Goal: Communication & Community: Share content

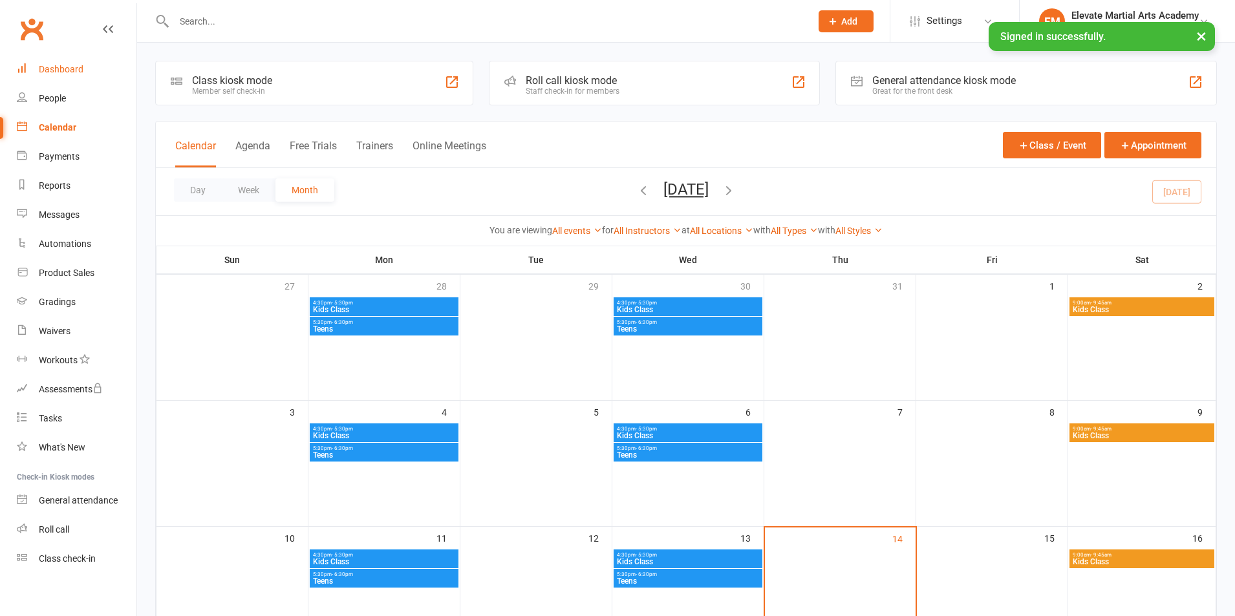
click at [61, 71] on div "Dashboard" at bounding box center [61, 69] width 45 height 10
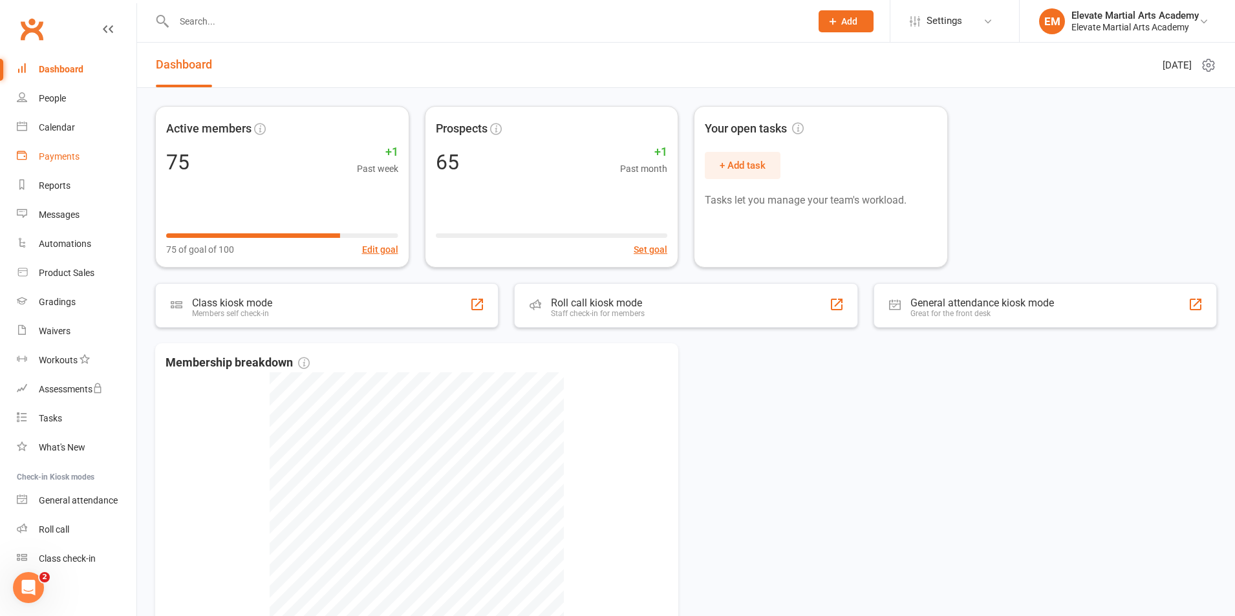
click at [63, 155] on div "Payments" at bounding box center [59, 156] width 41 height 10
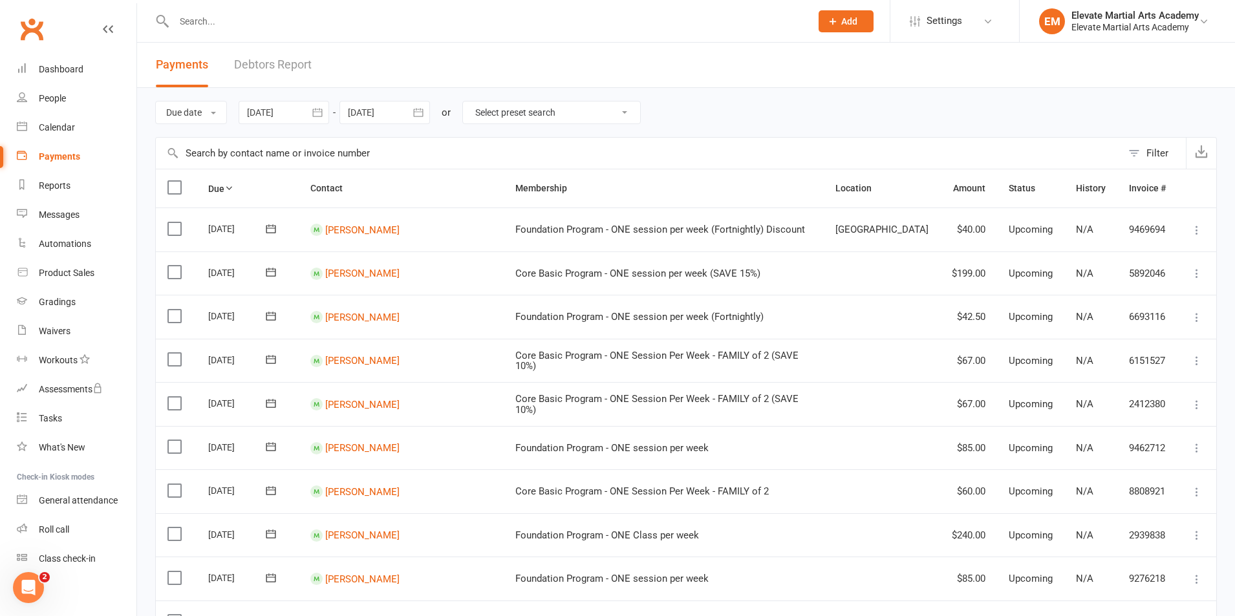
click at [219, 21] on input "text" at bounding box center [486, 21] width 632 height 18
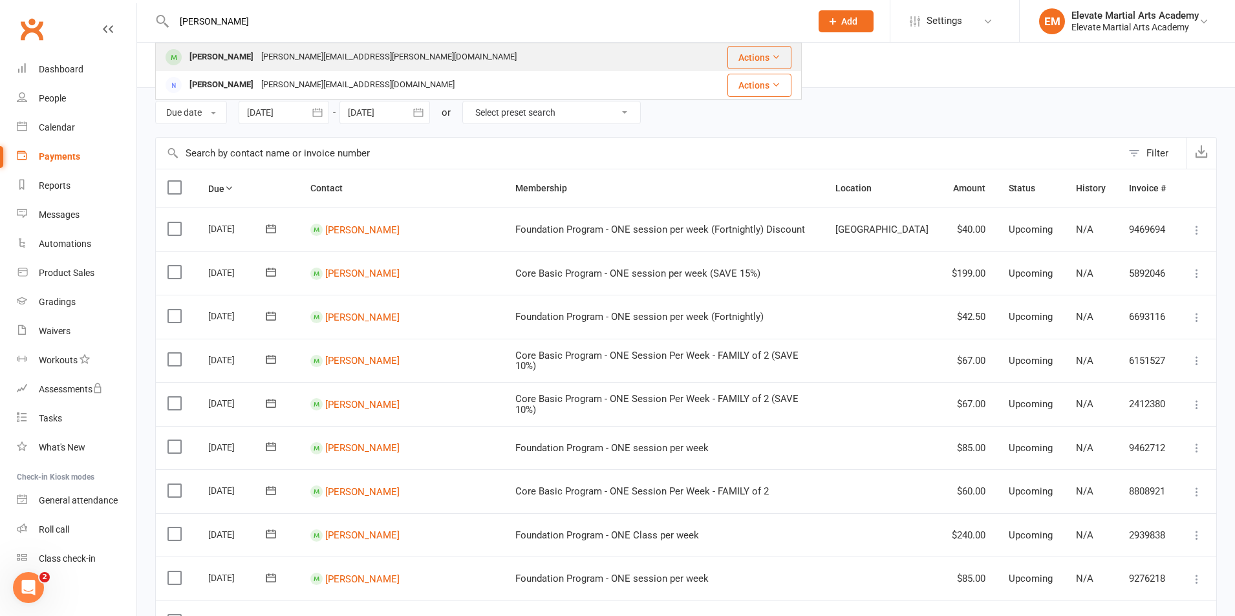
type input "[PERSON_NAME]"
click at [257, 56] on div "Ray.rachid@hotmail.com" at bounding box center [388, 57] width 263 height 19
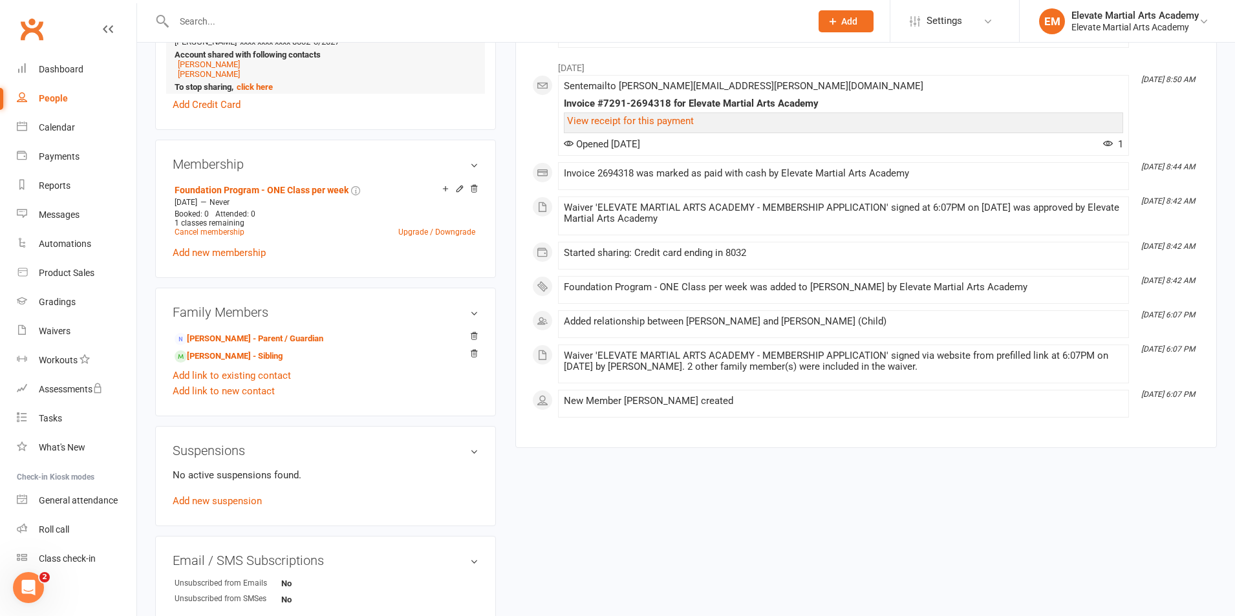
scroll to position [453, 0]
click at [231, 374] on link "Add link to existing contact" at bounding box center [232, 375] width 118 height 16
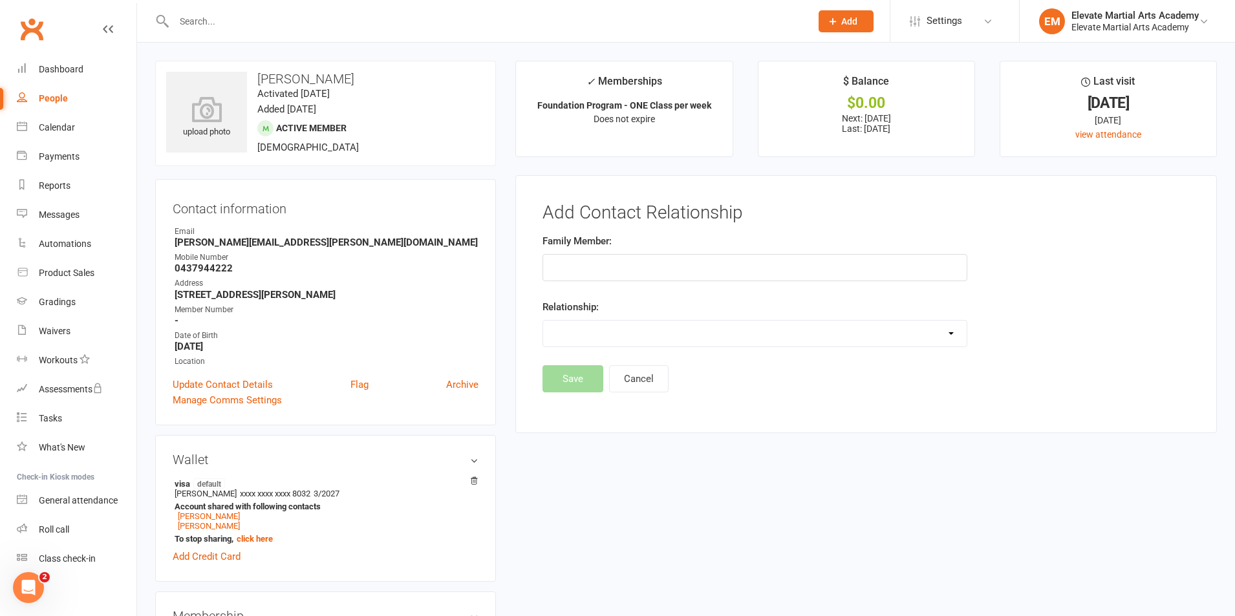
click at [582, 270] on input "text" at bounding box center [755, 267] width 425 height 27
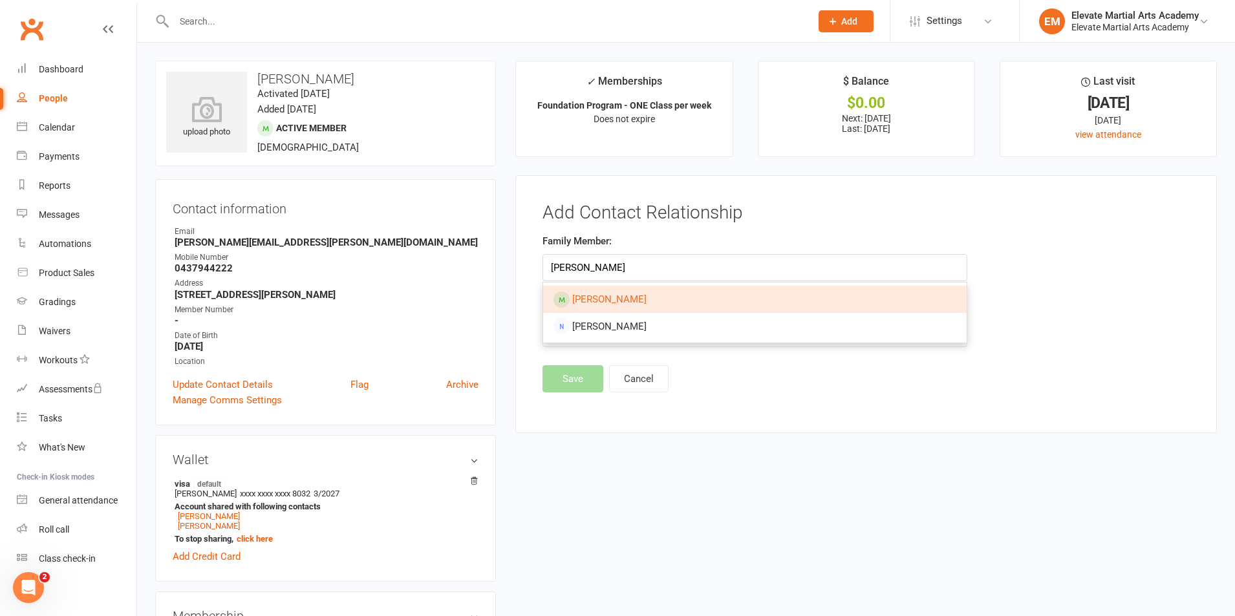
type input "Raymond Rashid"
click at [803, 384] on footer "Save Cancel" at bounding box center [866, 378] width 647 height 27
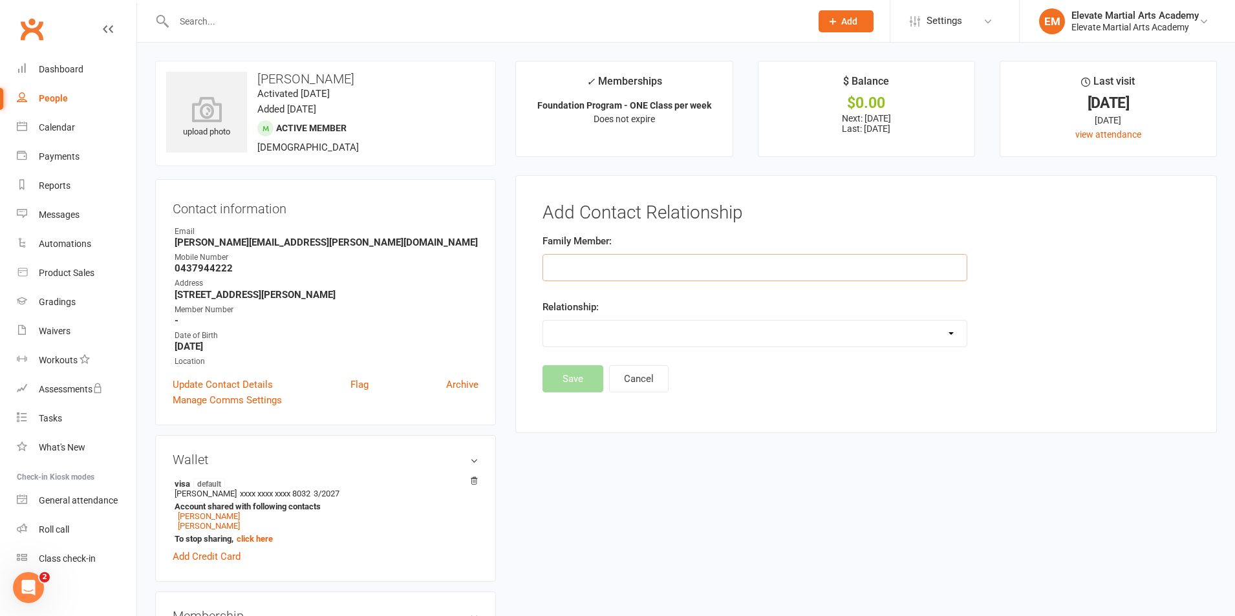
click at [624, 273] on input "text" at bounding box center [755, 267] width 425 height 27
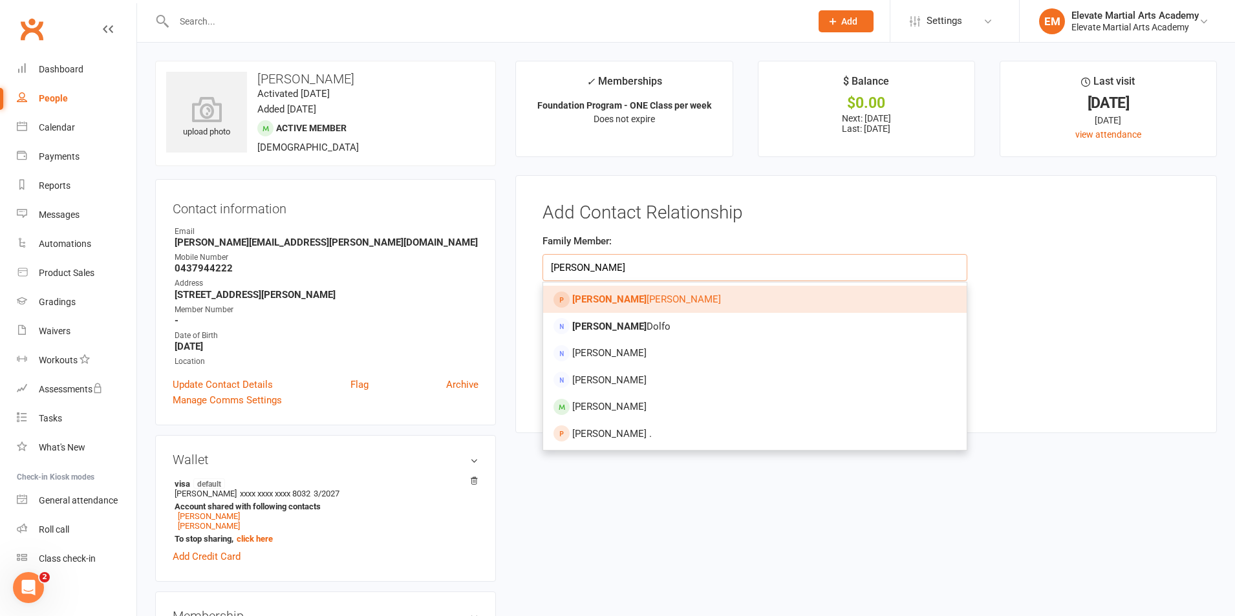
drag, startPoint x: 603, startPoint y: 274, endPoint x: 544, endPoint y: 265, distance: 59.7
click at [544, 265] on input "Regina" at bounding box center [755, 267] width 425 height 27
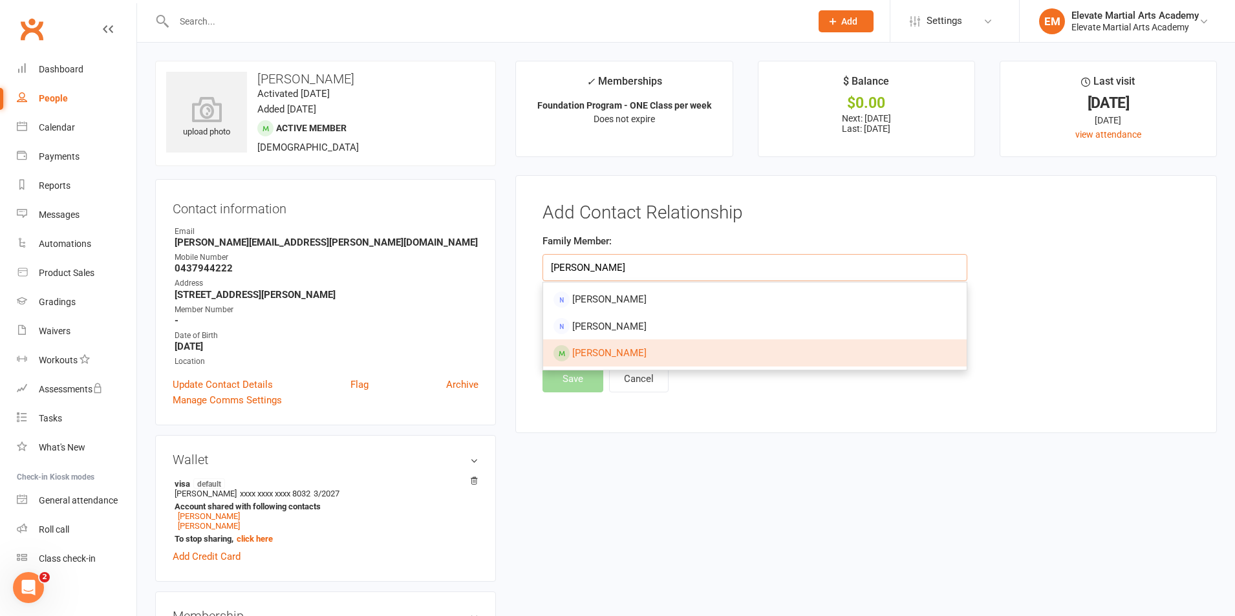
type input "Anthony ra"
click at [624, 356] on span "[PERSON_NAME]" at bounding box center [609, 353] width 74 height 12
type input "[PERSON_NAME]"
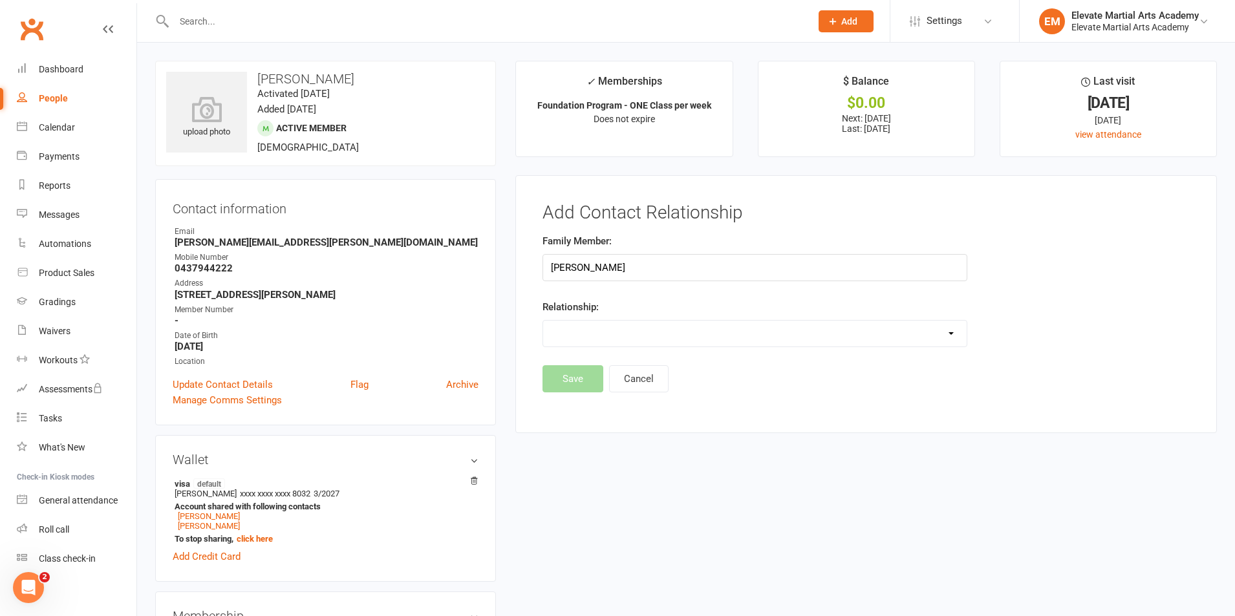
click at [596, 332] on select "Parent / Guardian Child Sibling (parent not in system) Spouse / Partner Cousin …" at bounding box center [755, 334] width 424 height 26
select select "0"
click at [543, 321] on select "Parent / Guardian Child Sibling (parent not in system) Spouse / Partner Cousin …" at bounding box center [755, 334] width 424 height 26
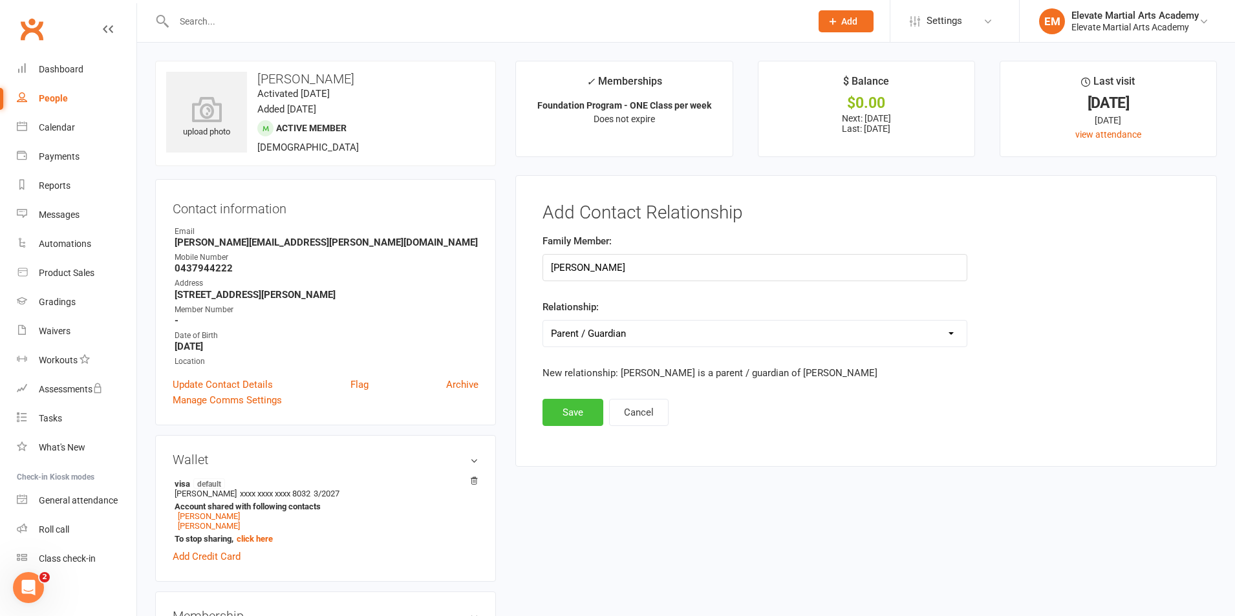
click at [572, 415] on button "Save" at bounding box center [573, 412] width 61 height 27
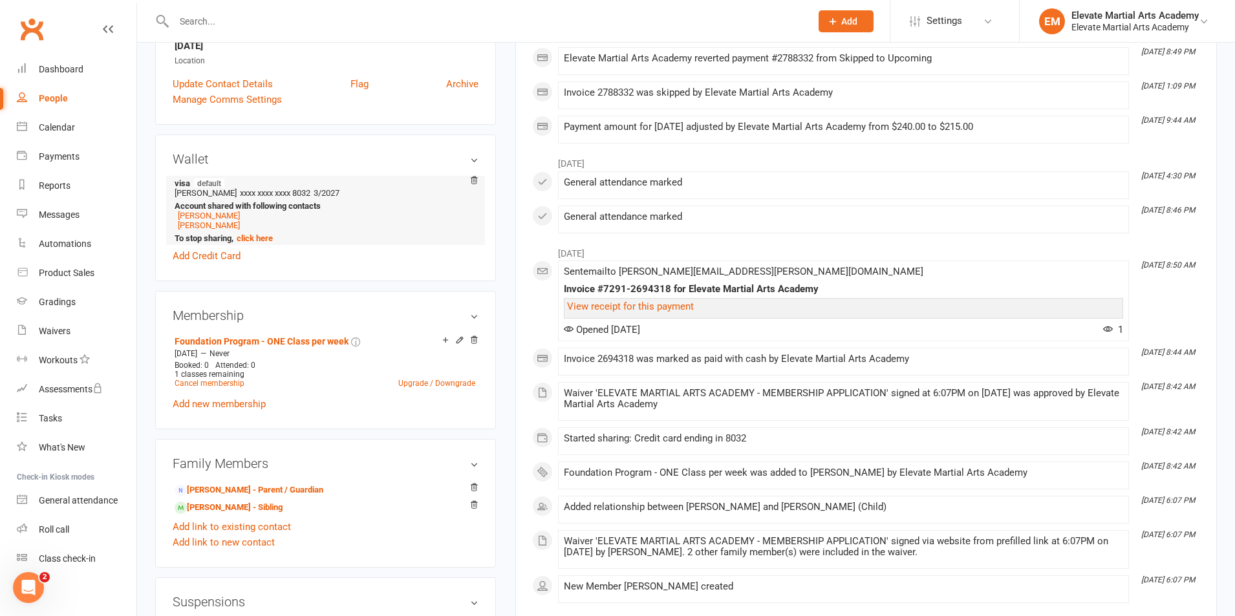
scroll to position [302, 0]
click at [248, 539] on link "Add link to new contact" at bounding box center [224, 542] width 102 height 16
click at [381, 532] on button "Child" at bounding box center [353, 529] width 69 height 19
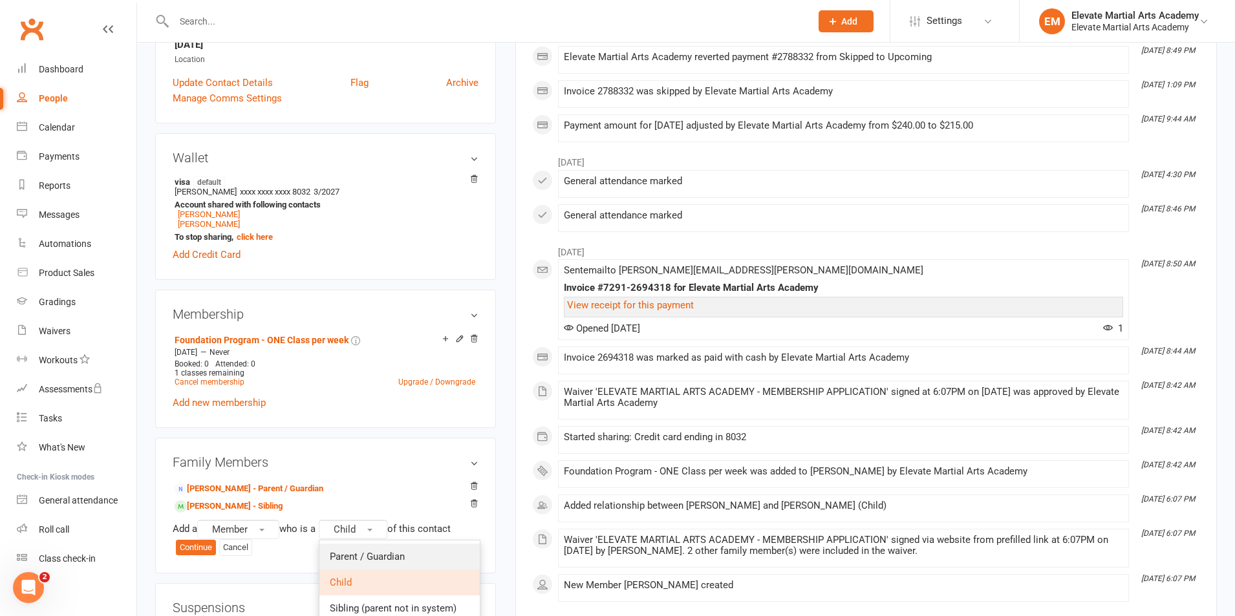
click at [386, 550] on link "Parent / Guardian" at bounding box center [400, 557] width 160 height 26
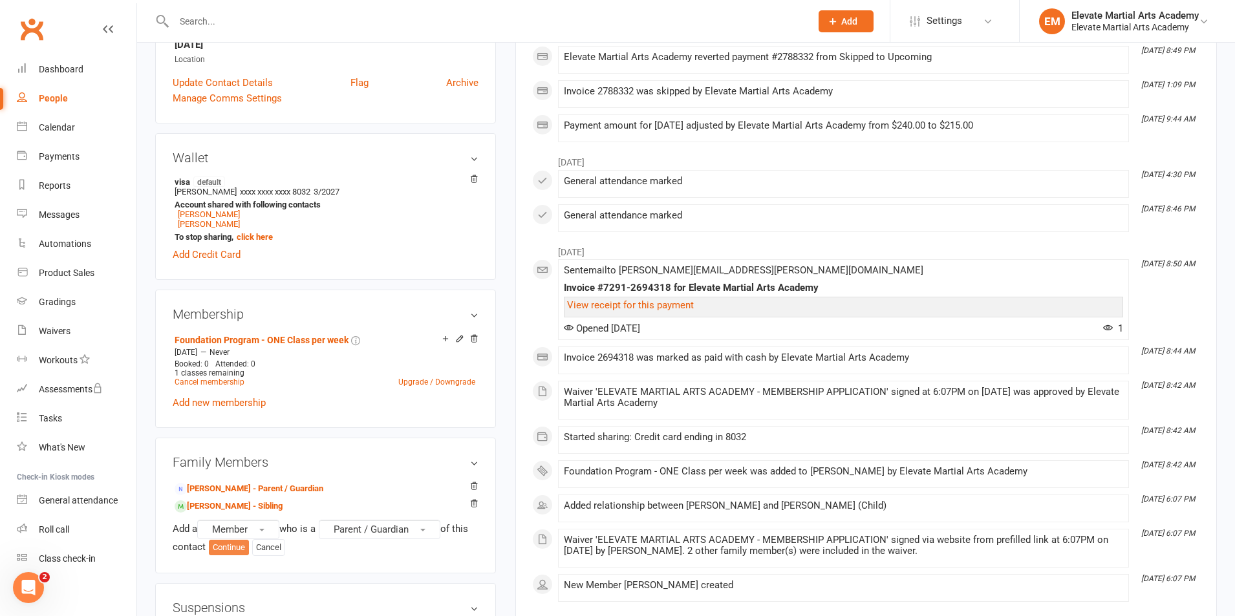
click at [235, 549] on button "Continue" at bounding box center [229, 548] width 40 height 16
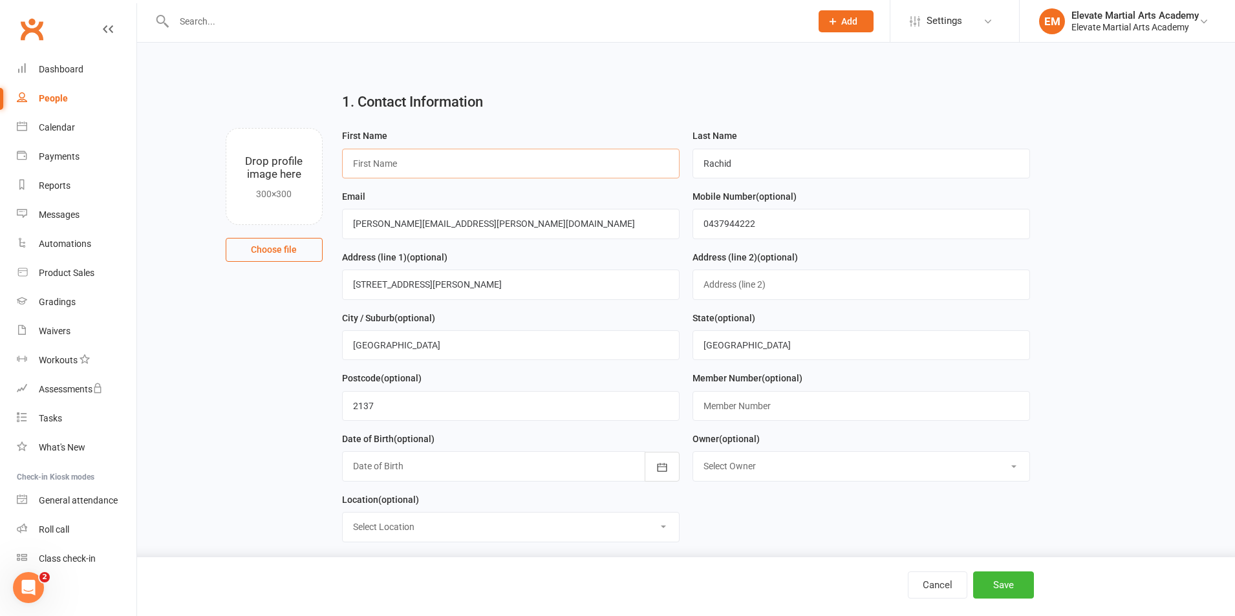
click at [432, 160] on input "text" at bounding box center [511, 164] width 338 height 30
type input "Raymond"
click at [490, 469] on div at bounding box center [511, 466] width 338 height 30
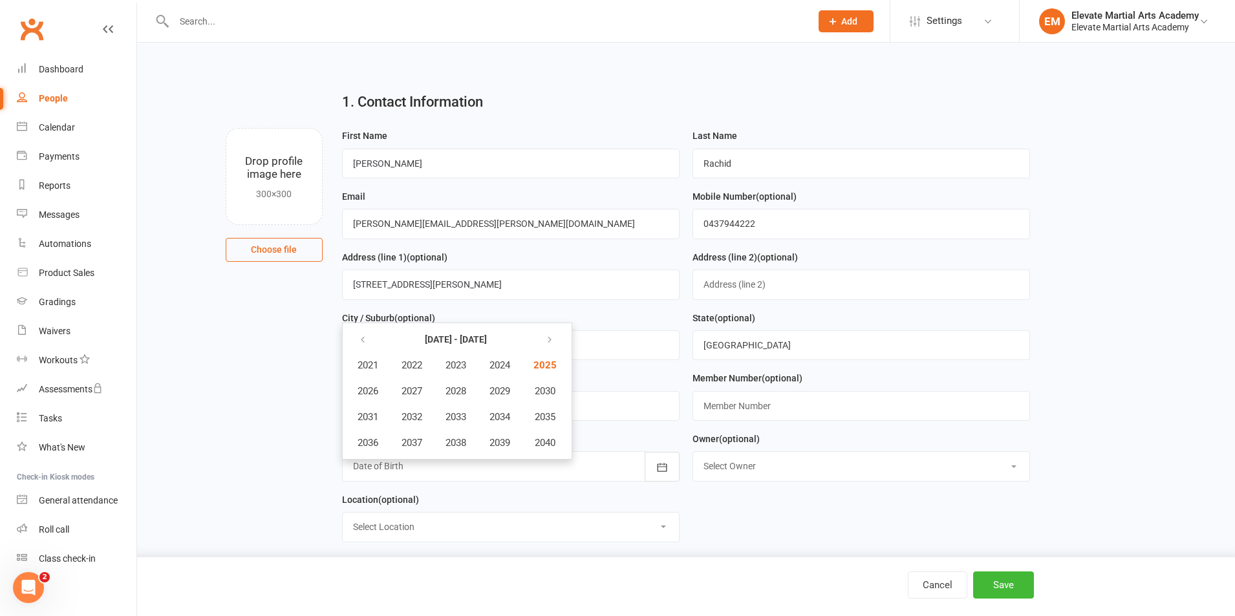
click at [186, 302] on main "1. Contact Information Drop profile image here 300×300 Choose file First Name R…" at bounding box center [686, 541] width 1062 height 919
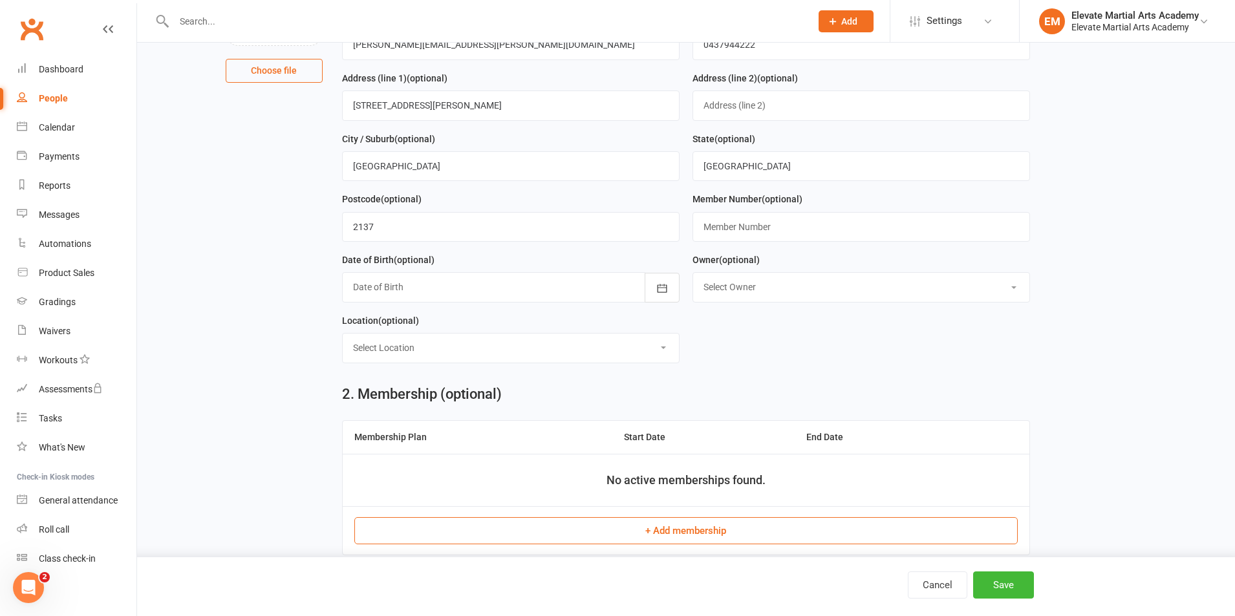
scroll to position [151, 0]
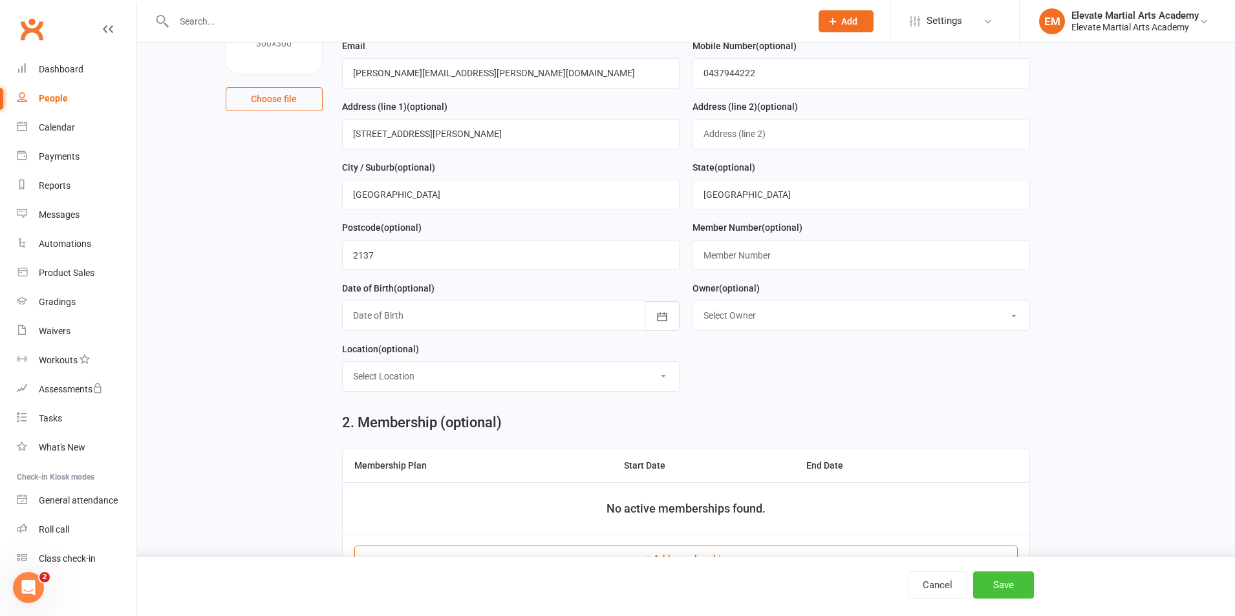
click at [1008, 581] on button "Save" at bounding box center [1004, 585] width 61 height 27
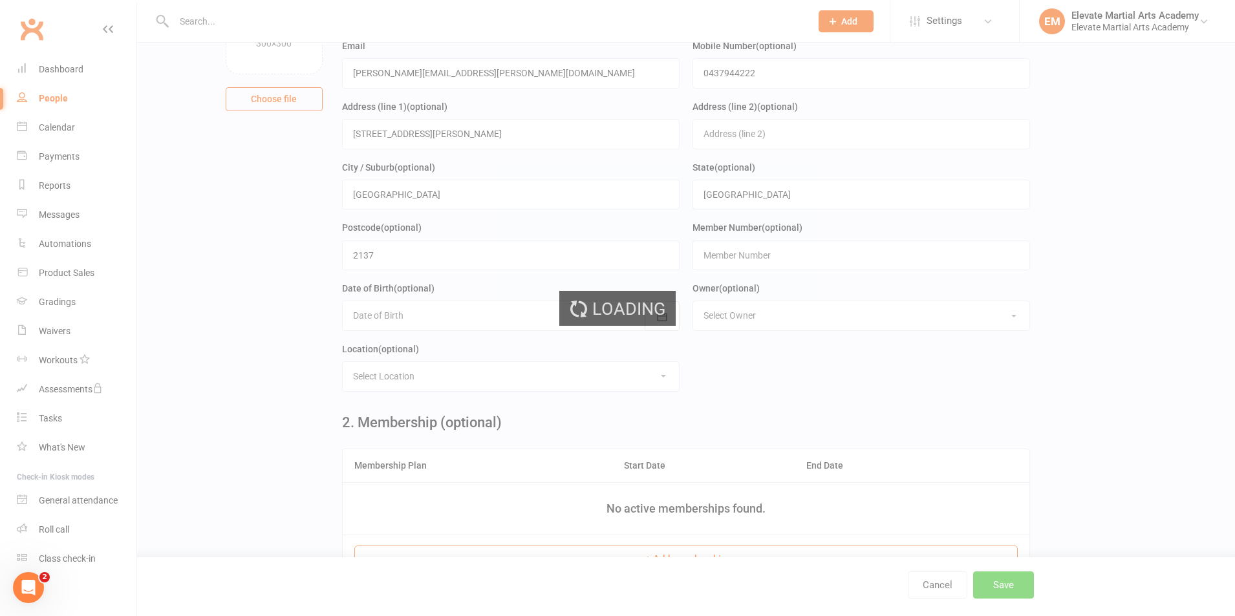
scroll to position [0, 0]
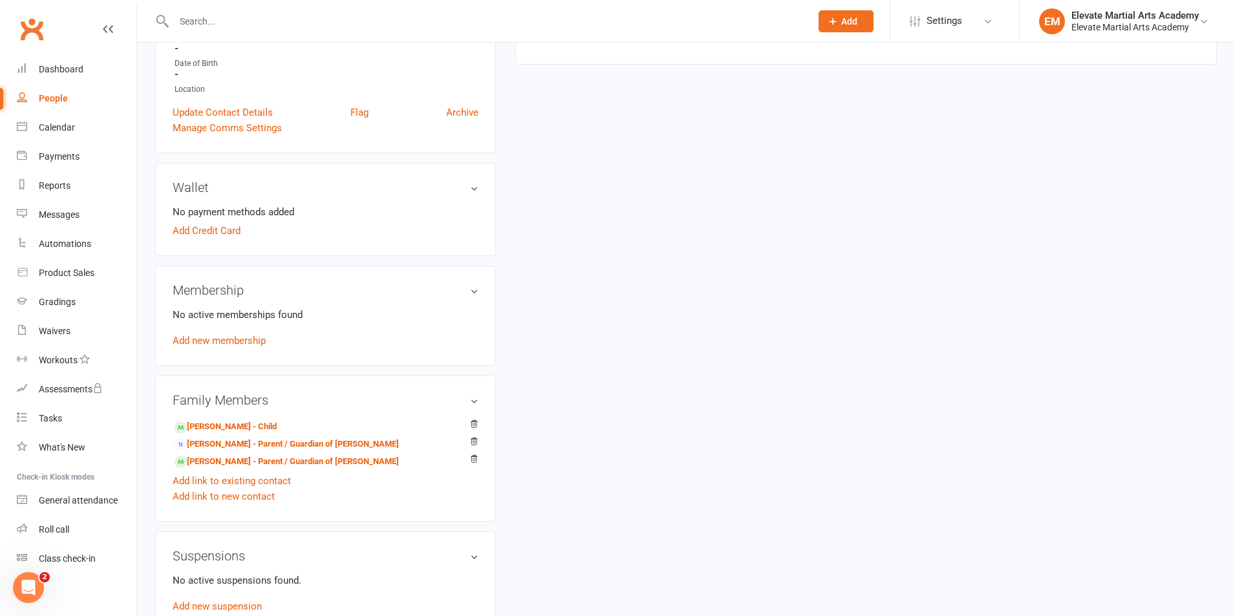
scroll to position [302, 0]
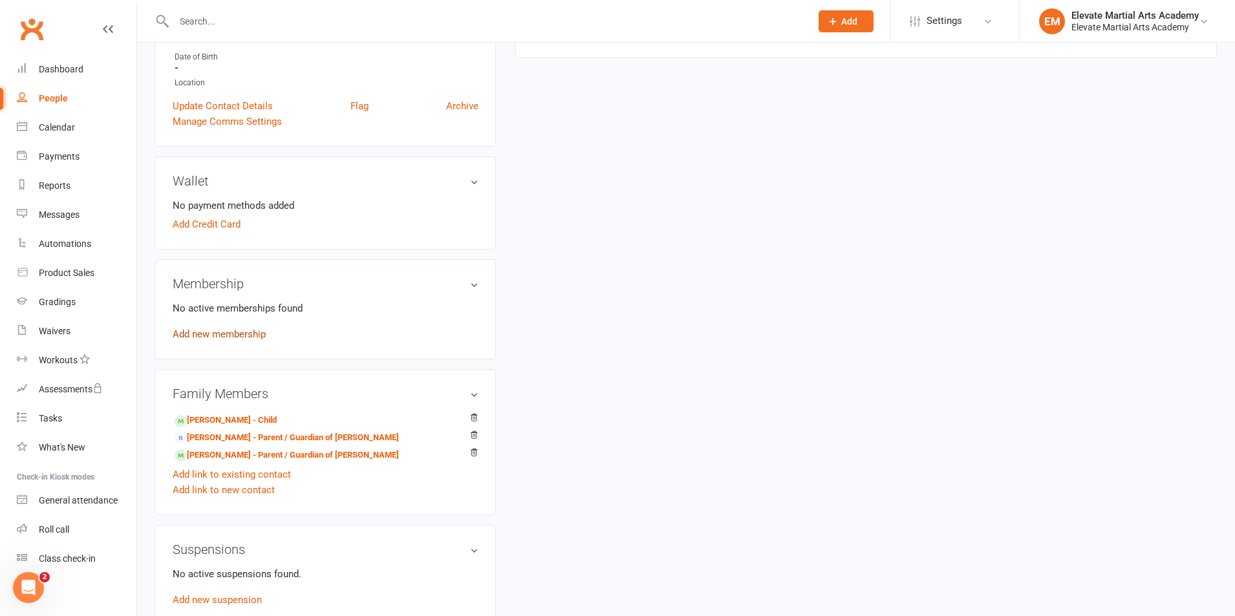
click at [218, 333] on link "Add new membership" at bounding box center [219, 335] width 93 height 12
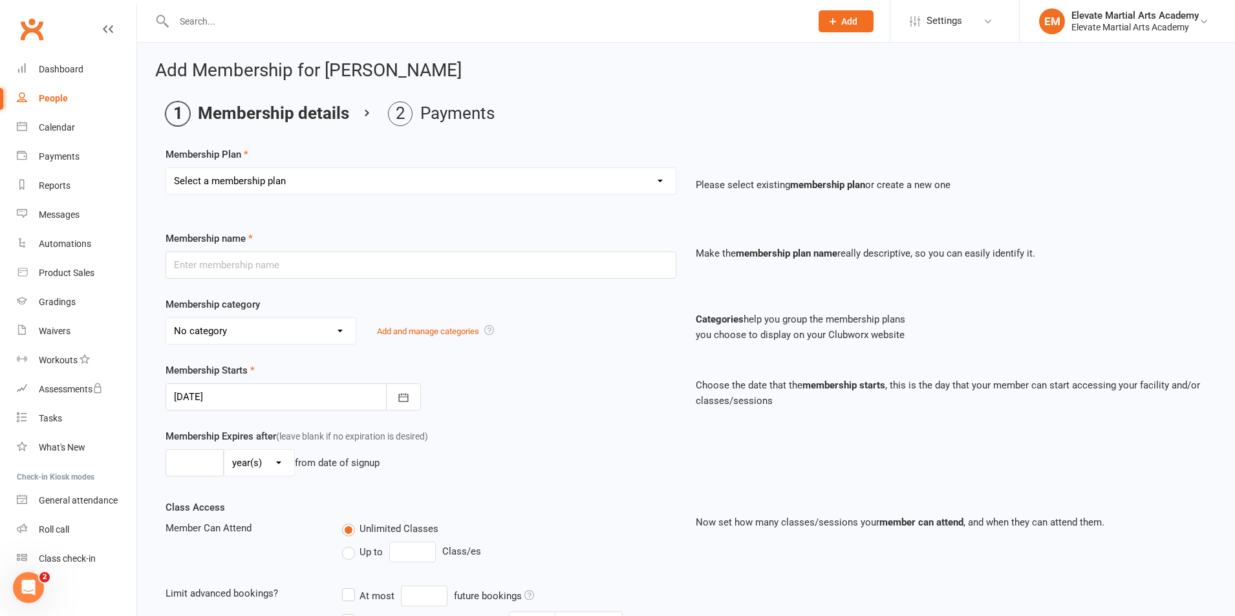
click at [386, 178] on select "Select a membership plan Create new Membership Plan Foundation Program - ONE se…" at bounding box center [421, 181] width 510 height 26
select select "12"
click at [166, 168] on select "Select a membership plan Create new Membership Plan Foundation Program - ONE se…" at bounding box center [421, 181] width 510 height 26
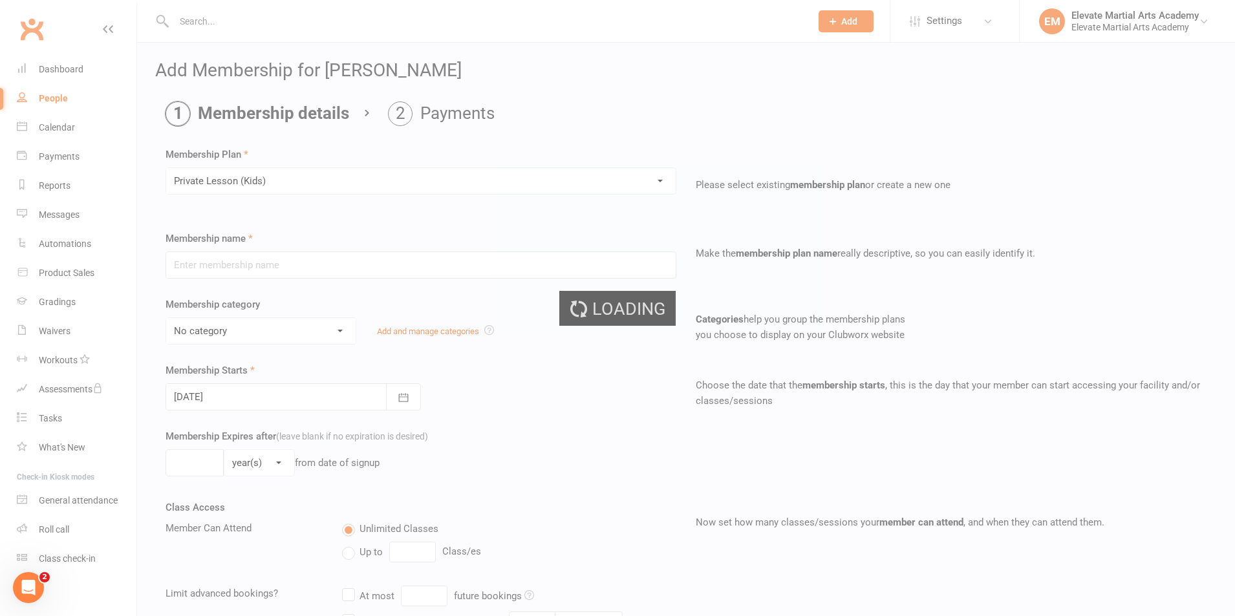
type input "Private Lesson (Kids)"
select select "5"
type input "0"
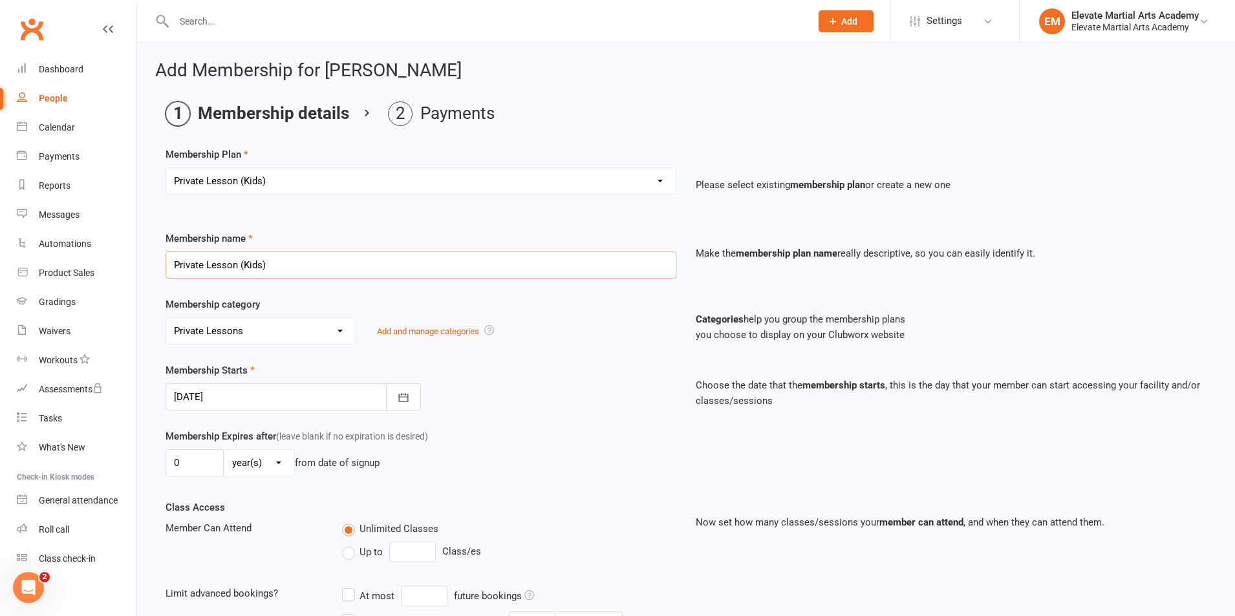
click at [283, 261] on input "Private Lesson (Kids)" at bounding box center [421, 265] width 511 height 27
click at [297, 188] on select "Select a membership plan Create new Membership Plan Foundation Program - ONE se…" at bounding box center [421, 181] width 510 height 26
click at [288, 266] on input "Private Lesson (Kids)" at bounding box center [421, 265] width 511 height 27
type input "Private Lessons"
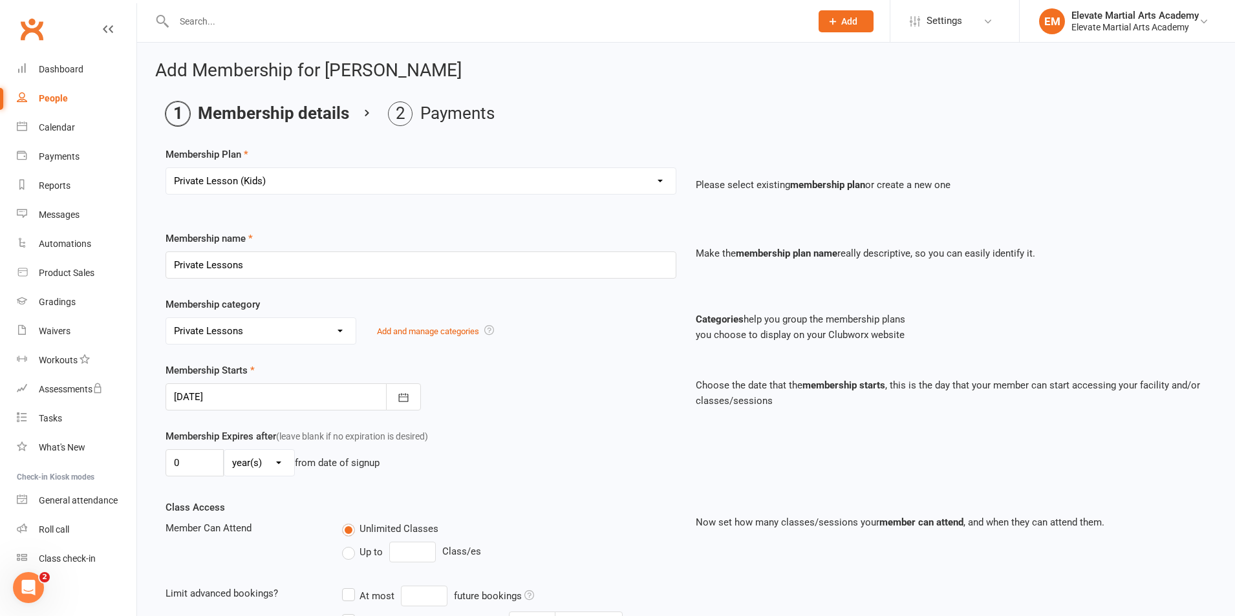
click at [340, 330] on select "No category Annual Membership Registration Family Program Fees General Monthly …" at bounding box center [261, 331] width 190 height 26
click at [503, 380] on div "Membership Starts 14 Aug 2025 August 2025 Sun Mon Tue Wed Thu Fri Sat 31 27 28 …" at bounding box center [421, 387] width 530 height 48
click at [441, 331] on link "Add and manage categories" at bounding box center [428, 332] width 102 height 10
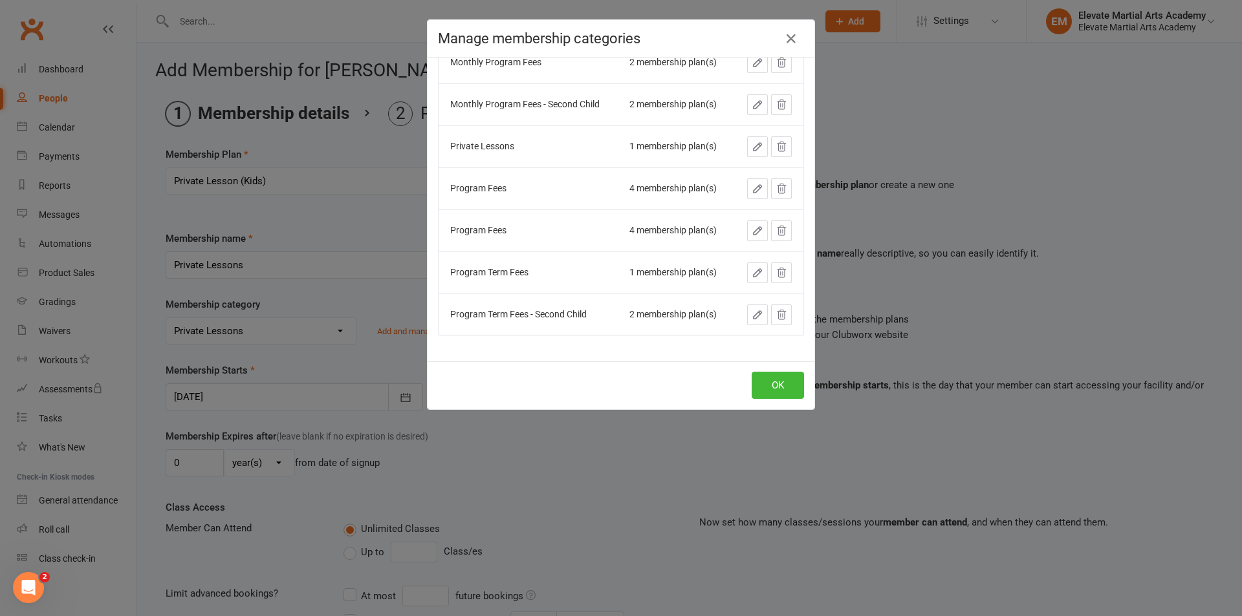
scroll to position [206, 0]
click at [754, 146] on icon "button" at bounding box center [758, 144] width 8 height 8
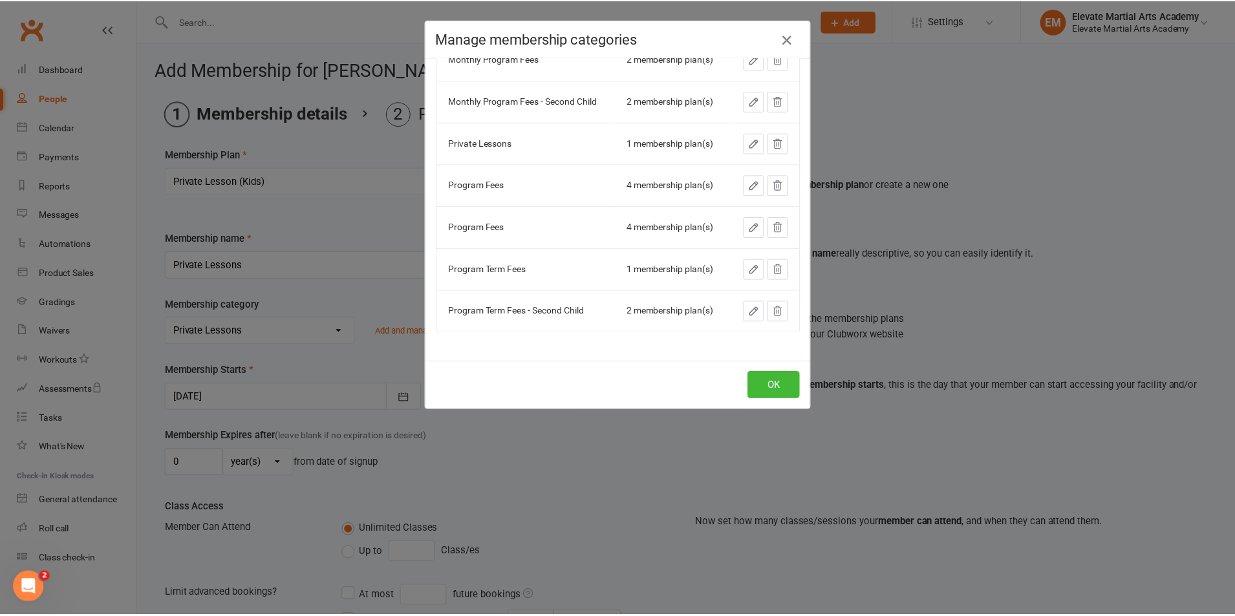
scroll to position [5, 0]
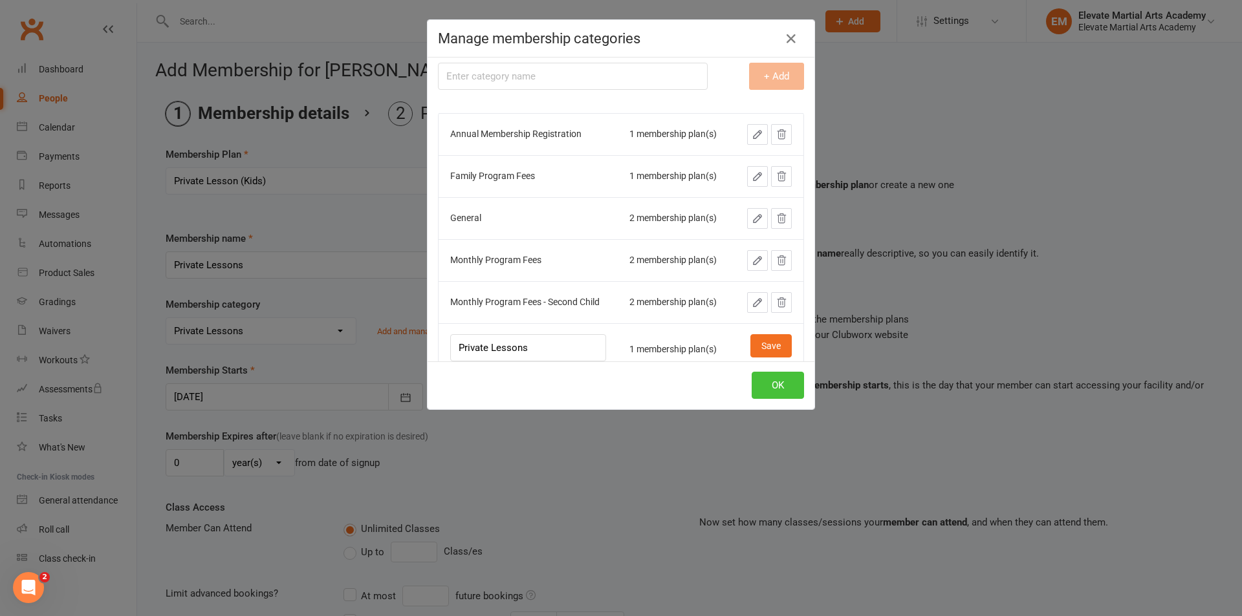
click at [765, 389] on button "OK" at bounding box center [778, 385] width 52 height 27
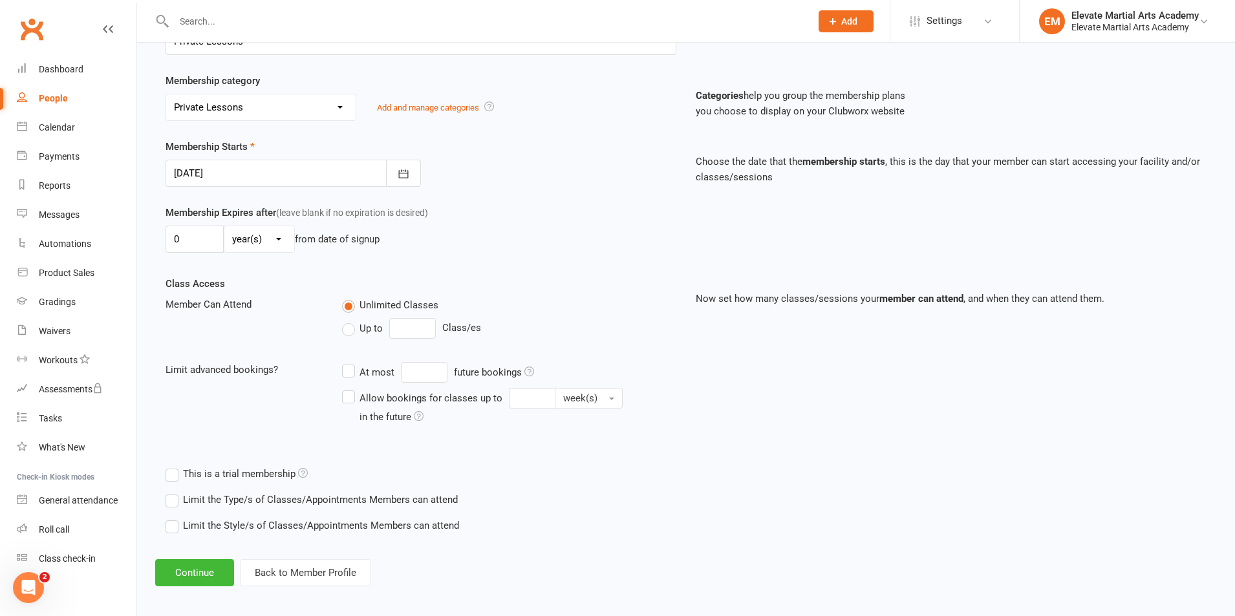
scroll to position [231, 0]
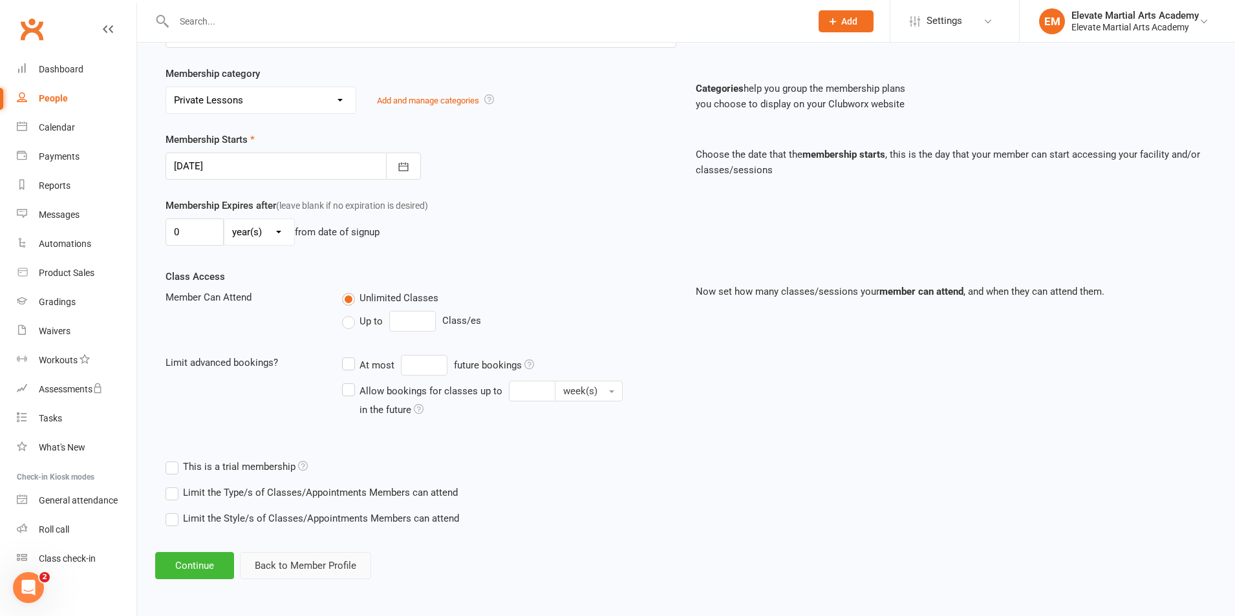
click at [318, 569] on button "Back to Member Profile" at bounding box center [305, 565] width 131 height 27
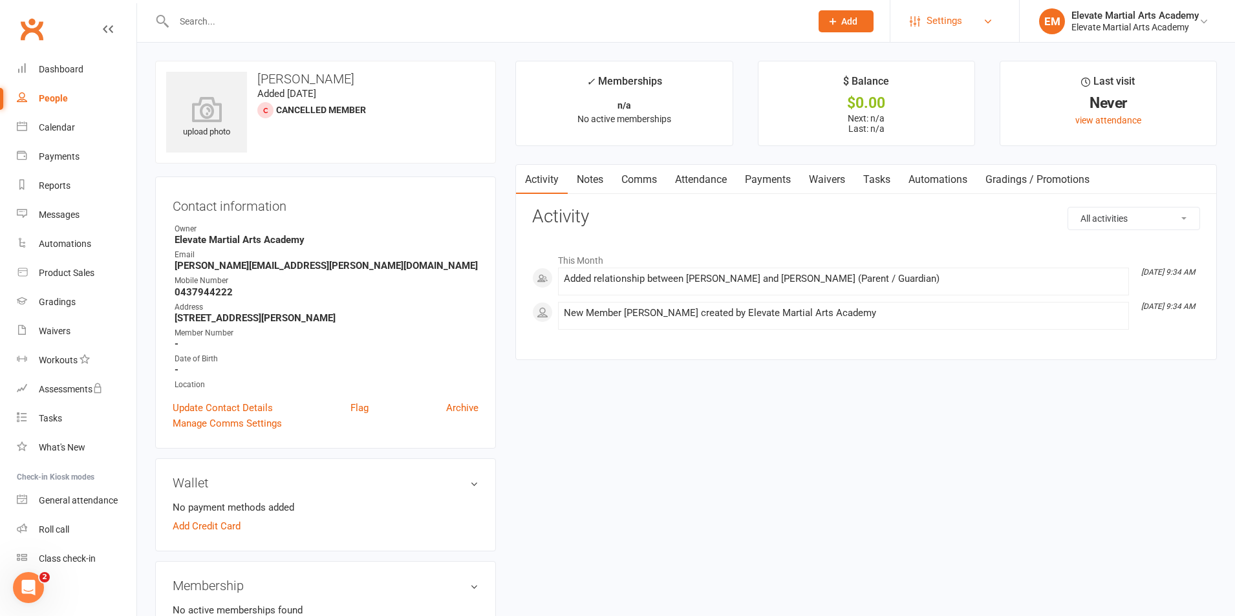
click at [953, 19] on span "Settings" at bounding box center [945, 20] width 36 height 29
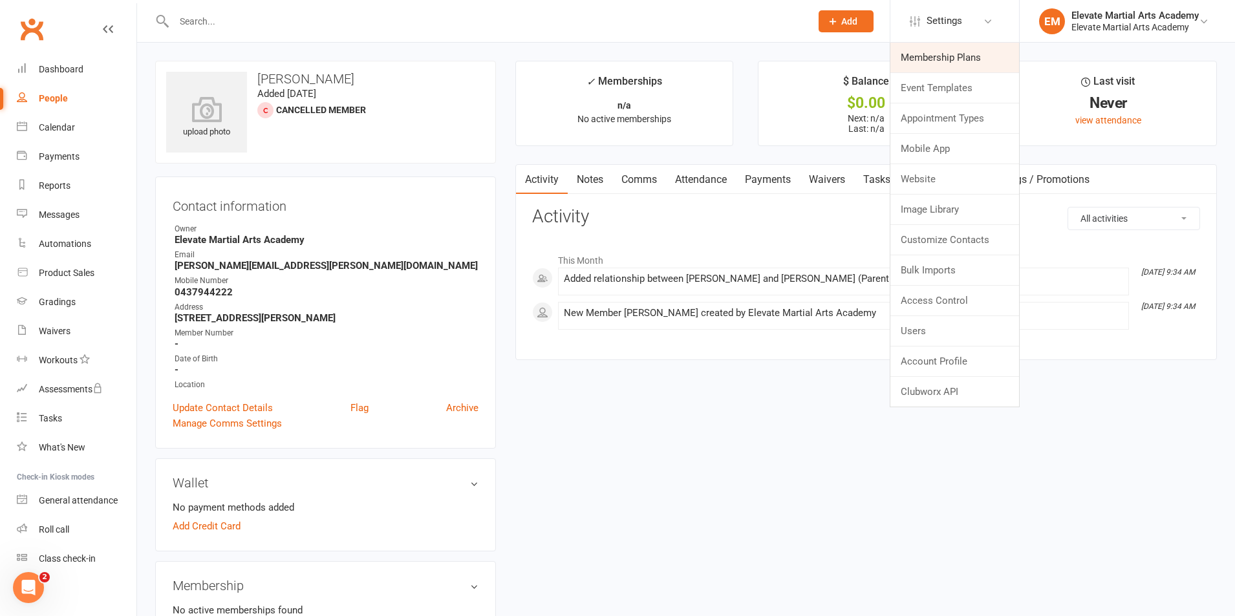
click at [927, 49] on link "Membership Plans" at bounding box center [955, 58] width 129 height 30
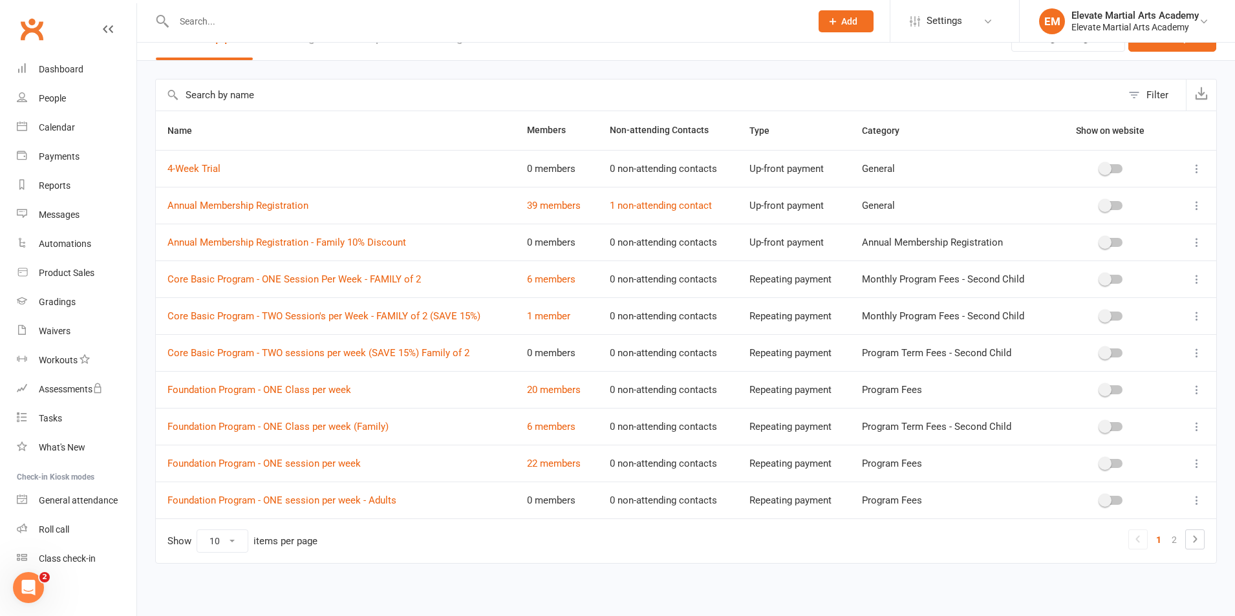
scroll to position [30, 0]
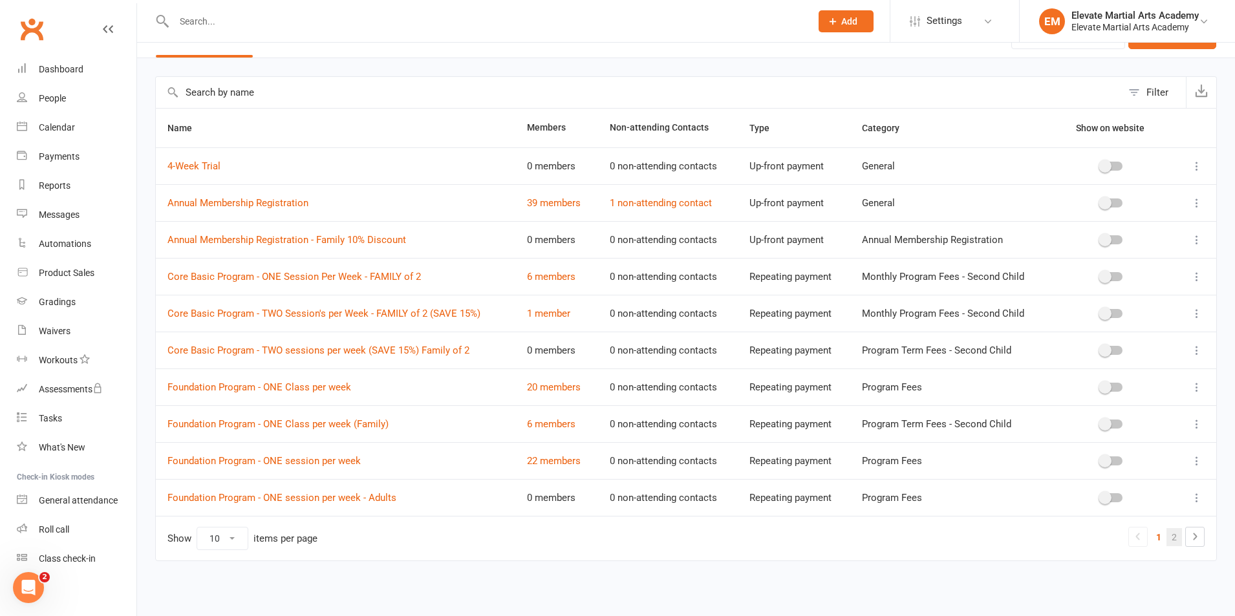
click at [1172, 534] on link "2" at bounding box center [1175, 537] width 16 height 18
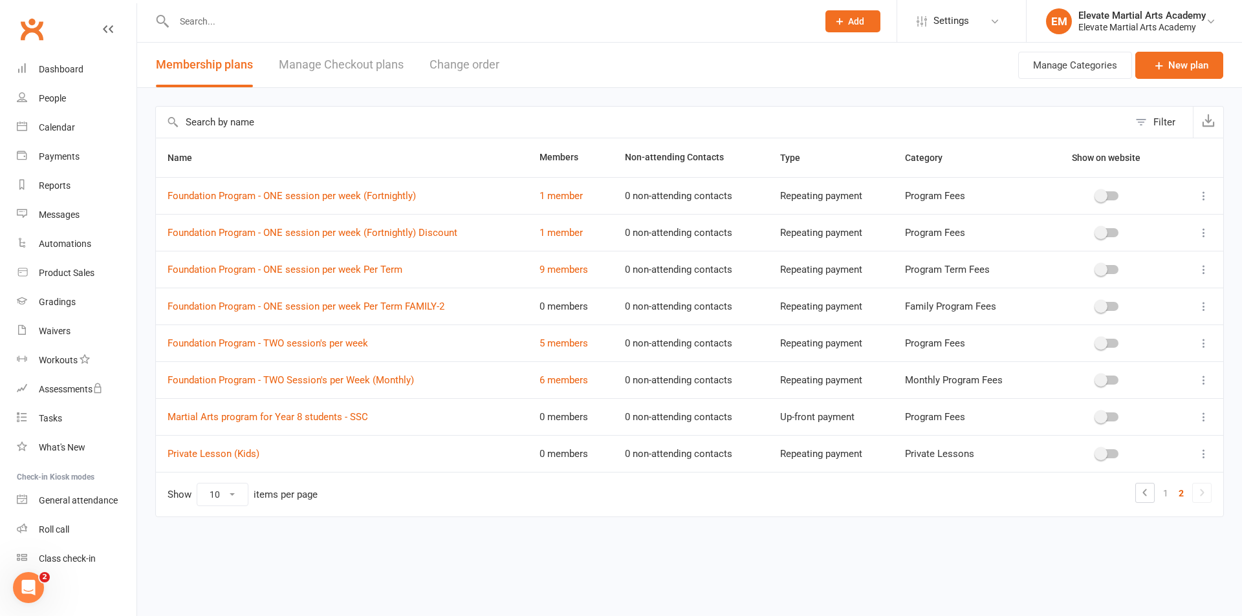
click at [1203, 455] on icon at bounding box center [1203, 454] width 13 height 13
click at [1104, 478] on link "Edit" at bounding box center [1147, 479] width 128 height 26
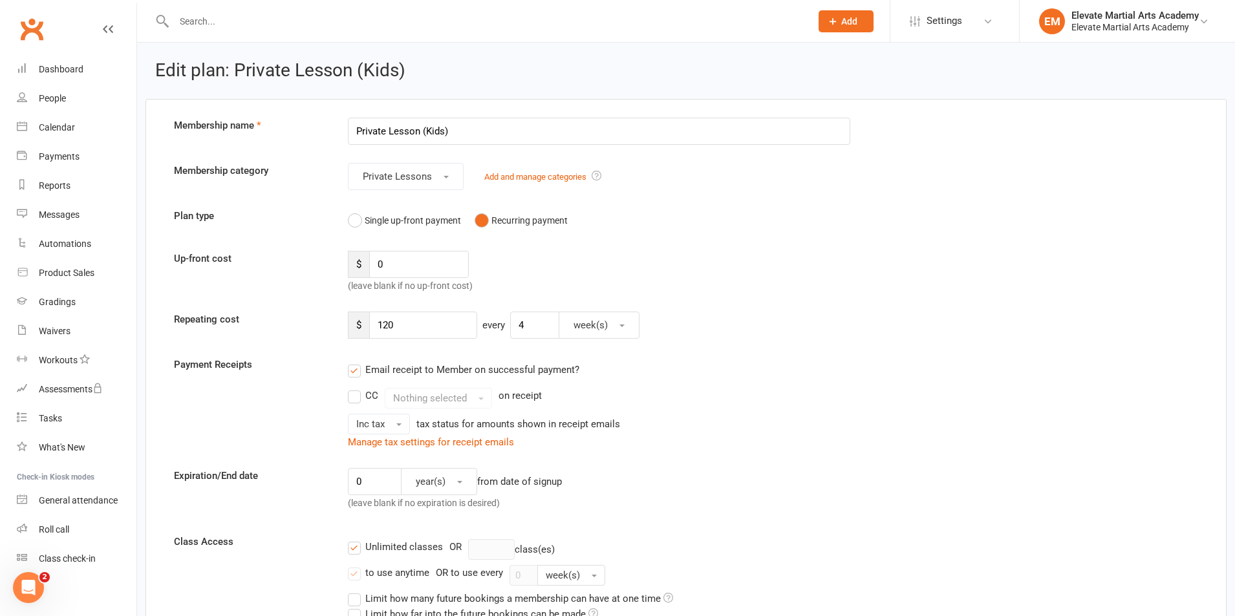
click at [458, 129] on input "Private Lesson (Kids)" at bounding box center [599, 131] width 503 height 27
type input "Private Lesson"
drag, startPoint x: 406, startPoint y: 327, endPoint x: 376, endPoint y: 325, distance: 29.8
click at [376, 325] on input "120" at bounding box center [423, 325] width 108 height 27
type input "500"
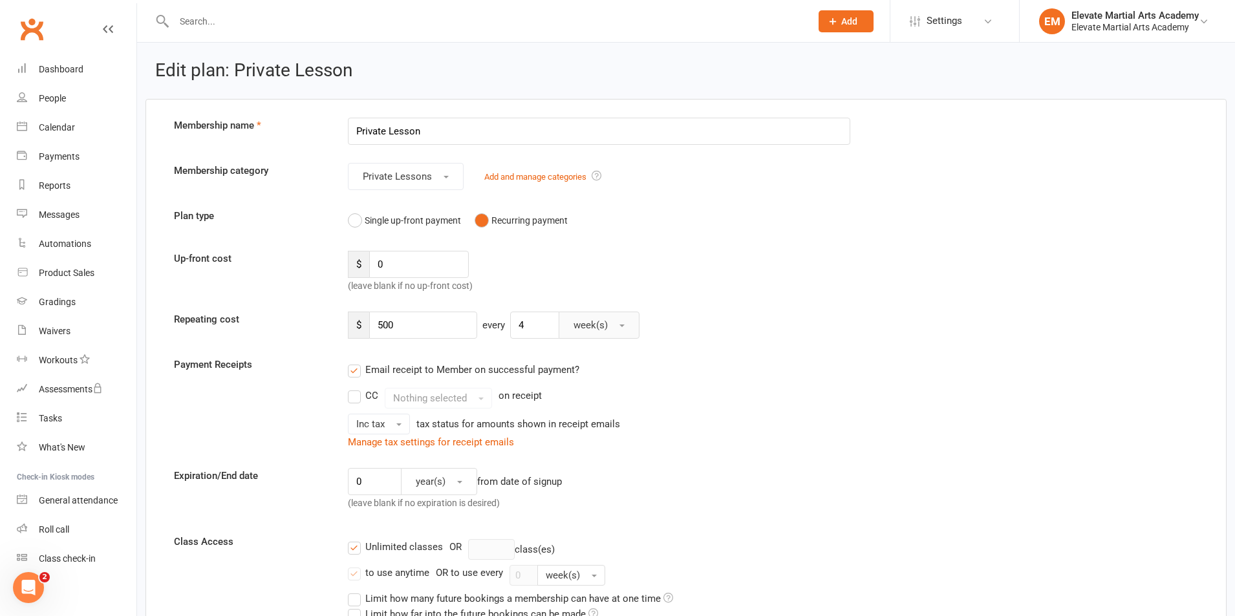
click at [623, 329] on button "week(s)" at bounding box center [599, 325] width 81 height 27
click at [526, 330] on input "4" at bounding box center [534, 325] width 49 height 27
drag, startPoint x: 547, startPoint y: 330, endPoint x: 501, endPoint y: 323, distance: 46.4
click at [501, 323] on div "$ 500 every 4 week(s)" at bounding box center [729, 325] width 783 height 27
type input "10"
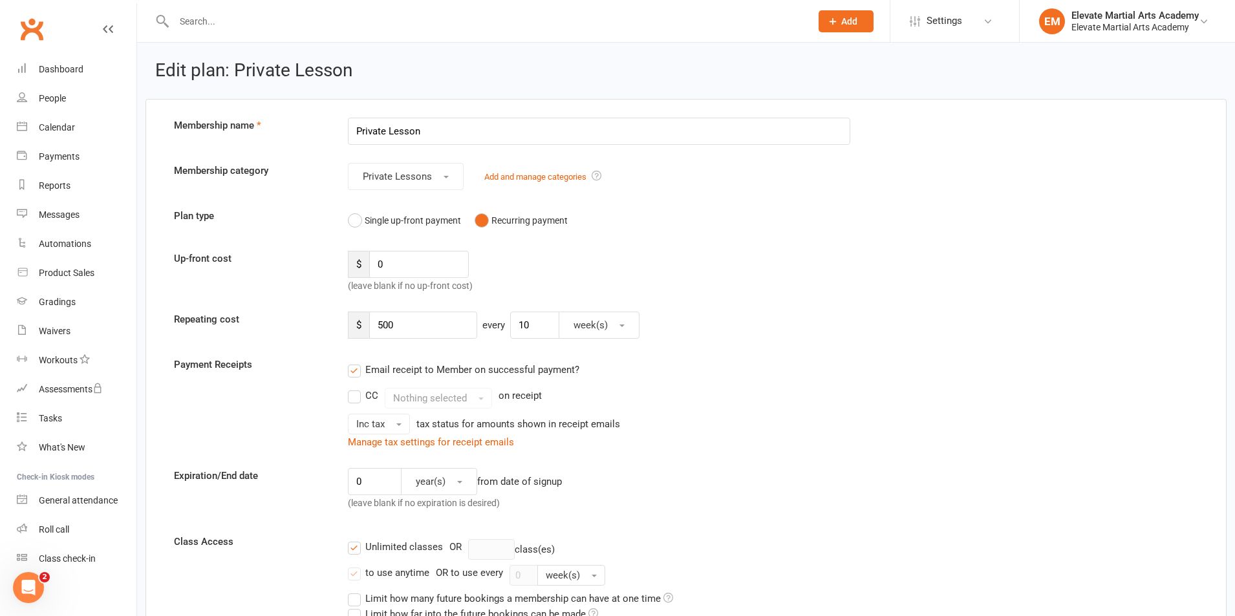
click at [755, 322] on div "$ 500 every 10 week(s)" at bounding box center [729, 325] width 783 height 27
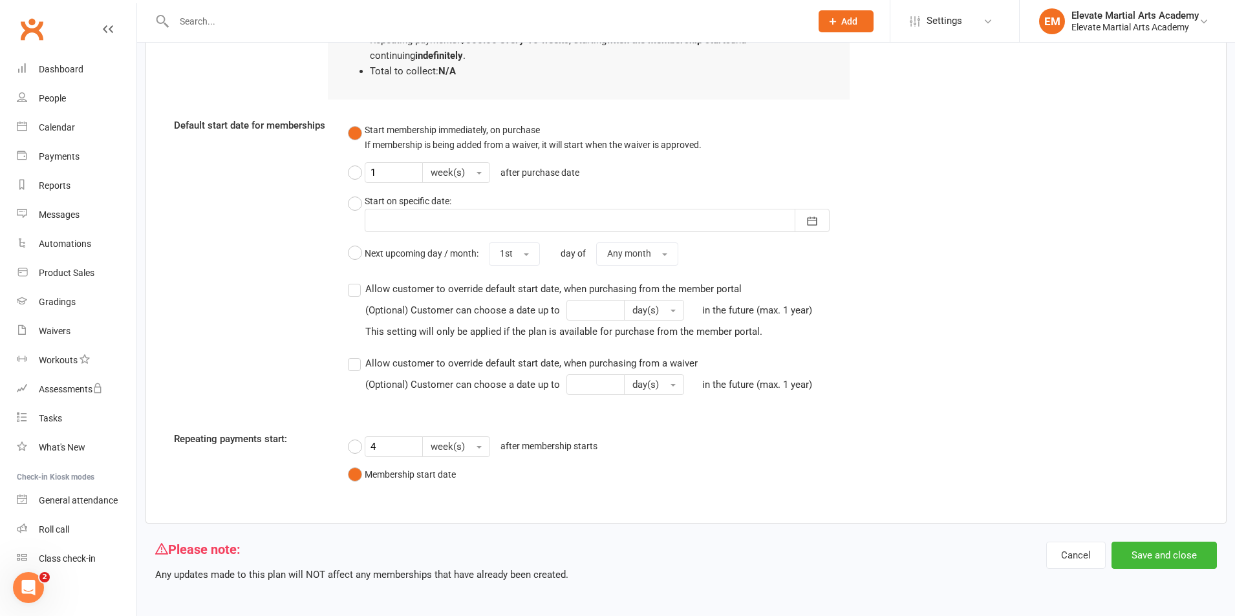
scroll to position [1044, 0]
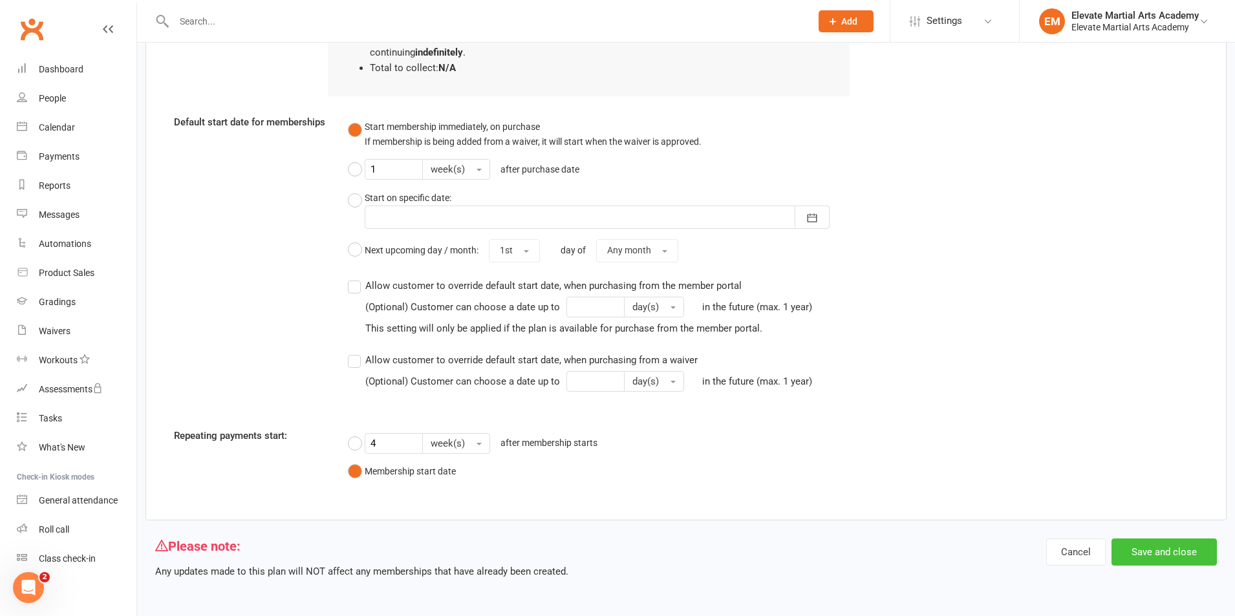
click at [1157, 547] on button "Save and close" at bounding box center [1164, 552] width 105 height 27
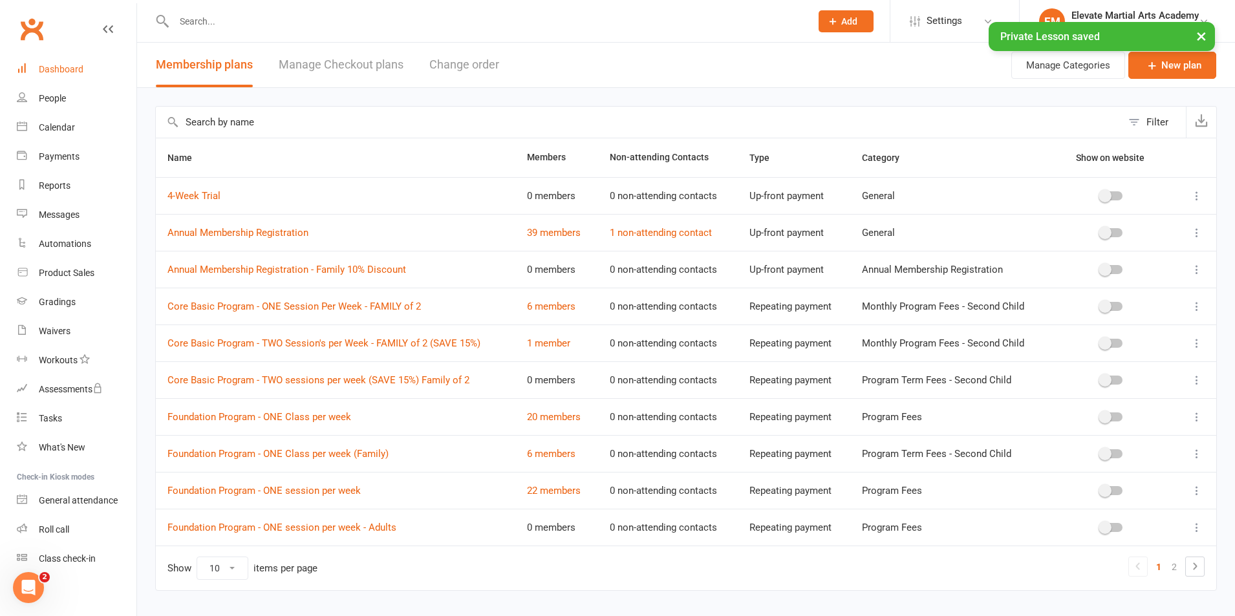
click at [64, 67] on div "Dashboard" at bounding box center [61, 69] width 45 height 10
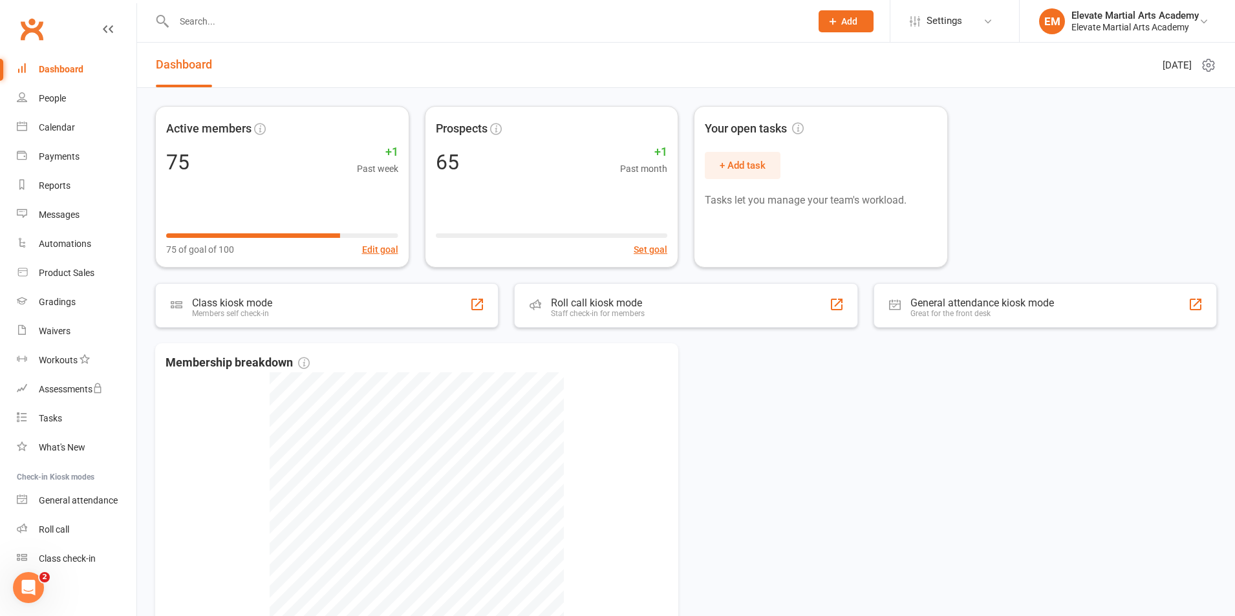
click at [223, 24] on input "text" at bounding box center [486, 21] width 632 height 18
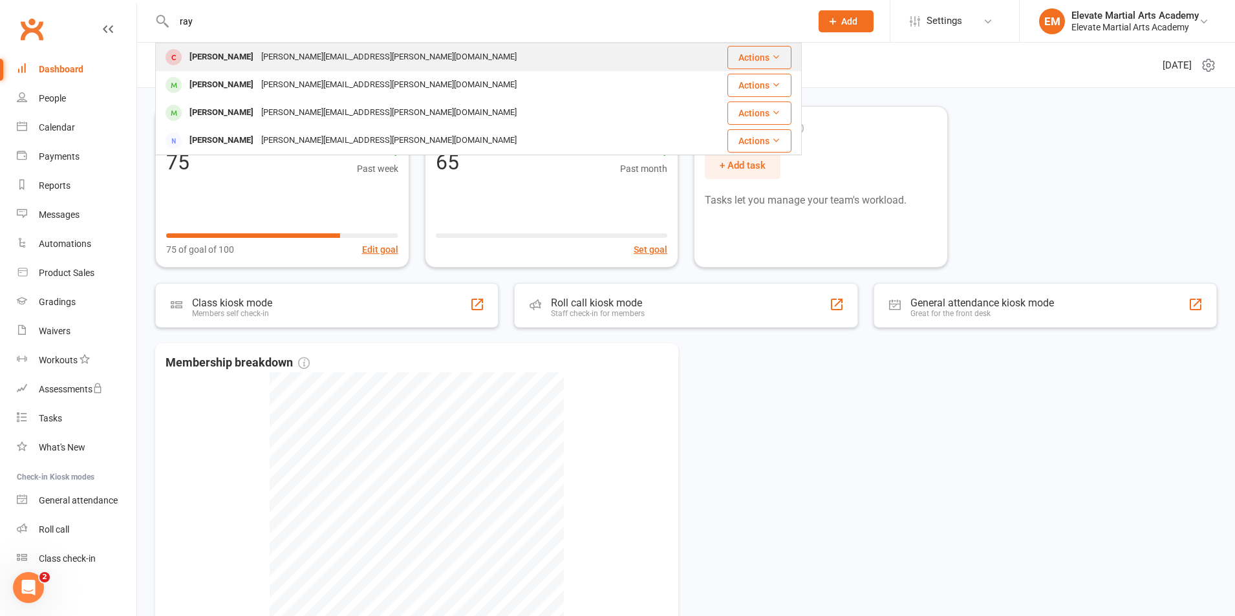
type input "ray"
click at [227, 60] on div "Raymond Rachid" at bounding box center [222, 57] width 72 height 19
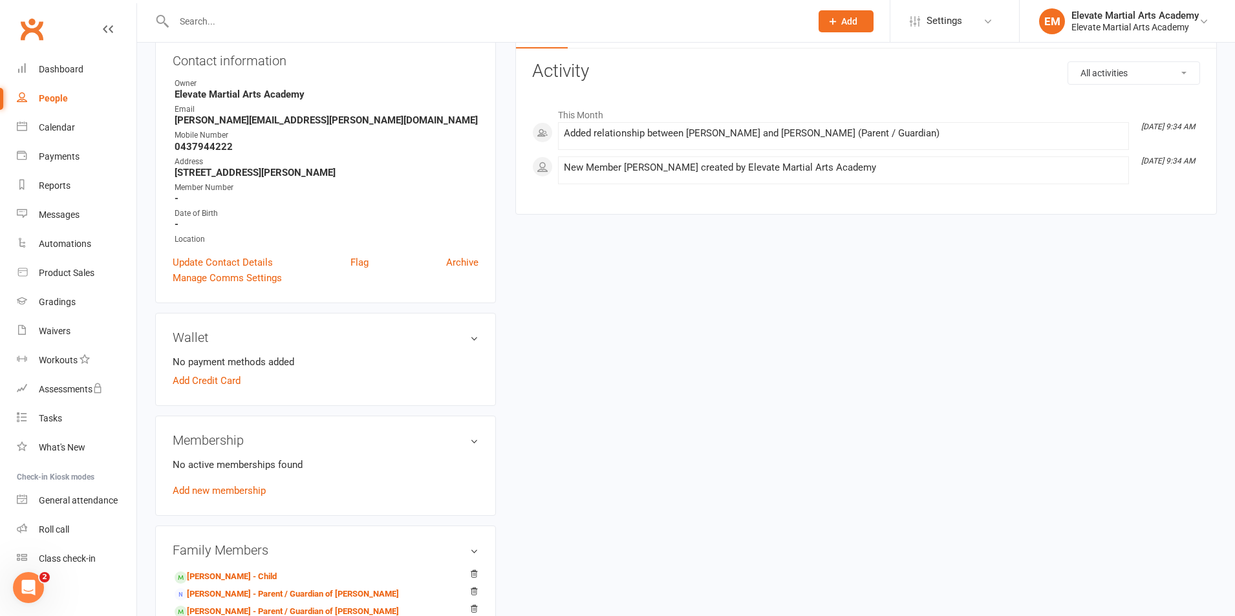
scroll to position [151, 0]
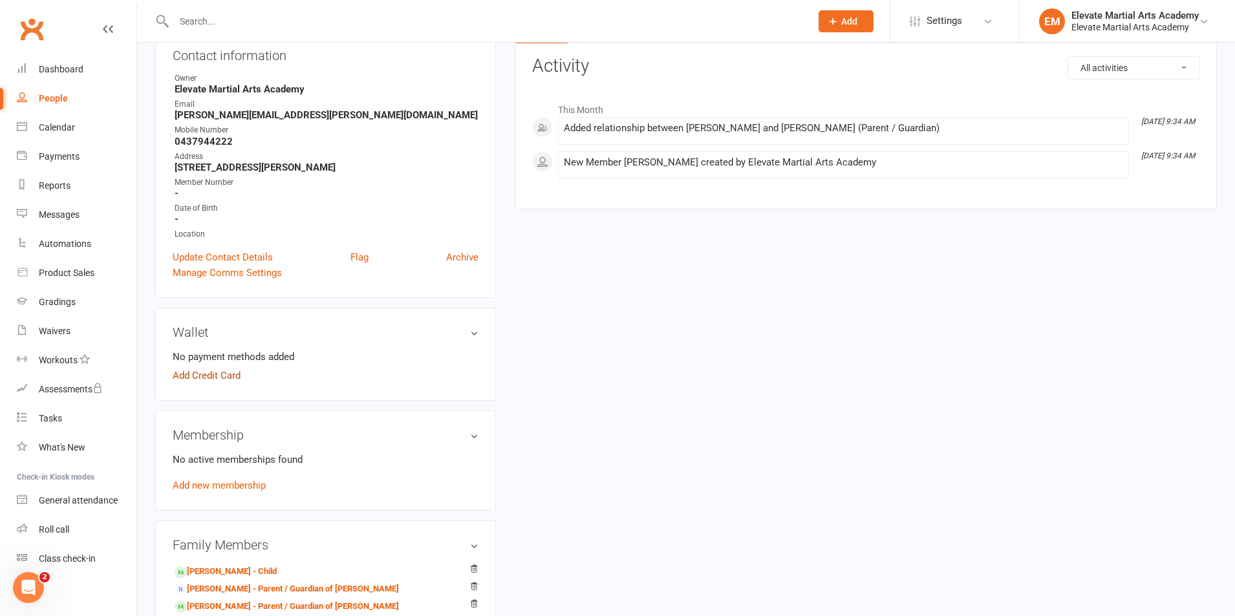
click at [219, 375] on link "Add Credit Card" at bounding box center [207, 376] width 68 height 16
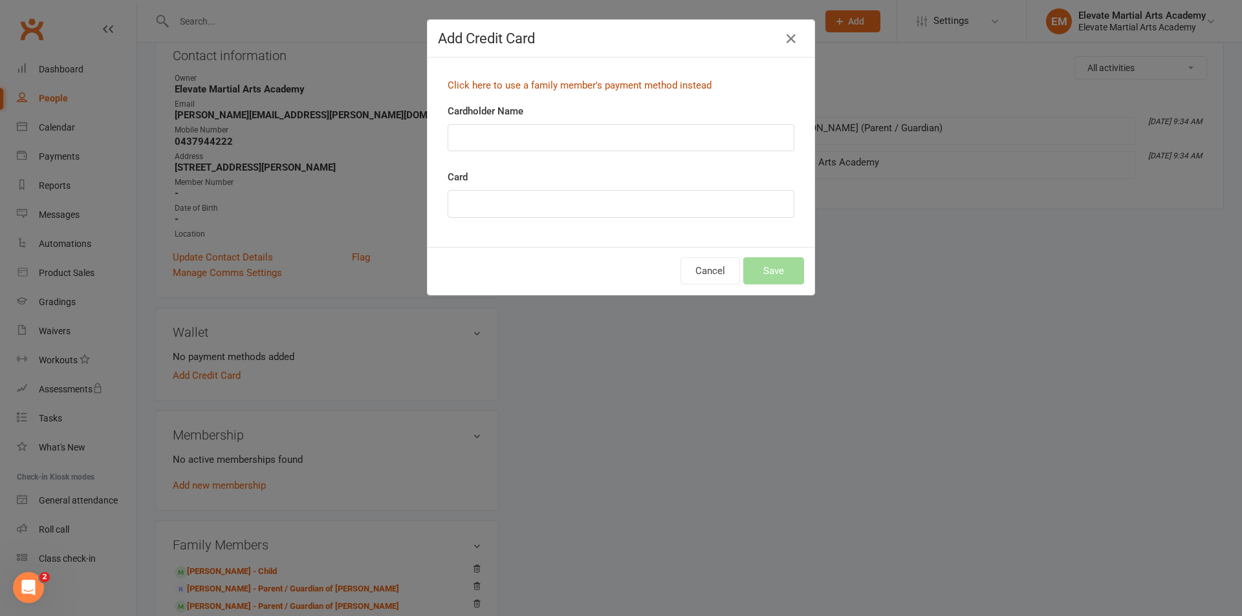
click at [509, 87] on link "Click here to use a family member's payment method instead" at bounding box center [580, 86] width 264 height 12
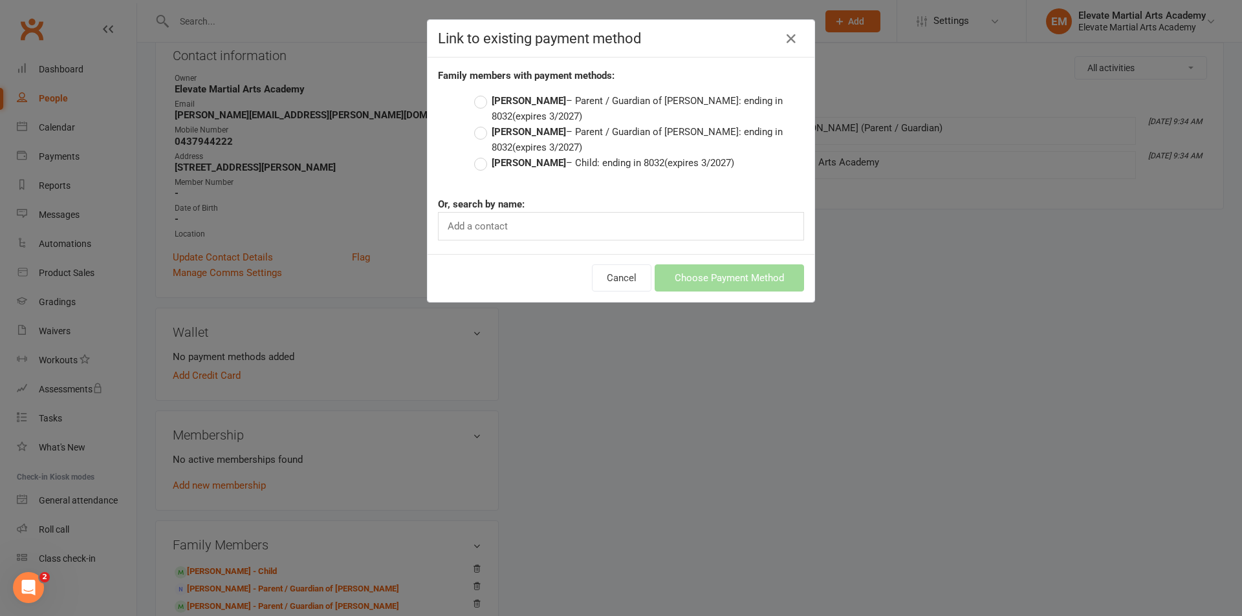
click at [477, 132] on label "Ariana Rachid – Parent / Guardian of Anthony Rachid: ending in 8032 (expires 3/…" at bounding box center [639, 139] width 330 height 31
click at [477, 124] on input "Ariana Rachid – Parent / Guardian of Anthony Rachid: ending in 8032 (expires 3/…" at bounding box center [478, 124] width 8 height 0
click at [718, 277] on button "Choose Payment Method" at bounding box center [729, 278] width 149 height 27
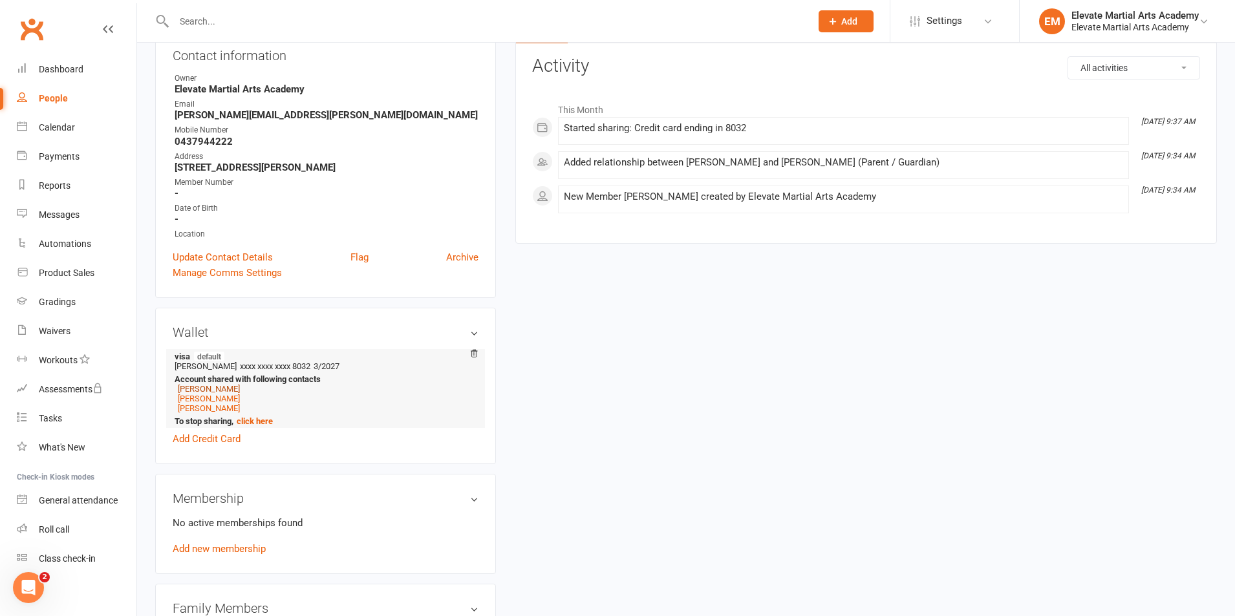
click at [215, 386] on link "Regina Dolfo" at bounding box center [209, 389] width 62 height 10
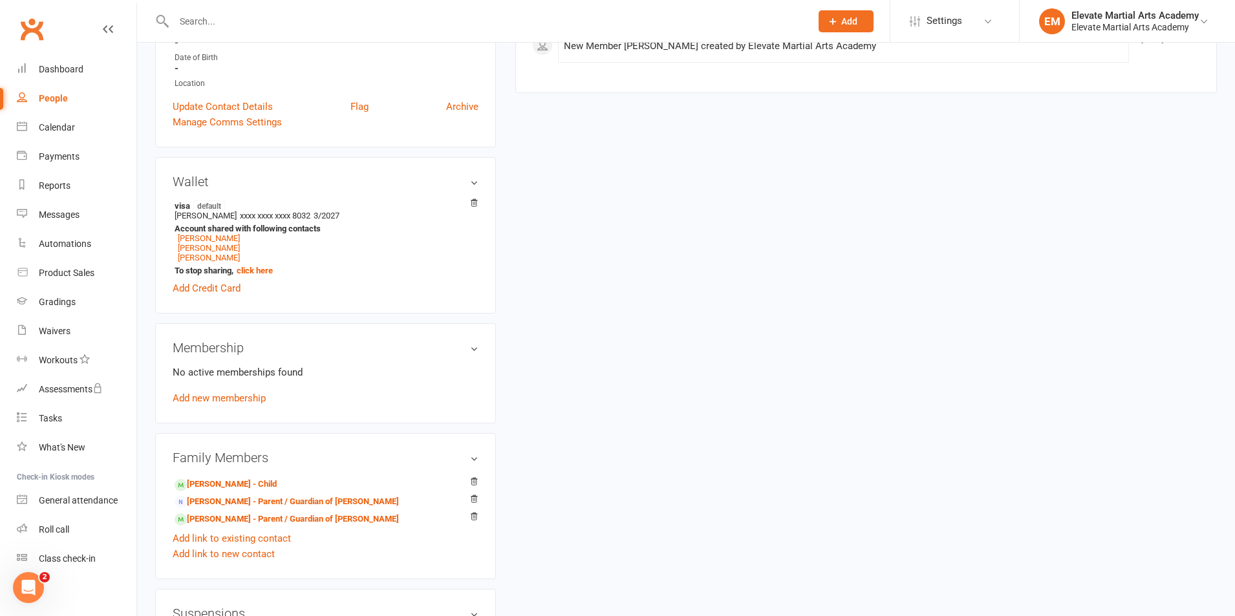
scroll to position [302, 0]
click at [228, 397] on link "Add new membership" at bounding box center [219, 398] width 93 height 12
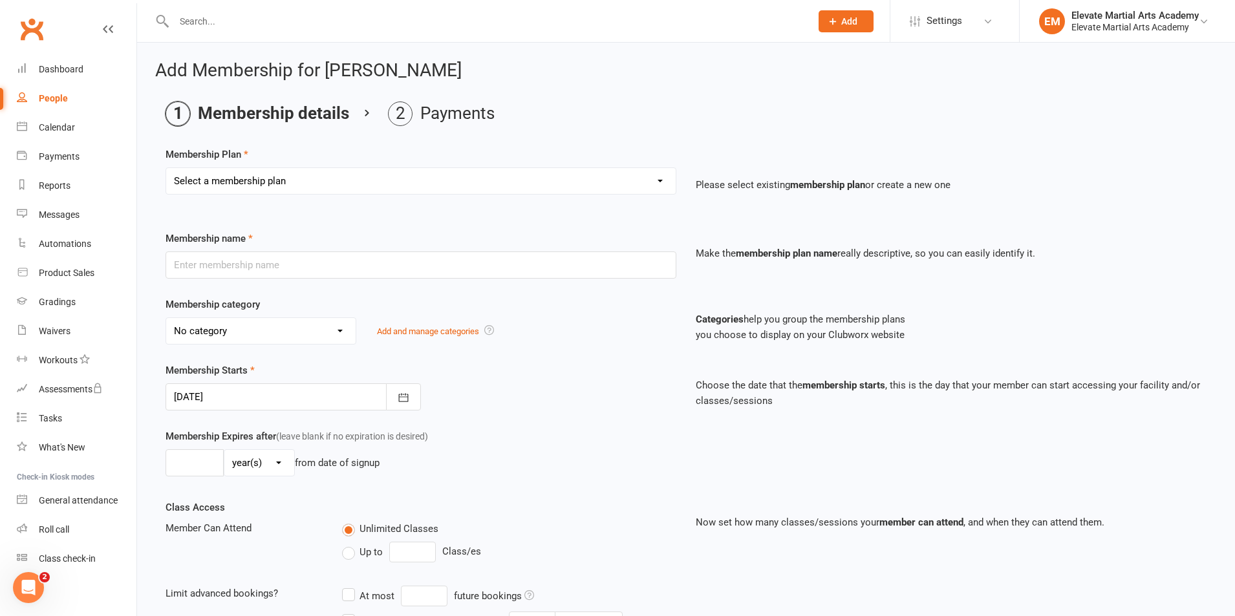
click at [344, 182] on select "Select a membership plan Create new Membership Plan Foundation Program - ONE se…" at bounding box center [421, 181] width 510 height 26
select select "12"
click at [166, 168] on select "Select a membership plan Create new Membership Plan Foundation Program - ONE se…" at bounding box center [421, 181] width 510 height 26
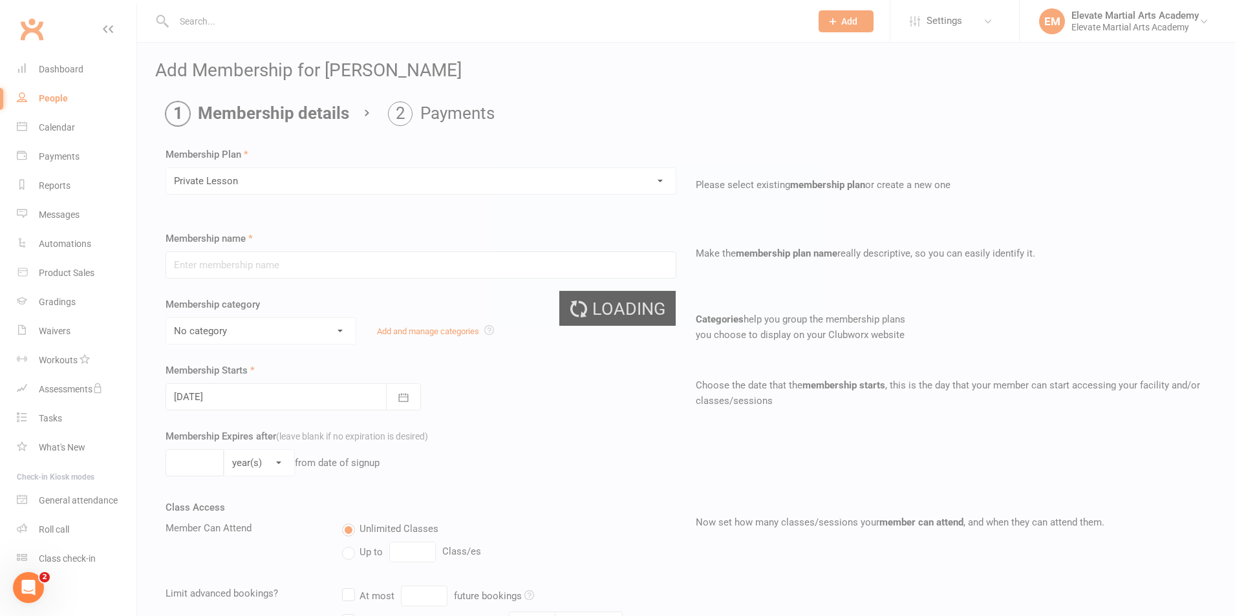
type input "Private Lesson"
select select "5"
type input "0"
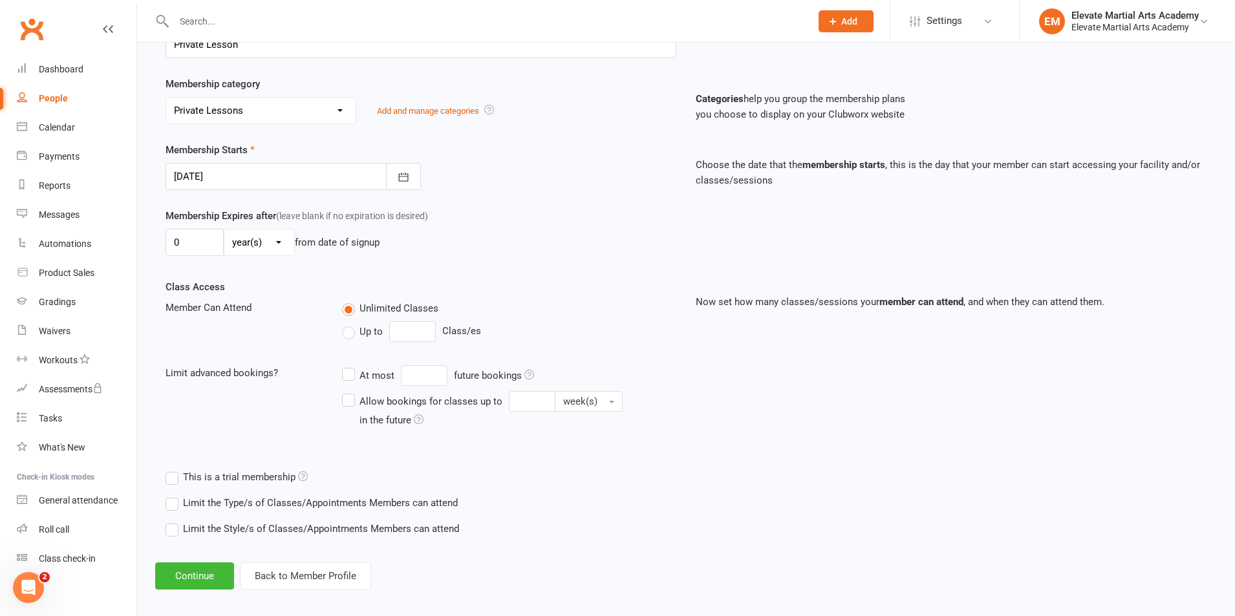
scroll to position [231, 0]
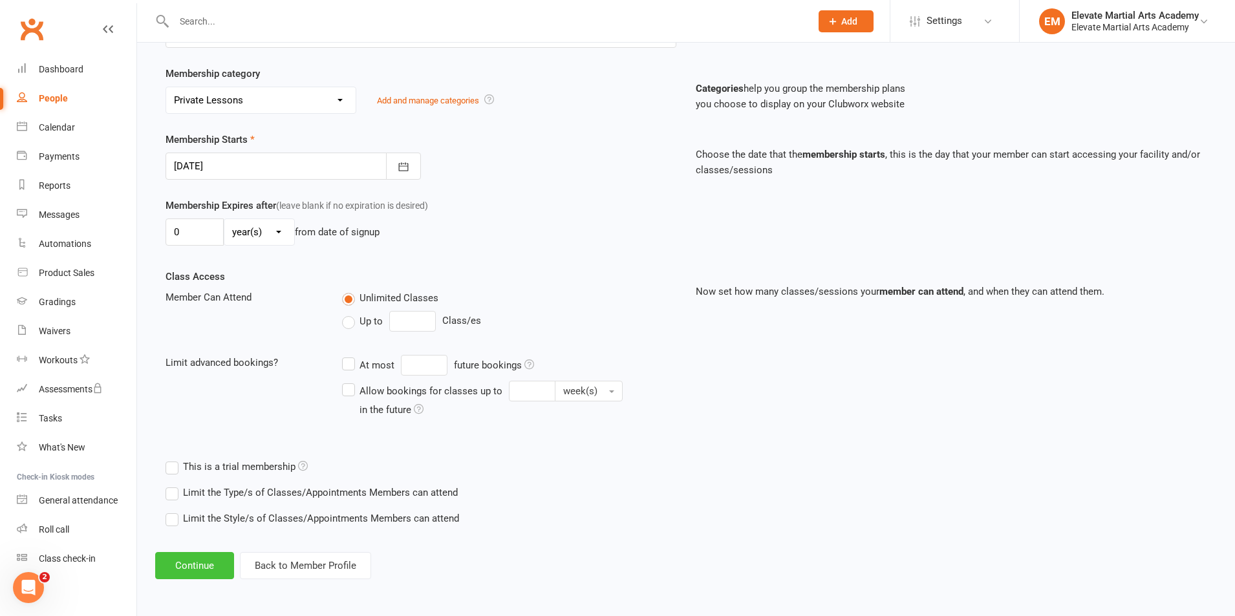
click at [197, 567] on button "Continue" at bounding box center [194, 565] width 79 height 27
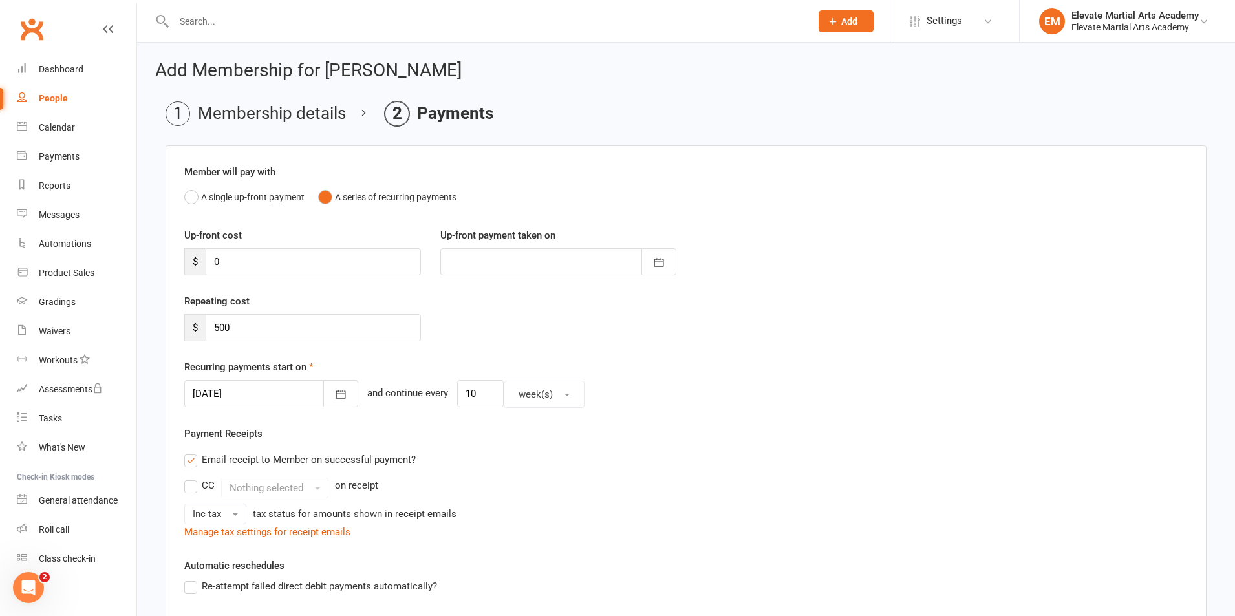
scroll to position [272, 0]
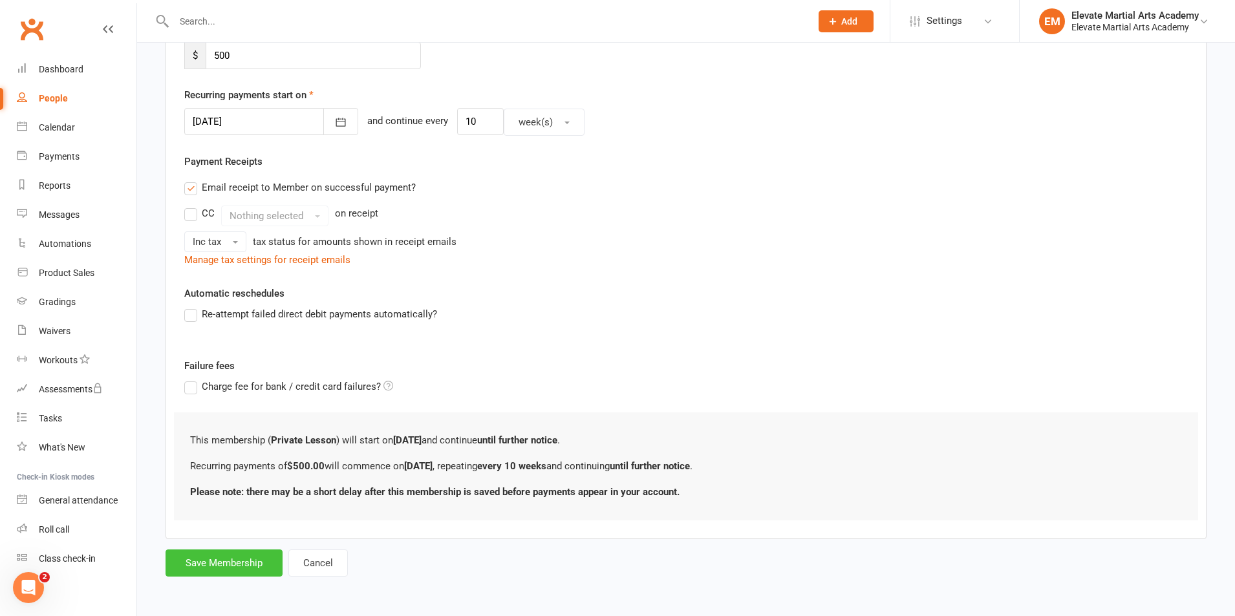
click at [223, 558] on button "Save Membership" at bounding box center [224, 563] width 117 height 27
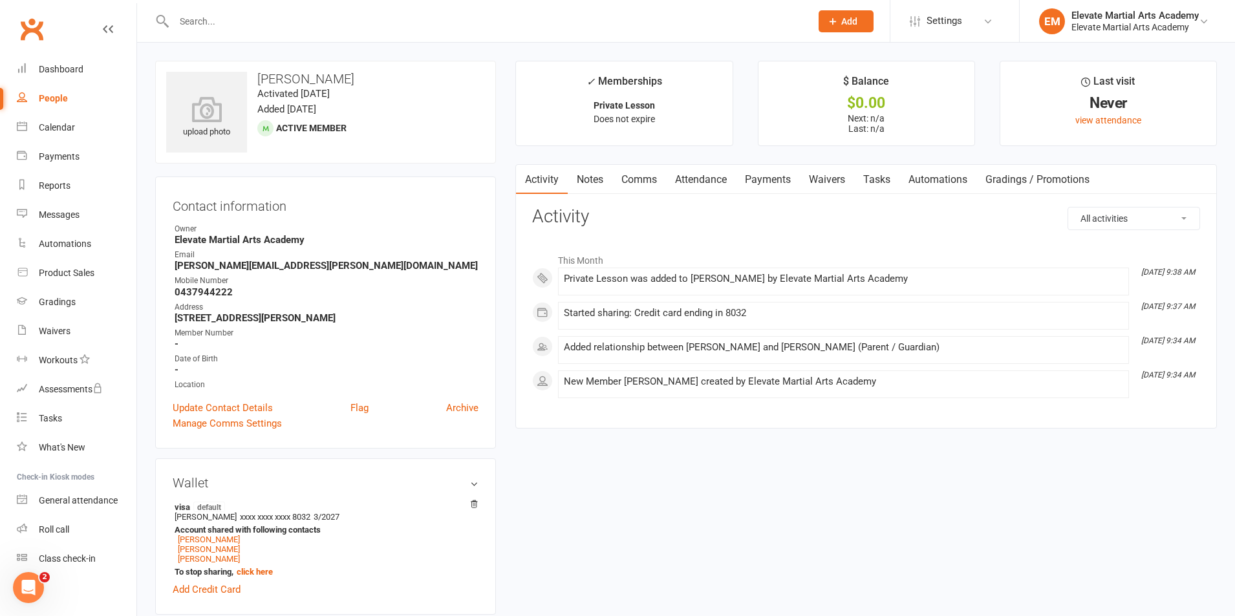
click at [776, 173] on link "Payments" at bounding box center [768, 180] width 64 height 30
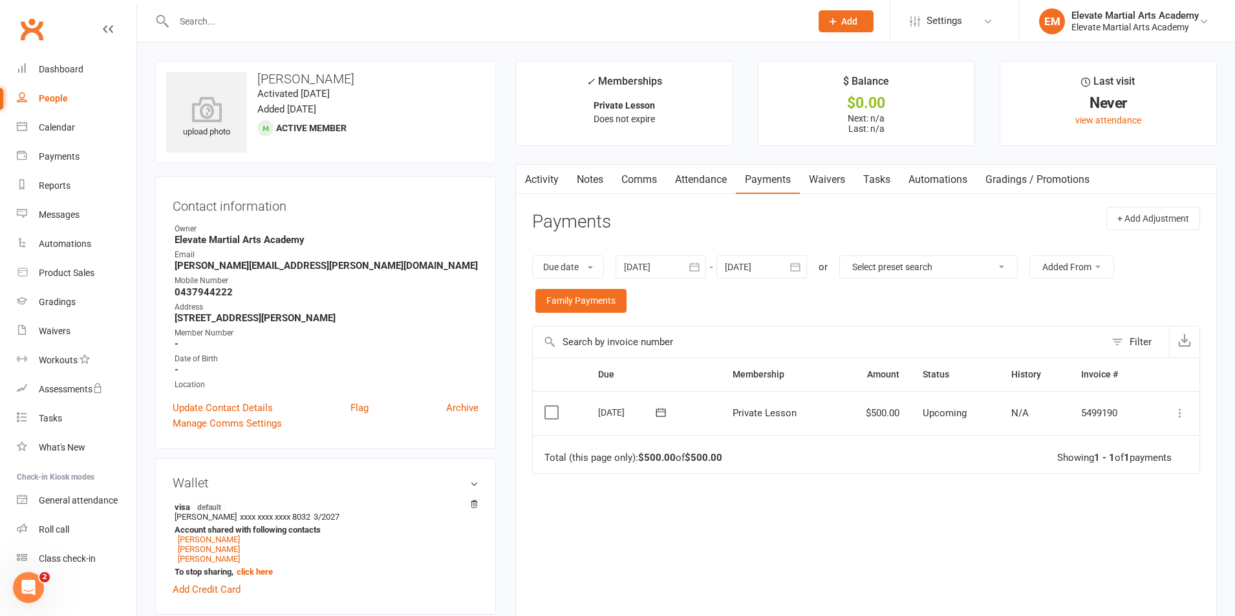
click at [1179, 415] on icon at bounding box center [1180, 413] width 13 height 13
click at [1107, 459] on link "Mark as Paid (POS)" at bounding box center [1124, 464] width 128 height 26
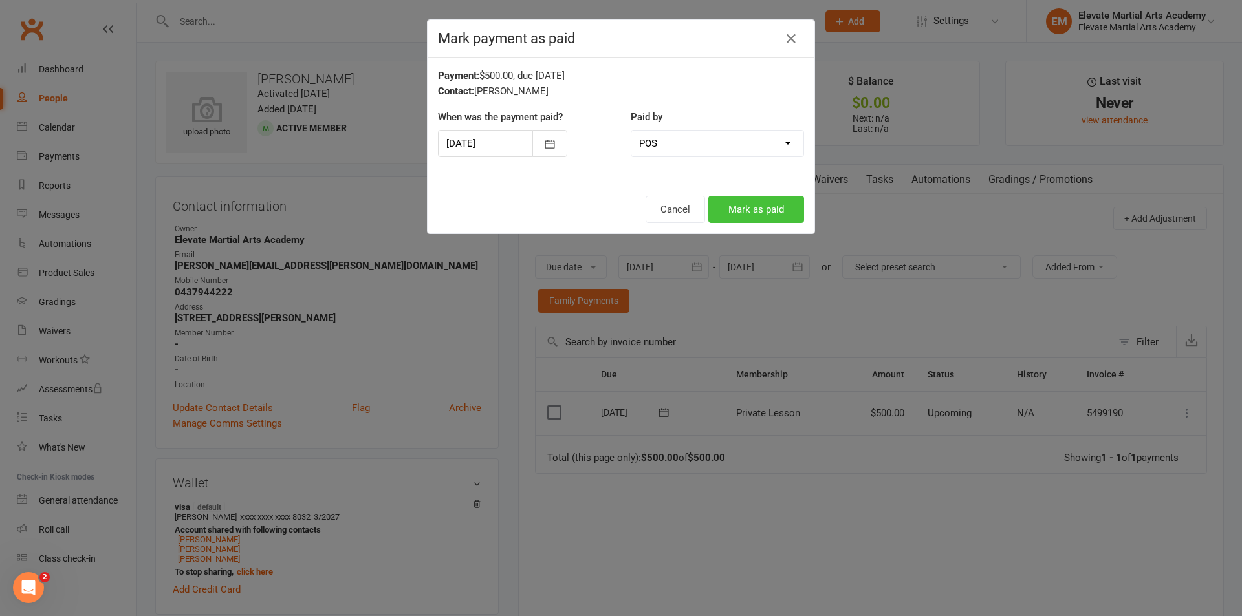
click at [742, 208] on button "Mark as paid" at bounding box center [756, 209] width 96 height 27
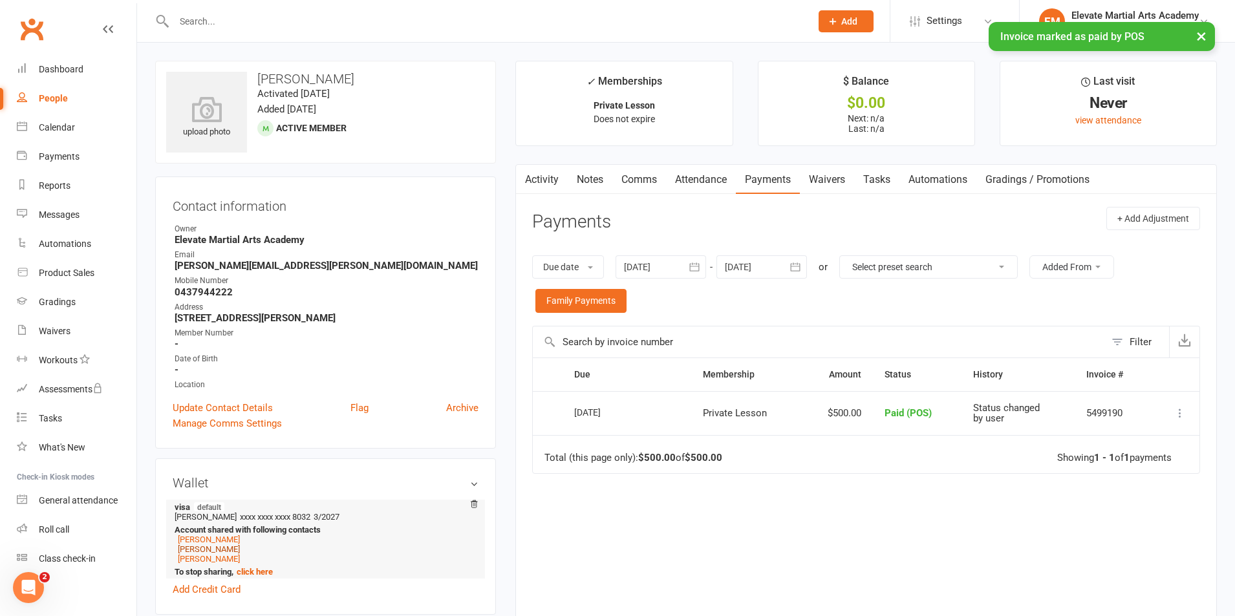
click at [212, 552] on link "[PERSON_NAME]" at bounding box center [209, 550] width 62 height 10
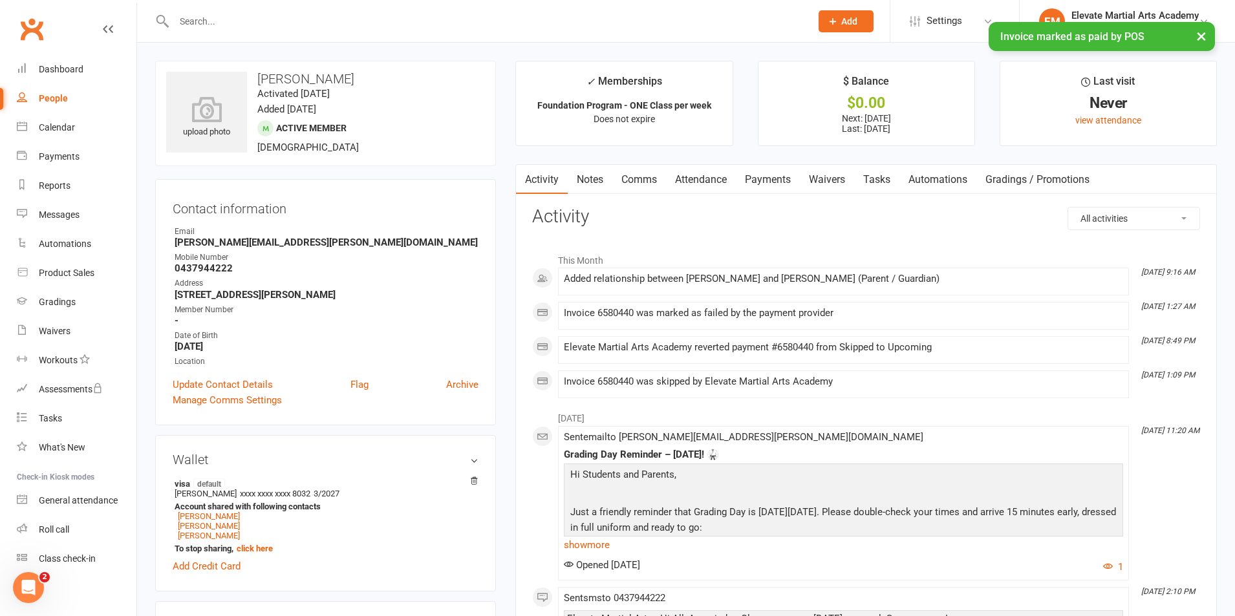
click at [769, 178] on link "Payments" at bounding box center [768, 180] width 64 height 30
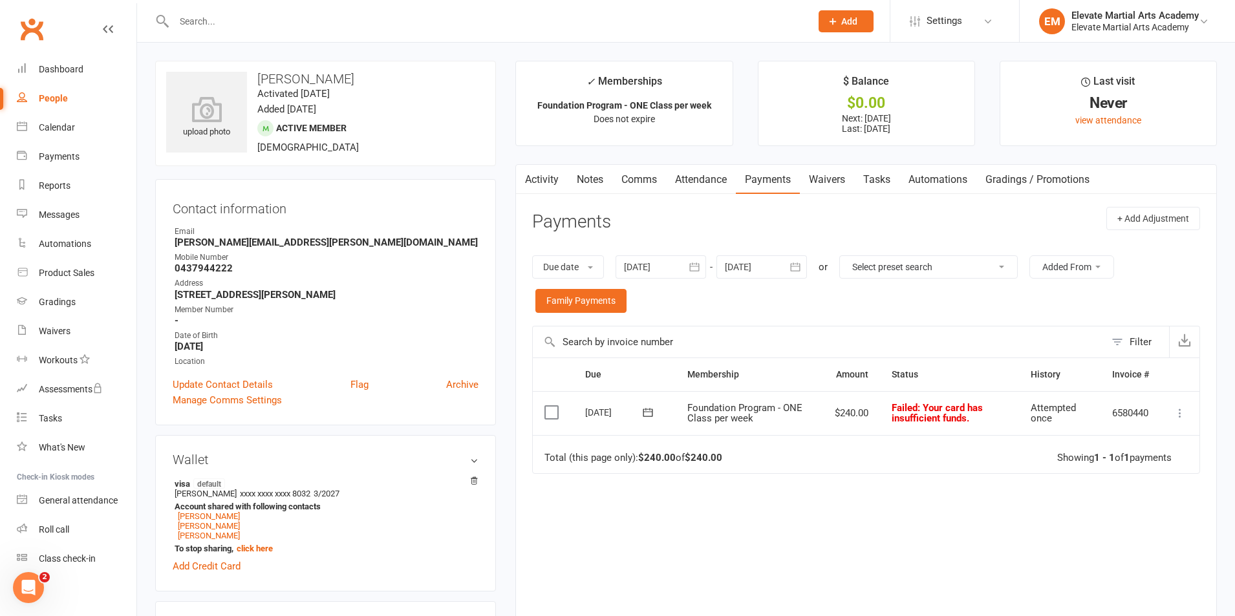
click at [1177, 416] on icon at bounding box center [1180, 413] width 13 height 13
click at [1117, 466] on link "Mark as Paid (POS)" at bounding box center [1124, 464] width 128 height 26
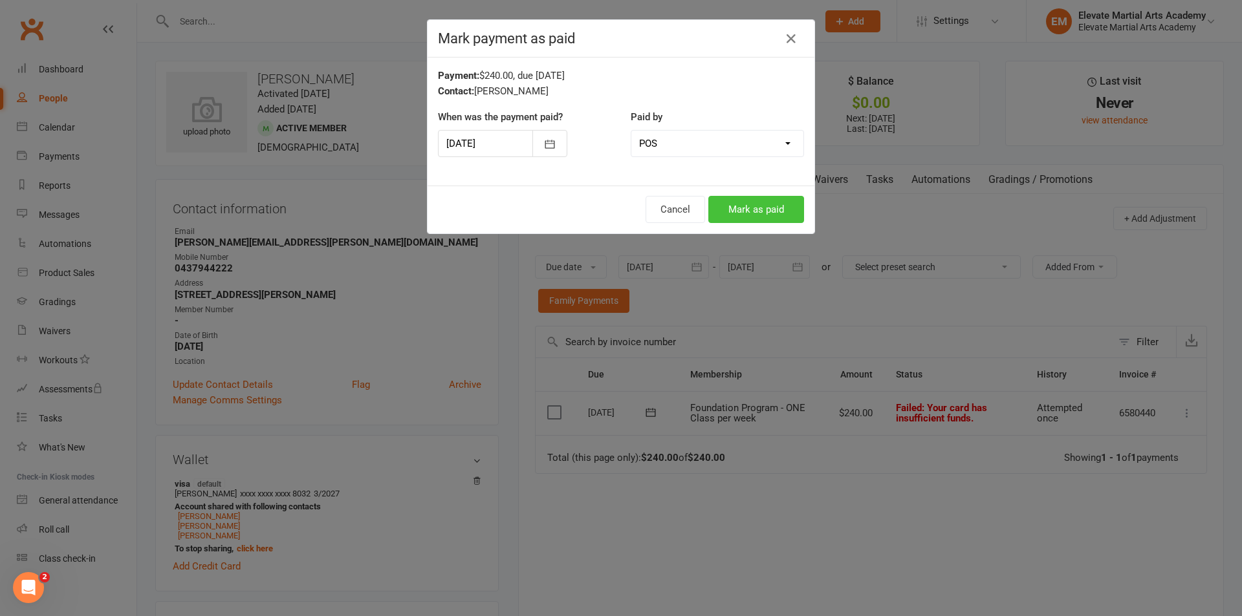
click at [743, 205] on button "Mark as paid" at bounding box center [756, 209] width 96 height 27
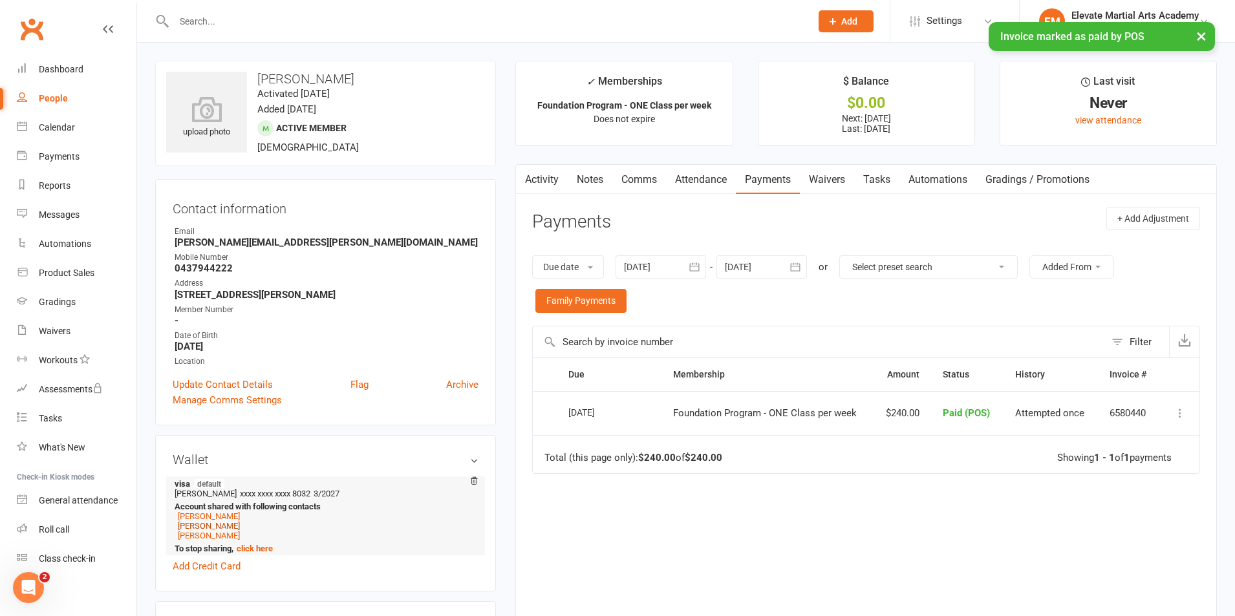
click at [200, 528] on link "[PERSON_NAME]" at bounding box center [209, 526] width 62 height 10
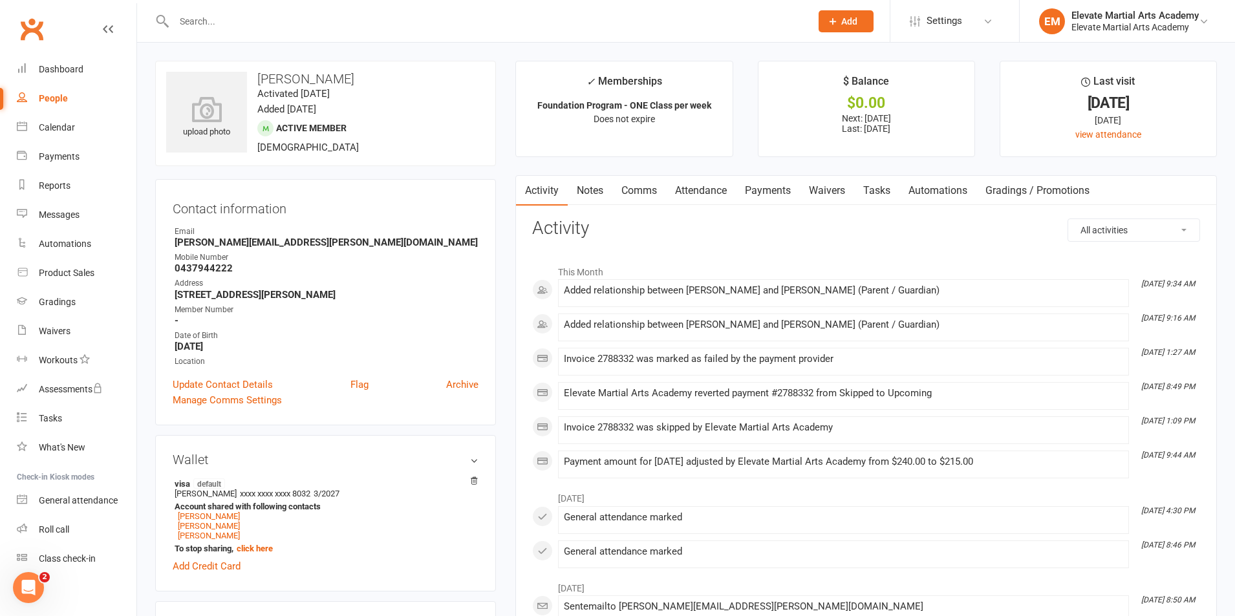
click at [759, 183] on link "Payments" at bounding box center [768, 191] width 64 height 30
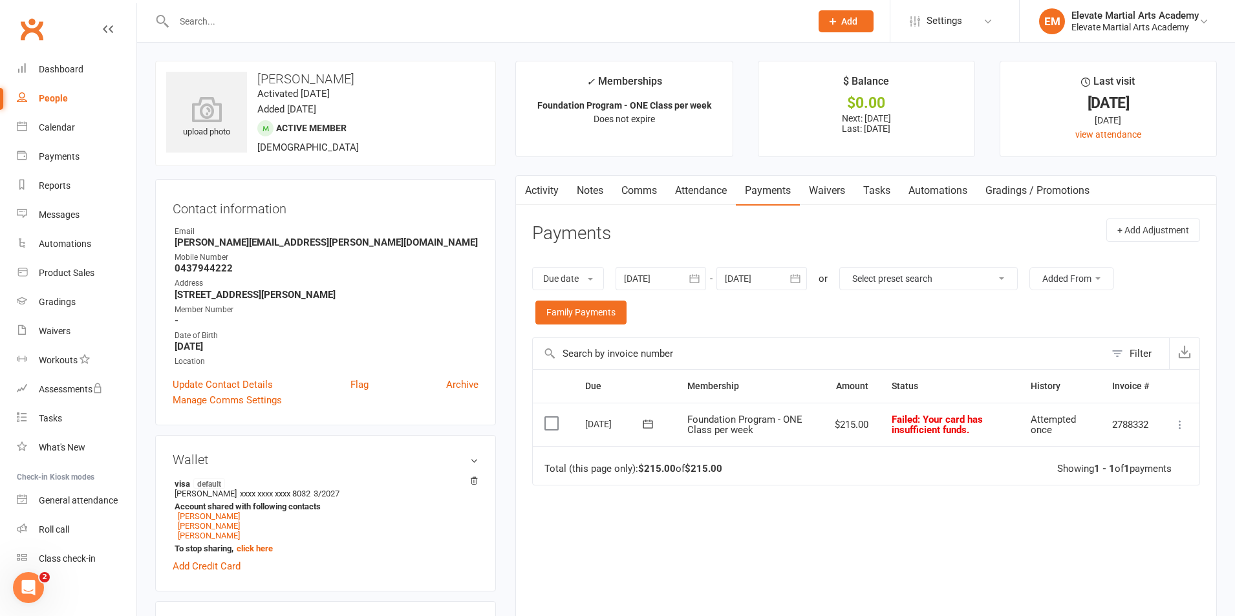
click at [1184, 424] on icon at bounding box center [1180, 425] width 13 height 13
click at [1143, 474] on link "Mark as Paid (POS)" at bounding box center [1124, 476] width 128 height 26
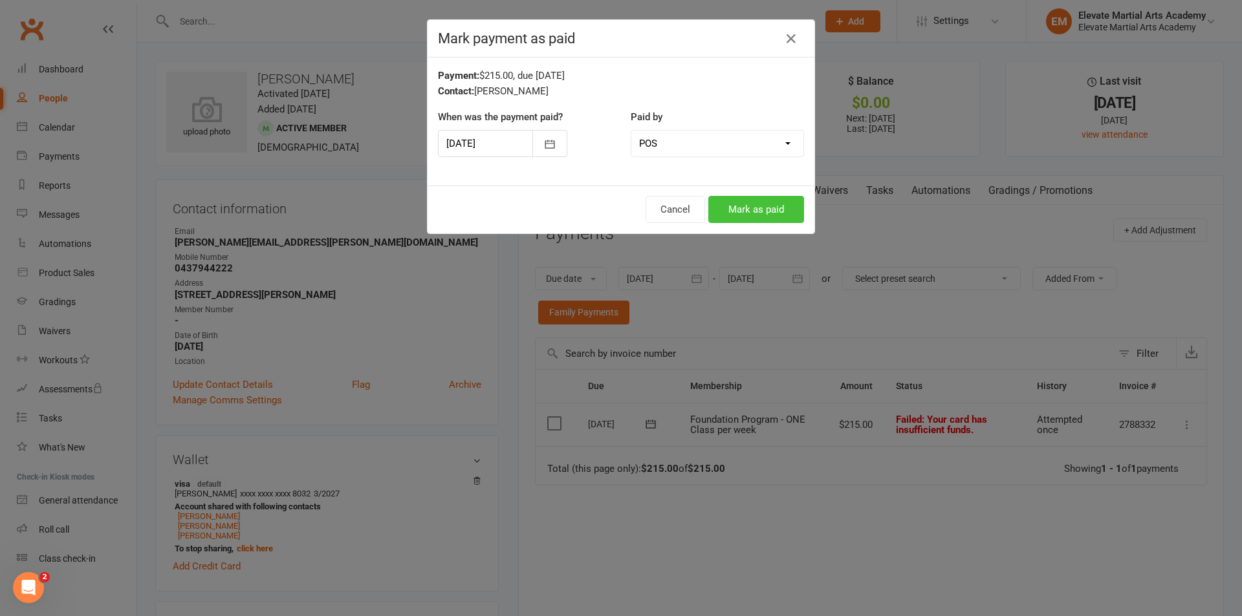
click at [745, 210] on button "Mark as paid" at bounding box center [756, 209] width 96 height 27
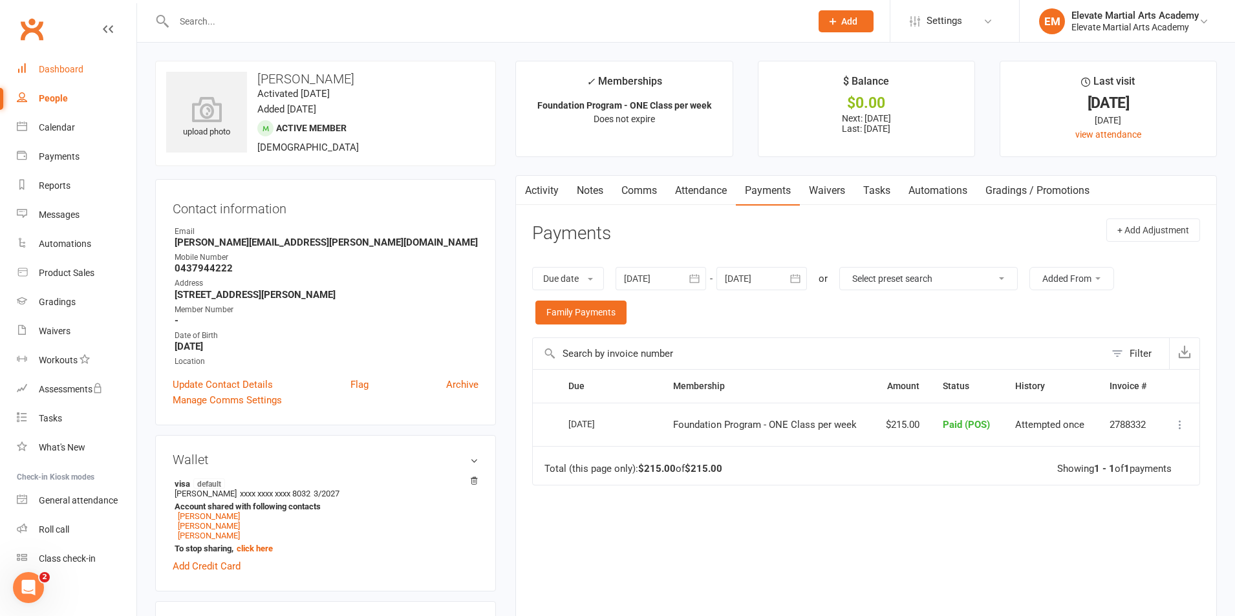
click at [50, 71] on div "Dashboard" at bounding box center [61, 69] width 45 height 10
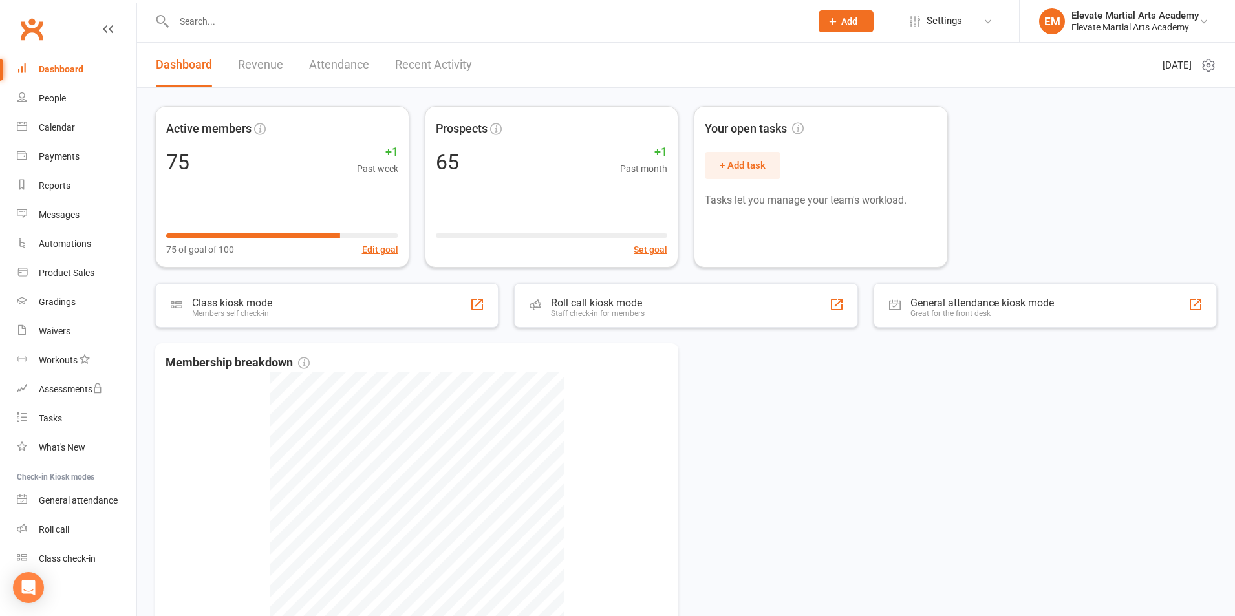
click at [63, 71] on div "Dashboard" at bounding box center [61, 69] width 45 height 10
click at [66, 163] on link "Payments" at bounding box center [77, 156] width 120 height 29
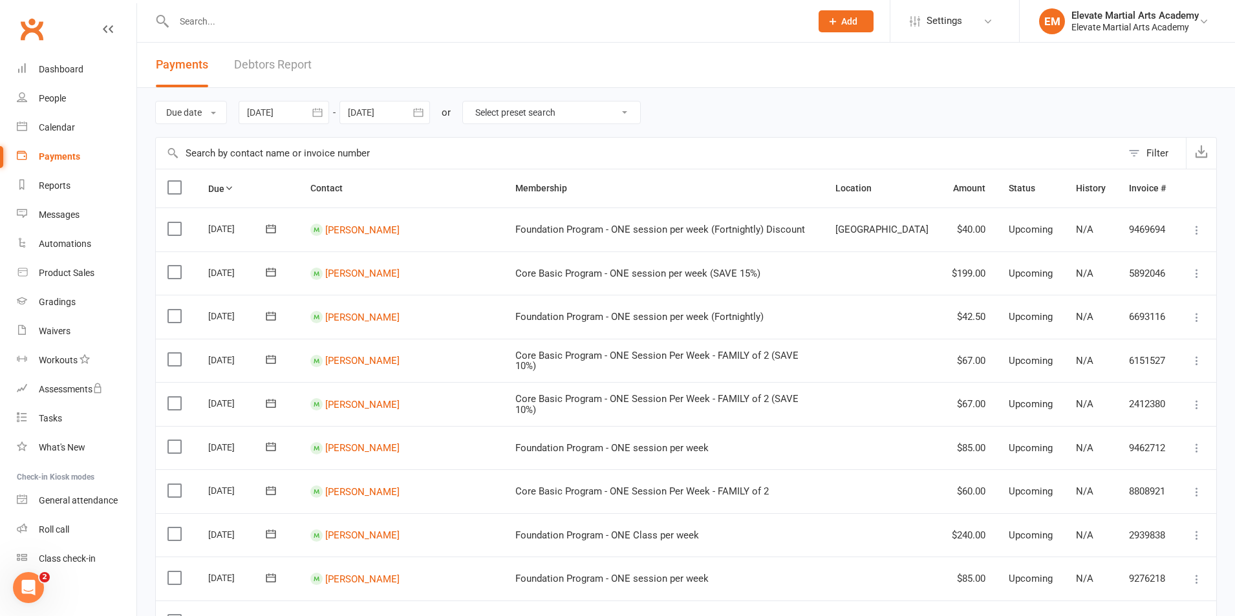
click at [316, 116] on icon "button" at bounding box center [317, 112] width 10 height 8
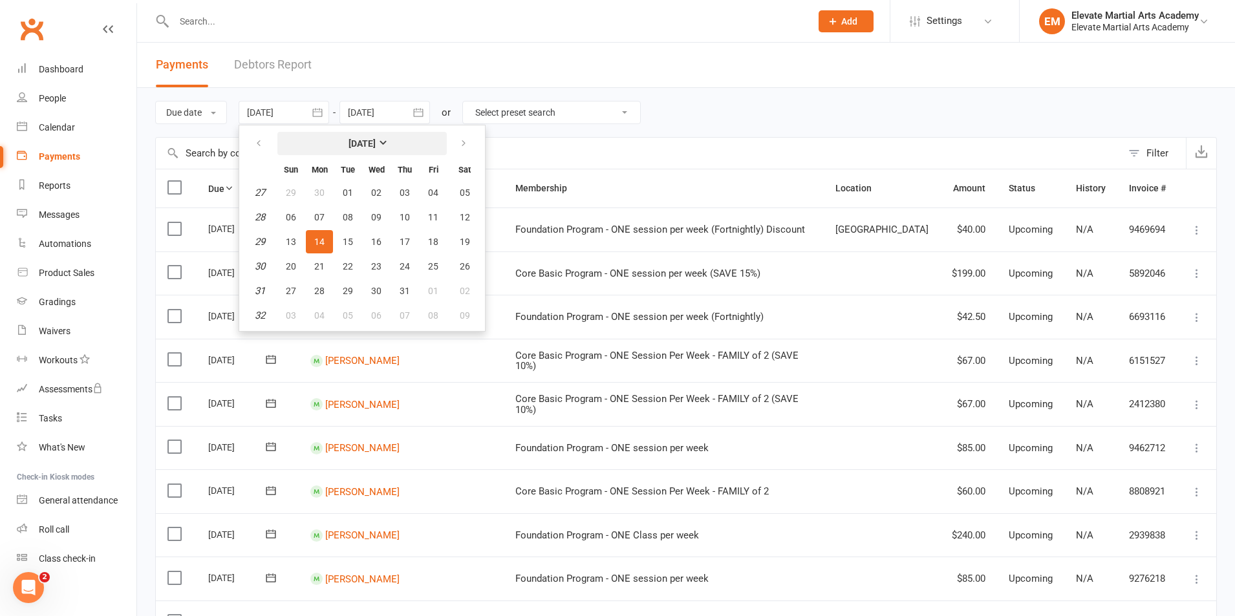
click at [376, 146] on strong "[DATE]" at bounding box center [362, 143] width 27 height 10
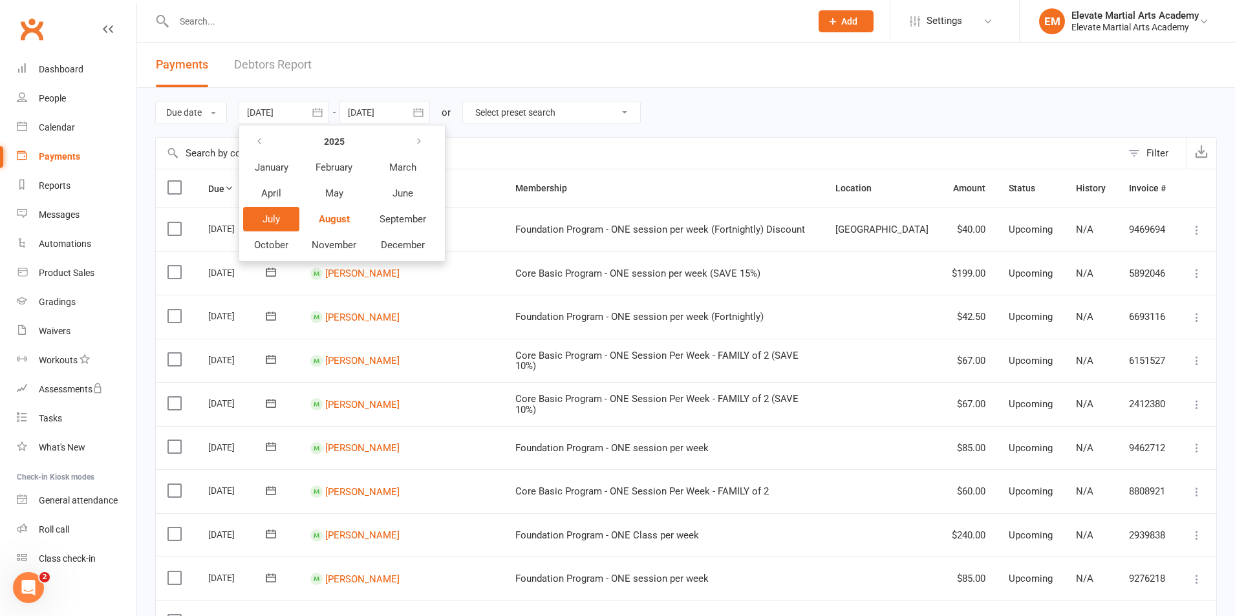
click at [361, 57] on header "Payments Debtors Report" at bounding box center [686, 65] width 1098 height 45
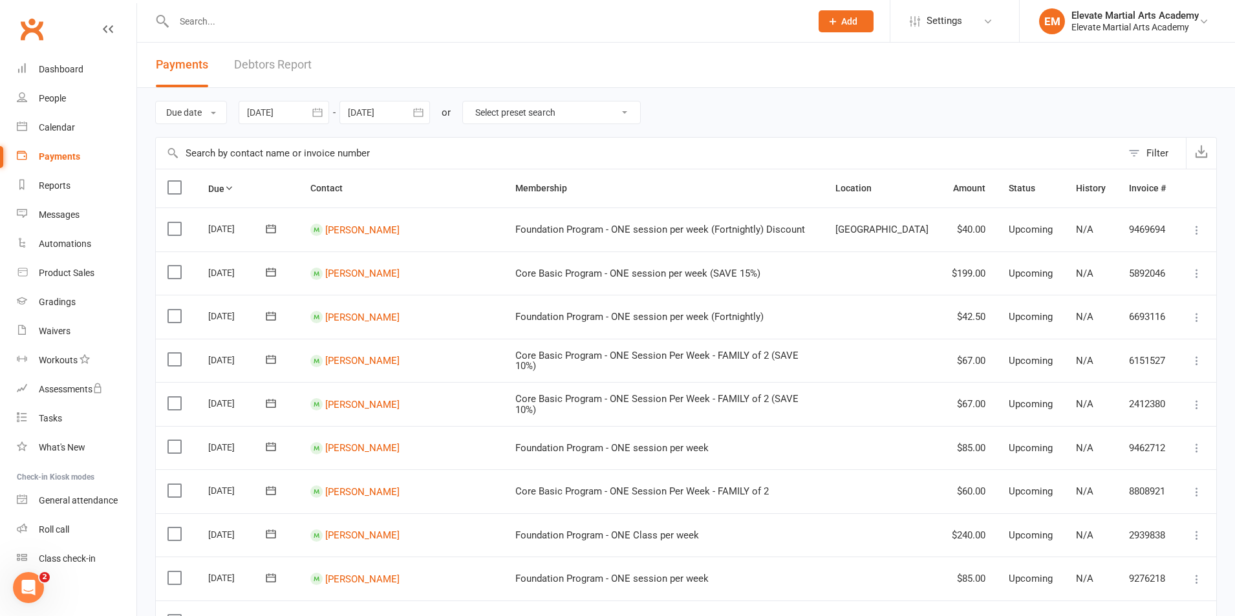
click at [309, 110] on button "button" at bounding box center [317, 112] width 23 height 23
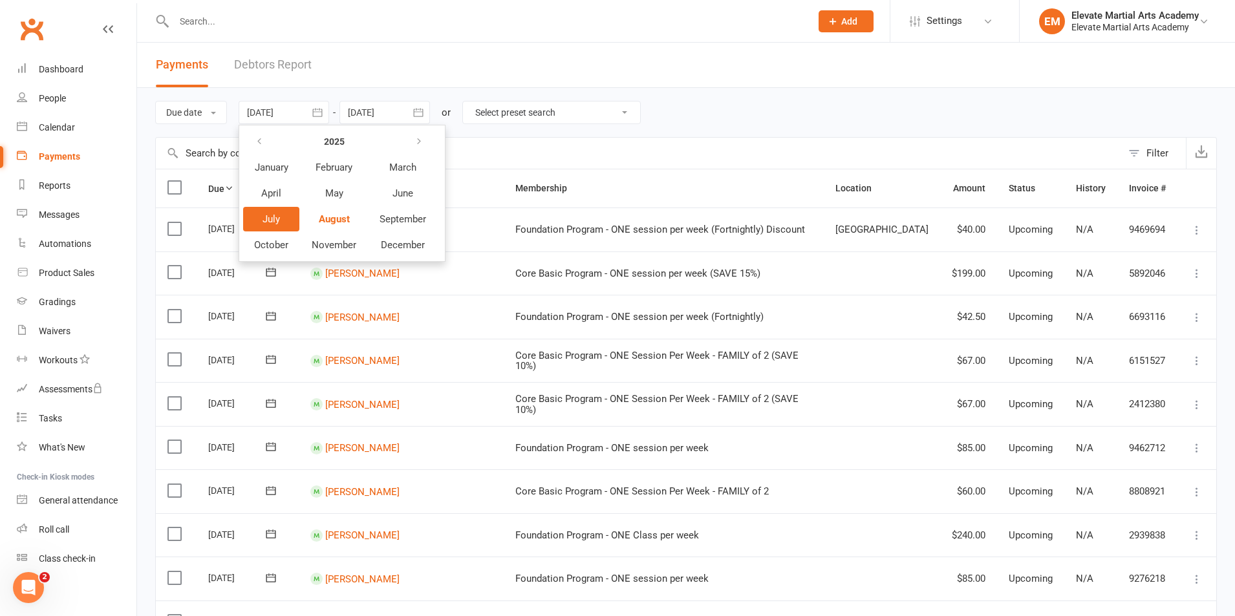
click at [277, 219] on span "July" at bounding box center [271, 219] width 17 height 12
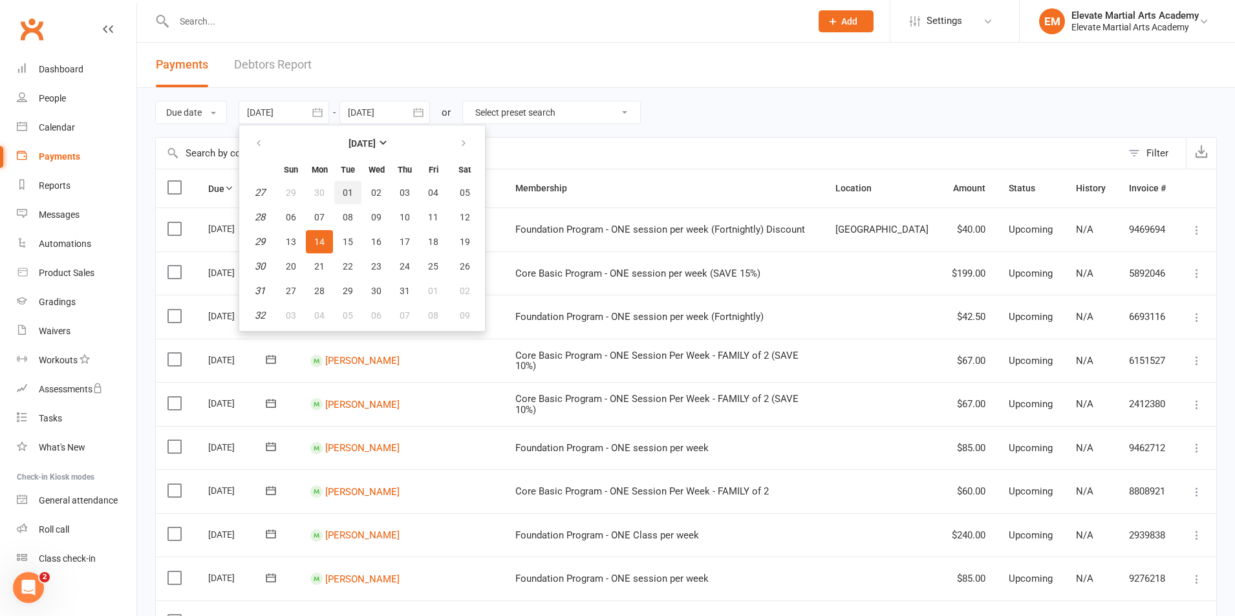
click at [353, 198] on span "01" at bounding box center [348, 193] width 10 height 10
type input "01 Jul 2025"
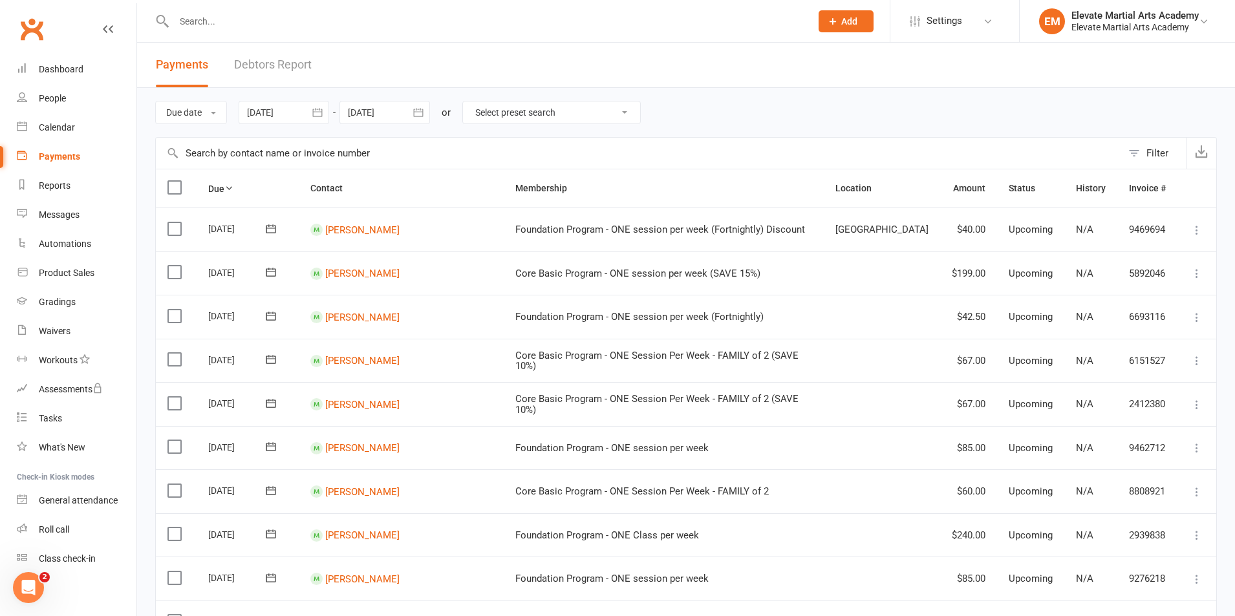
click at [421, 116] on icon "button" at bounding box center [418, 112] width 10 height 8
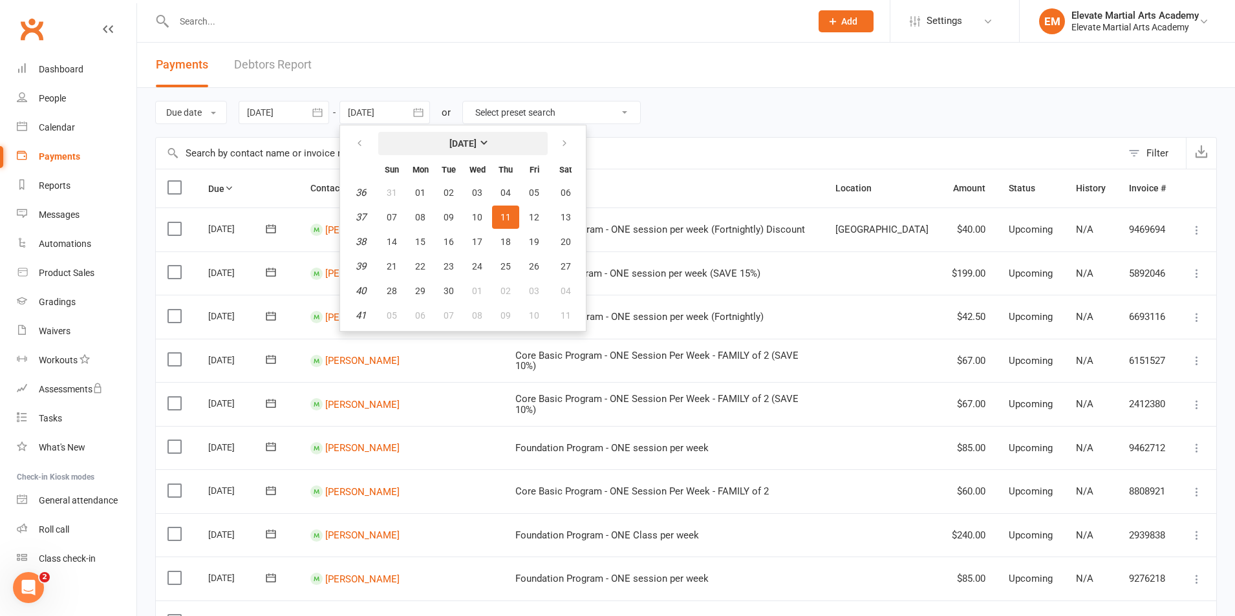
click at [512, 146] on button "[DATE]" at bounding box center [462, 143] width 169 height 23
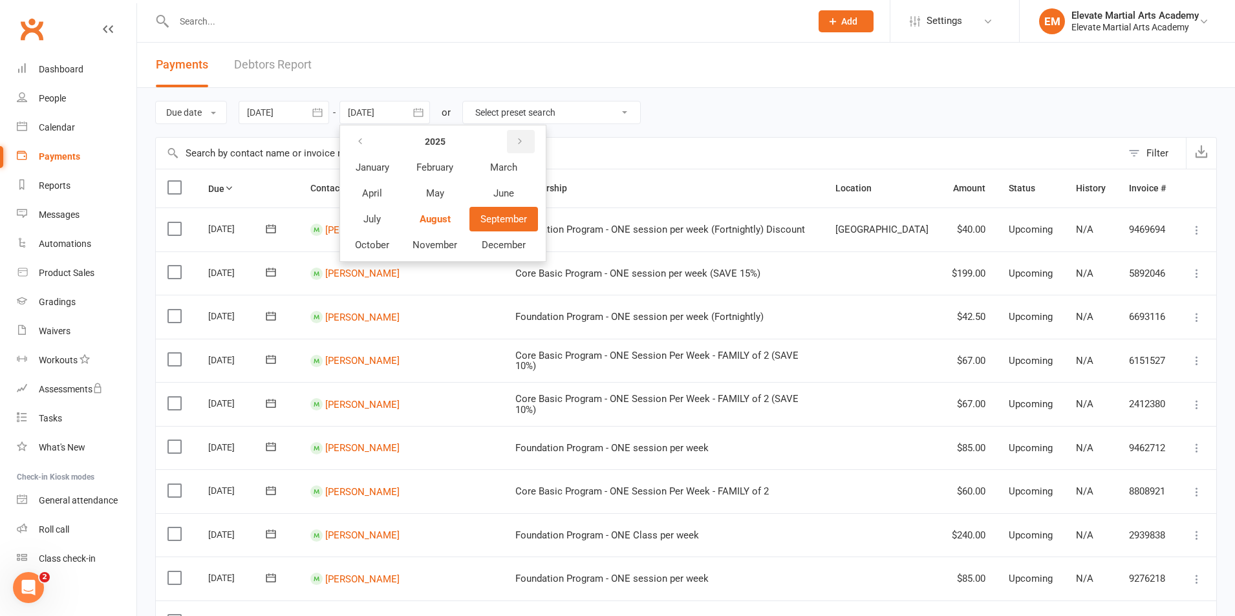
click at [514, 153] on button "button" at bounding box center [521, 141] width 28 height 23
click at [514, 152] on button "button" at bounding box center [521, 141] width 28 height 23
click at [362, 144] on icon "button" at bounding box center [360, 141] width 9 height 10
click at [510, 193] on span "June" at bounding box center [504, 194] width 21 height 12
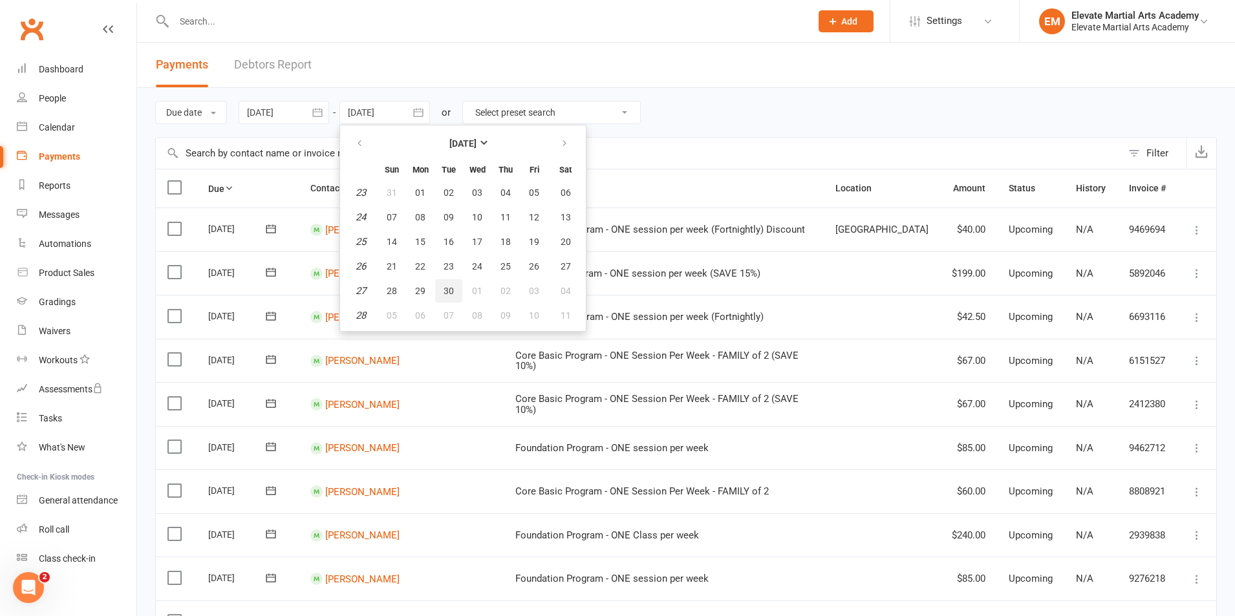
click at [448, 288] on span "30" at bounding box center [449, 291] width 10 height 10
type input "30 Jun 2026"
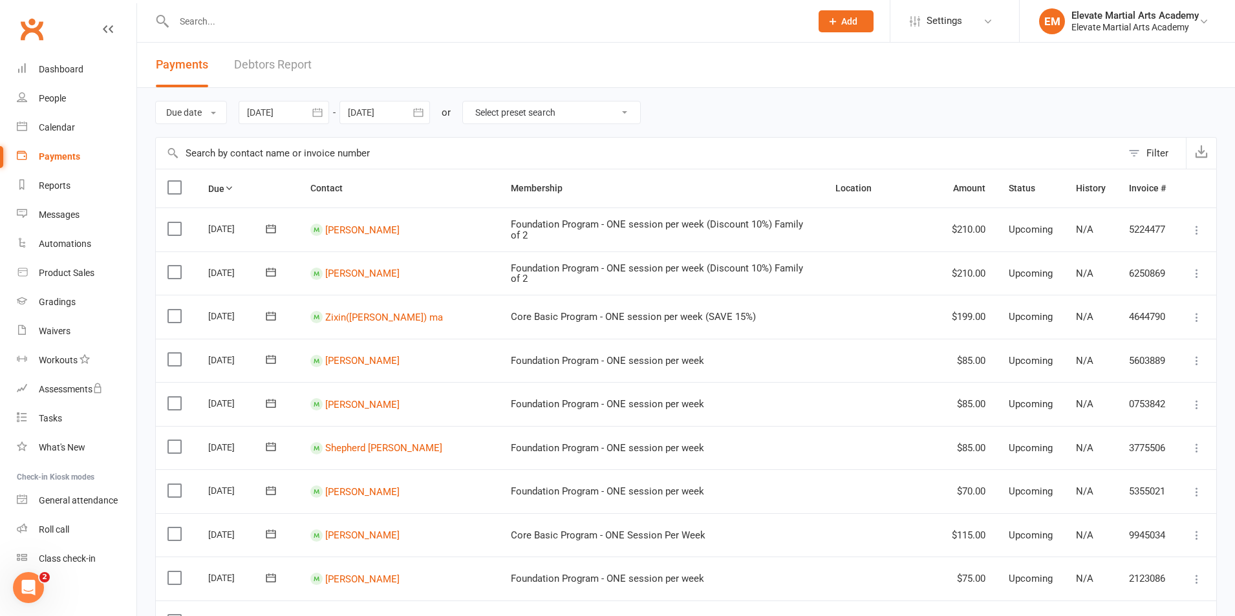
click at [254, 21] on input "text" at bounding box center [486, 21] width 632 height 18
type input "xander"
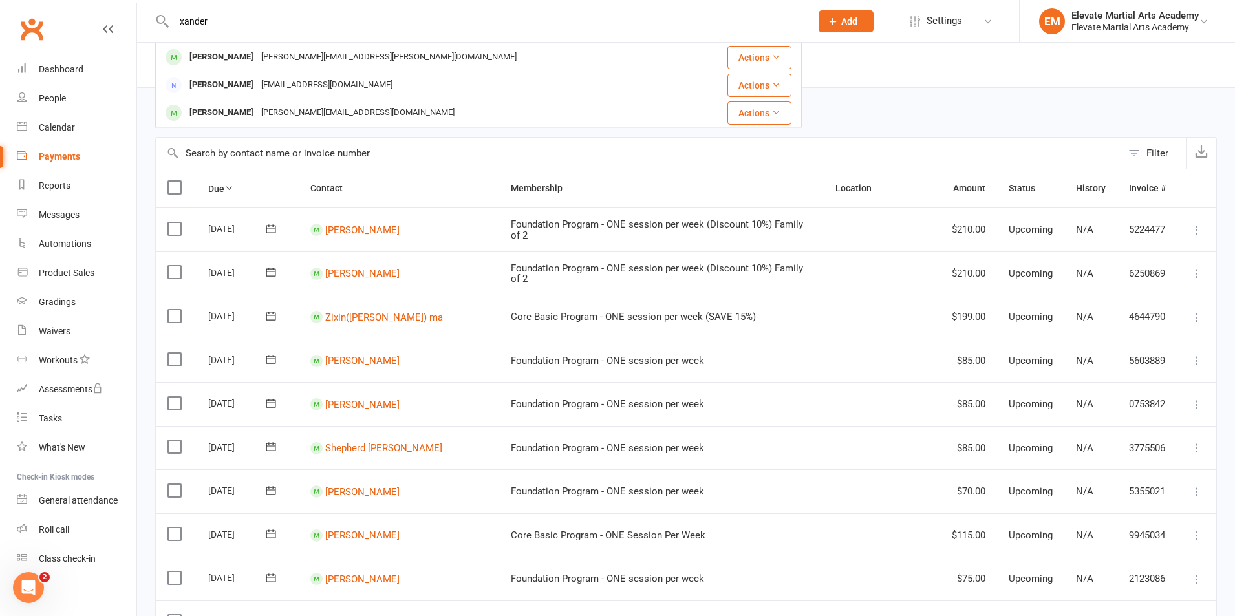
click at [238, 58] on div "[PERSON_NAME]" at bounding box center [222, 57] width 72 height 19
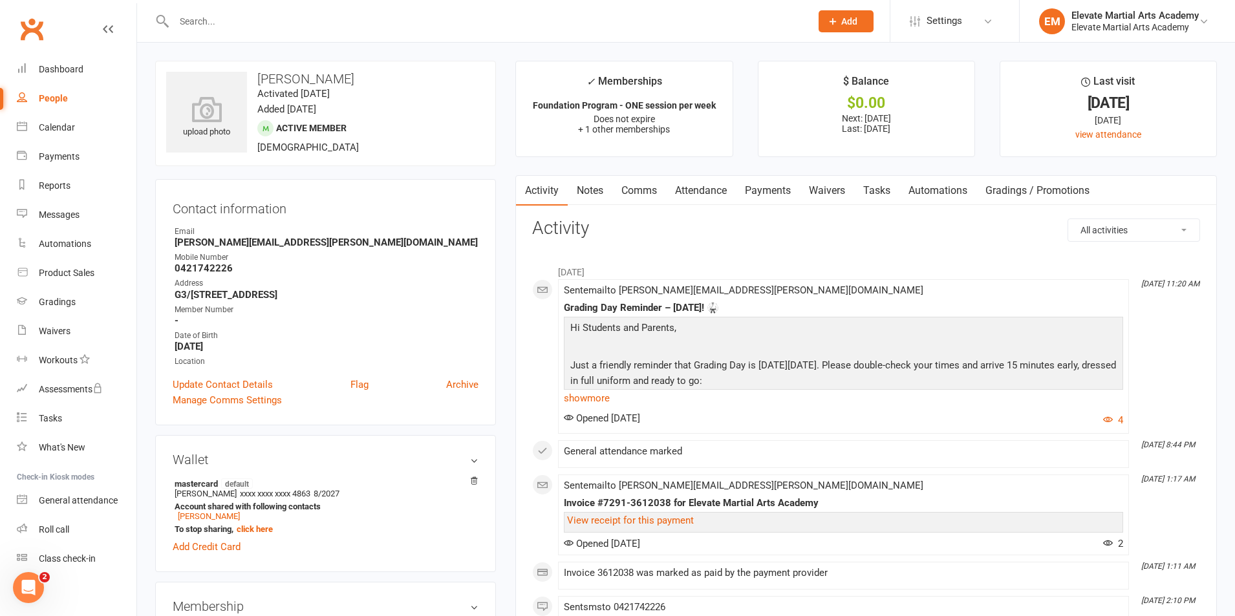
click at [768, 196] on link "Payments" at bounding box center [768, 191] width 64 height 30
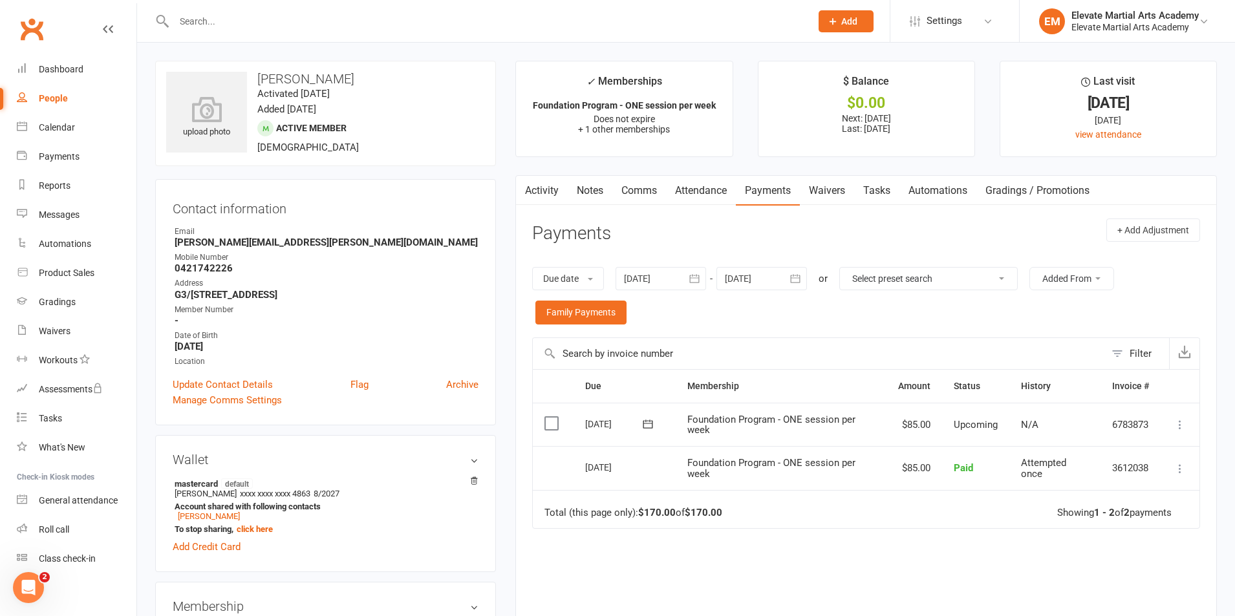
click at [193, 21] on input "text" at bounding box center [486, 21] width 632 height 18
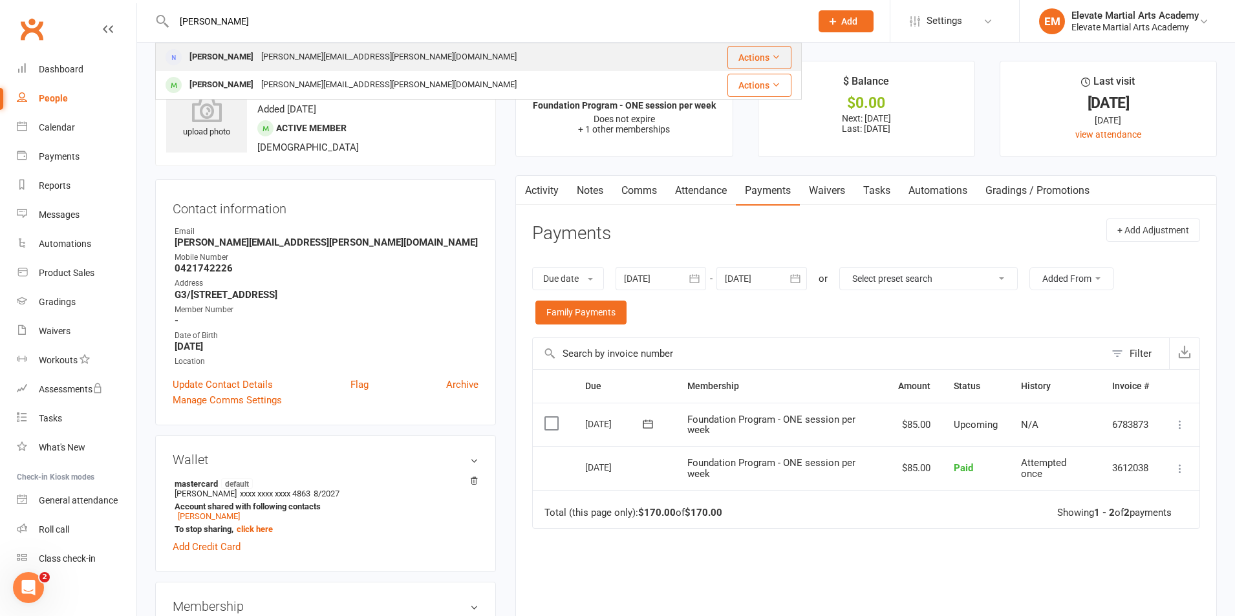
type input "roffe"
click at [257, 54] on div "[PERSON_NAME][EMAIL_ADDRESS][PERSON_NAME][DOMAIN_NAME]" at bounding box center [388, 57] width 263 height 19
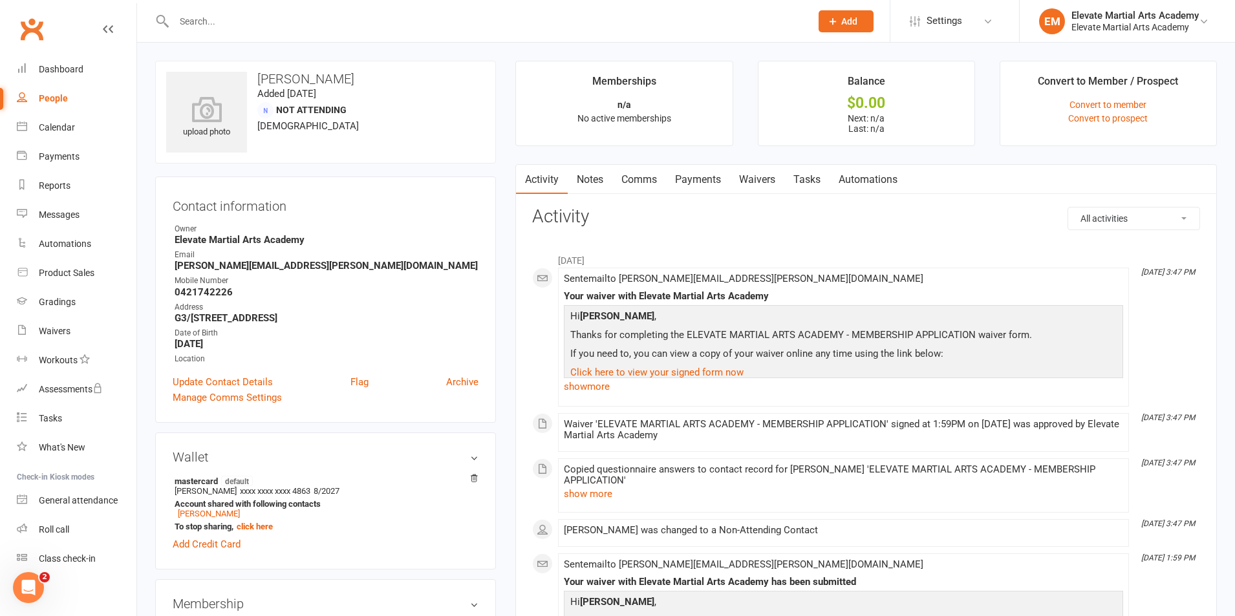
click at [639, 180] on link "Comms" at bounding box center [640, 180] width 54 height 30
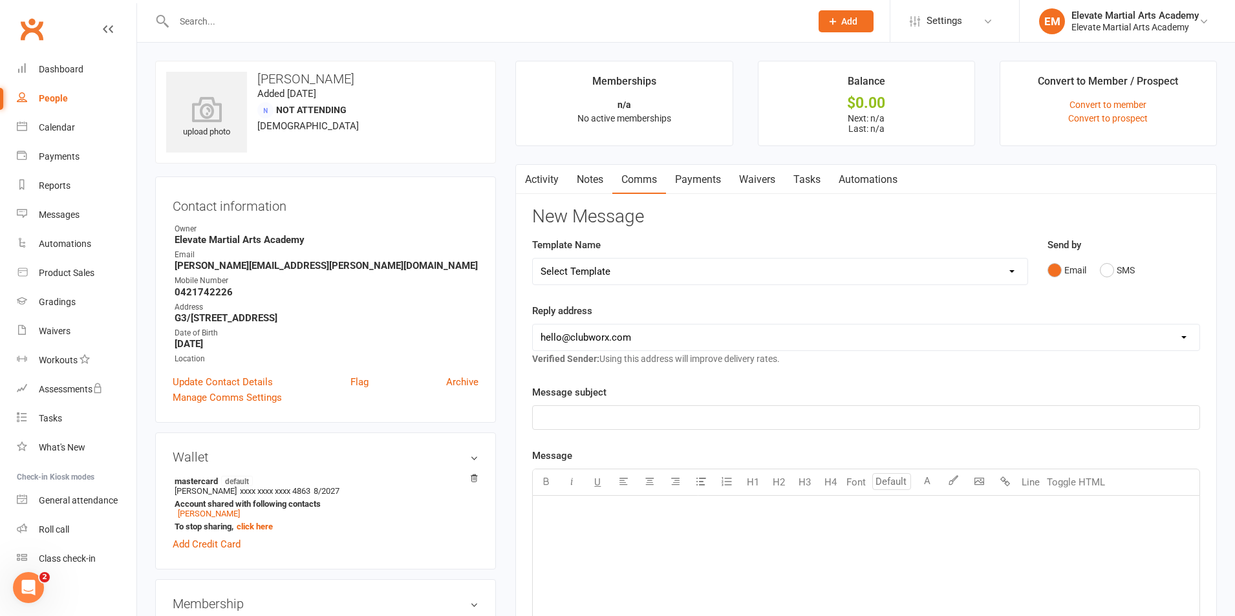
click at [652, 335] on select "[EMAIL_ADDRESS][DOMAIN_NAME] [EMAIL_ADDRESS][DOMAIN_NAME]" at bounding box center [866, 338] width 667 height 26
select select "1"
click at [533, 325] on select "[EMAIL_ADDRESS][DOMAIN_NAME] [EMAIL_ADDRESS][DOMAIN_NAME]" at bounding box center [866, 338] width 667 height 26
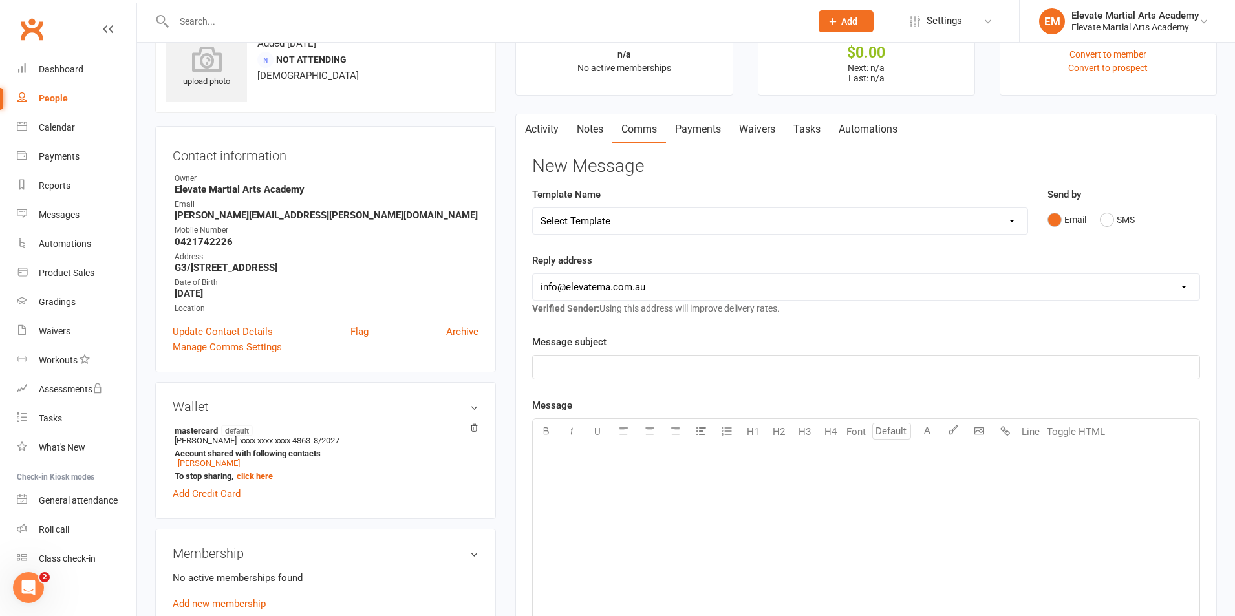
scroll to position [151, 0]
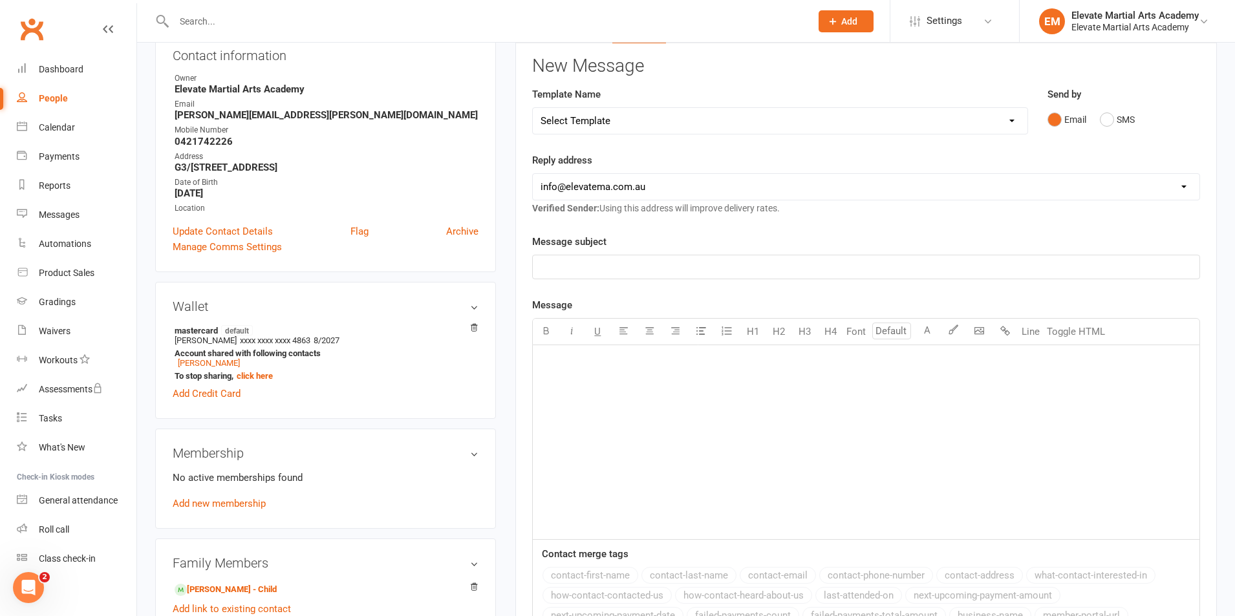
click at [578, 266] on p "﻿" at bounding box center [866, 267] width 651 height 16
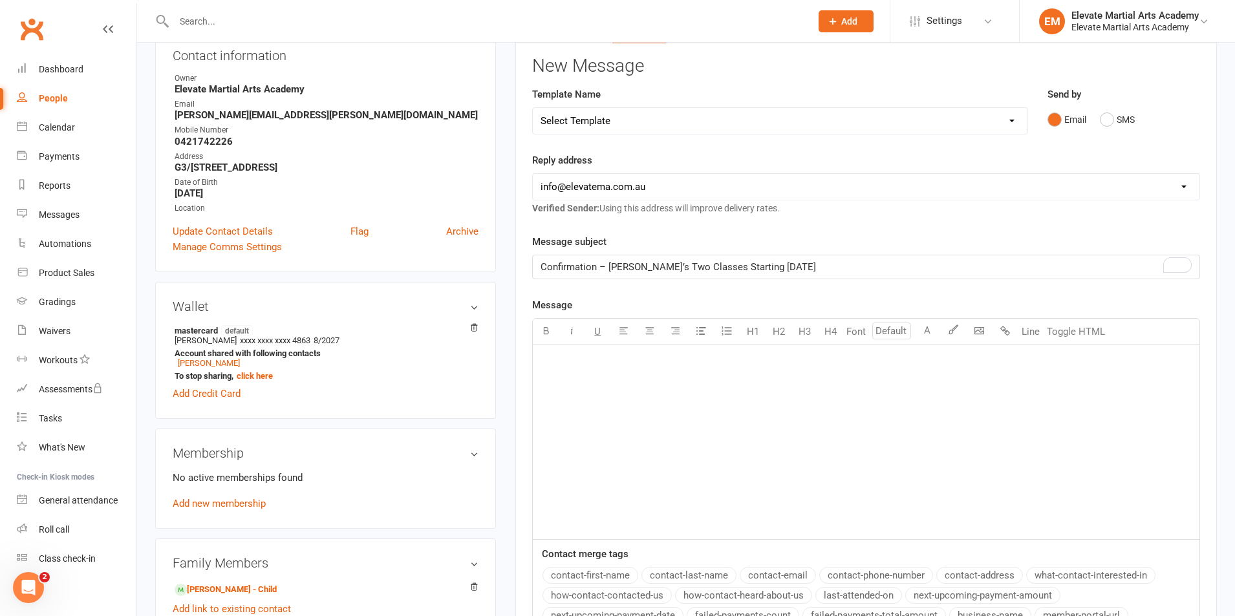
click at [608, 378] on div "﻿" at bounding box center [866, 442] width 667 height 194
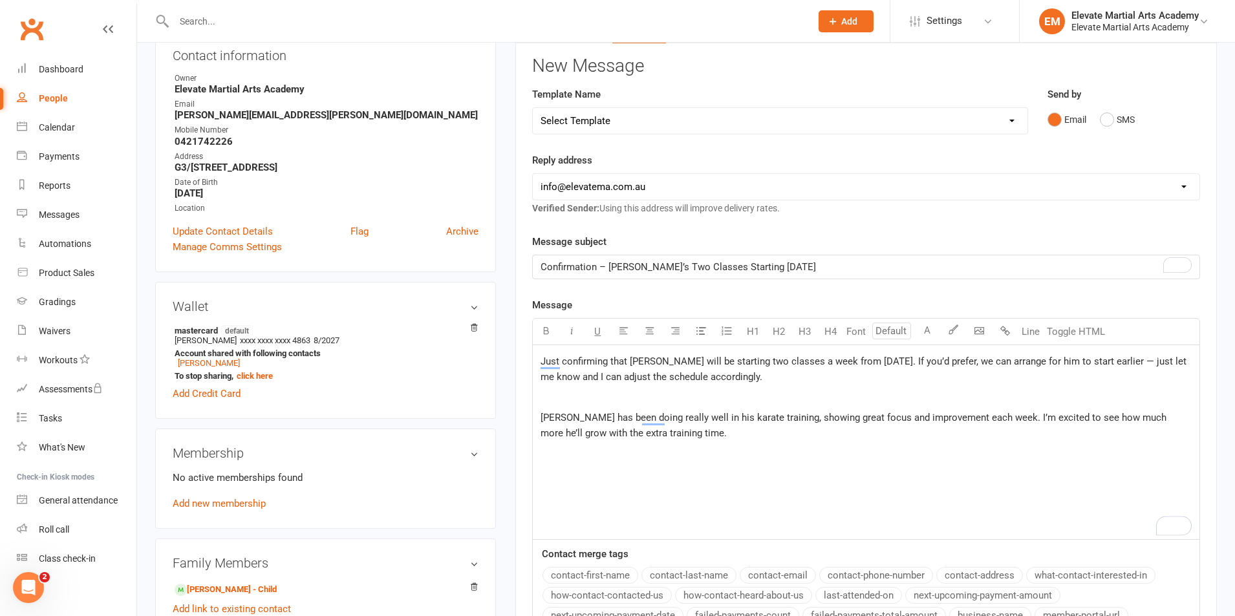
click at [541, 362] on span "Just confirming that Xander will be starting two classes a week from Monday, 1s…" at bounding box center [865, 369] width 649 height 27
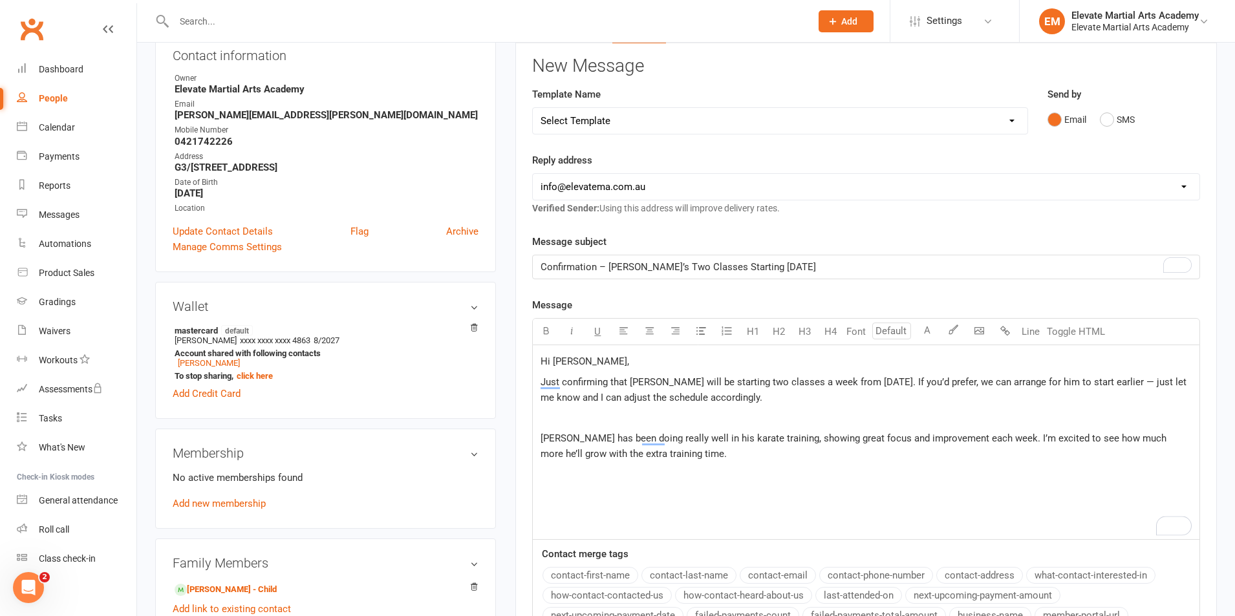
click at [1184, 375] on p "Just confirming that Xander will be starting two classes a week from Monday, 1s…" at bounding box center [866, 390] width 651 height 31
click at [535, 438] on div "Hi Matt, Just confirming that Xander will be starting two classes a week from M…" at bounding box center [866, 442] width 667 height 194
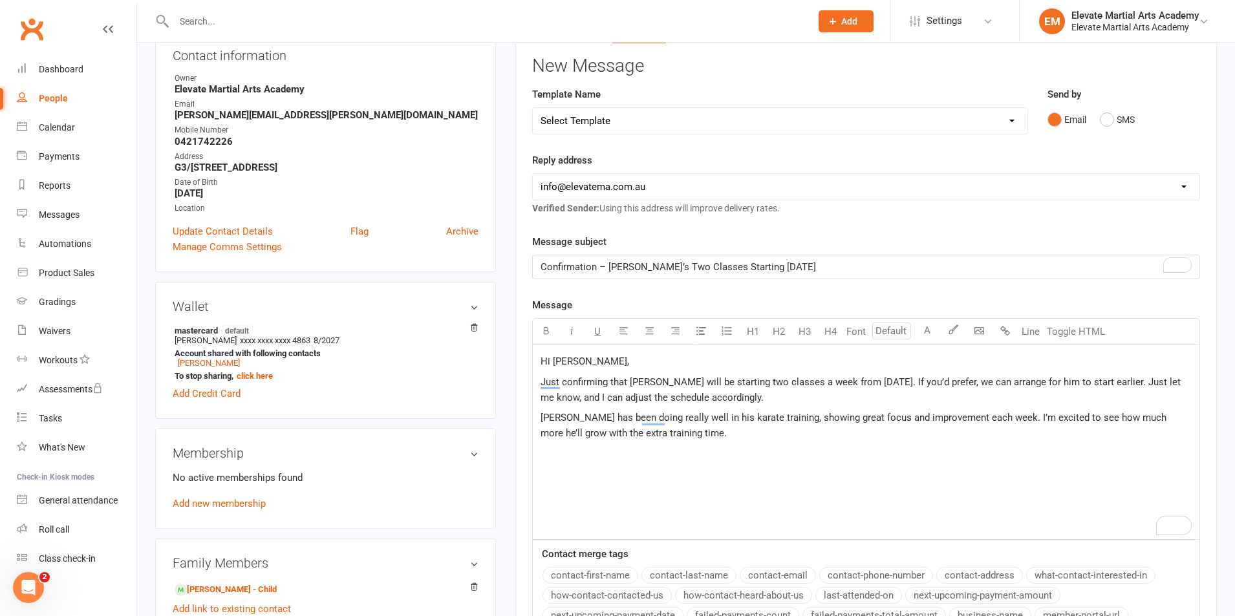
click at [668, 435] on p "Xander has been doing really well in his karate training, showing great focus a…" at bounding box center [866, 425] width 651 height 31
click at [540, 516] on div "Hi Matt, Just confirming that Xander will be starting two classes a week from M…" at bounding box center [866, 442] width 667 height 194
click at [658, 438] on span "Xander has been doing really well in his karate training, showing great focus a…" at bounding box center [855, 425] width 629 height 27
click at [807, 400] on p "Just confirming that Xander will be starting two classes a week from Monday, 1s…" at bounding box center [866, 390] width 651 height 31
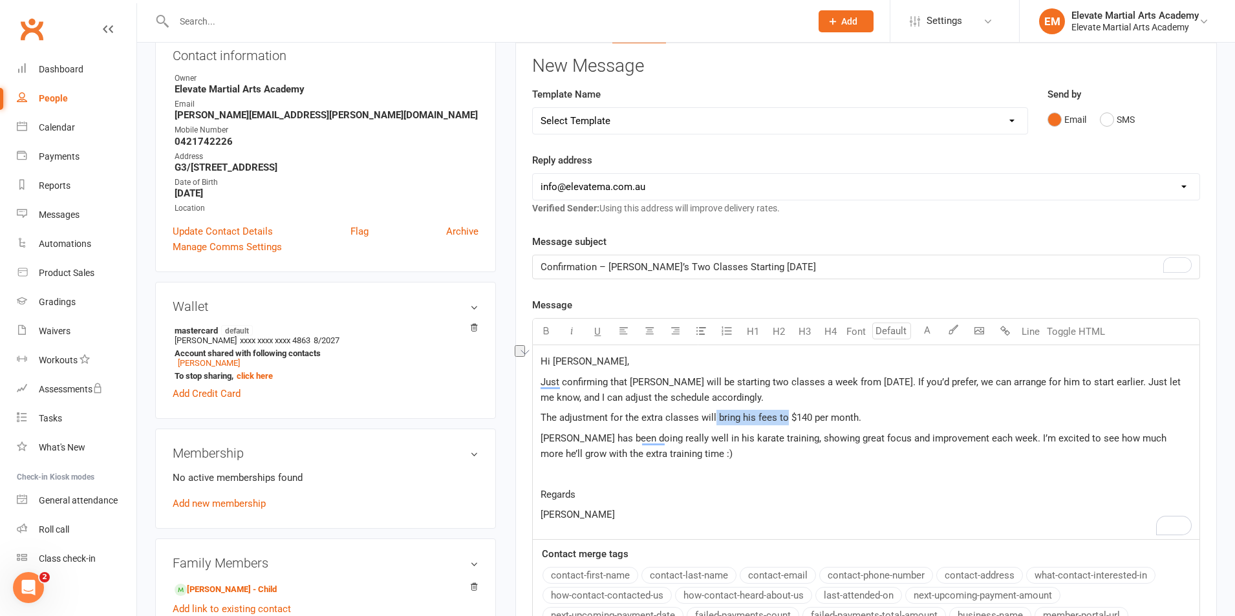
drag, startPoint x: 784, startPoint y: 422, endPoint x: 715, endPoint y: 421, distance: 68.6
click at [715, 421] on span "The adjustment for the extra classes will bring his fees to $140 per month." at bounding box center [701, 418] width 321 height 12
drag, startPoint x: 755, startPoint y: 423, endPoint x: 772, endPoint y: 416, distance: 18.9
click at [772, 416] on span "The adjustment for the extra classes will be $140 per month." at bounding box center [671, 418] width 261 height 12
click at [541, 441] on span "Xander has been doing really well in his karate training, showing great focus a…" at bounding box center [855, 446] width 629 height 27
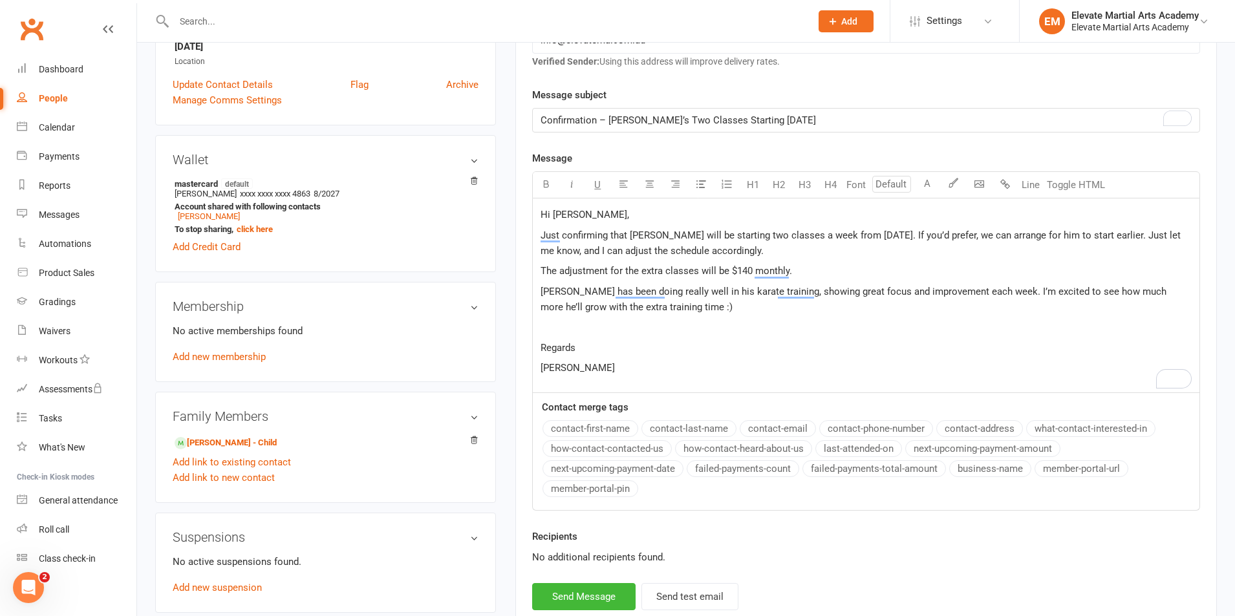
scroll to position [302, 0]
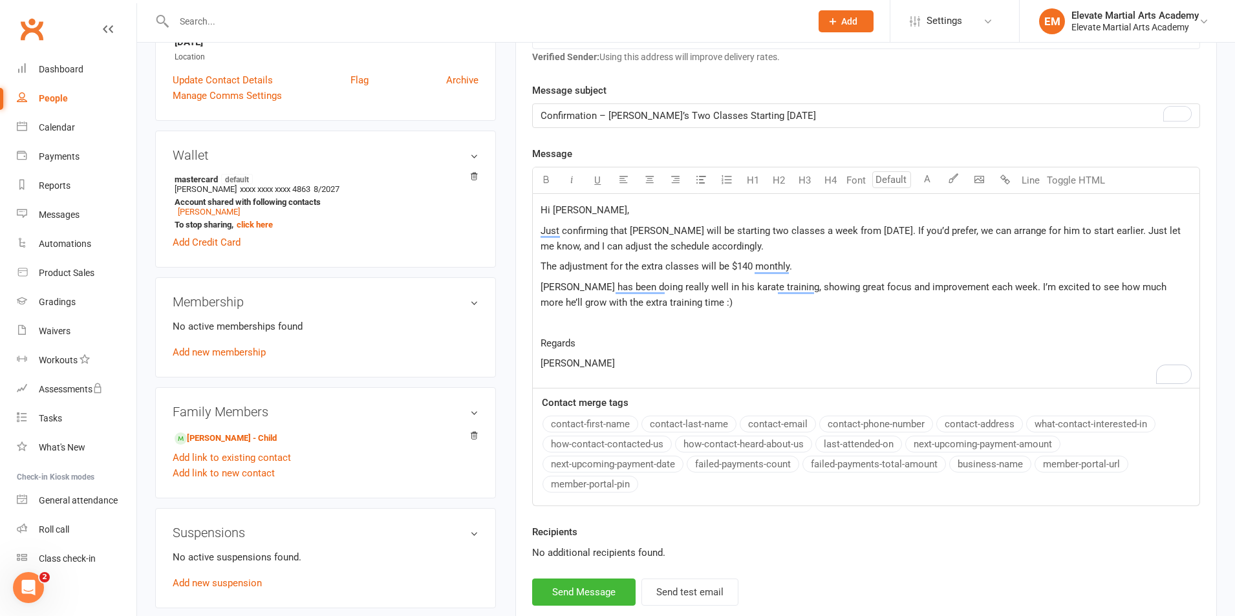
click at [674, 306] on p "Xander has been doing really well in his karate training, showing great focus a…" at bounding box center [866, 294] width 651 height 31
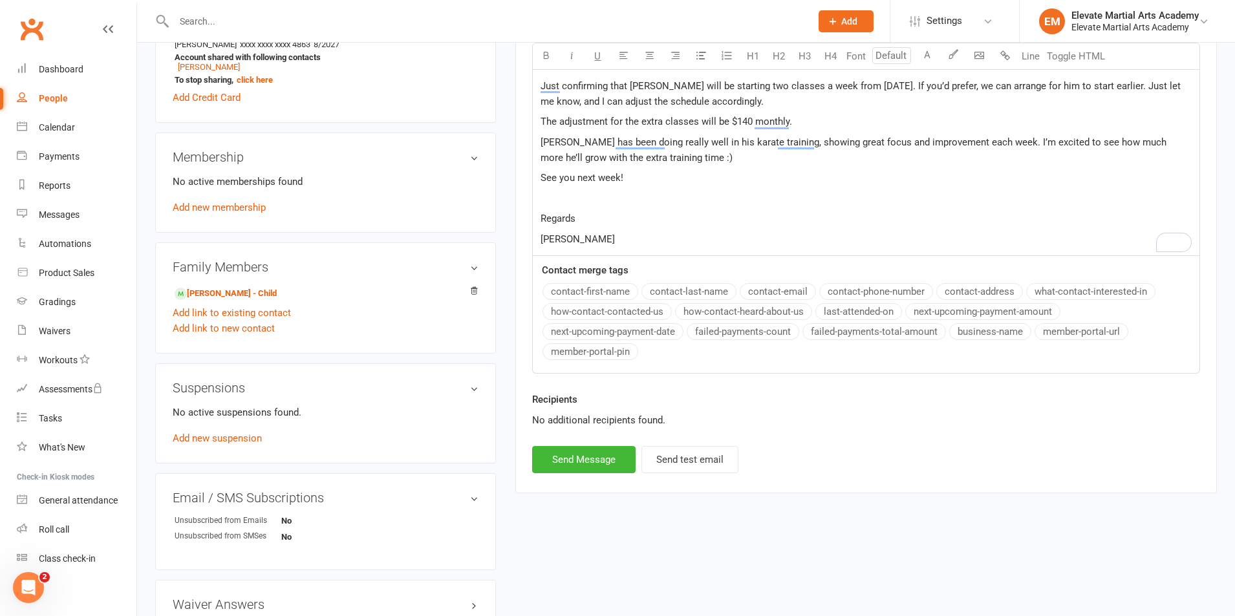
scroll to position [453, 0]
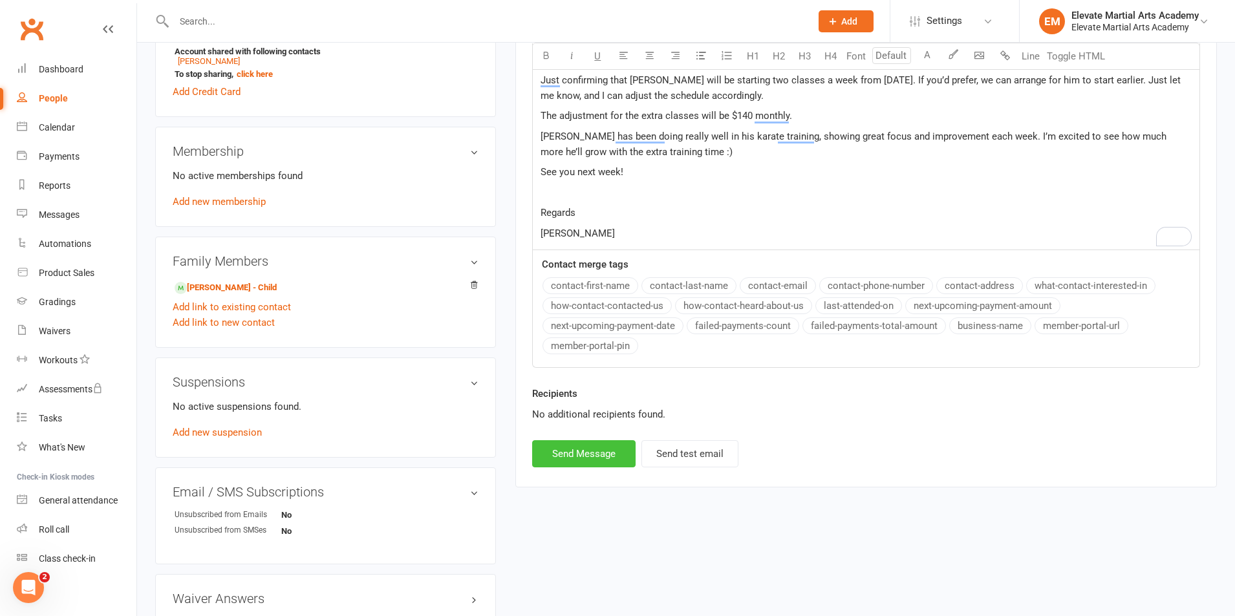
click at [576, 451] on button "Send Message" at bounding box center [583, 454] width 103 height 27
select select "0"
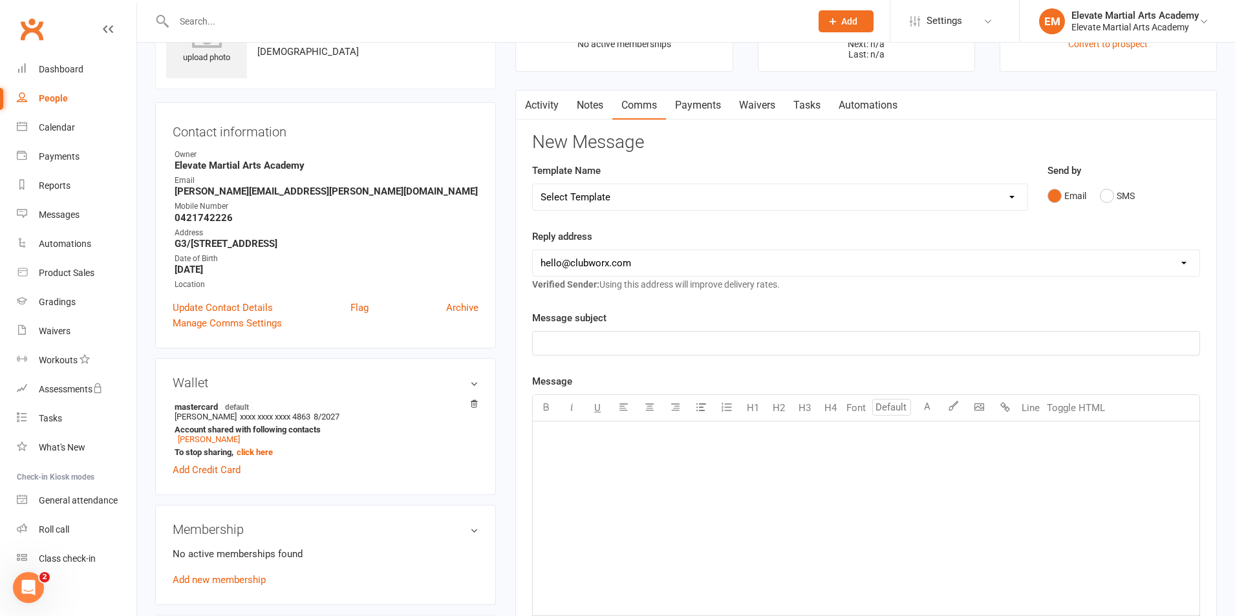
scroll to position [0, 0]
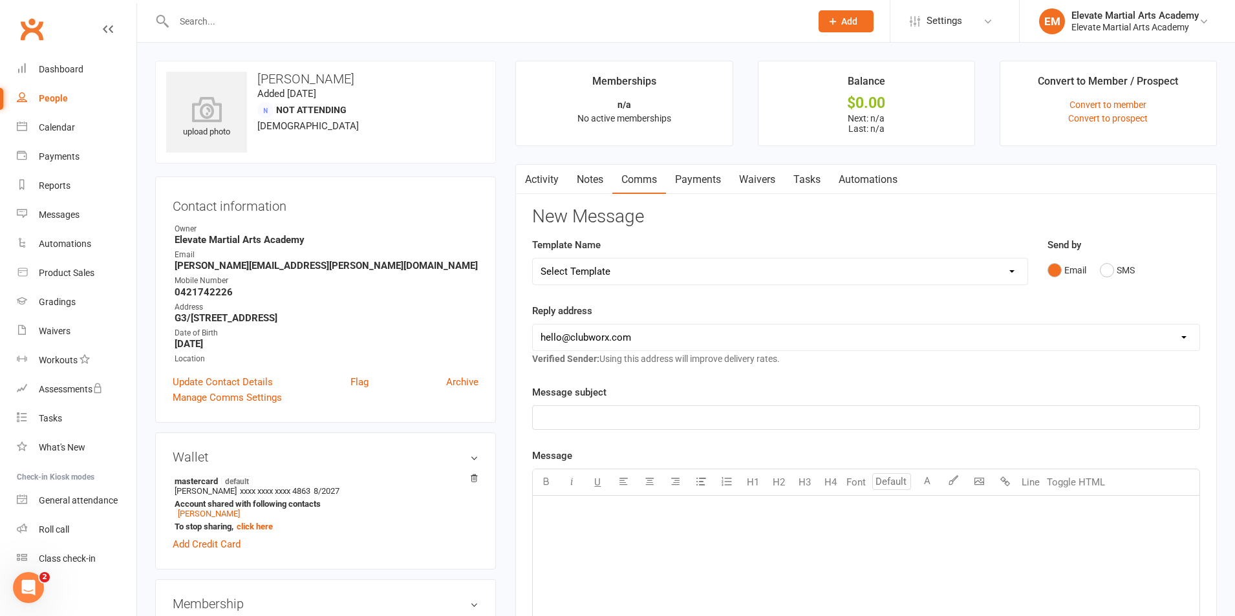
click at [231, 25] on input "text" at bounding box center [486, 21] width 632 height 18
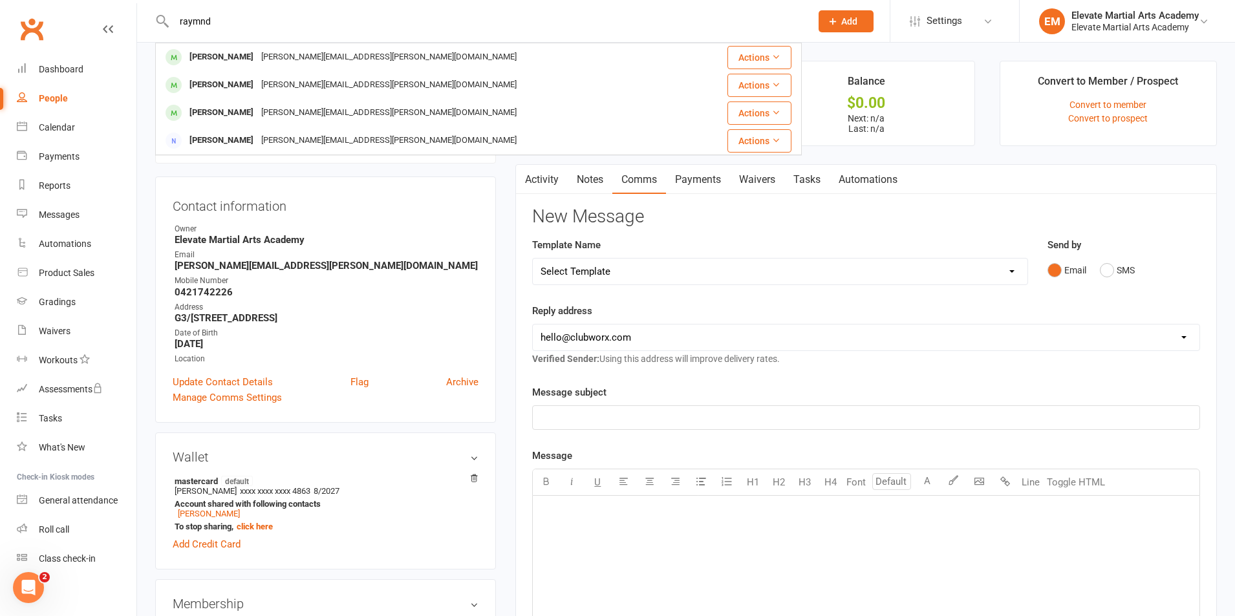
type input "raymnd"
click at [232, 56] on div "[PERSON_NAME]" at bounding box center [222, 57] width 72 height 19
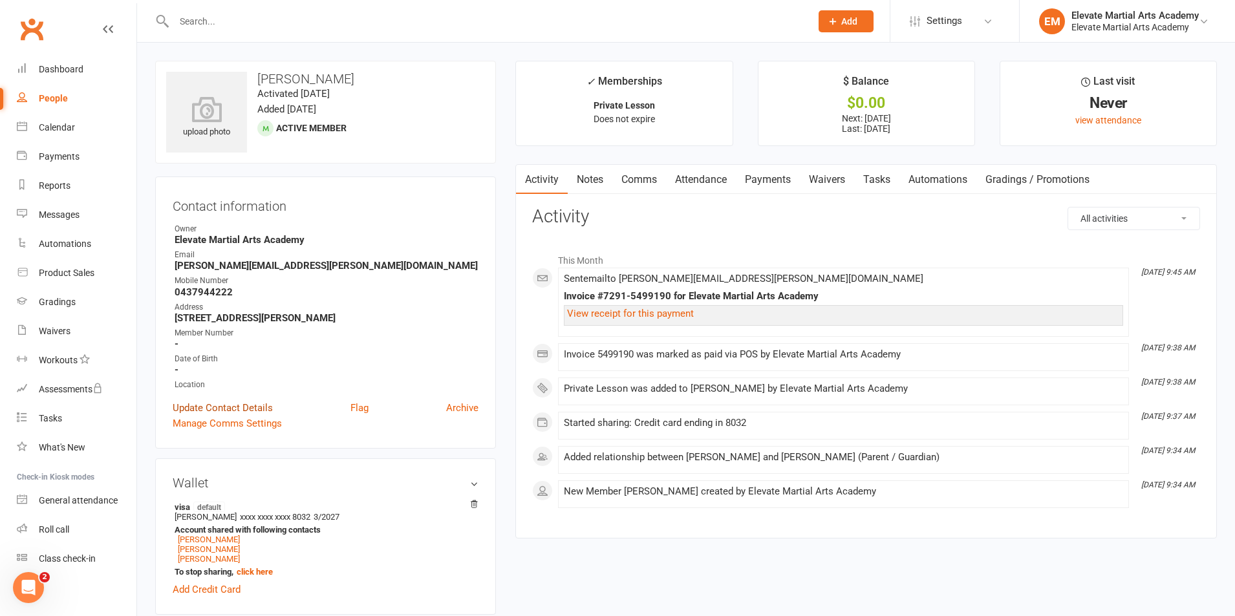
click at [231, 404] on link "Update Contact Details" at bounding box center [223, 408] width 100 height 16
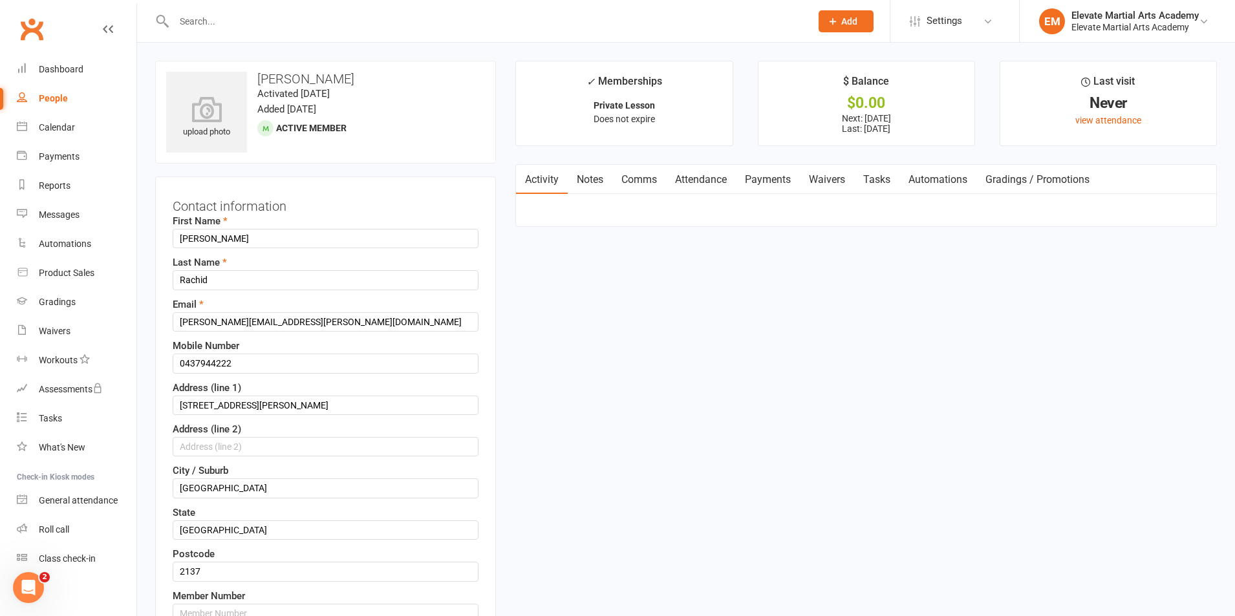
scroll to position [61, 0]
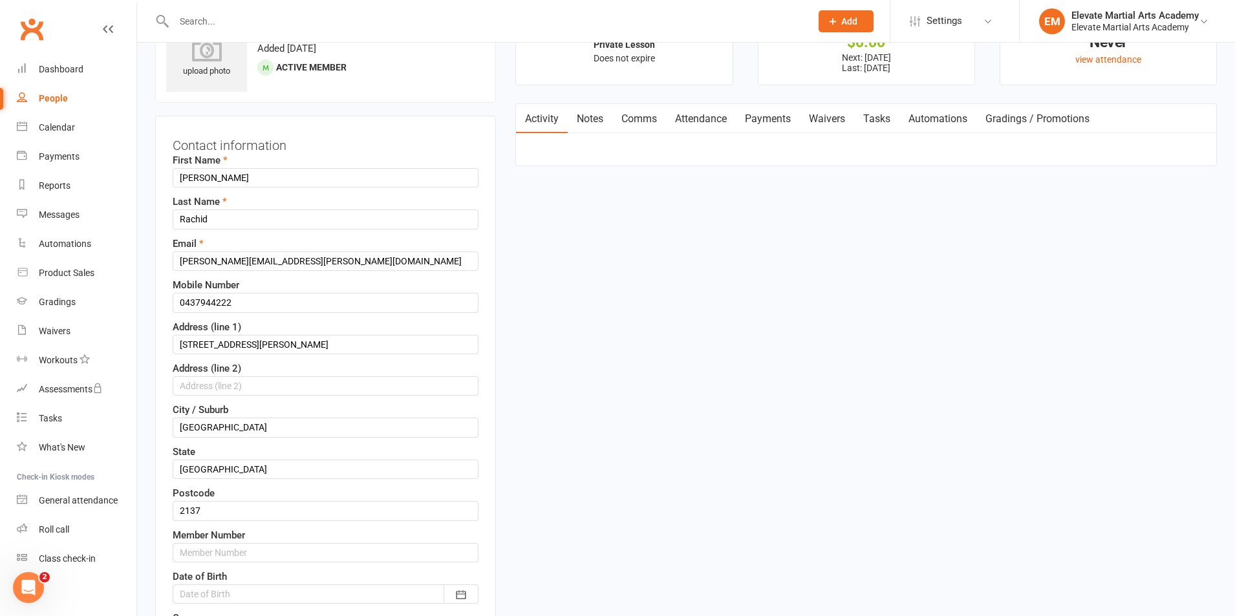
click at [223, 589] on div at bounding box center [326, 594] width 306 height 19
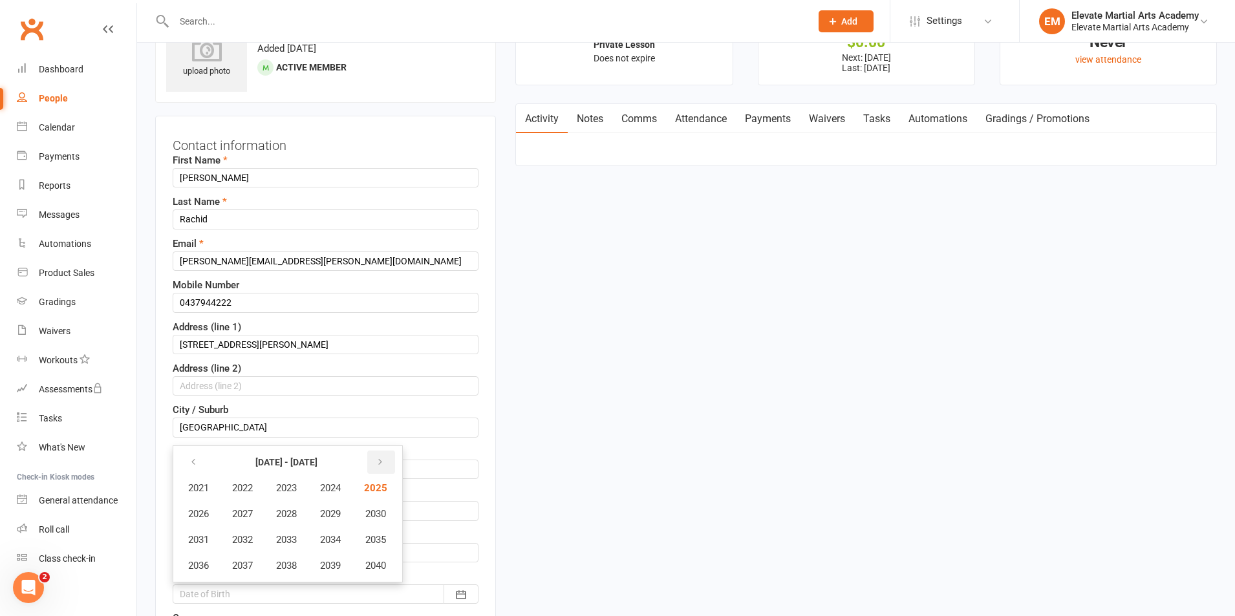
click at [384, 462] on icon "button" at bounding box center [380, 462] width 9 height 10
click at [382, 462] on icon "button" at bounding box center [377, 462] width 9 height 10
click at [199, 462] on button "button" at bounding box center [194, 462] width 28 height 23
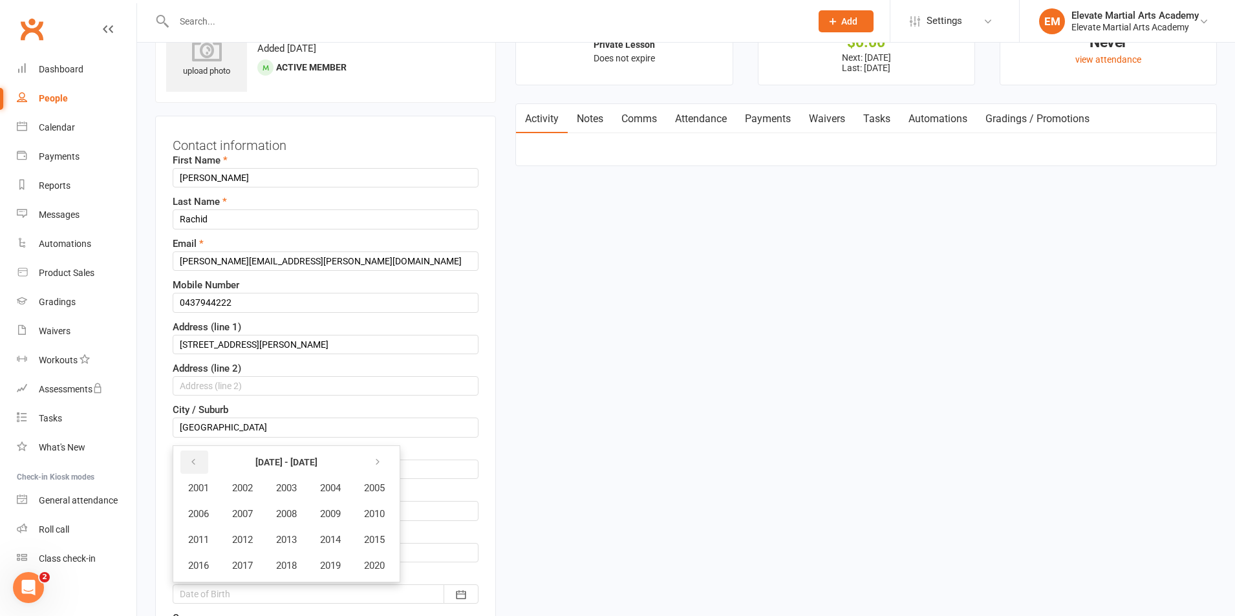
click at [199, 462] on button "button" at bounding box center [194, 462] width 28 height 23
click at [199, 541] on span "1991" at bounding box center [198, 540] width 21 height 12
click at [343, 561] on span "December" at bounding box center [363, 566] width 44 height 12
click at [309, 587] on span "25" at bounding box center [310, 587] width 10 height 10
type input "25 Dec 1991"
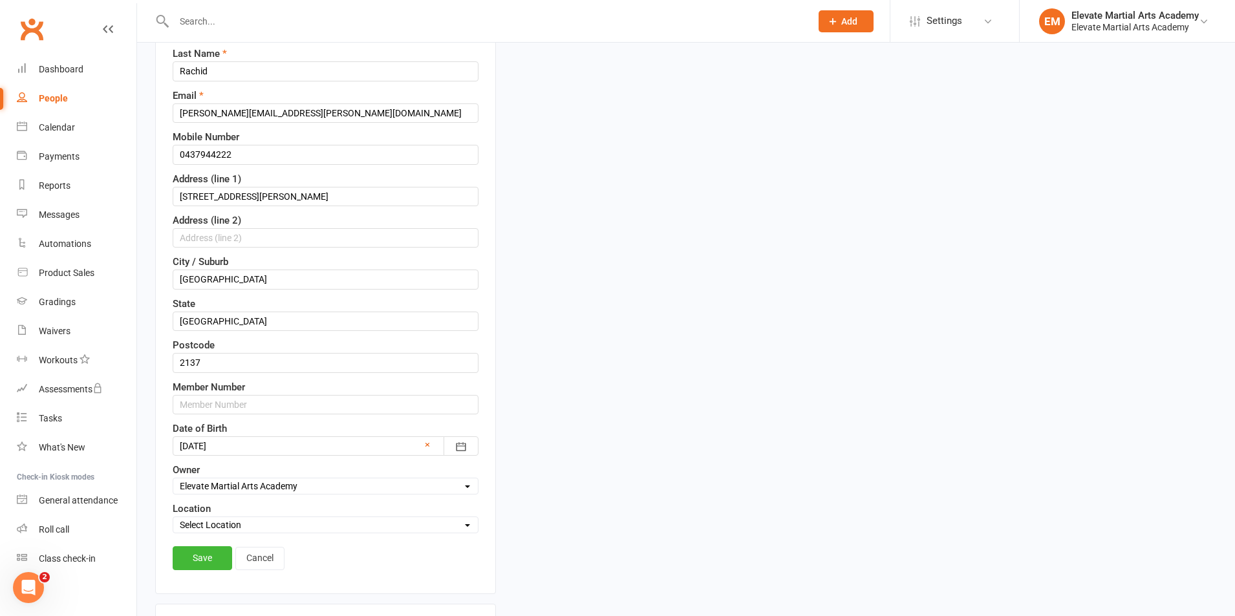
scroll to position [212, 0]
click at [318, 523] on select "Select Location Five Dock" at bounding box center [325, 523] width 305 height 14
select select "0"
click at [173, 516] on select "Select Location Five Dock" at bounding box center [325, 523] width 305 height 14
click at [198, 558] on link "Save" at bounding box center [203, 555] width 60 height 23
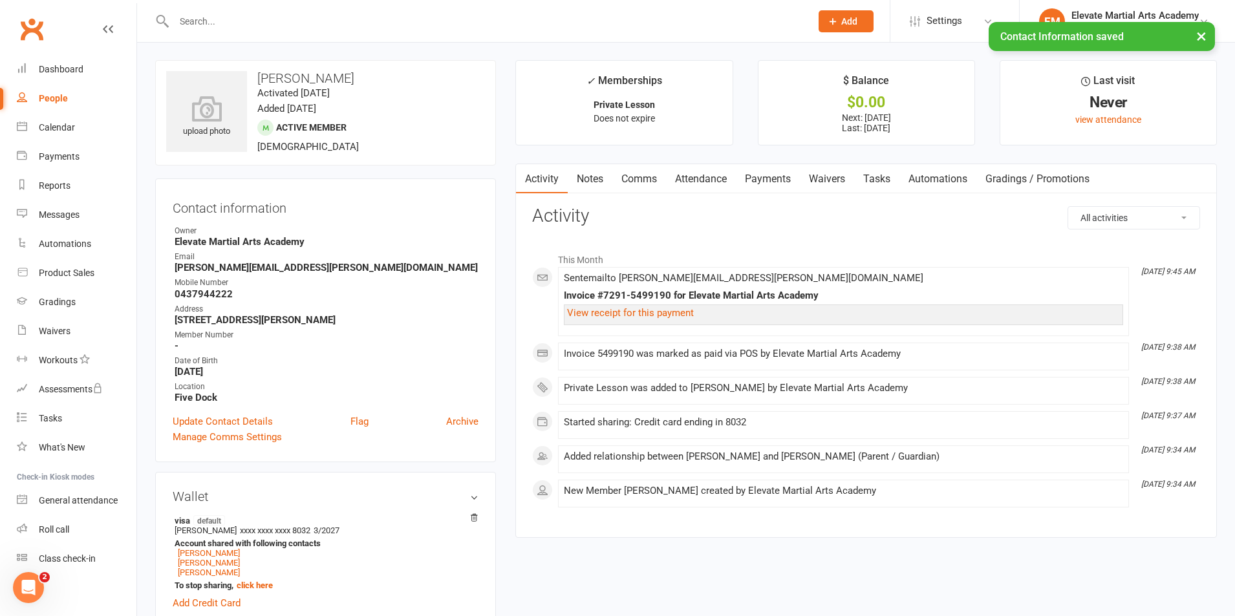
scroll to position [0, 0]
click at [84, 67] on link "Dashboard" at bounding box center [77, 69] width 120 height 29
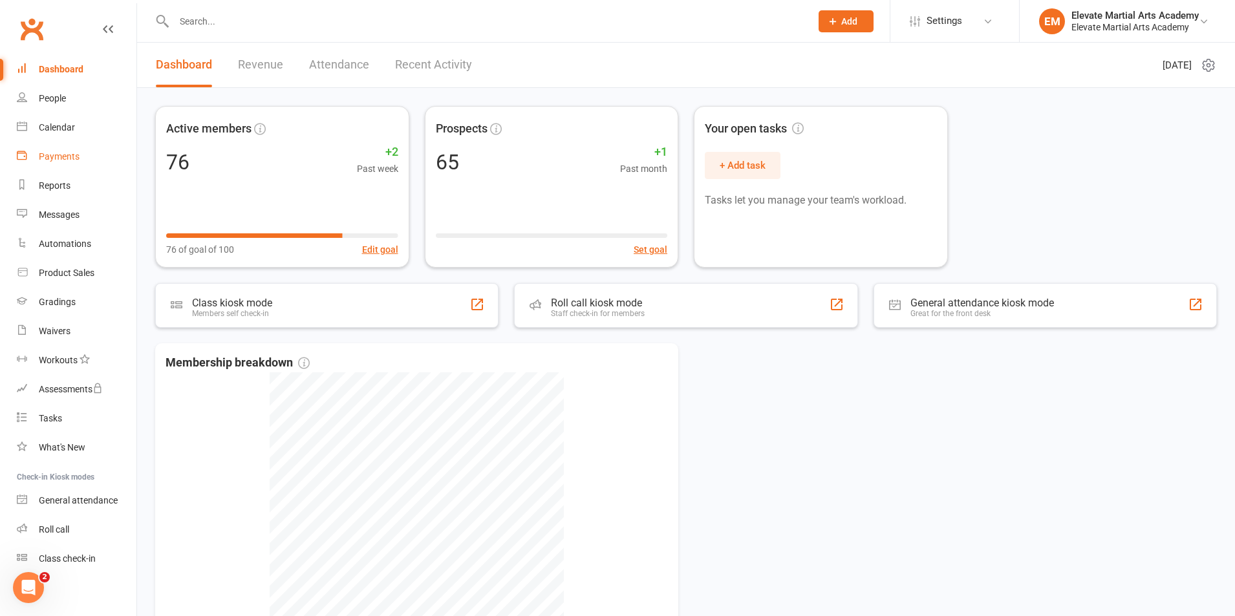
click at [64, 153] on div "Payments" at bounding box center [59, 156] width 41 height 10
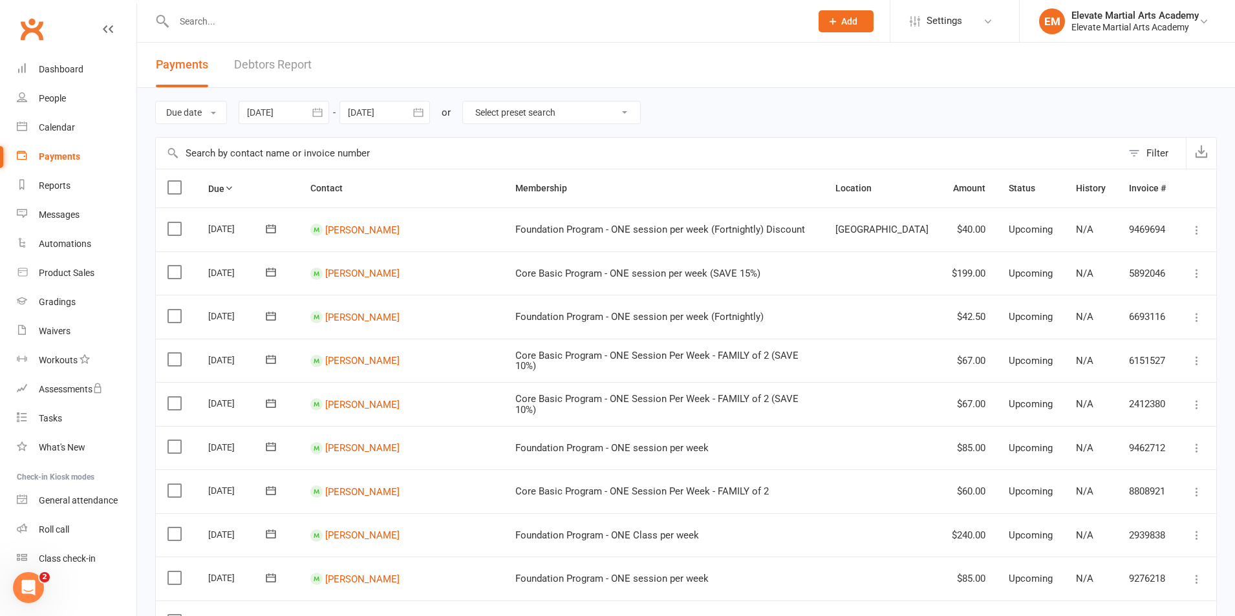
click at [265, 30] on input "text" at bounding box center [486, 21] width 632 height 18
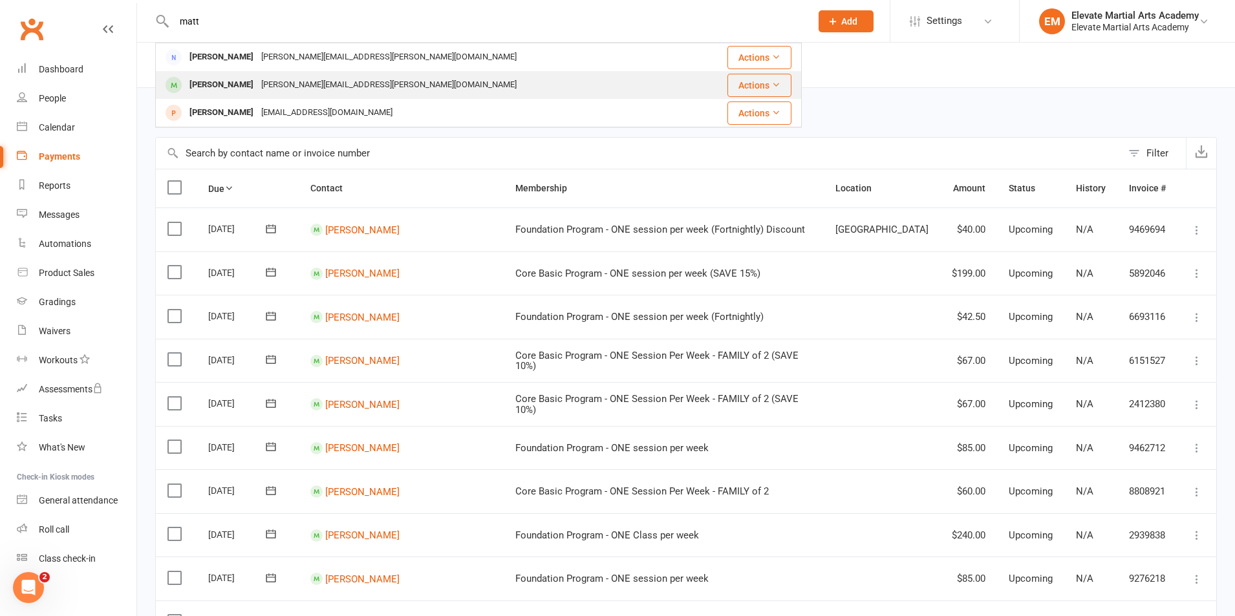
type input "matt"
click at [241, 77] on div "[PERSON_NAME]" at bounding box center [222, 85] width 72 height 19
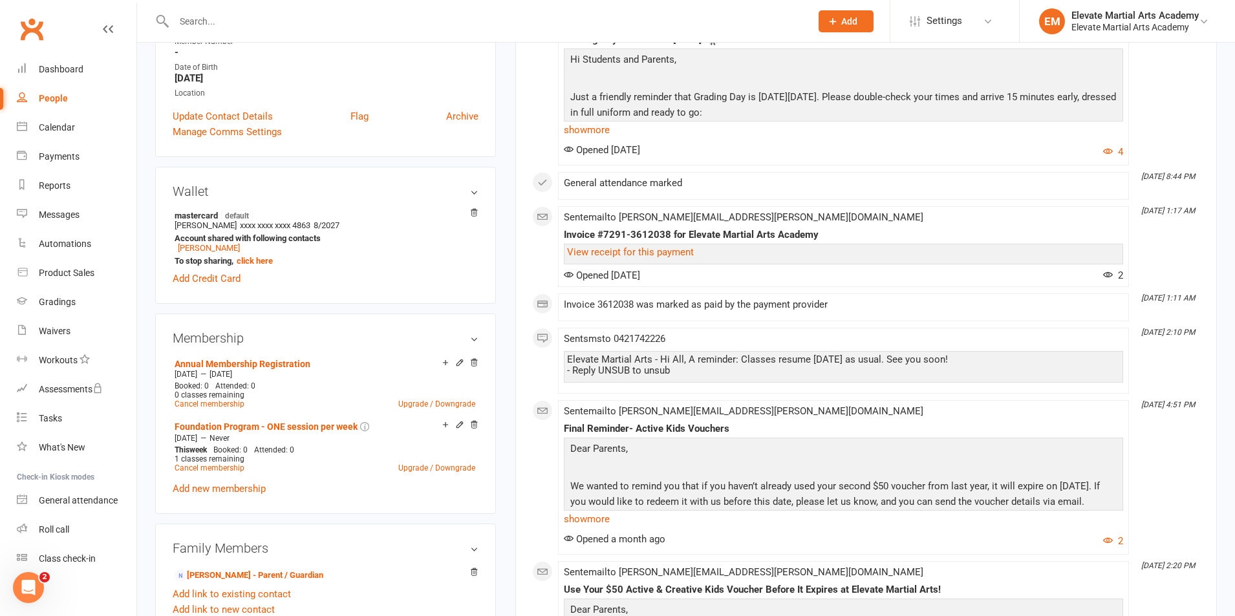
scroll to position [302, 0]
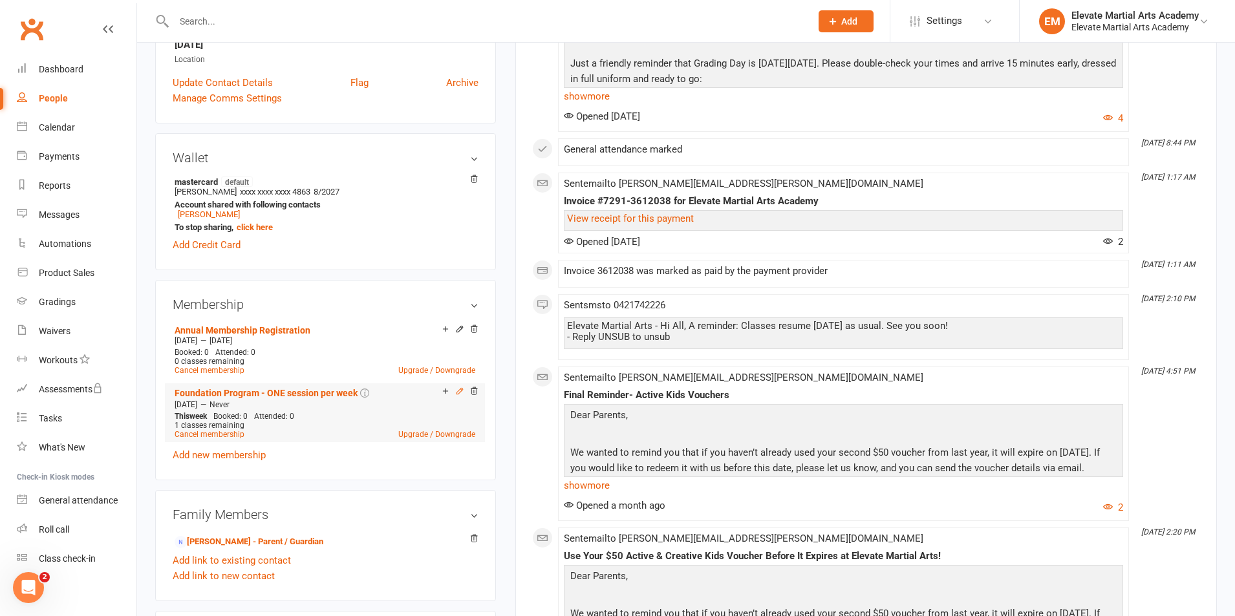
click at [461, 393] on icon at bounding box center [459, 391] width 9 height 9
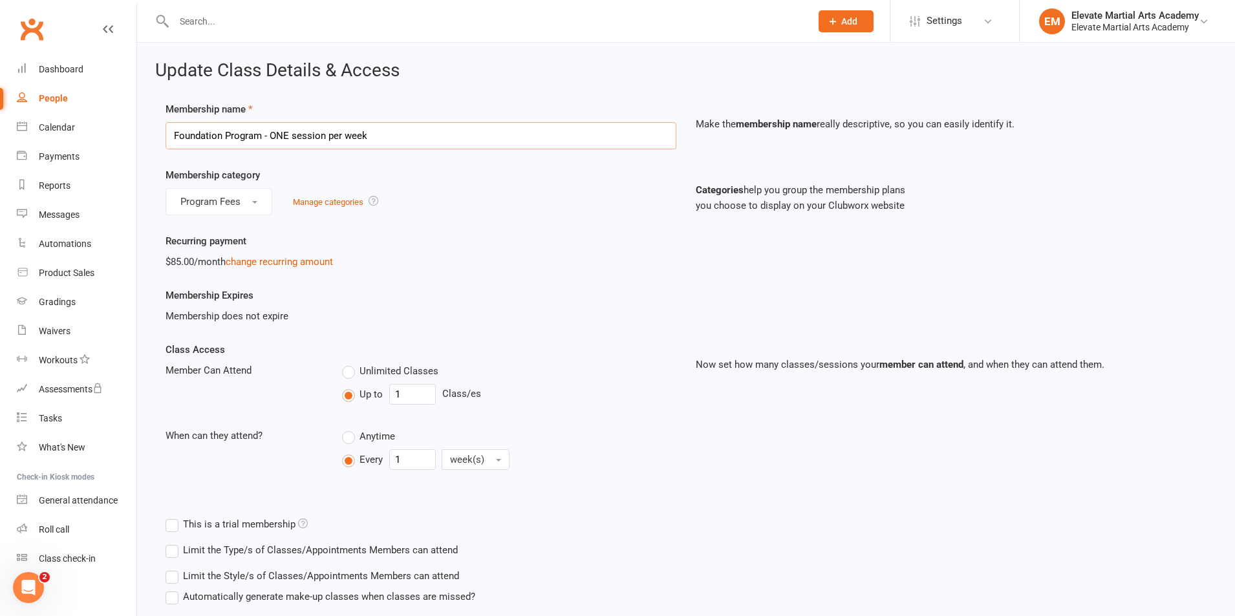
click at [439, 141] on input "Foundation Program - ONE session per week" at bounding box center [421, 135] width 511 height 27
click at [473, 202] on div "Program Fees Manage categories" at bounding box center [421, 201] width 511 height 27
click at [454, 137] on input "Foundation Program - ONE session per week" at bounding box center [421, 135] width 511 height 27
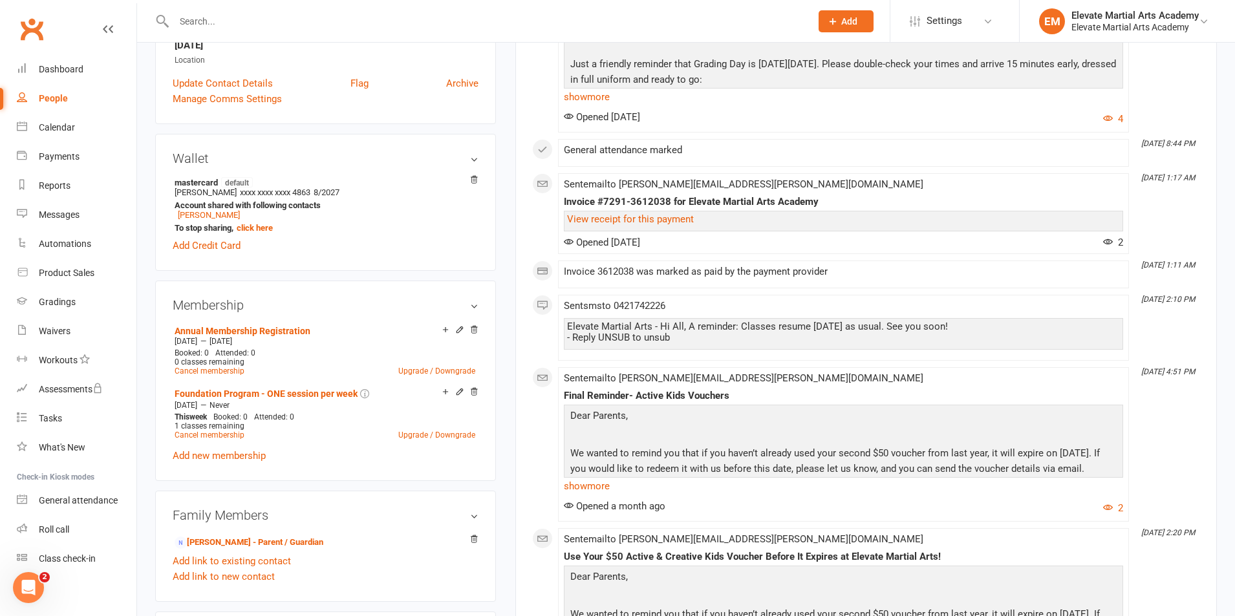
scroll to position [302, 0]
click at [418, 434] on link "Upgrade / Downgrade" at bounding box center [436, 434] width 77 height 9
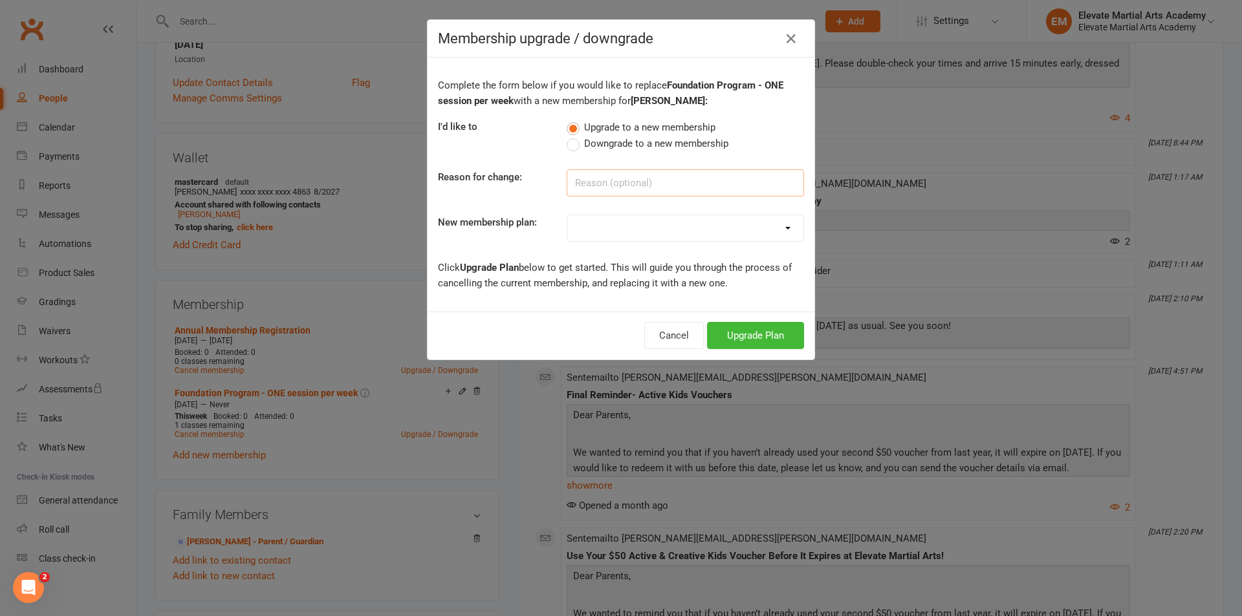
click at [606, 187] on input at bounding box center [685, 182] width 237 height 27
type input "2 classes"
click at [627, 227] on select "Foundation Program - ONE session per week Foundation Program - TWO Session's pe…" at bounding box center [685, 228] width 236 height 26
click at [613, 228] on select "Foundation Program - ONE session per week Foundation Program - TWO Session's pe…" at bounding box center [685, 228] width 236 height 26
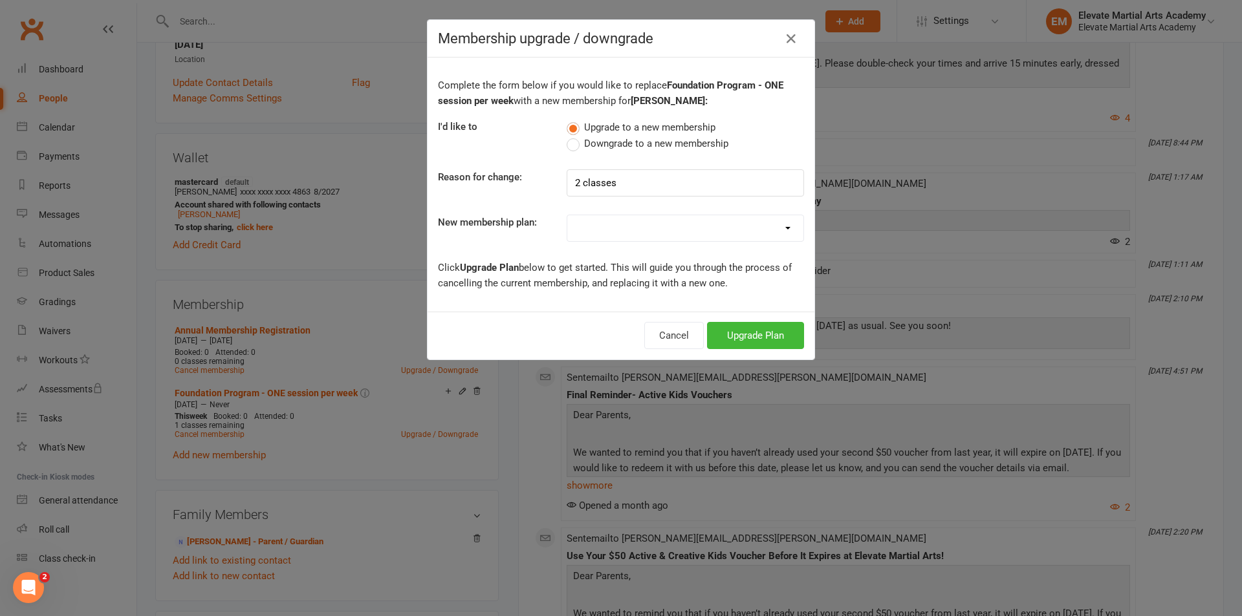
select select "1"
click at [567, 215] on select "Foundation Program - ONE session per week Foundation Program - TWO Session's pe…" at bounding box center [685, 228] width 236 height 26
click at [738, 335] on button "Upgrade Plan" at bounding box center [755, 335] width 97 height 27
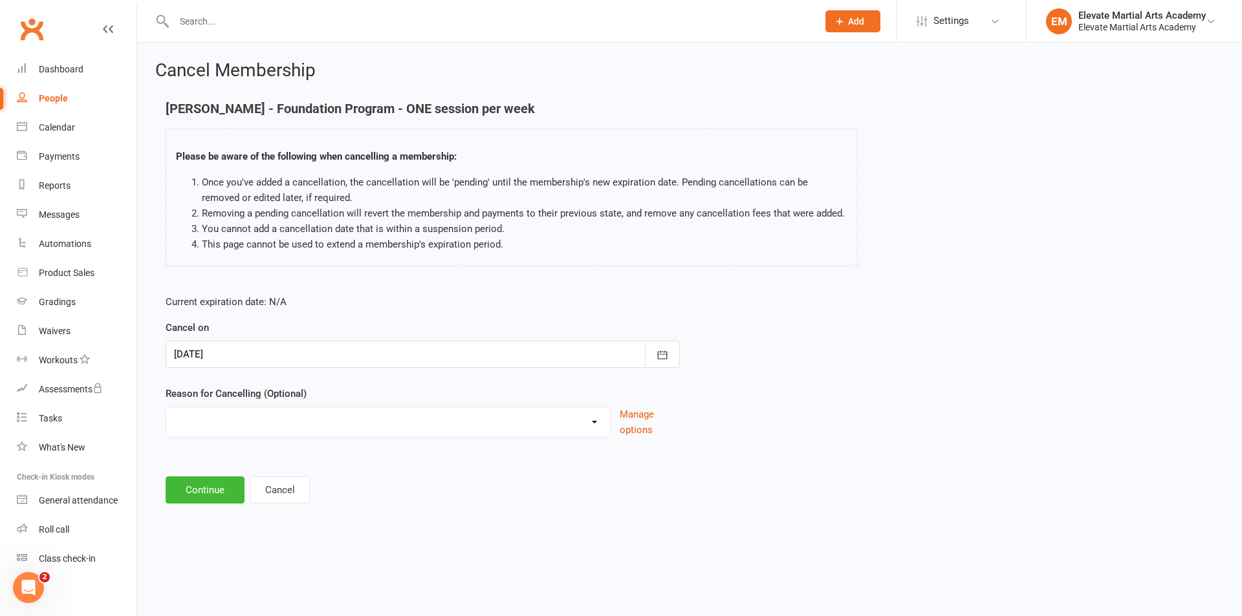
click at [263, 353] on div at bounding box center [423, 354] width 514 height 27
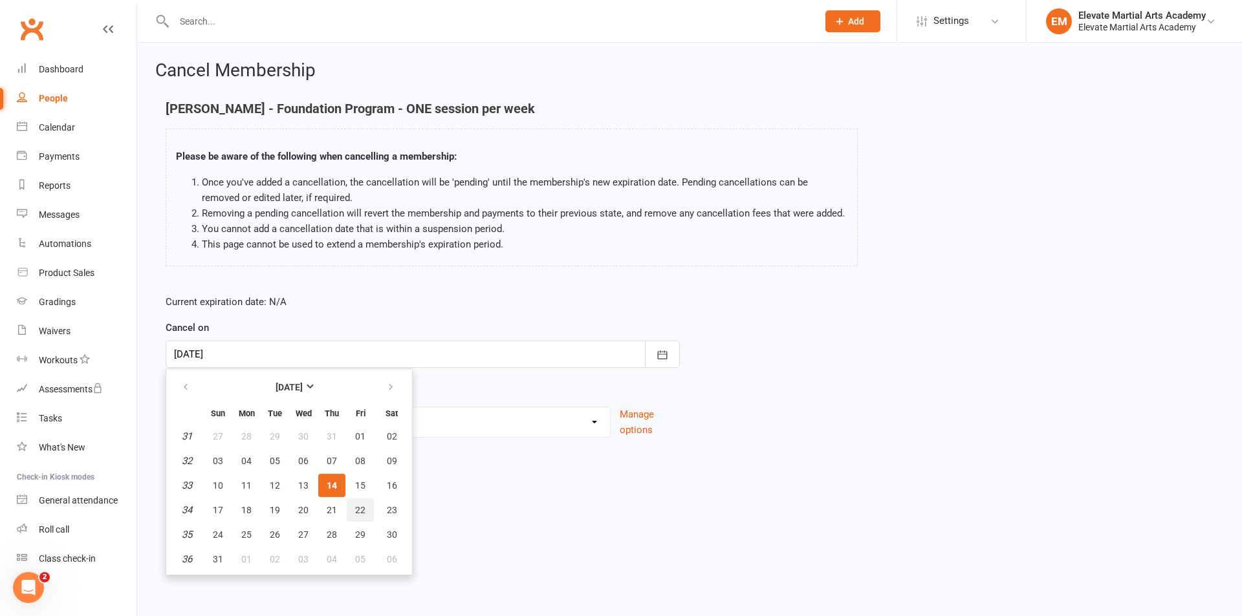
click at [355, 507] on span "22" at bounding box center [360, 510] width 10 height 10
type input "22 Aug 2025"
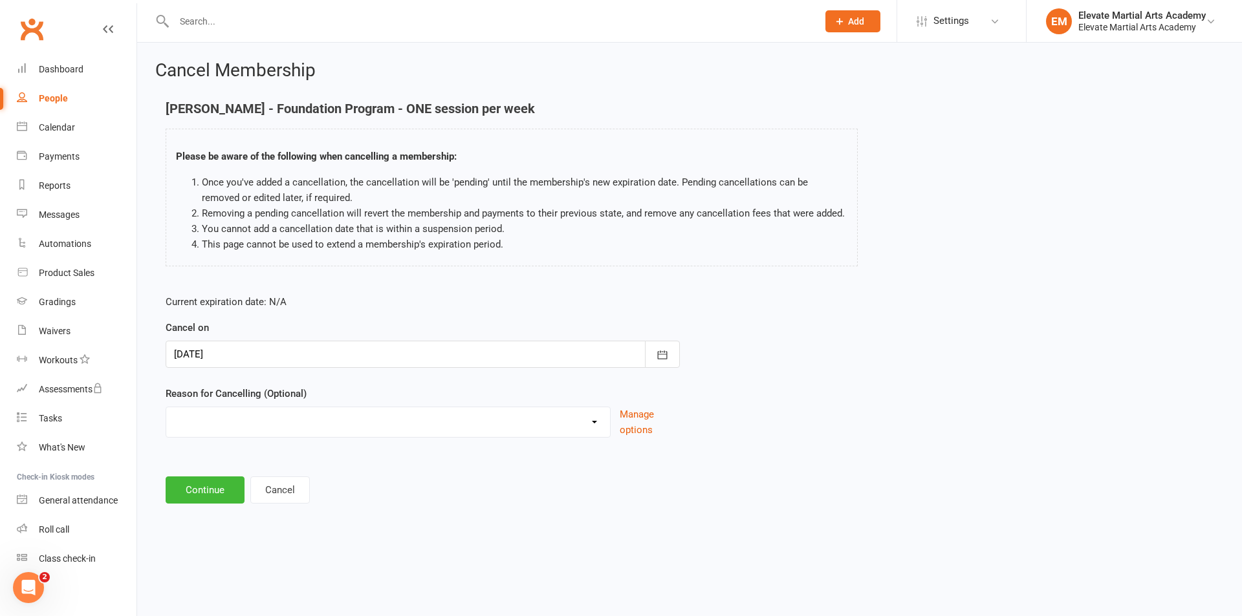
click at [359, 427] on select "Holiday Injury Other reason" at bounding box center [388, 421] width 444 height 26
select select "2"
click at [166, 408] on select "Holiday Injury Other reason" at bounding box center [388, 421] width 444 height 26
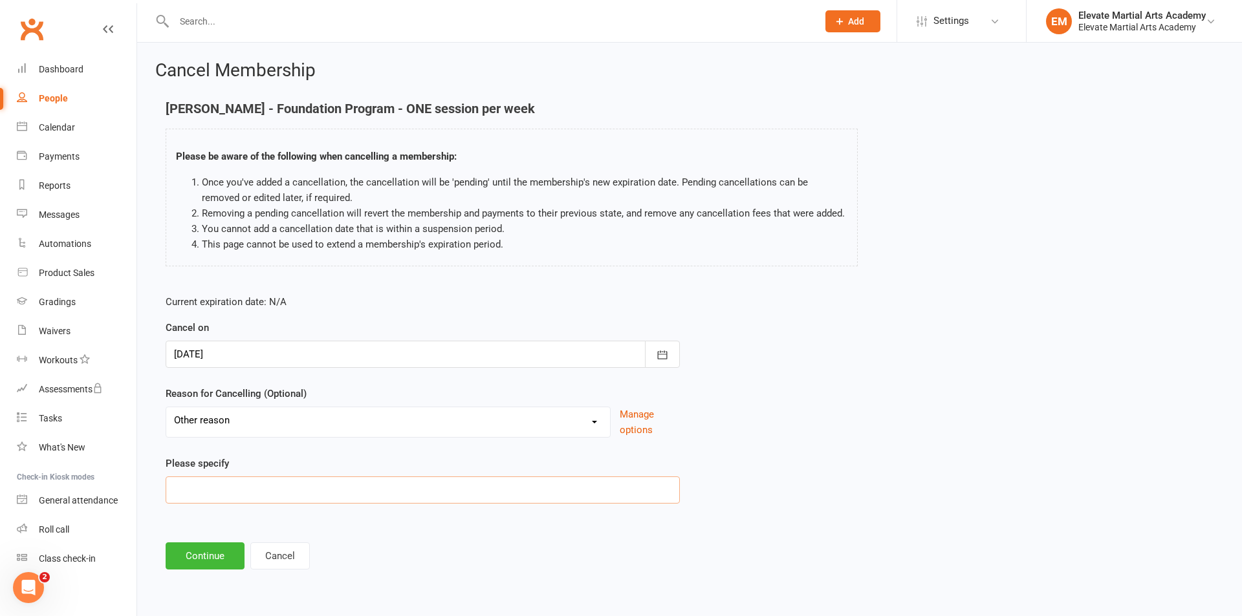
click at [298, 481] on input at bounding box center [423, 490] width 514 height 27
type input "2 classes"
click at [320, 358] on div at bounding box center [423, 354] width 514 height 27
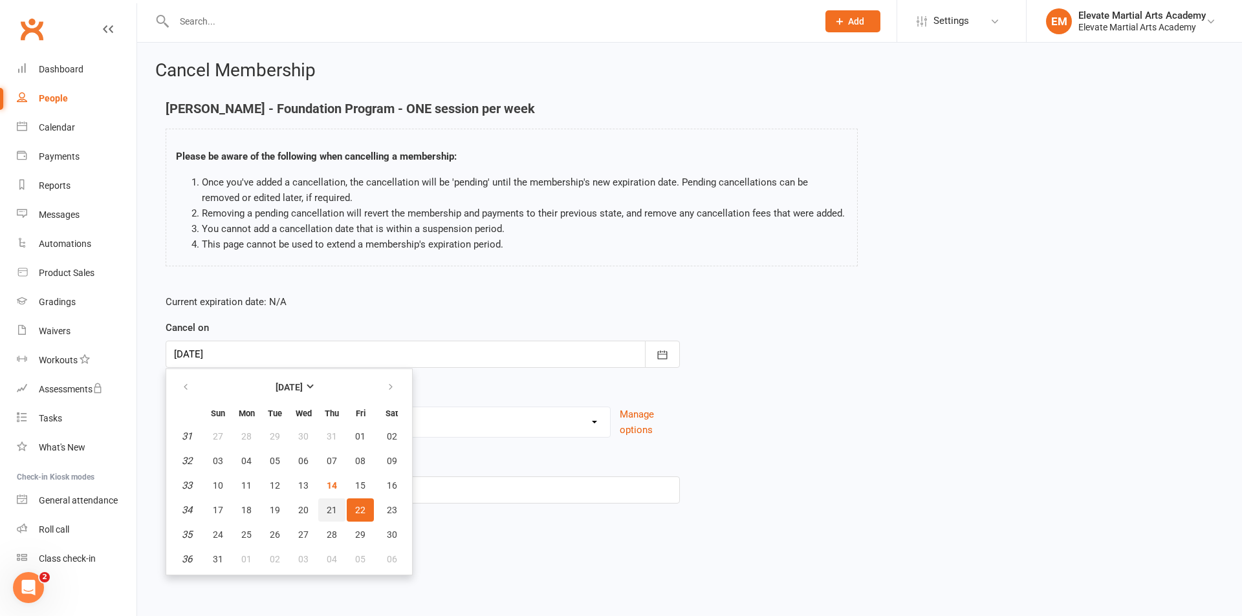
click at [337, 511] on button "21" at bounding box center [331, 510] width 27 height 23
type input "21 Aug 2025"
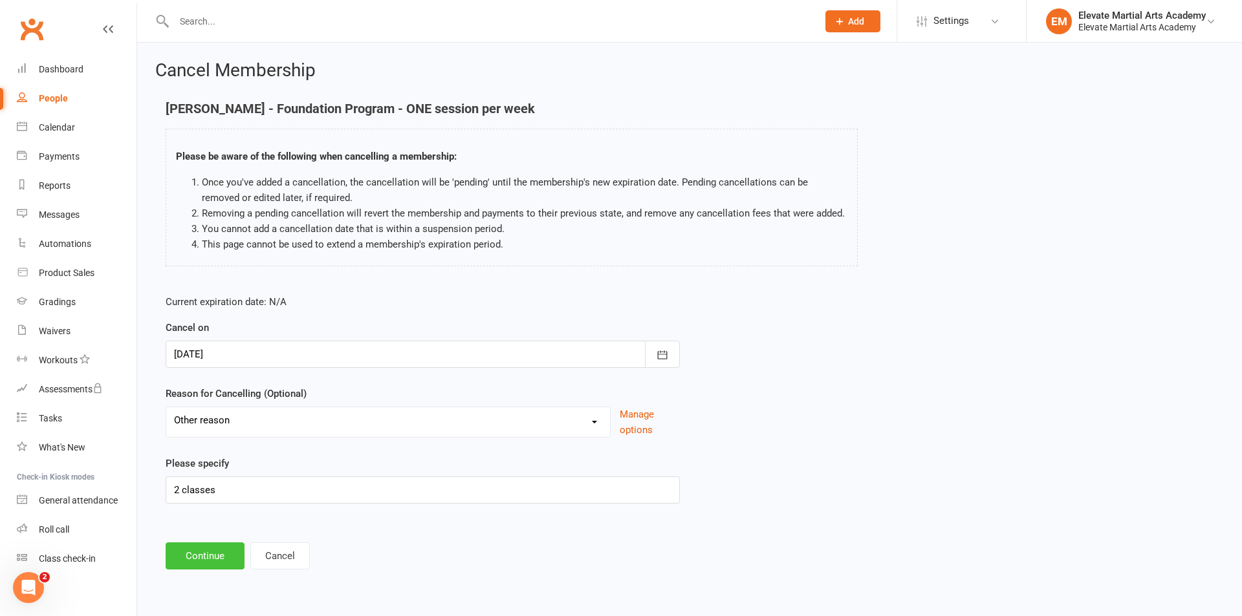
click at [206, 555] on button "Continue" at bounding box center [205, 556] width 79 height 27
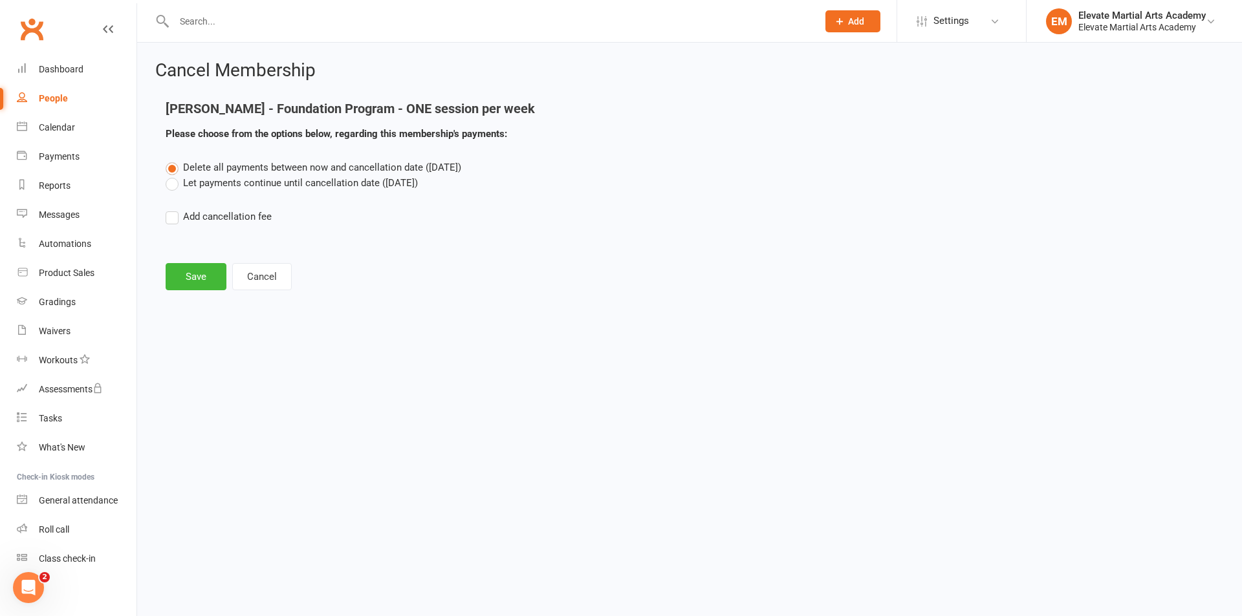
click at [171, 185] on label "Let payments continue until cancellation date (Aug 21, 2025)" at bounding box center [292, 183] width 252 height 16
click at [171, 175] on input "Let payments continue until cancellation date (Aug 21, 2025)" at bounding box center [170, 175] width 8 height 0
click at [199, 274] on button "Save" at bounding box center [196, 276] width 61 height 27
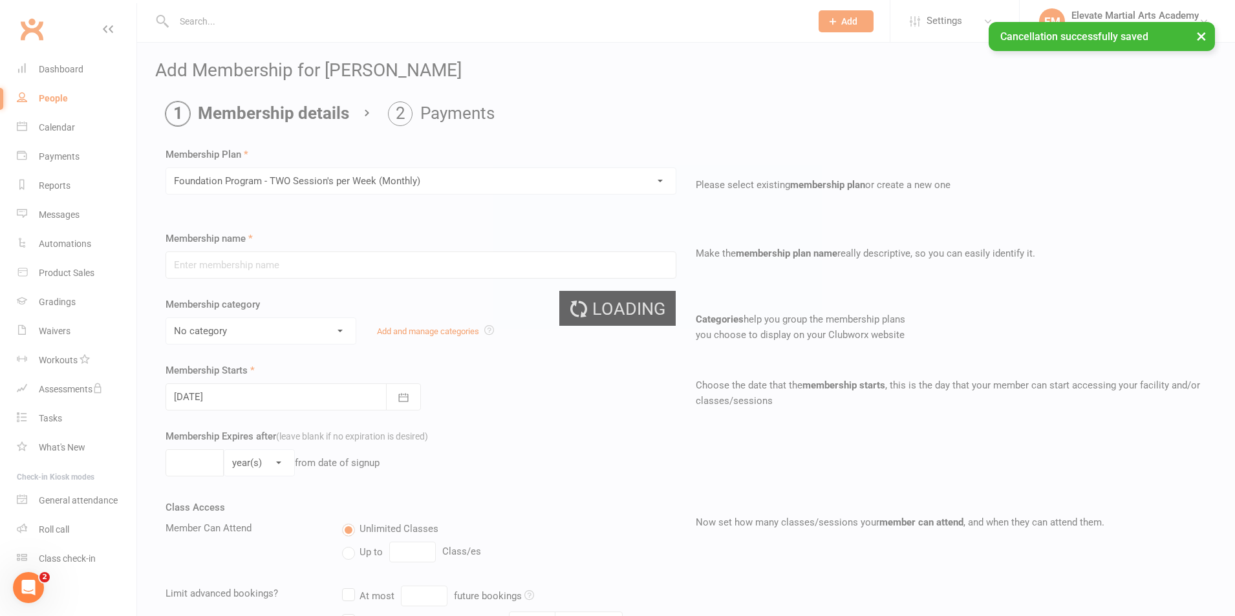
type input "Foundation Program - TWO Session's per Week (Monthly)"
select select "3"
type input "15 Aug 2025"
type input "0"
select select "2"
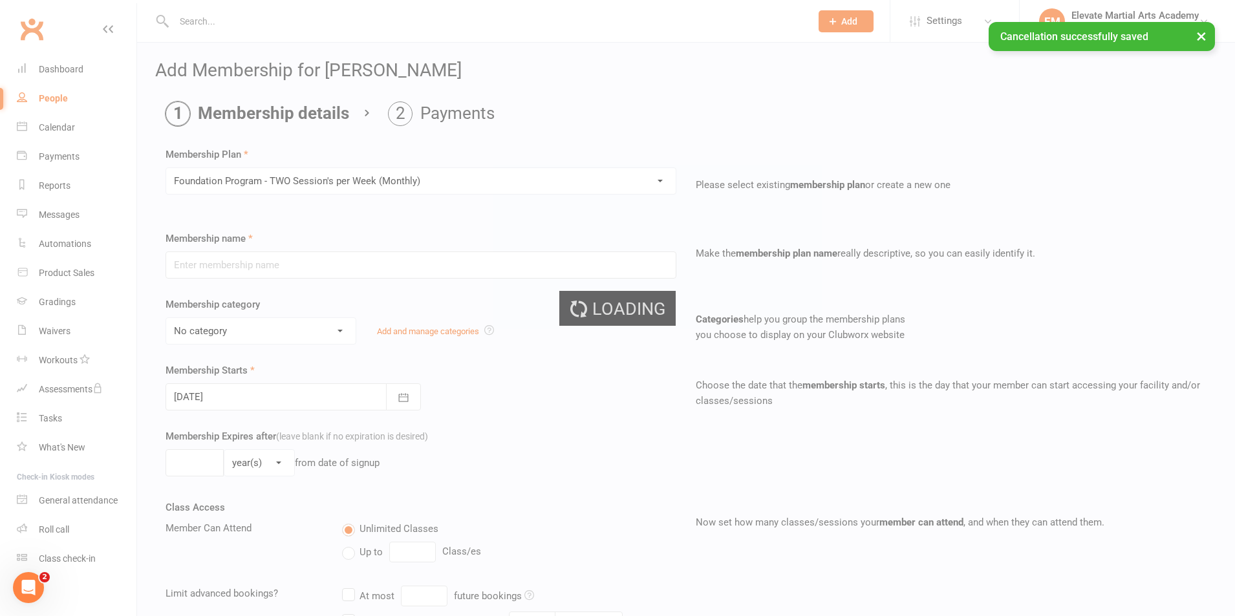
type input "2"
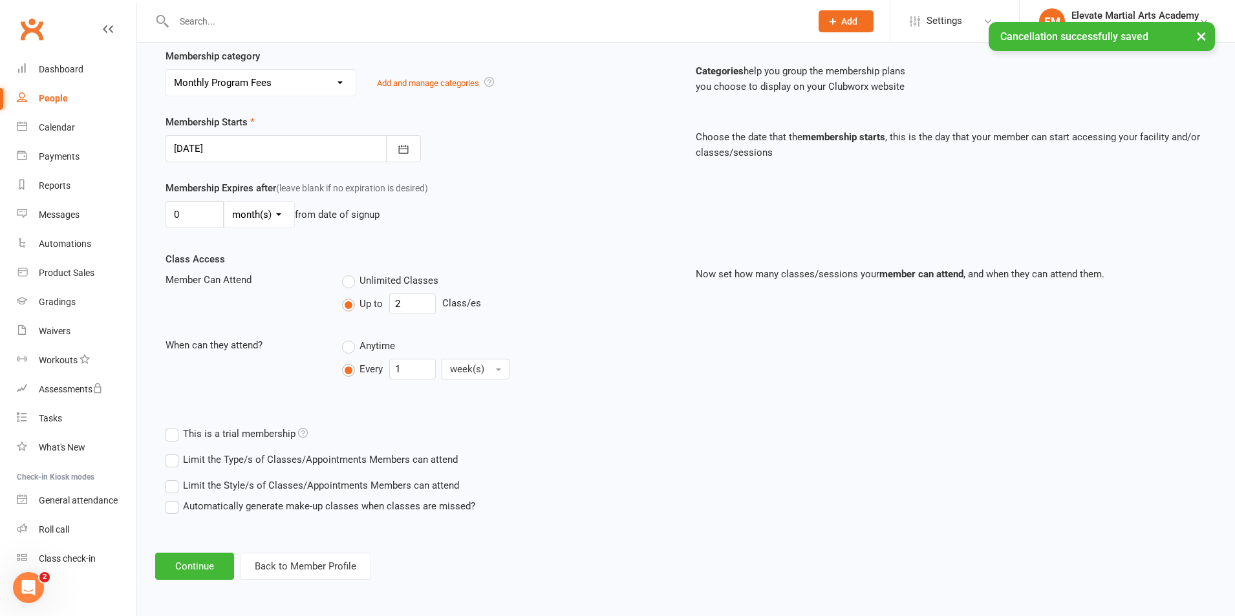
scroll to position [249, 0]
click at [196, 563] on button "Continue" at bounding box center [194, 565] width 79 height 27
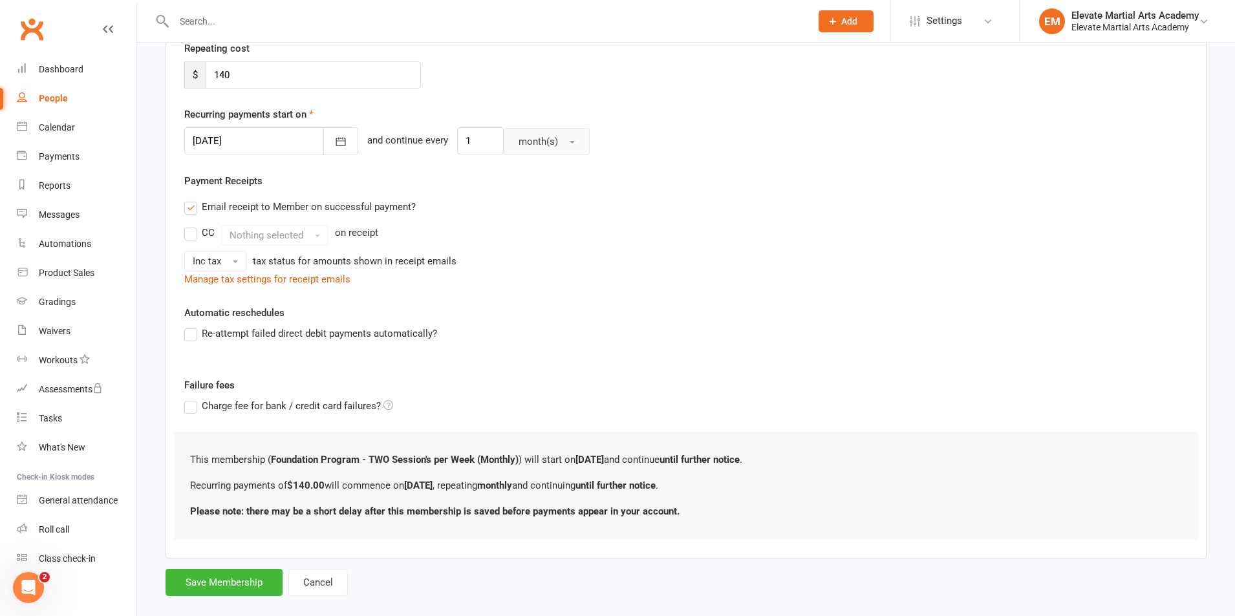
scroll to position [272, 0]
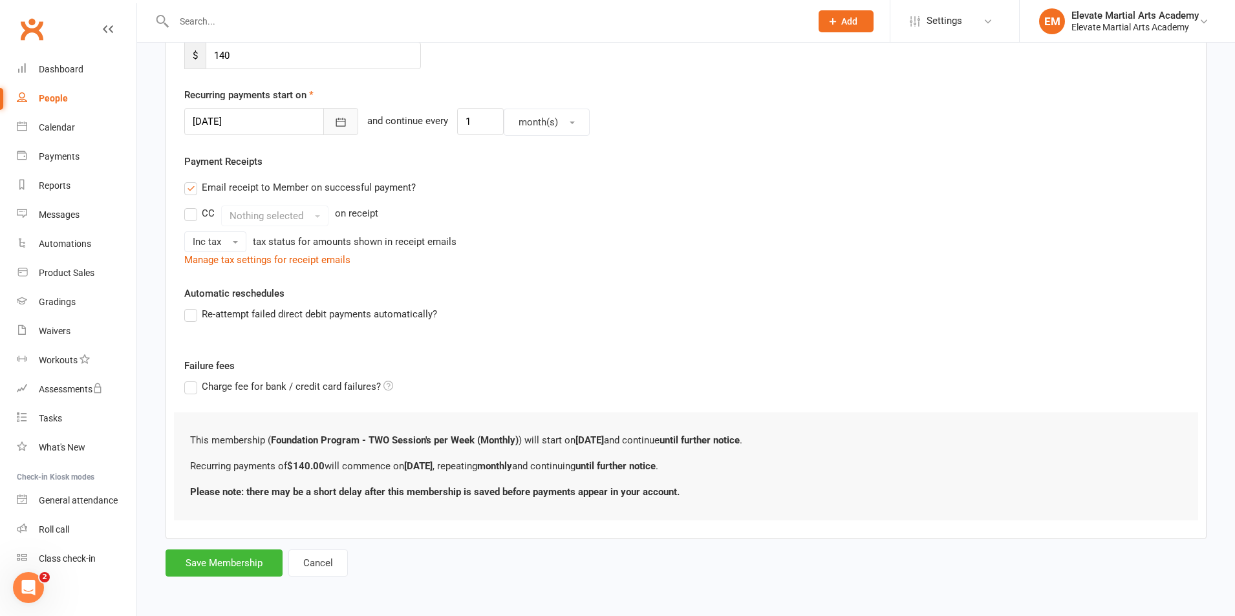
click at [334, 120] on icon "button" at bounding box center [340, 122] width 13 height 13
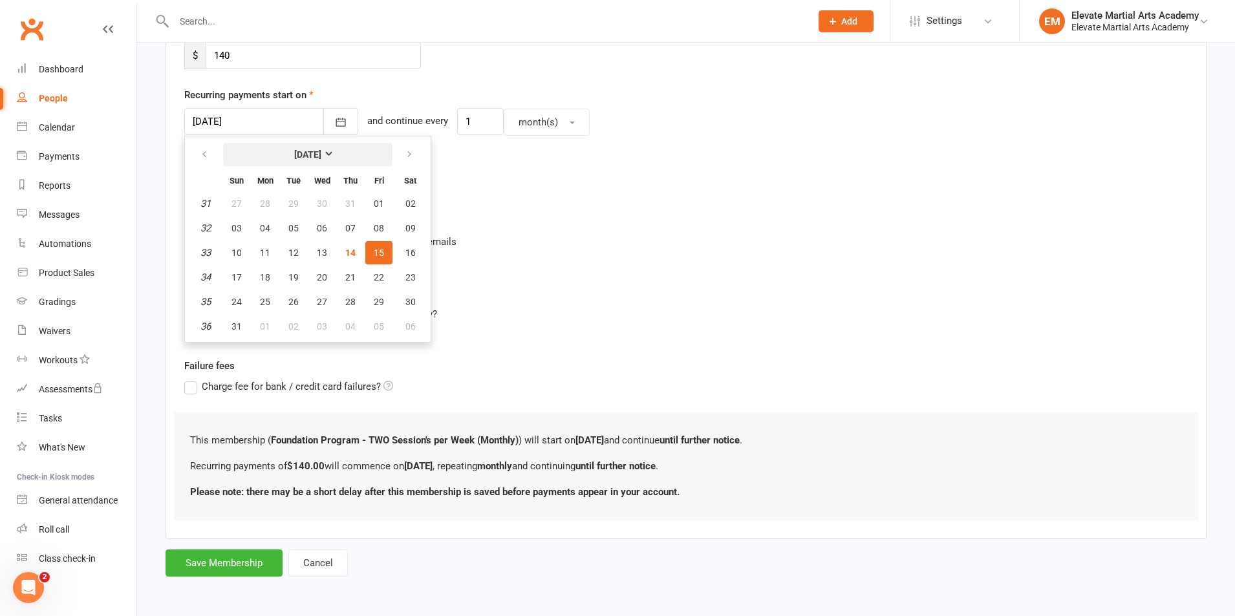
click at [321, 155] on strong "August 2025" at bounding box center [307, 154] width 27 height 10
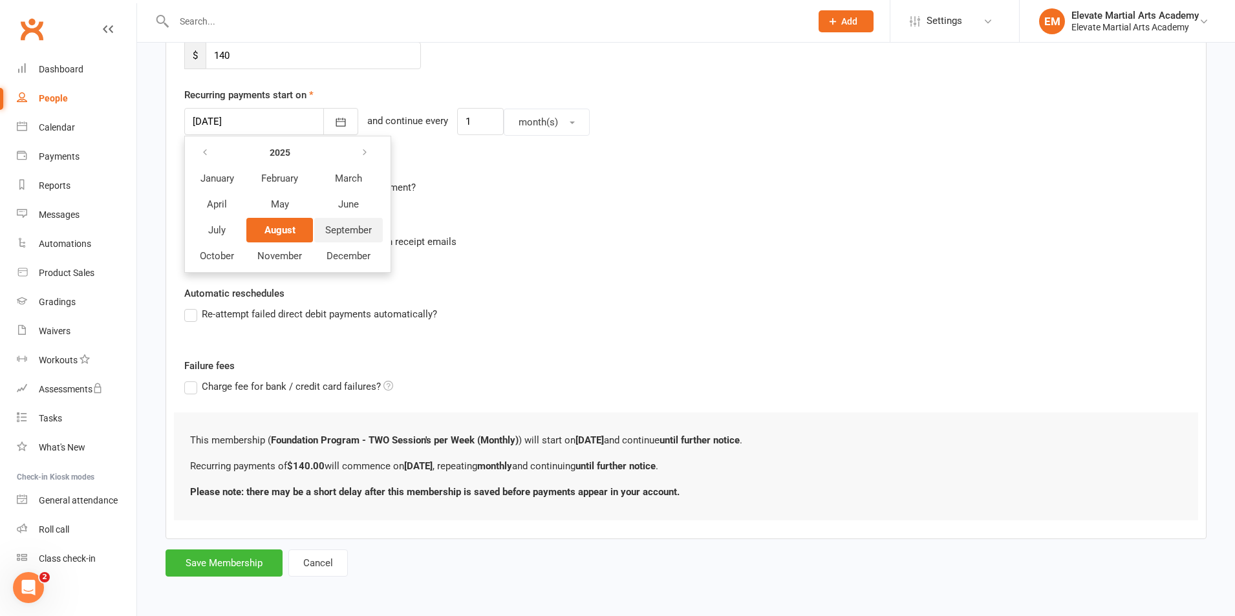
click at [338, 229] on span "September" at bounding box center [348, 230] width 47 height 12
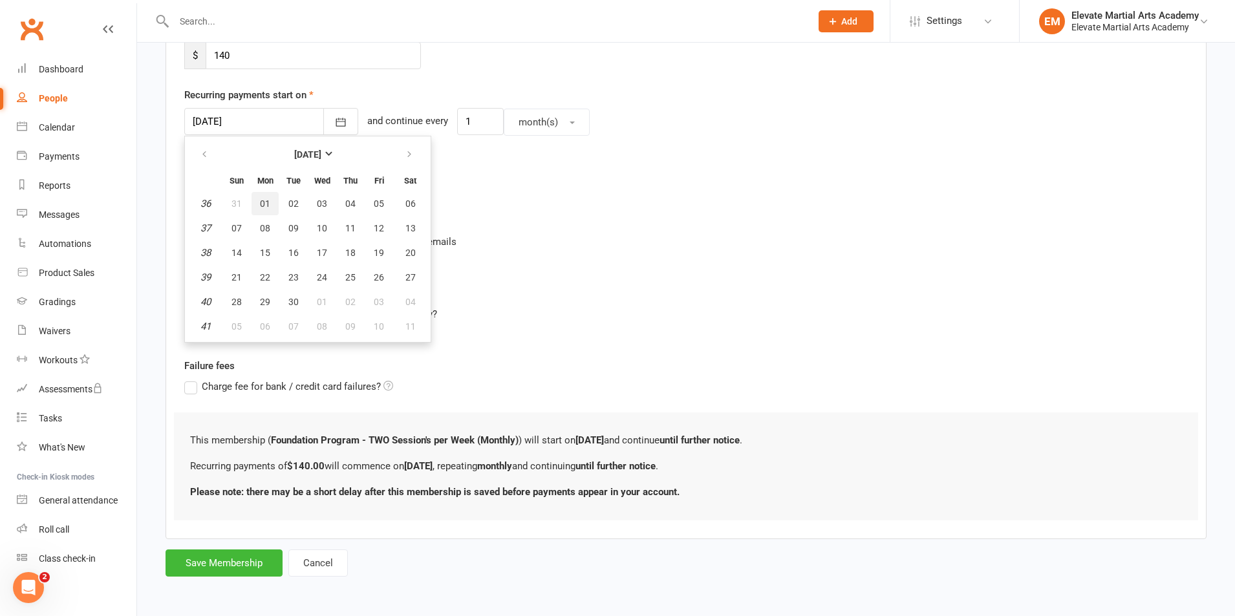
click at [269, 206] on span "01" at bounding box center [265, 204] width 10 height 10
type input "[DATE]"
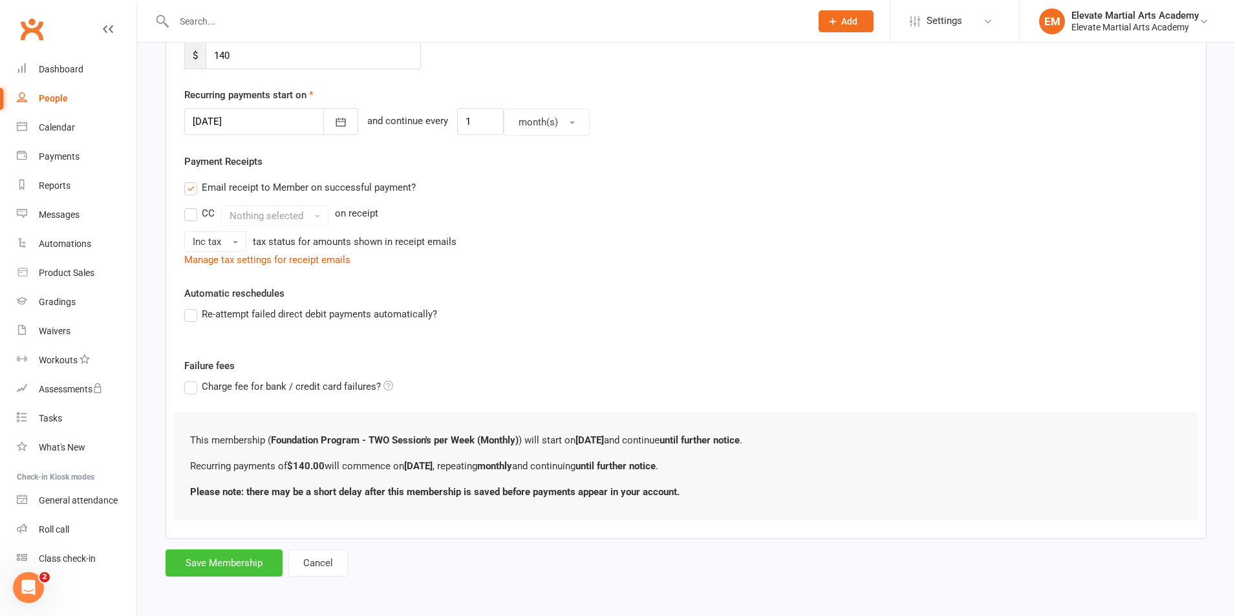
click at [224, 569] on button "Save Membership" at bounding box center [224, 563] width 117 height 27
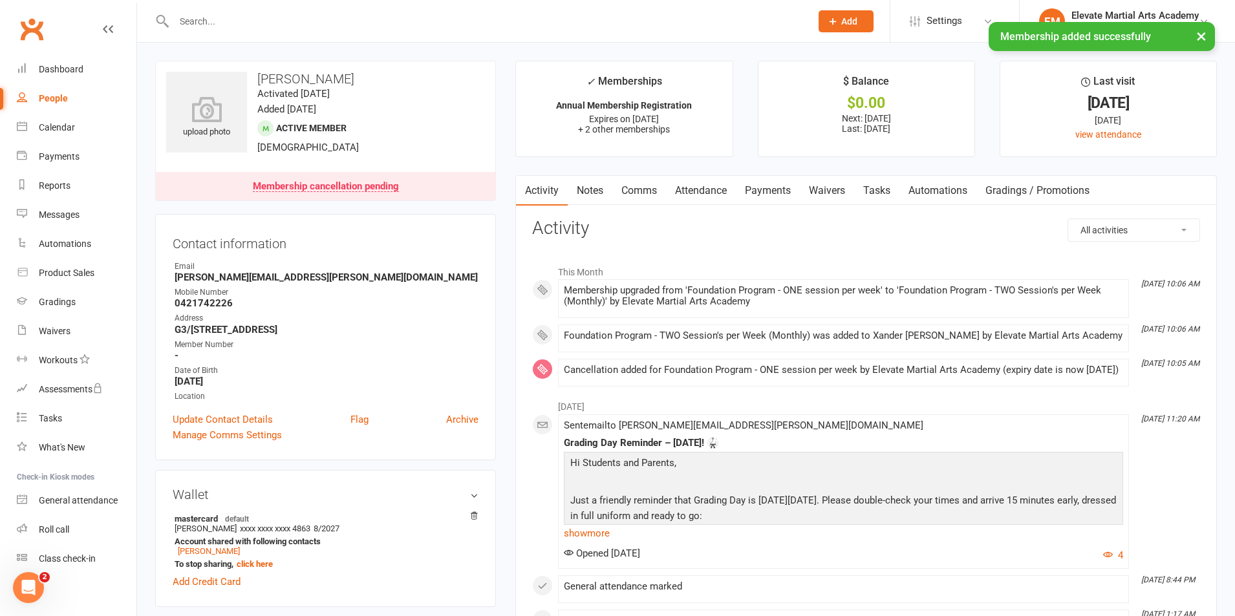
click at [778, 190] on link "Payments" at bounding box center [768, 191] width 64 height 30
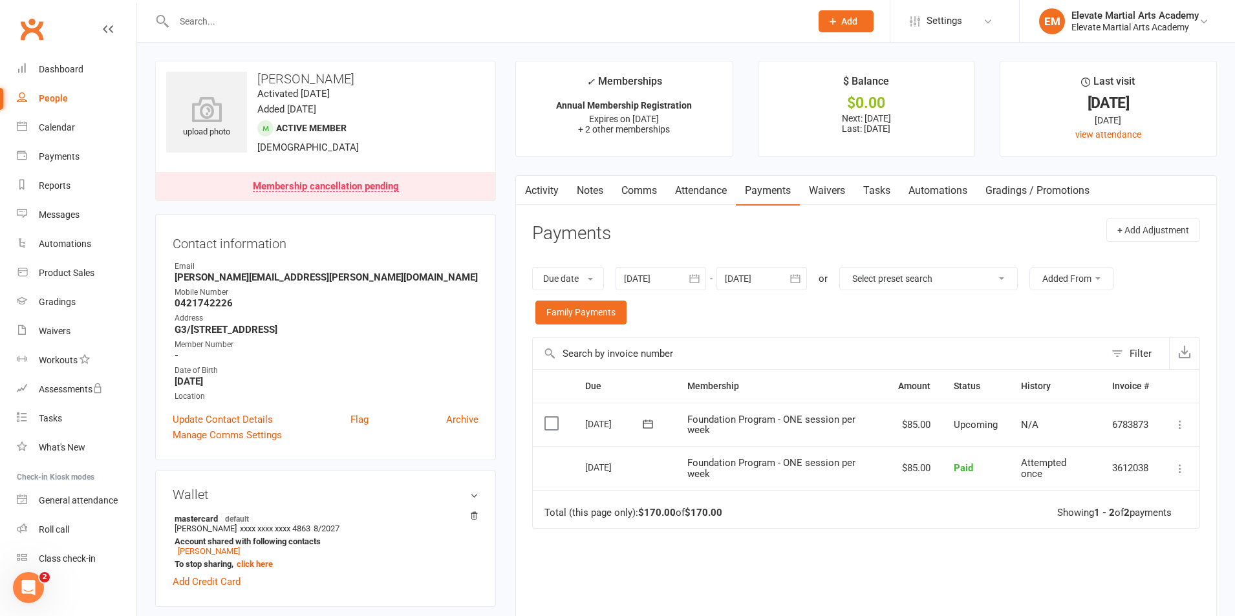
click at [801, 281] on icon "button" at bounding box center [795, 278] width 13 height 13
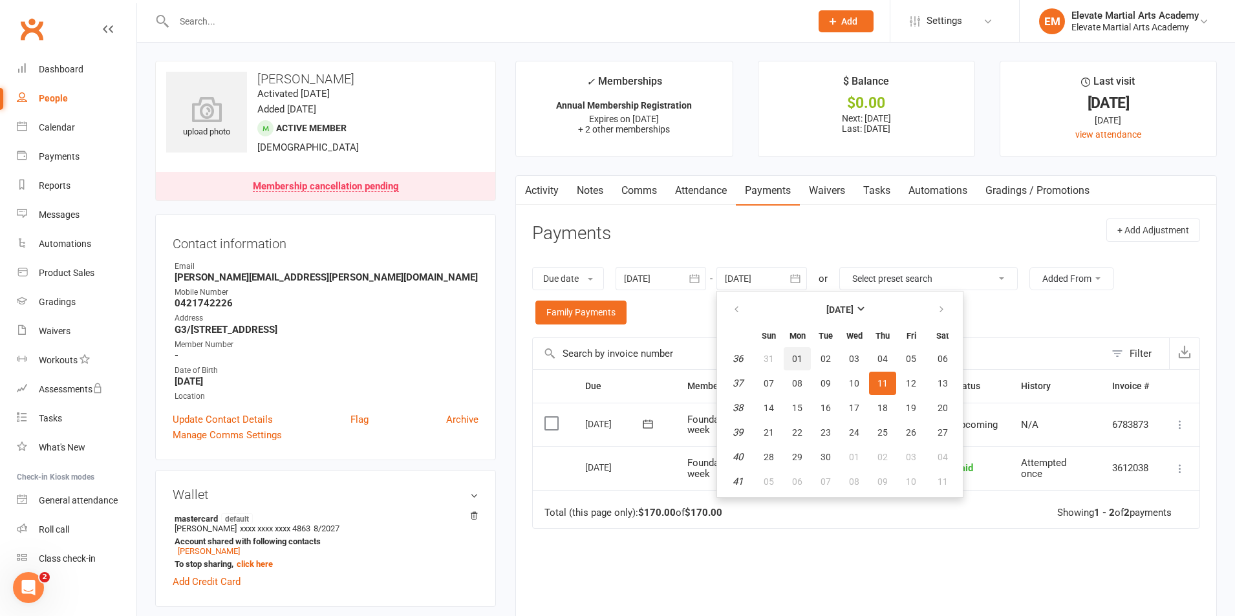
click at [796, 355] on span "01" at bounding box center [797, 359] width 10 height 10
type input "[DATE]"
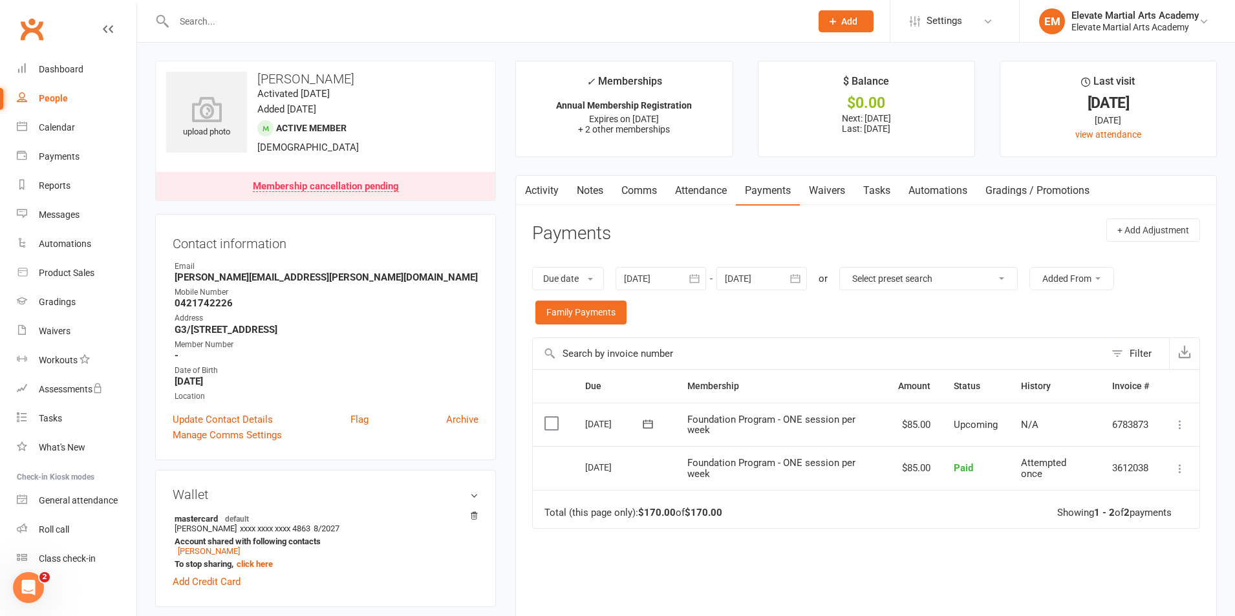
click at [319, 187] on div "Membership cancellation pending" at bounding box center [326, 187] width 146 height 10
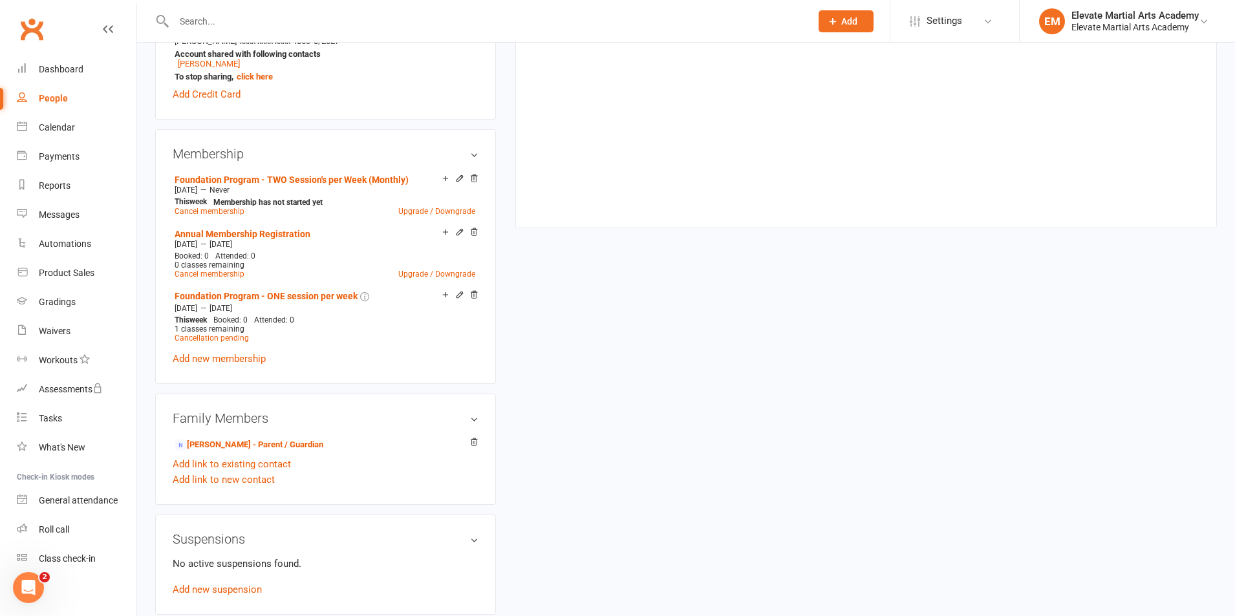
scroll to position [617, 0]
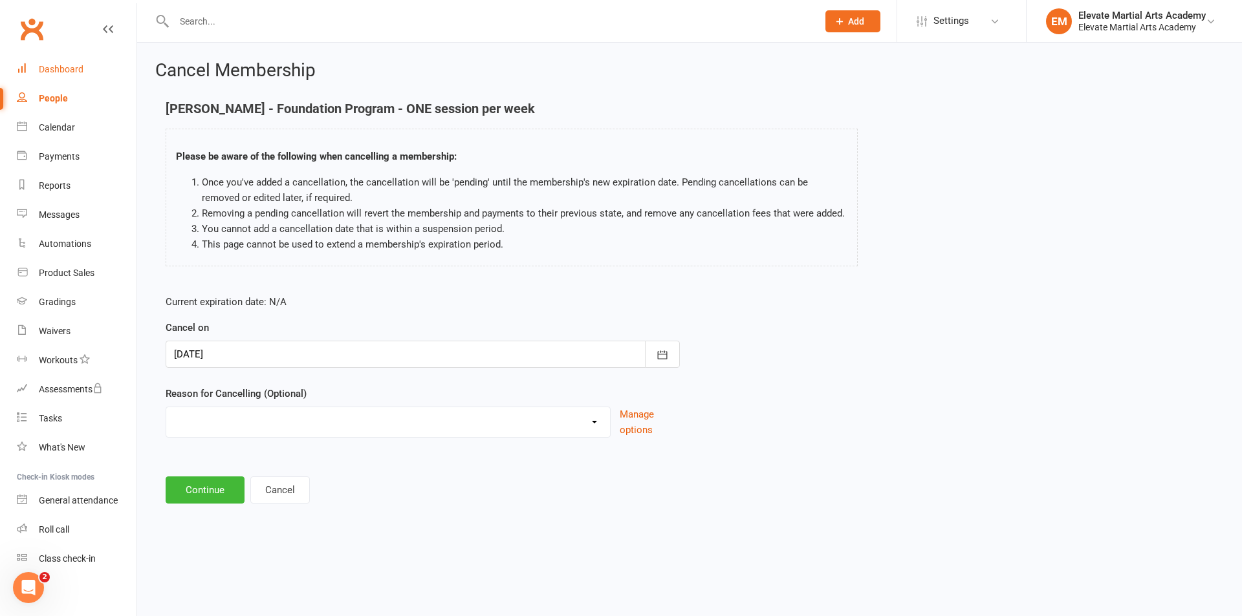
click at [67, 72] on div "Dashboard" at bounding box center [61, 69] width 45 height 10
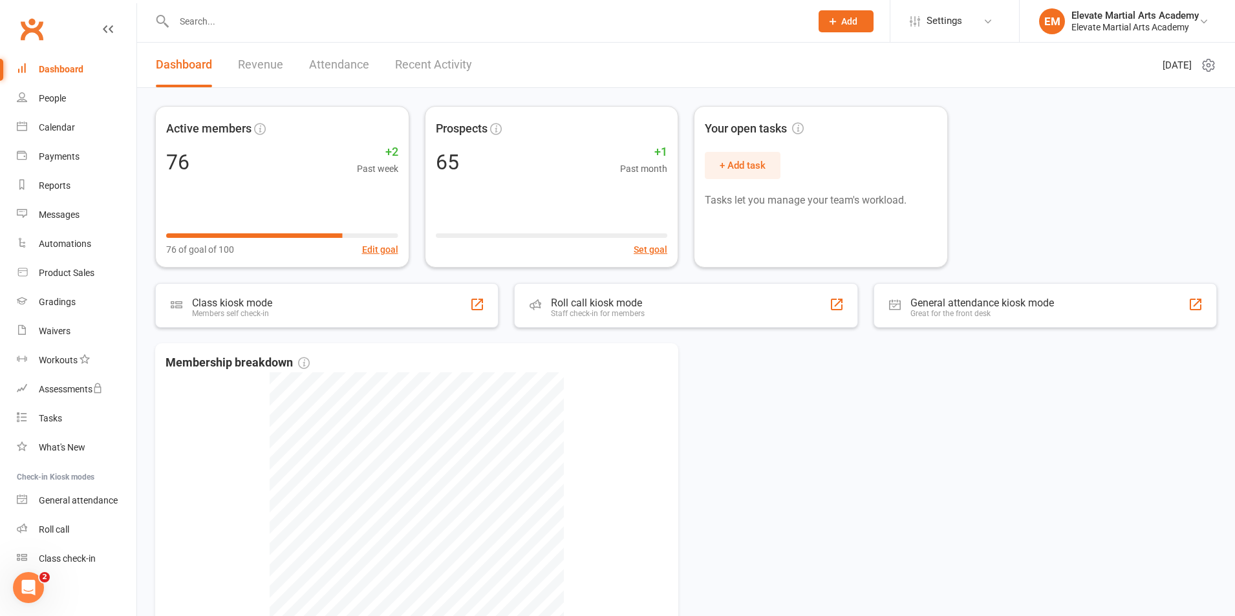
click at [209, 23] on input "text" at bounding box center [486, 21] width 632 height 18
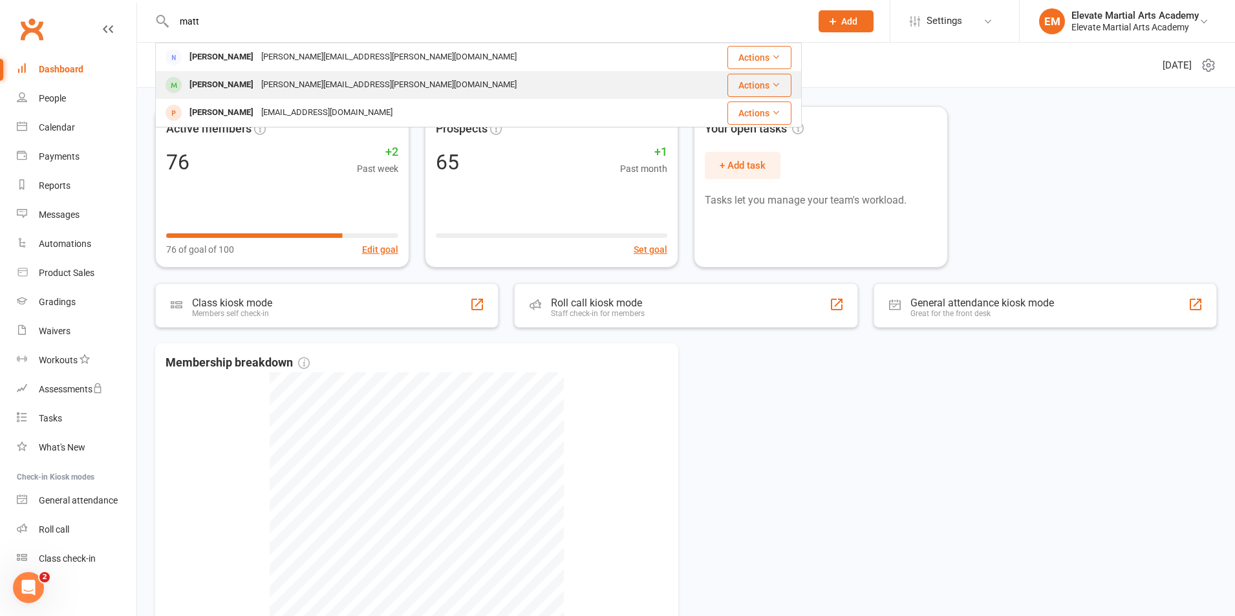
type input "matt"
click at [227, 82] on div "[PERSON_NAME]" at bounding box center [222, 85] width 72 height 19
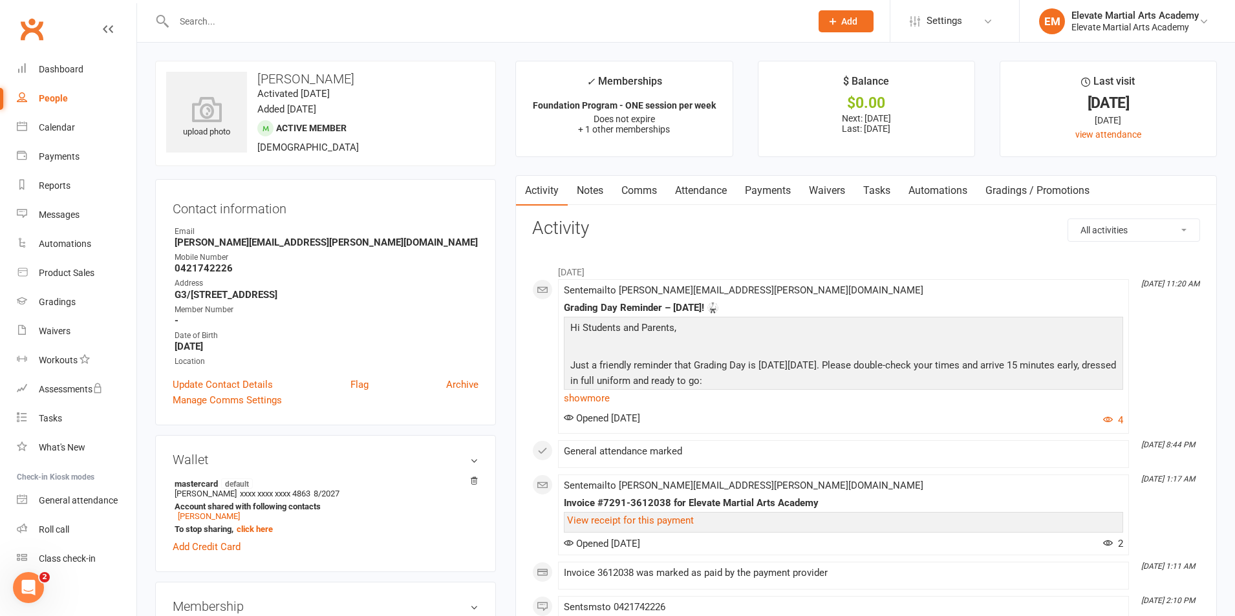
click at [774, 191] on link "Payments" at bounding box center [768, 191] width 64 height 30
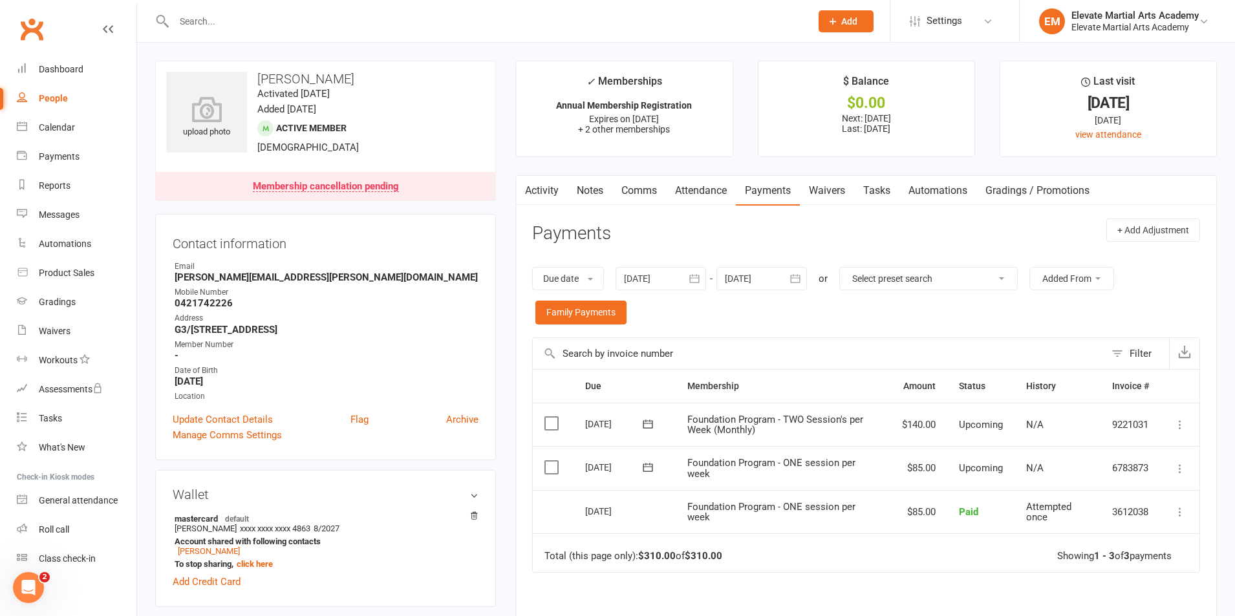
click at [1183, 426] on icon at bounding box center [1180, 425] width 13 height 13
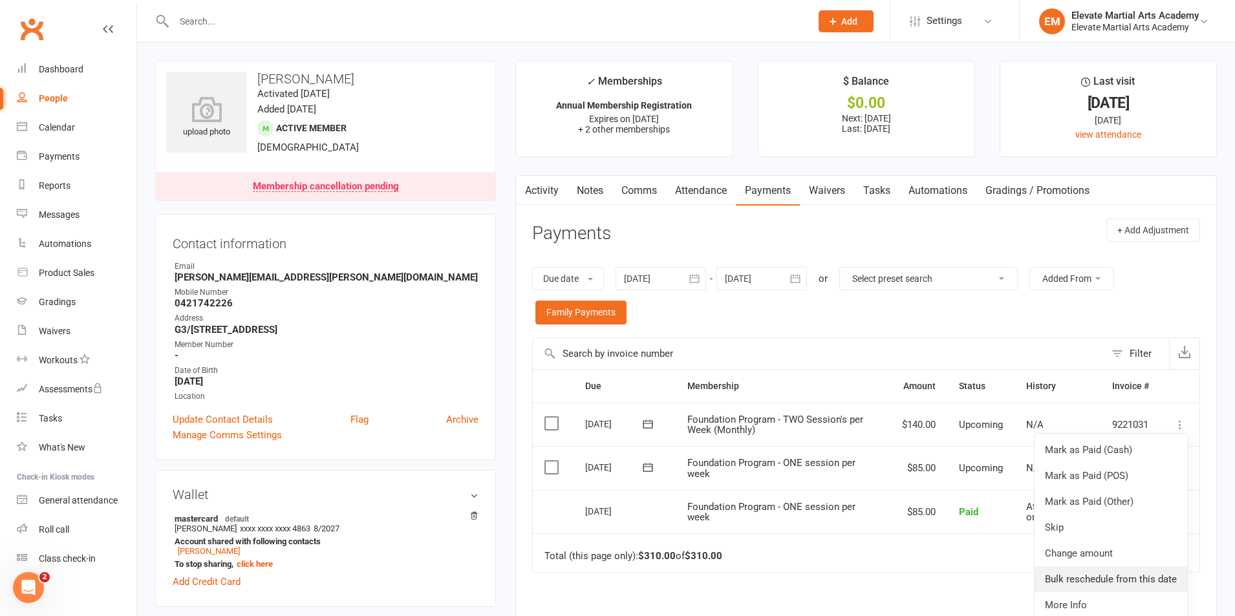
click at [1138, 576] on link "Bulk reschedule from this date" at bounding box center [1111, 580] width 153 height 26
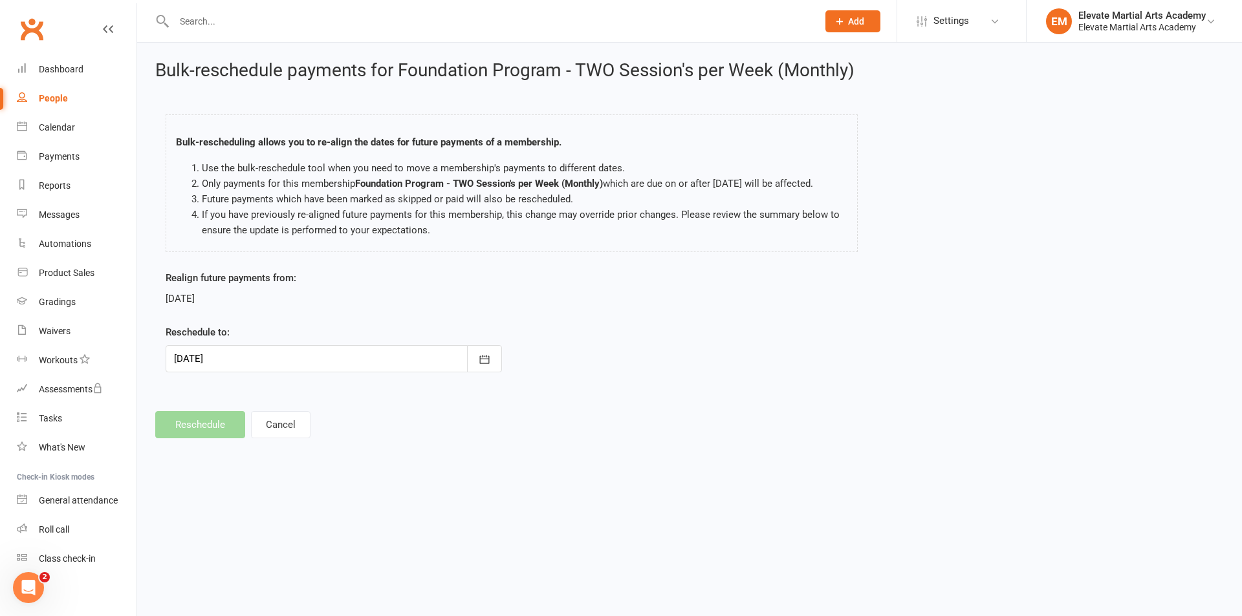
click at [297, 353] on div at bounding box center [334, 358] width 336 height 27
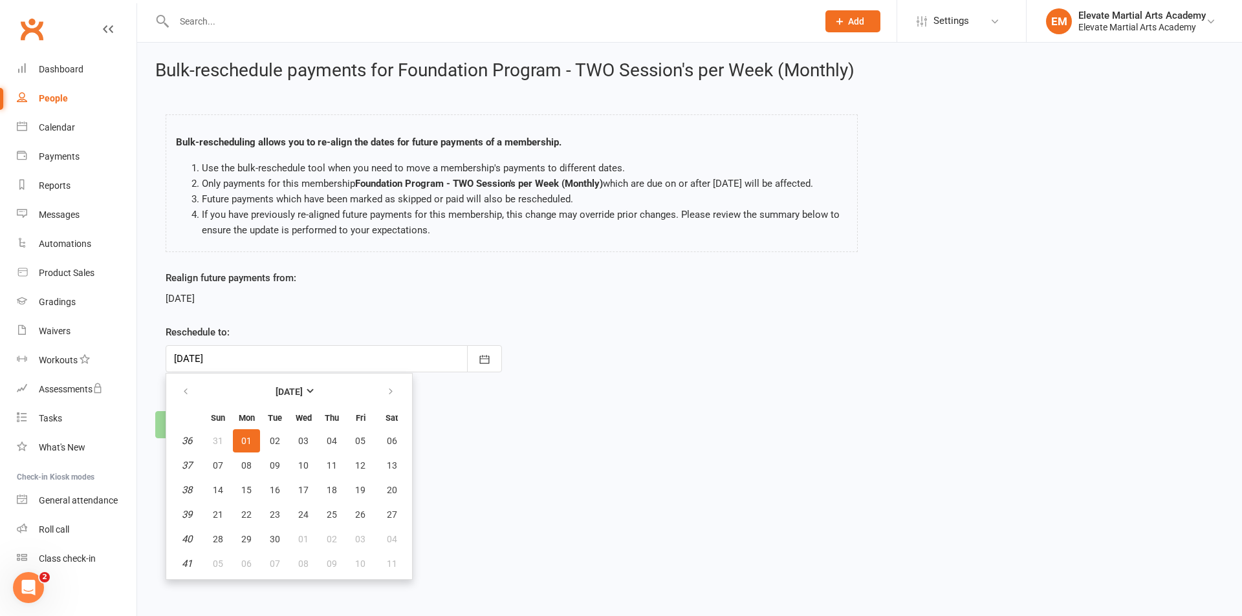
click at [641, 411] on footer "Reschedule Cancel" at bounding box center [689, 424] width 1069 height 27
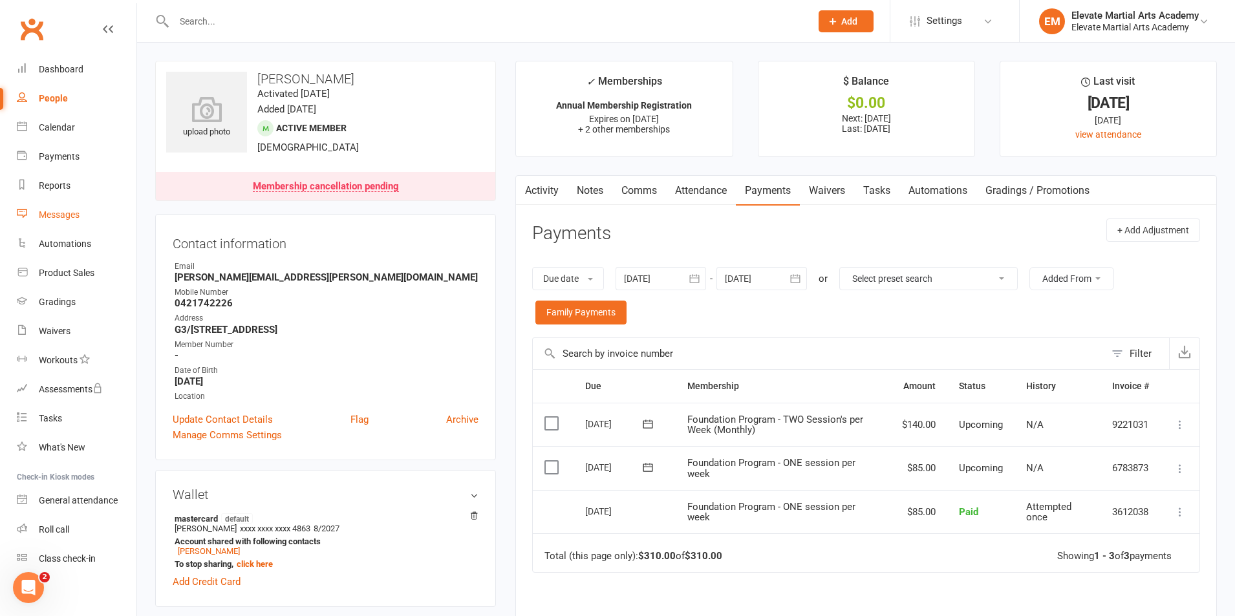
click at [60, 208] on link "Messages" at bounding box center [77, 215] width 120 height 29
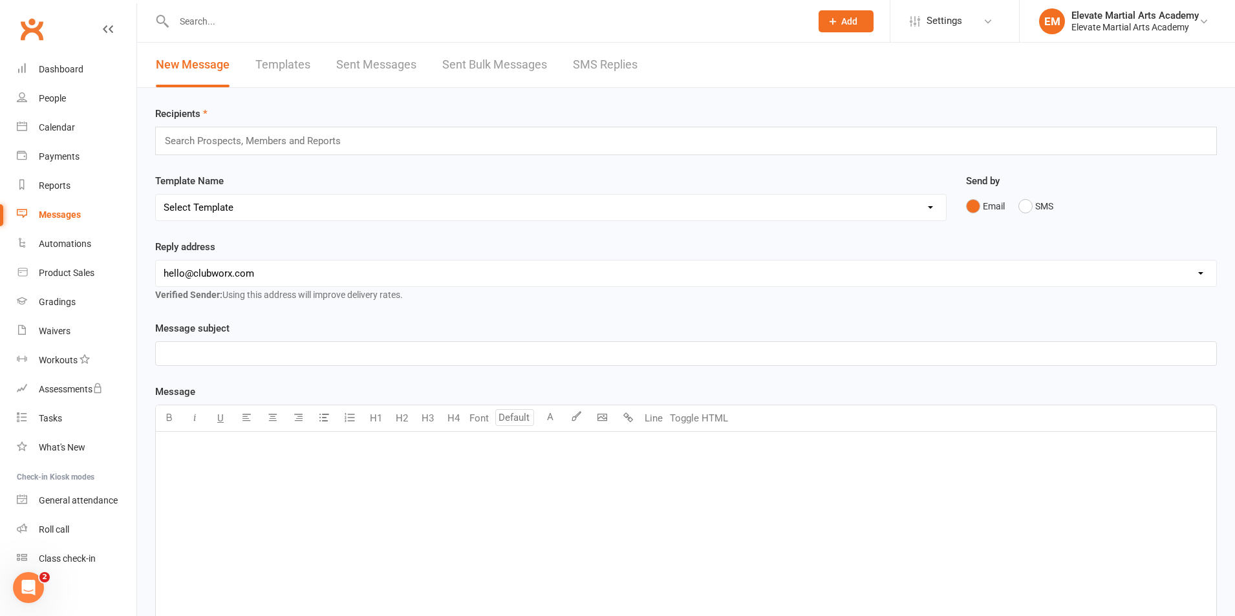
click at [268, 268] on select "[EMAIL_ADDRESS][DOMAIN_NAME] [EMAIL_ADDRESS][DOMAIN_NAME]" at bounding box center [686, 274] width 1061 height 26
select select "1"
click at [156, 261] on select "[EMAIL_ADDRESS][DOMAIN_NAME] [EMAIL_ADDRESS][DOMAIN_NAME]" at bounding box center [686, 274] width 1061 height 26
click at [239, 146] on input "text" at bounding box center [259, 141] width 190 height 17
type input "active"
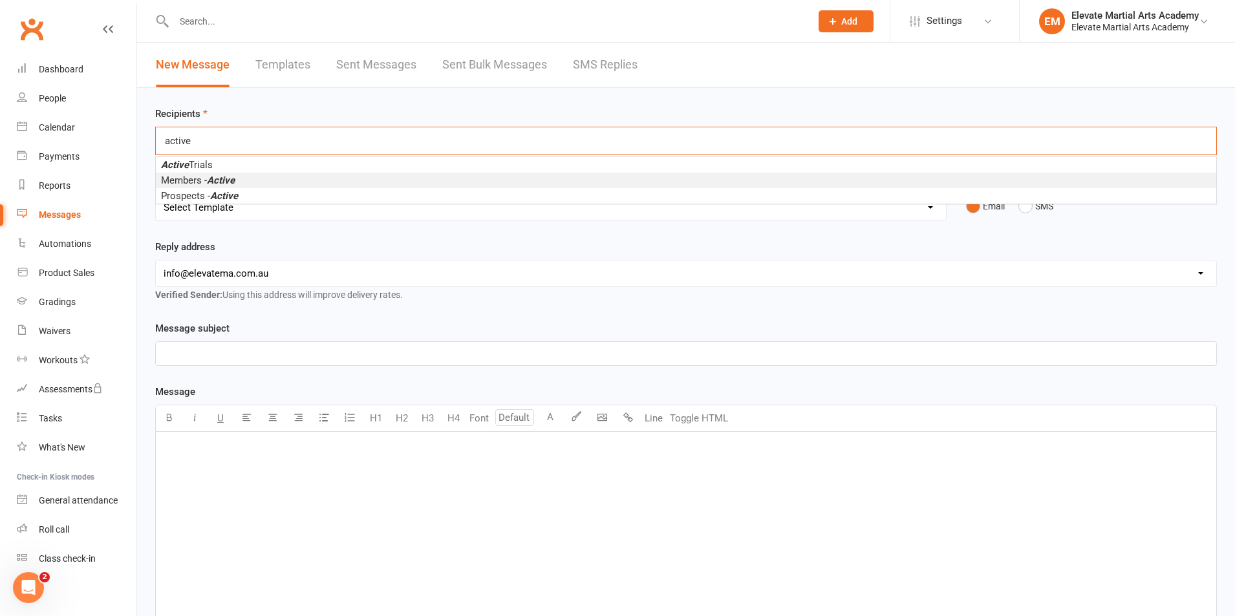
click at [267, 179] on li "Members - Active" at bounding box center [686, 181] width 1061 height 16
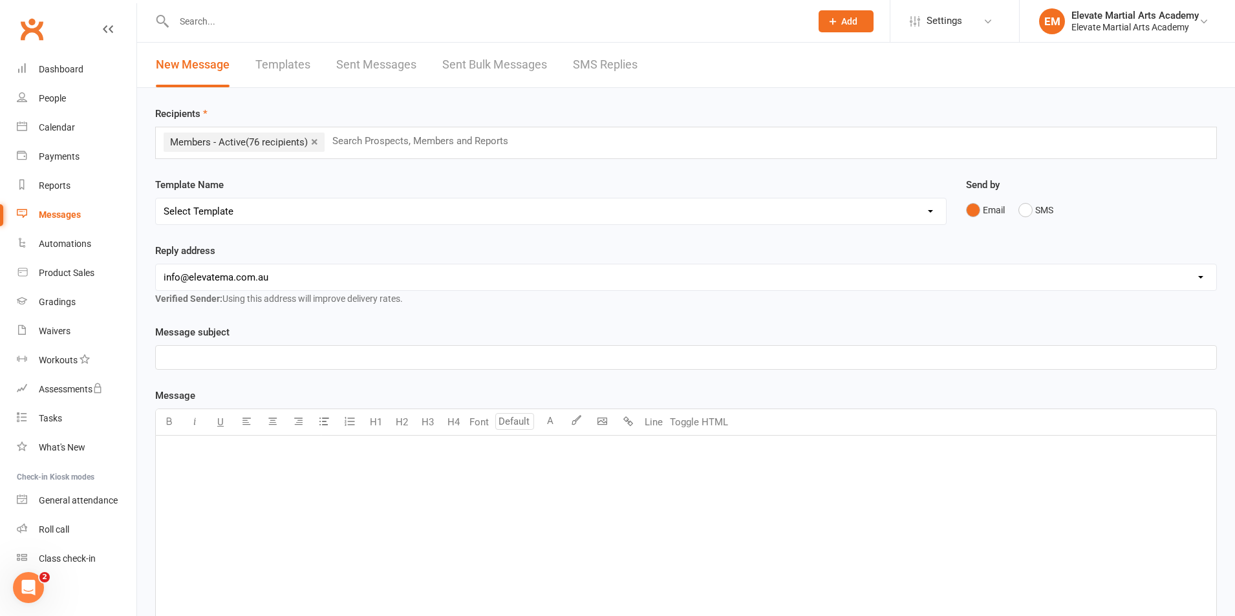
click at [206, 354] on p "﻿" at bounding box center [686, 358] width 1045 height 16
click at [272, 454] on p "﻿" at bounding box center [686, 453] width 1045 height 16
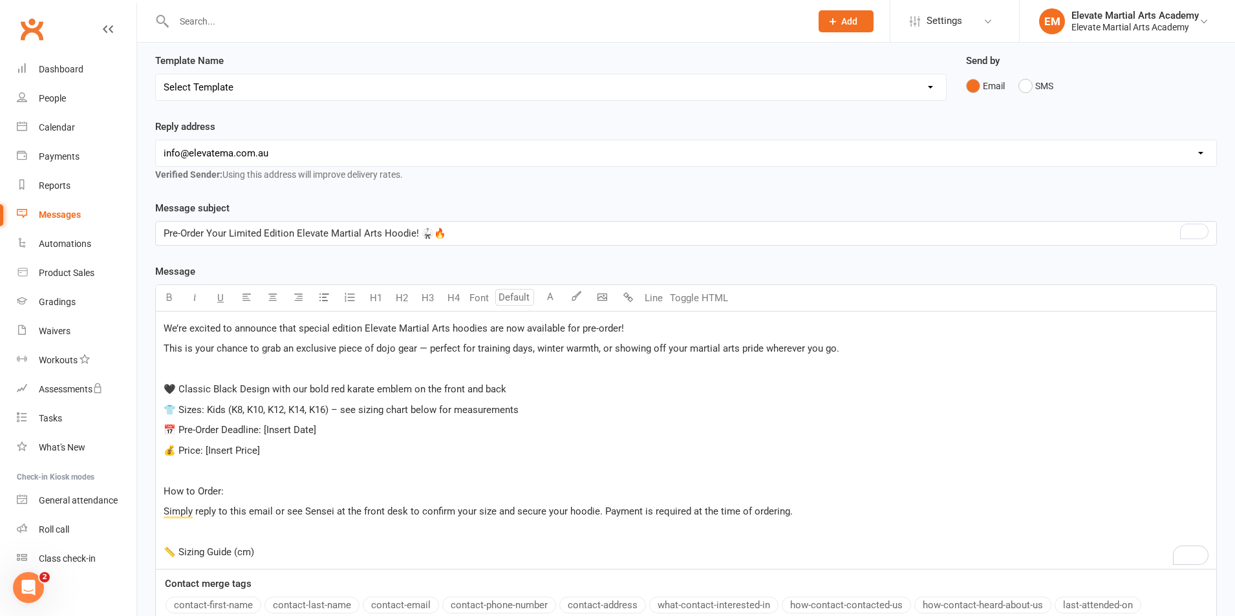
scroll to position [120, 0]
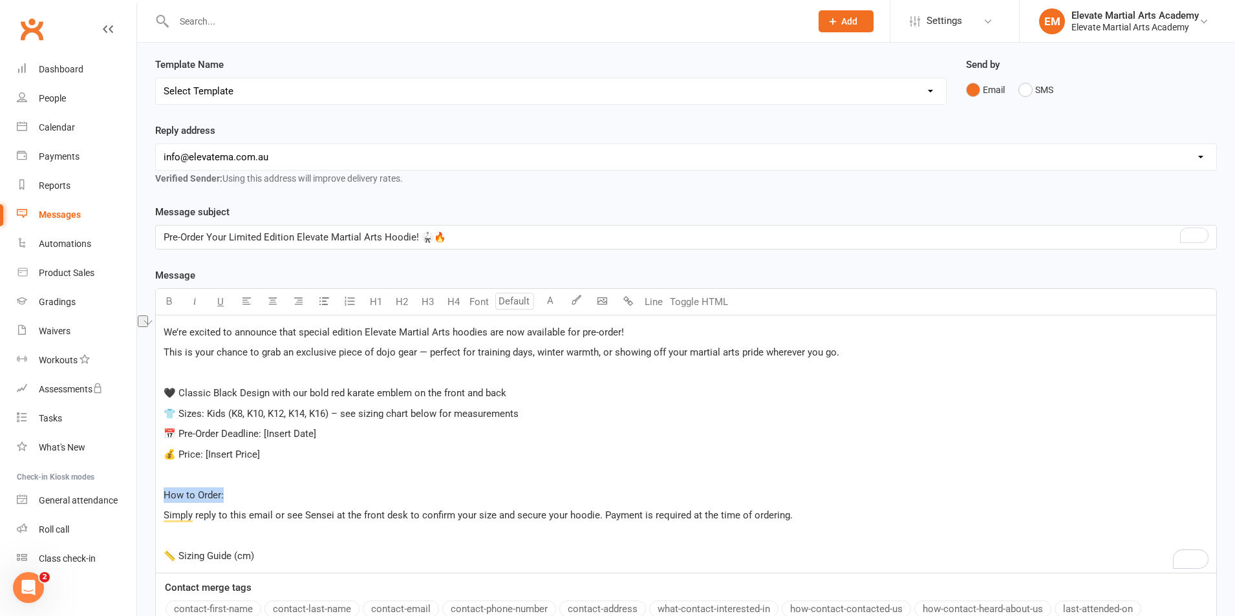
drag, startPoint x: 221, startPoint y: 488, endPoint x: 165, endPoint y: 494, distance: 56.6
click at [165, 494] on p "How to Order:" at bounding box center [686, 496] width 1045 height 16
click at [456, 305] on button "H4" at bounding box center [454, 302] width 26 height 26
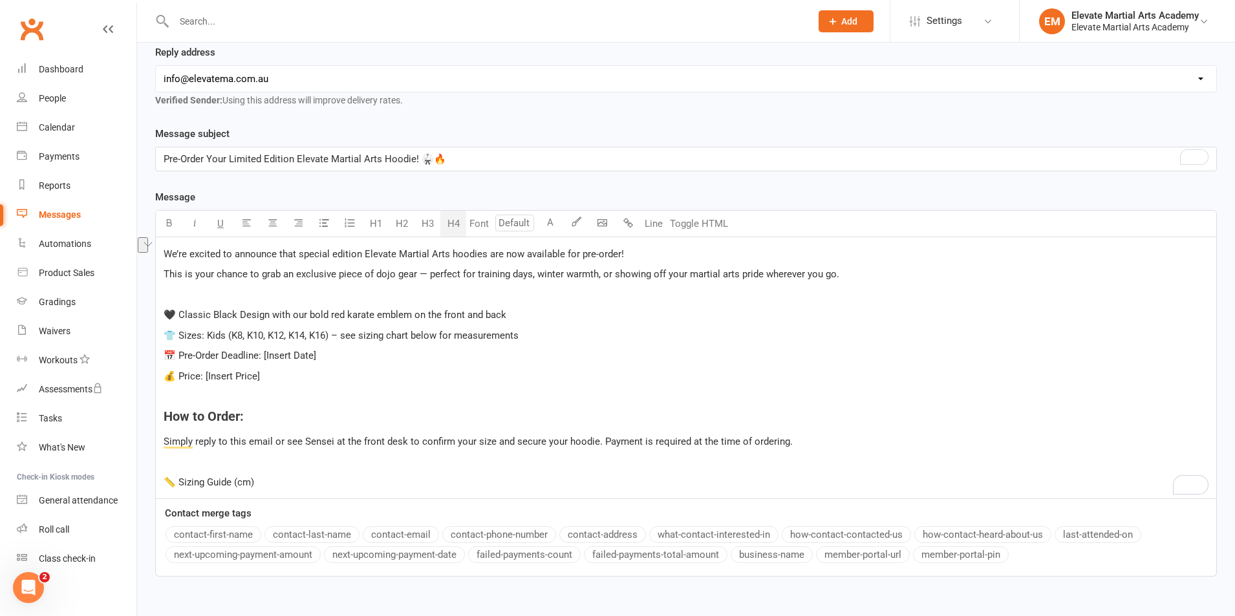
scroll to position [271, 0]
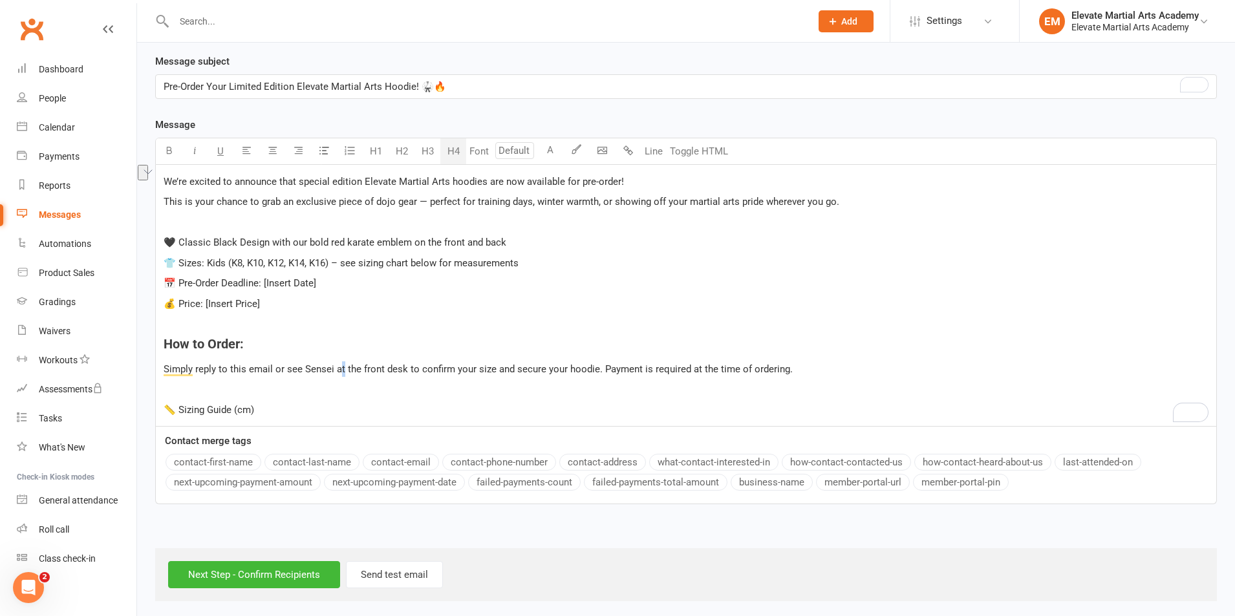
click at [341, 351] on div "We’re excited to announce that special edition Elevate Martial Arts hoodies are…" at bounding box center [686, 295] width 1061 height 261
click at [383, 391] on p "﻿" at bounding box center [686, 390] width 1045 height 16
click at [319, 370] on span "Simply reply to this email or see Sensei at the front desk to confirm your size…" at bounding box center [478, 370] width 629 height 12
drag, startPoint x: 324, startPoint y: 371, endPoint x: 391, endPoint y: 371, distance: 67.3
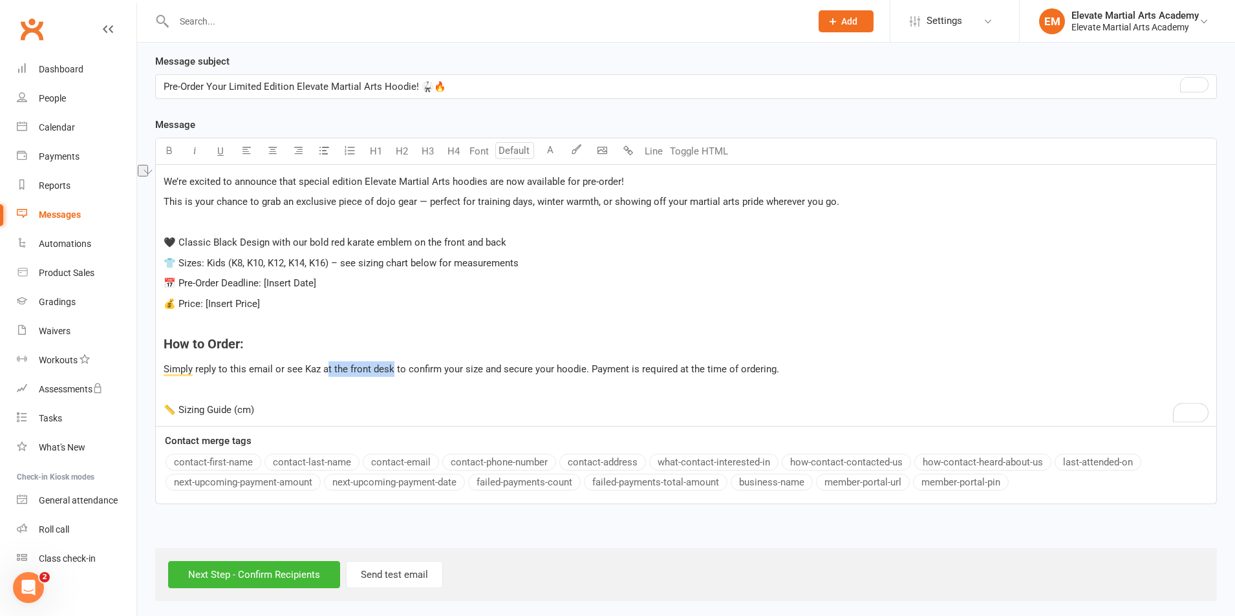
click at [391, 371] on span "Simply reply to this email or see Kaz at the front desk to confirm your size an…" at bounding box center [472, 370] width 616 height 12
click at [380, 384] on p "﻿" at bounding box center [686, 390] width 1045 height 16
drag, startPoint x: 334, startPoint y: 371, endPoint x: 389, endPoint y: 366, distance: 55.8
click at [389, 366] on span "Simply reply to this email or see Kaz at the front desk to confirm your size an…" at bounding box center [472, 370] width 616 height 12
click at [381, 373] on span "Simply reply to this email or see Kaz at the front desk to confirm your size an…" at bounding box center [472, 370] width 616 height 12
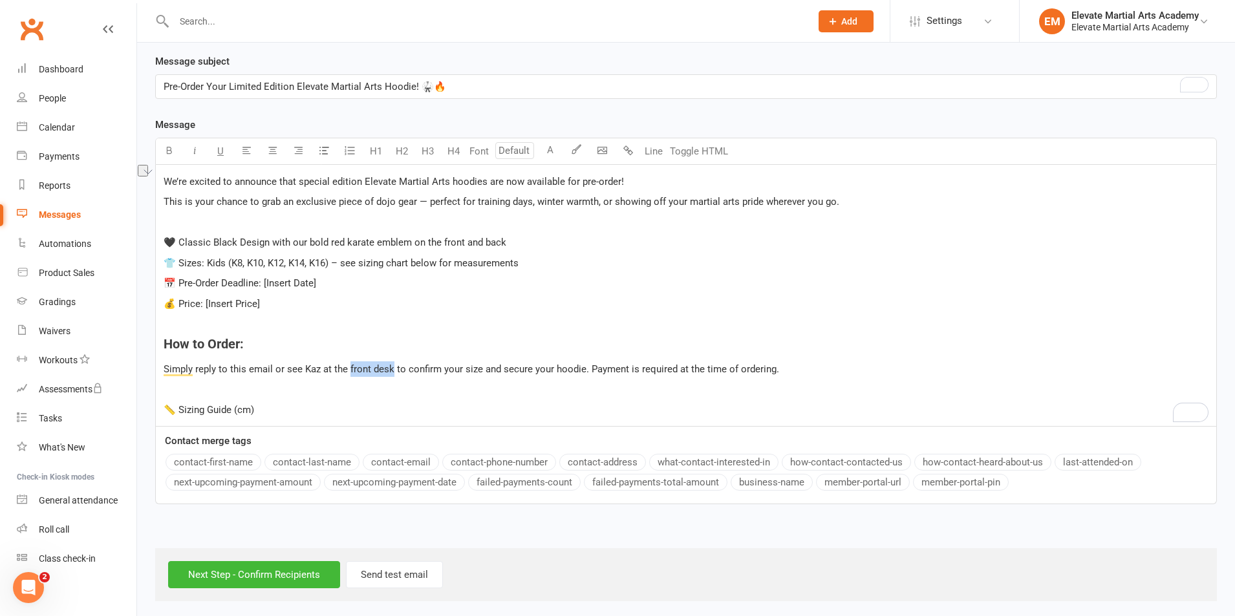
drag, startPoint x: 347, startPoint y: 370, endPoint x: 391, endPoint y: 371, distance: 43.4
click at [391, 371] on span "Simply reply to this email or see Kaz at the front desk to confirm your size an…" at bounding box center [472, 370] width 616 height 12
drag, startPoint x: 563, startPoint y: 370, endPoint x: 763, endPoint y: 369, distance: 199.2
click at [763, 369] on p "Simply reply to this email or see Kaz at the Dojo to confirm your size and secu…" at bounding box center [686, 370] width 1045 height 16
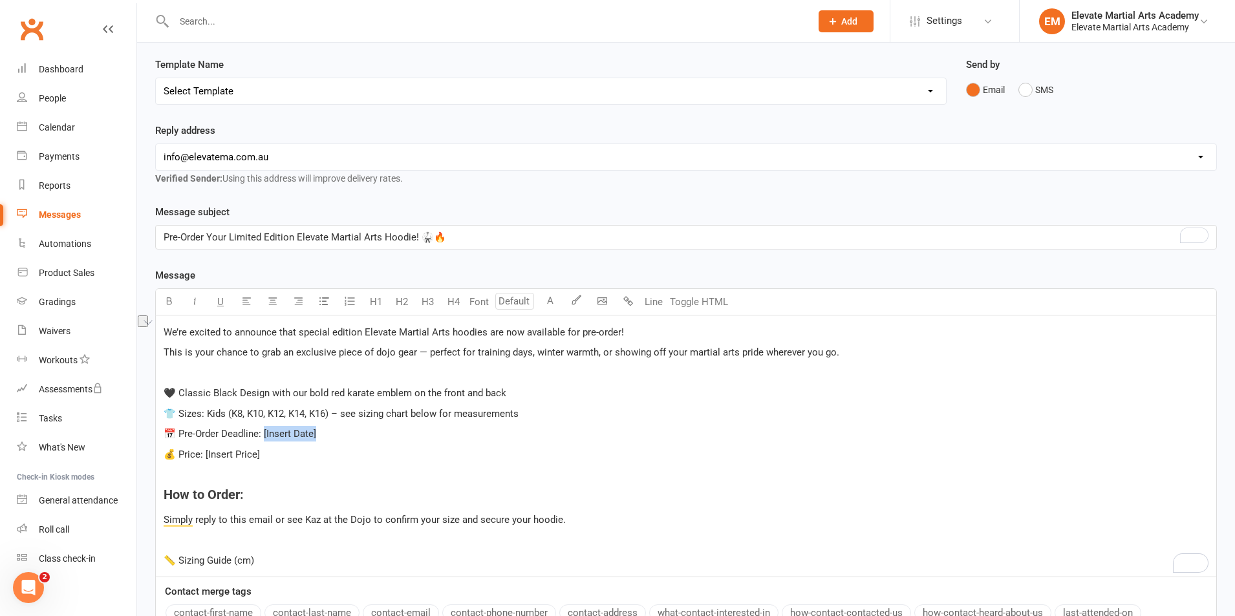
drag, startPoint x: 321, startPoint y: 432, endPoint x: 264, endPoint y: 429, distance: 57.0
click at [264, 429] on p "📅 Pre-Order Deadline: [Insert Date]" at bounding box center [686, 434] width 1045 height 16
click at [280, 435] on span "📅 Pre-Order Deadline: [DATE]" at bounding box center [228, 434] width 129 height 12
click at [272, 437] on span "📅 Pre-Order Deadline: [DATE]" at bounding box center [228, 434] width 129 height 12
drag, startPoint x: 269, startPoint y: 455, endPoint x: 204, endPoint y: 454, distance: 64.7
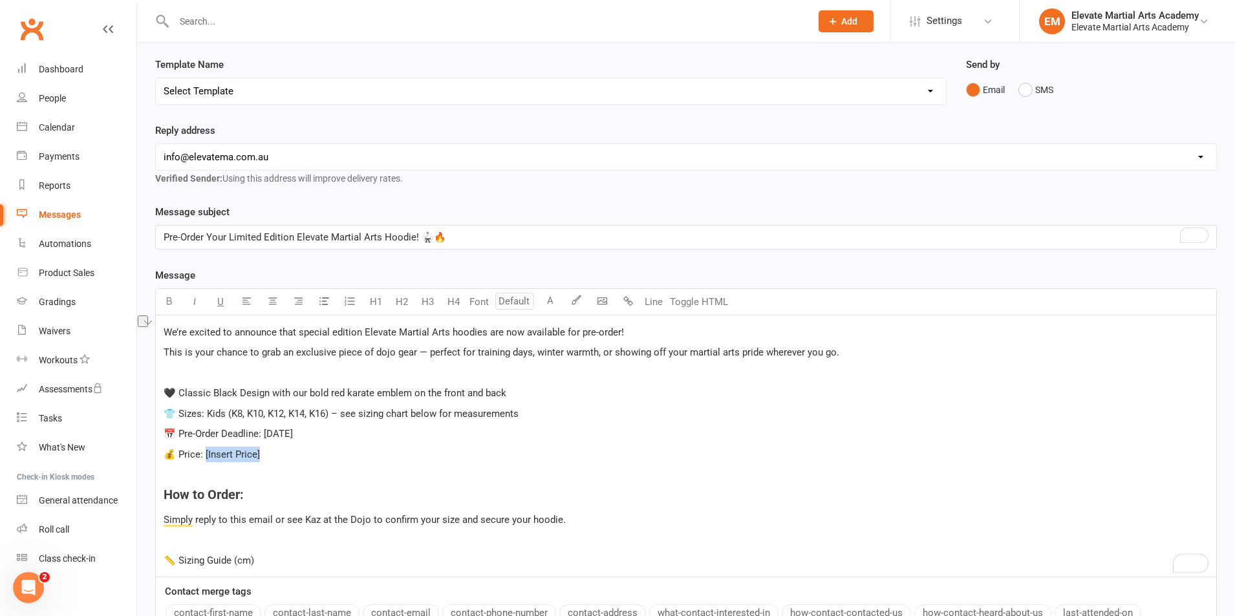
click at [204, 454] on p "💰 Price: [Insert Price]" at bounding box center [686, 455] width 1045 height 16
click at [206, 453] on span "💰 Price: 60.00" at bounding box center [196, 455] width 65 height 12
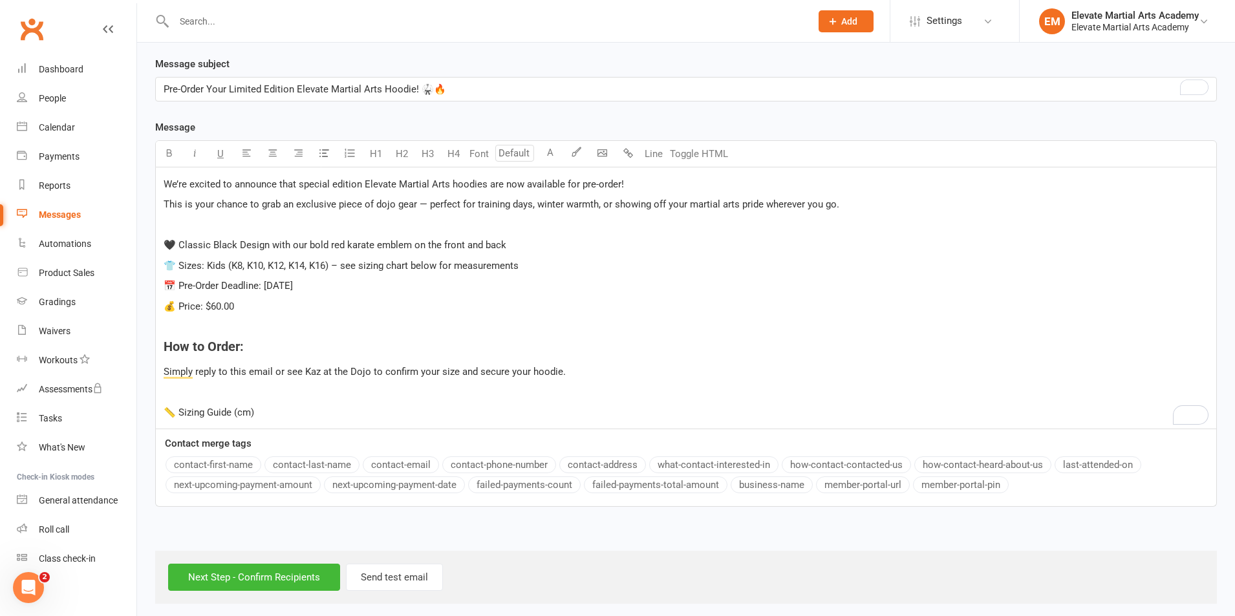
scroll to position [271, 0]
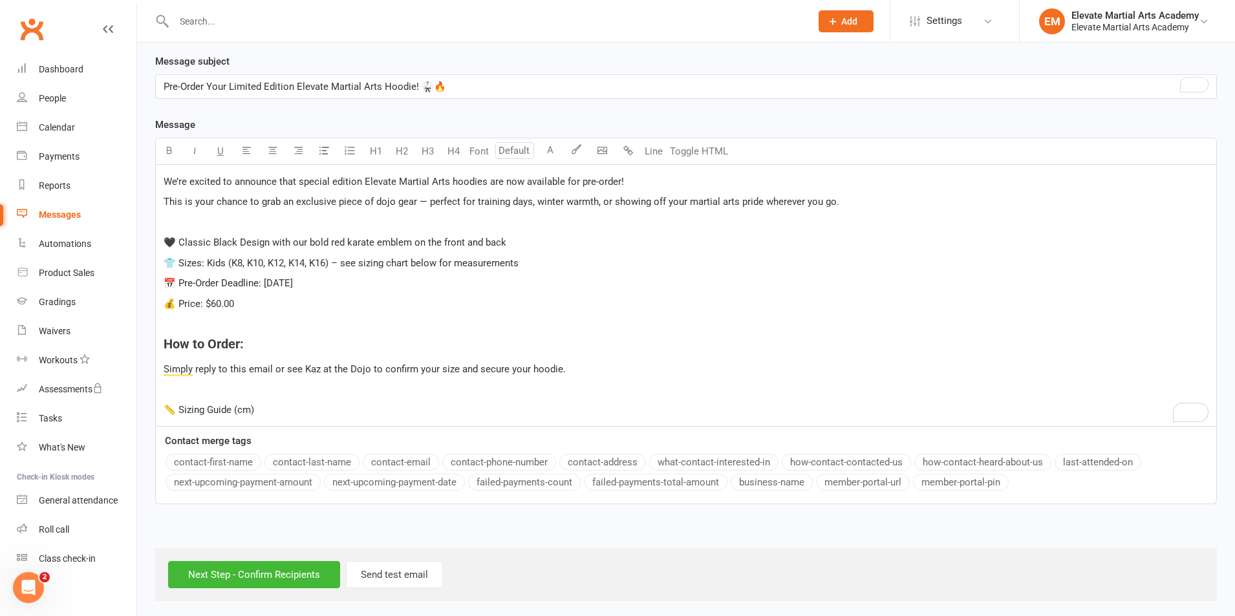
click at [314, 411] on p "📏 Sizing Guide (cm)" at bounding box center [686, 410] width 1045 height 16
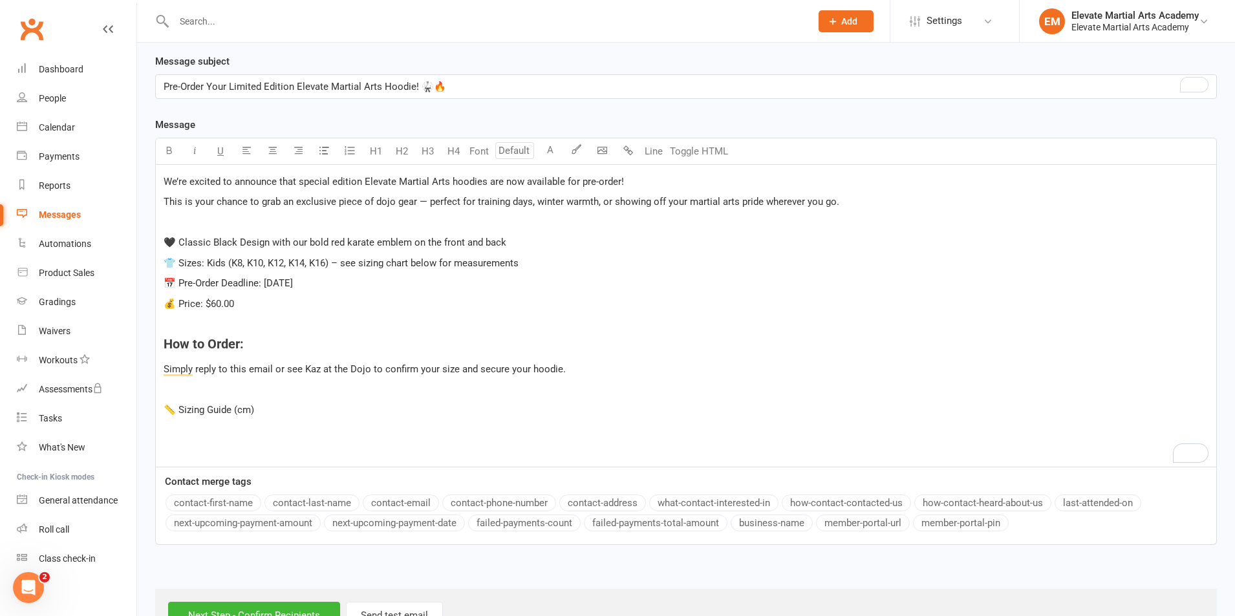
click at [362, 413] on p "📏 Sizing Guide (cm)" at bounding box center [686, 410] width 1045 height 16
click at [604, 149] on body "Prospect Member Non-attending contact Class / event Appointment Grading event T…" at bounding box center [617, 187] width 1235 height 910
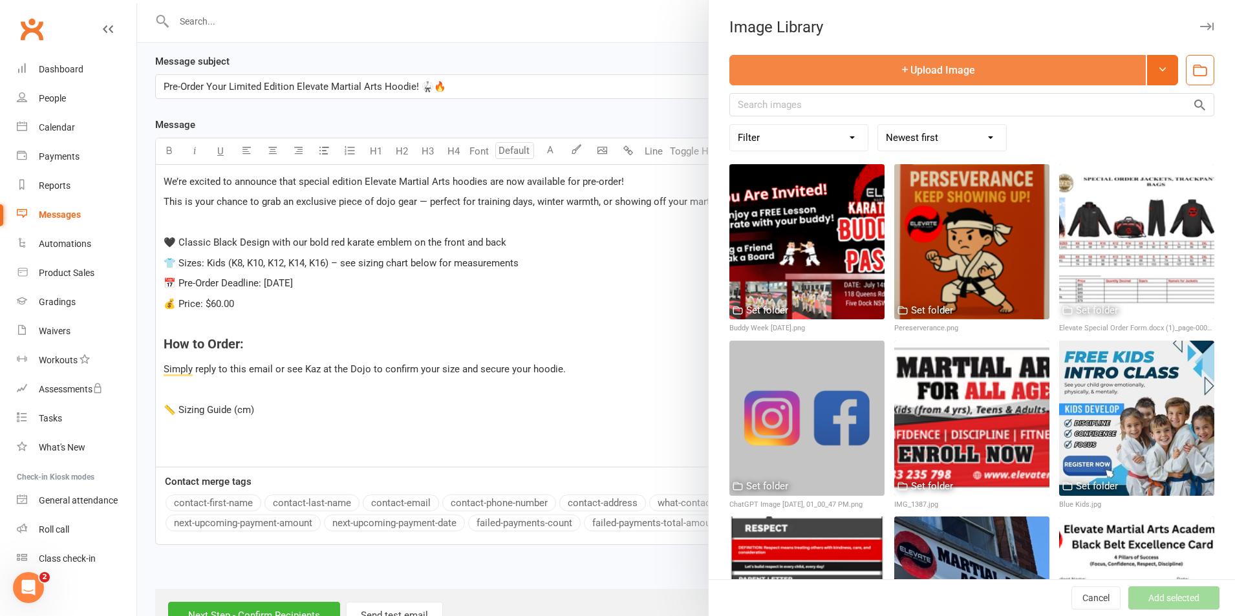
click at [919, 75] on button "Upload Image" at bounding box center [938, 70] width 417 height 30
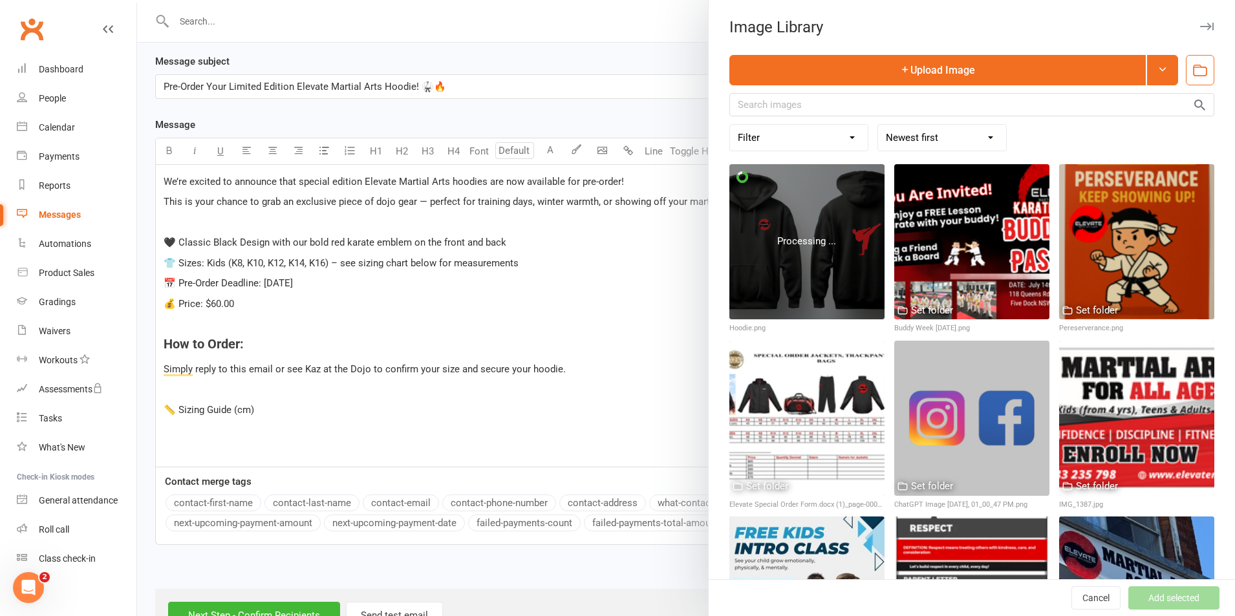
click at [342, 413] on div at bounding box center [686, 308] width 1098 height 616
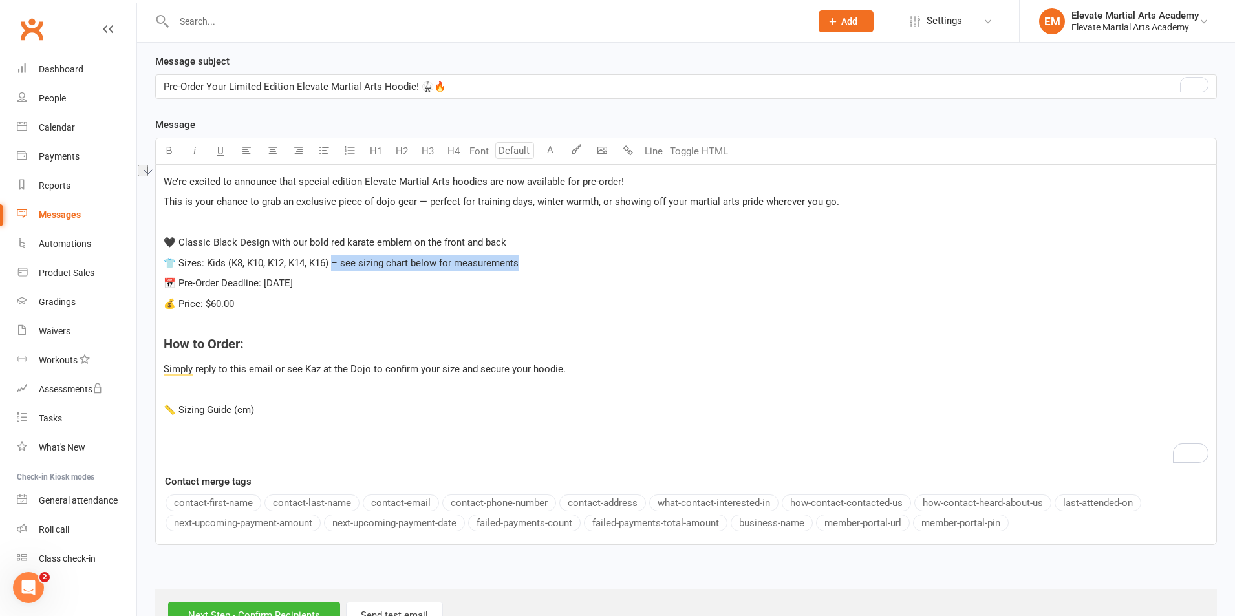
drag, startPoint x: 532, startPoint y: 264, endPoint x: 335, endPoint y: 263, distance: 197.3
click at [335, 263] on p "👕 Sizes: Kids (K8, K10, K12, K14, K16) – see sizing chart below for measurements" at bounding box center [686, 264] width 1045 height 16
click at [408, 261] on span "👕 Sizes: Kids (K8, K10, K12, K14, K16) Adult Sizes: Smal to 4XL" at bounding box center [301, 263] width 274 height 12
drag, startPoint x: 264, startPoint y: 408, endPoint x: 162, endPoint y: 408, distance: 101.6
click at [162, 408] on div "We’re excited to announce that special edition Elevate Martial Arts hoodies are…" at bounding box center [686, 316] width 1061 height 302
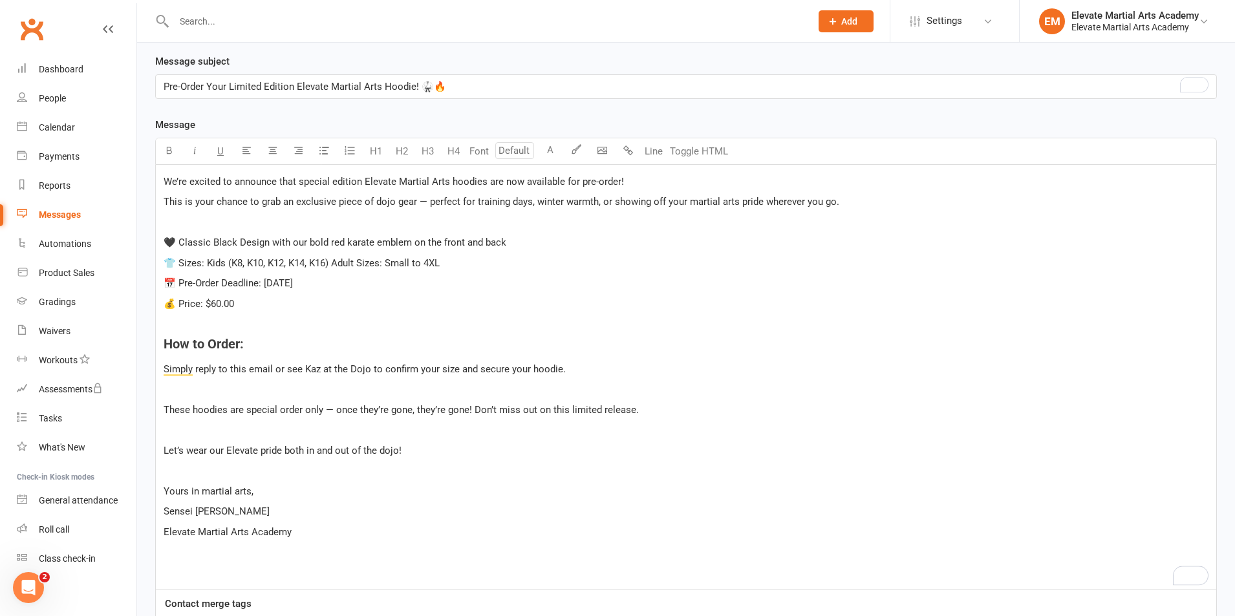
click at [164, 411] on span "These hoodies are special order only — once they’re gone, they’re gone! Don’t m…" at bounding box center [401, 410] width 475 height 12
click at [164, 452] on span "Let’s wear our Elevate pride both in and out of the dojo!" at bounding box center [283, 451] width 238 height 12
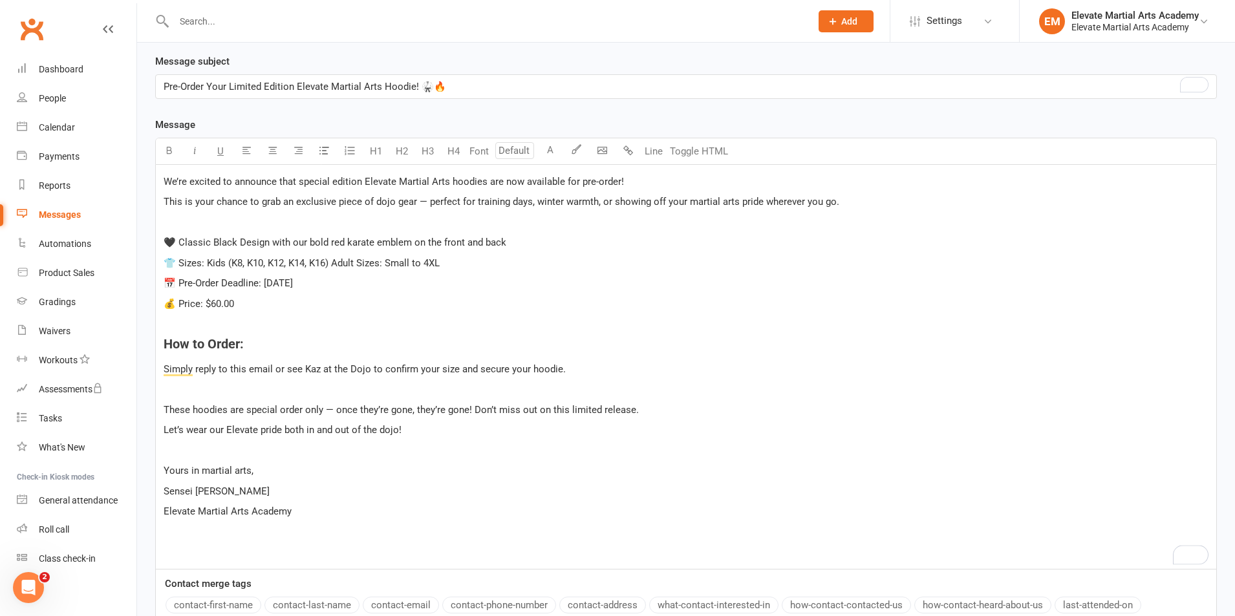
click at [165, 411] on span "These hoodies are special order only — once they’re gone, they’re gone! Don’t m…" at bounding box center [401, 410] width 475 height 12
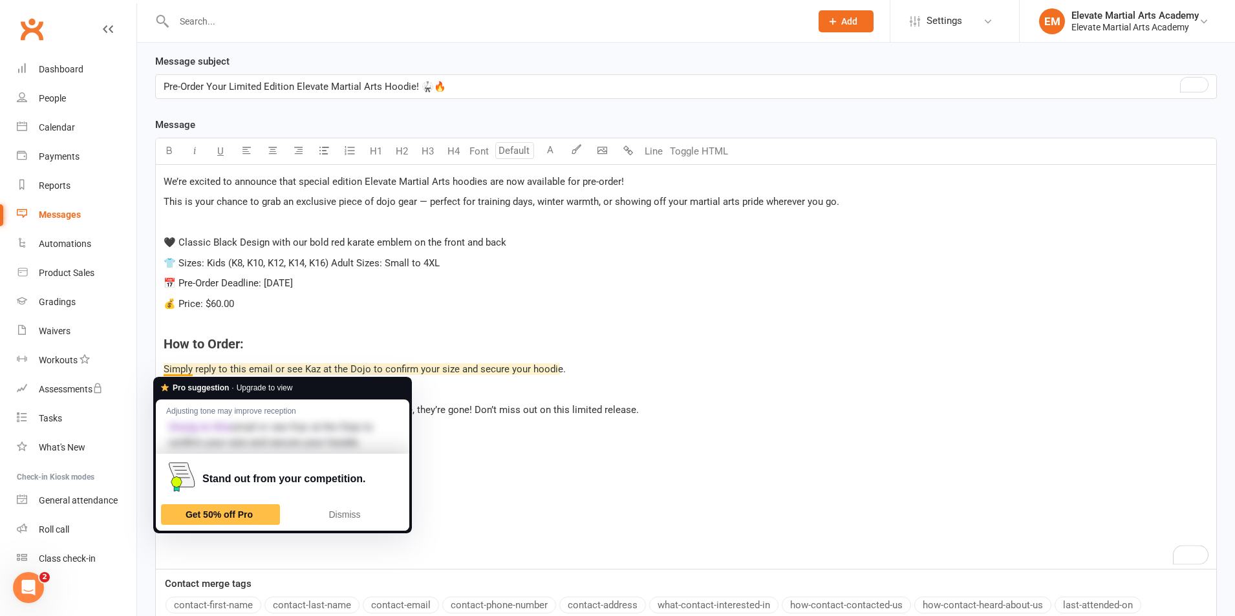
click at [164, 368] on span "Simply reply to this email or see Kaz at the Dojo to confirm your size and secu…" at bounding box center [365, 370] width 402 height 12
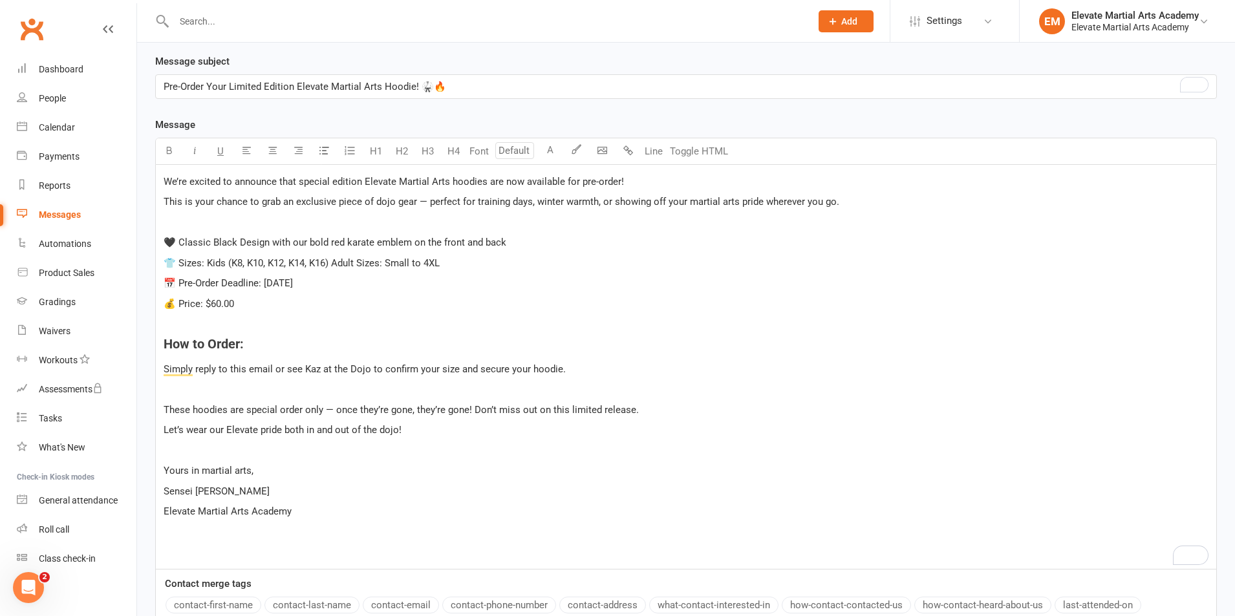
click at [704, 426] on p "Let’s wear our Elevate pride both in and out of the dojo!" at bounding box center [686, 430] width 1045 height 16
click at [165, 372] on span "Simply reply to this email or see Kaz at the Dojo to confirm your size and secu…" at bounding box center [365, 370] width 402 height 12
click at [337, 413] on span "These hoodies are special order only — once they’re gone, they’re gone! Don’t m…" at bounding box center [401, 410] width 475 height 12
drag, startPoint x: 462, startPoint y: 411, endPoint x: 327, endPoint y: 411, distance: 135.2
click at [327, 411] on span "These hoodies are special order only; once they’re gone, they’re gone! Don’t mi…" at bounding box center [397, 410] width 467 height 12
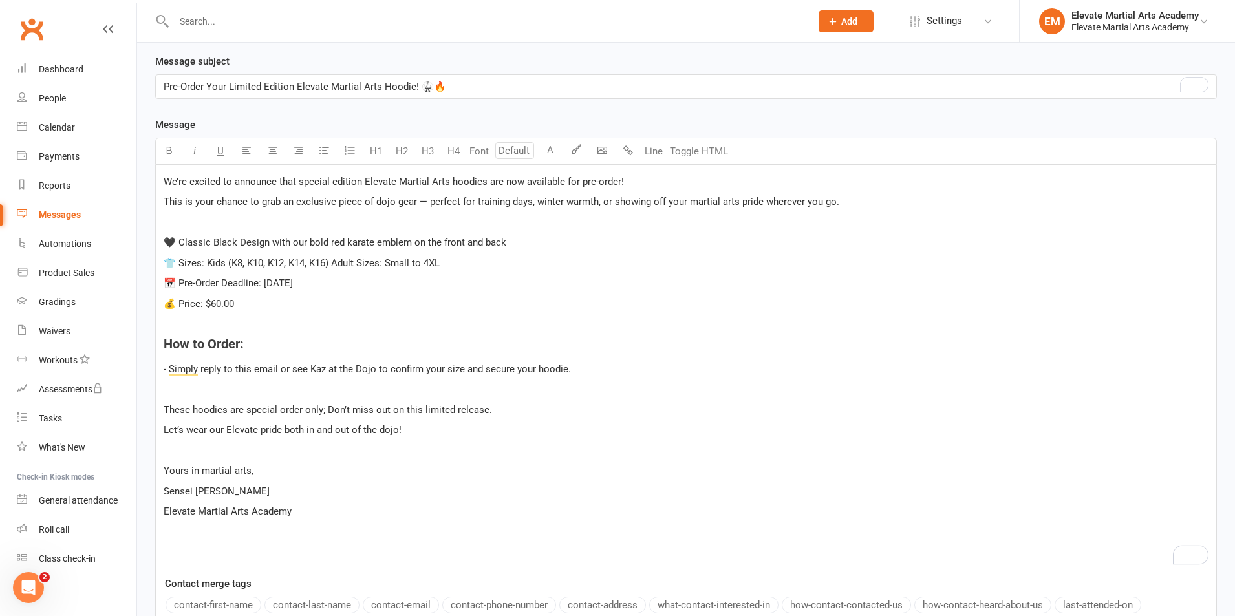
click at [526, 430] on p "Let’s wear our Elevate pride both in and out of the dojo!" at bounding box center [686, 430] width 1045 height 16
click at [164, 432] on span "Let’s wear our Elevate pride both in and out of the dojo!" at bounding box center [283, 430] width 238 height 12
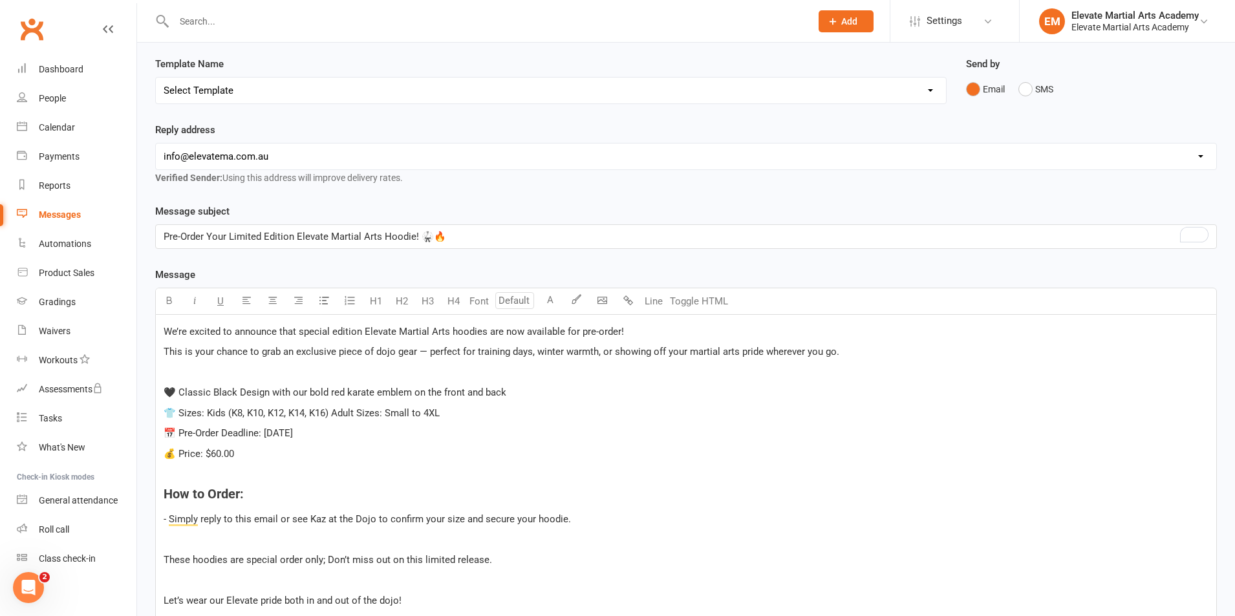
scroll to position [120, 0]
click at [165, 332] on span "We’re excited to announce that special edition Elevate Martial Arts hoodies are…" at bounding box center [394, 333] width 461 height 12
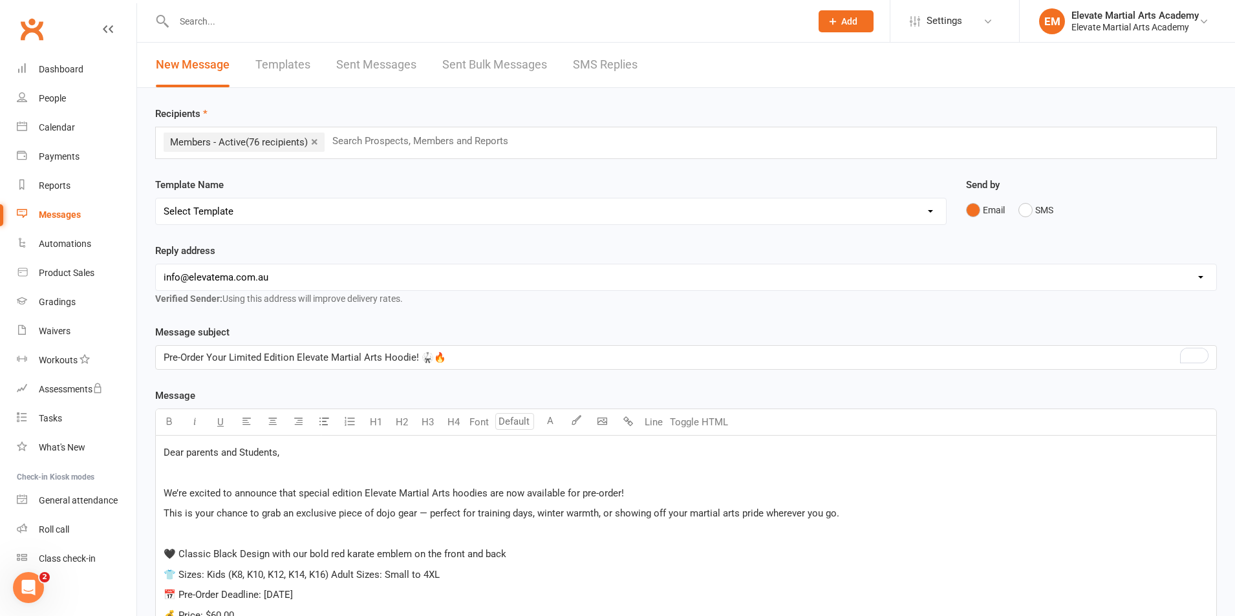
scroll to position [302, 0]
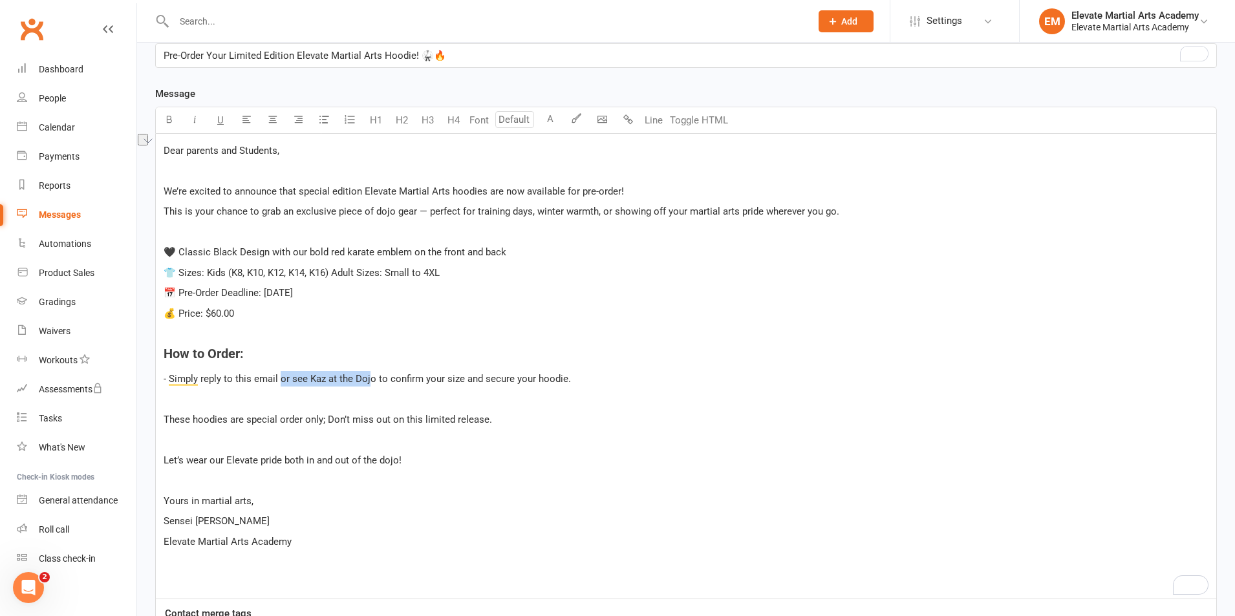
drag, startPoint x: 280, startPoint y: 380, endPoint x: 369, endPoint y: 384, distance: 88.7
click at [369, 384] on span "- Simply reply to this email or see Kaz at the Dojo to confirm your size and se…" at bounding box center [368, 379] width 408 height 12
click at [343, 397] on p "﻿" at bounding box center [686, 399] width 1045 height 16
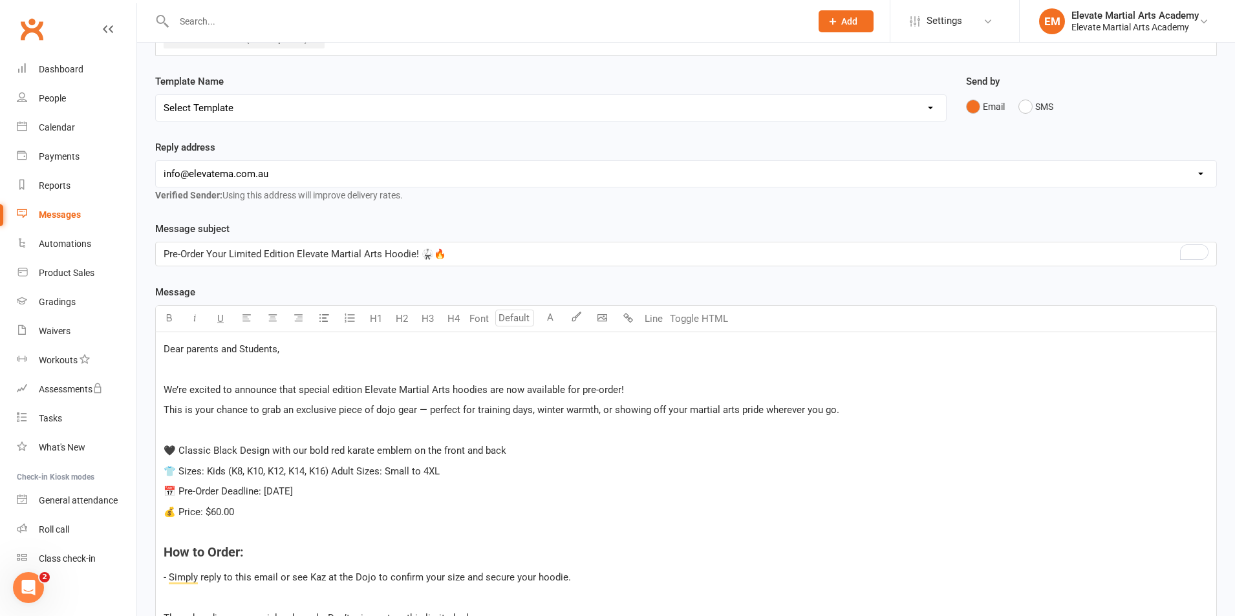
scroll to position [453, 0]
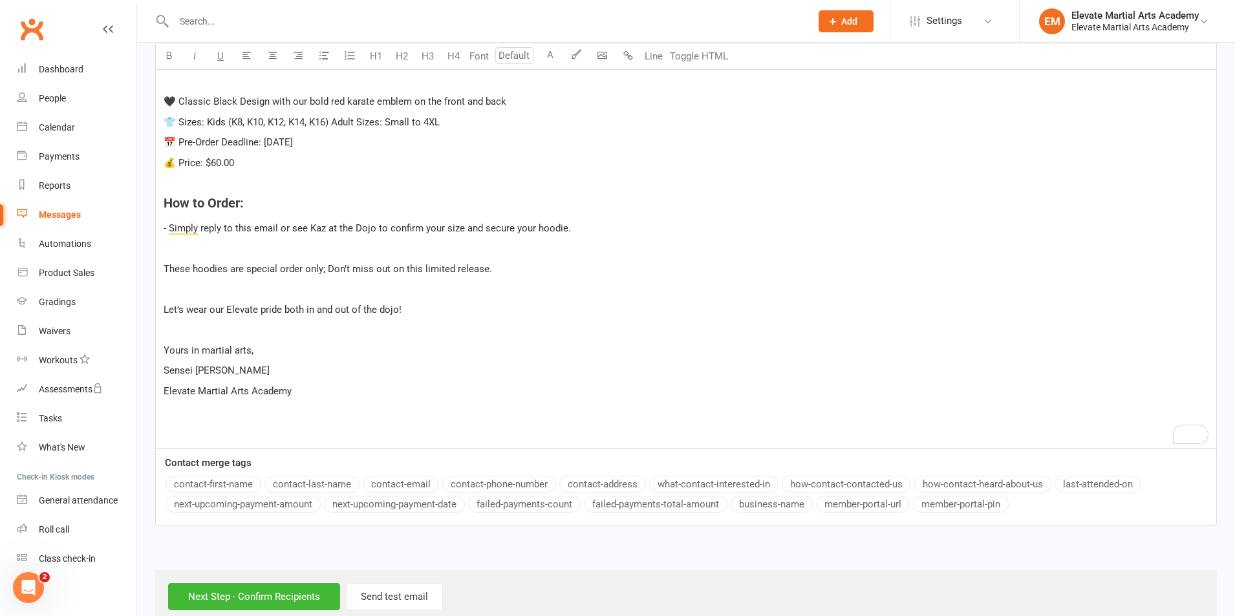
click at [334, 391] on p "Elevate Martial Arts Academy" at bounding box center [686, 392] width 1045 height 16
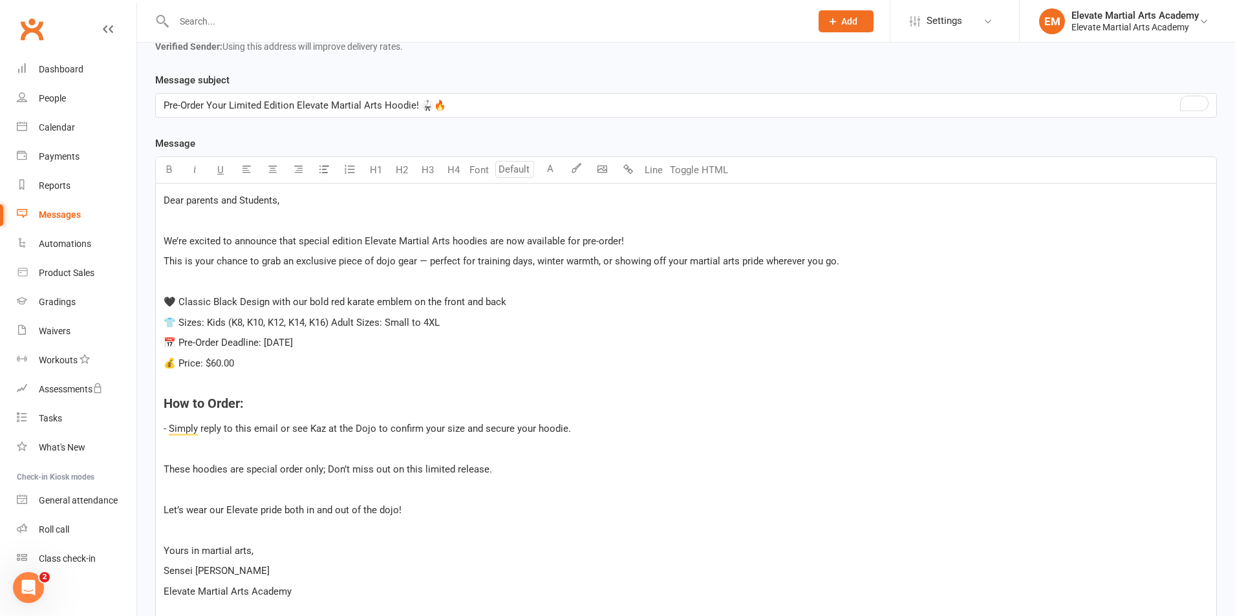
scroll to position [0, 0]
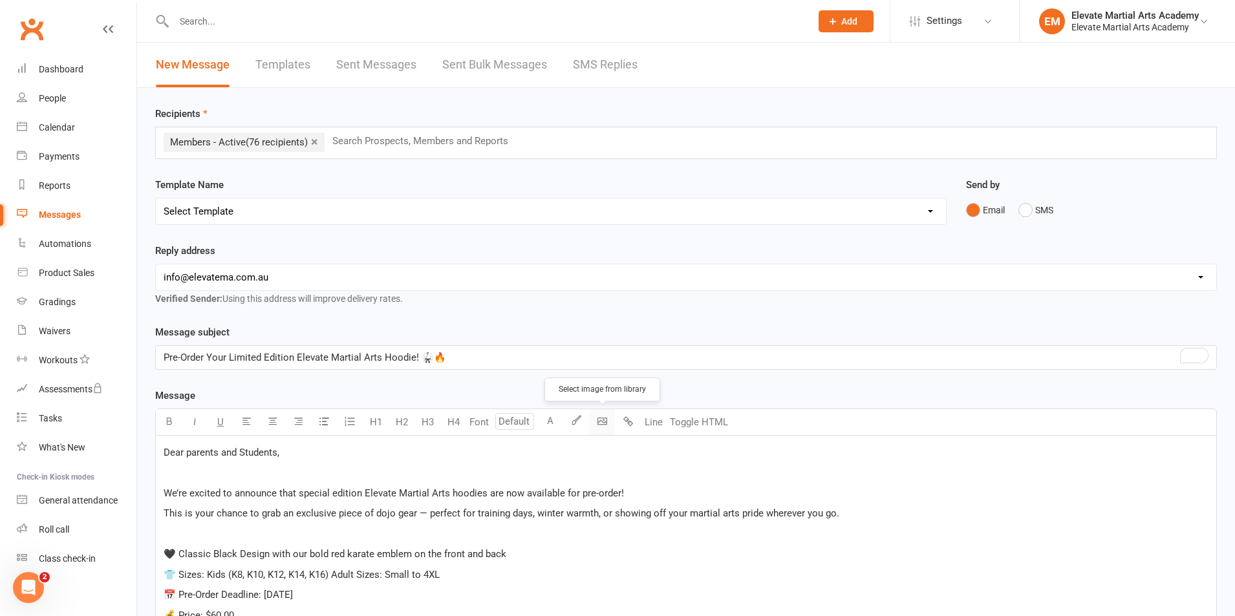
click at [601, 418] on body "Prospect Member Non-attending contact Class / event Appointment Grading event T…" at bounding box center [617, 560] width 1235 height 1114
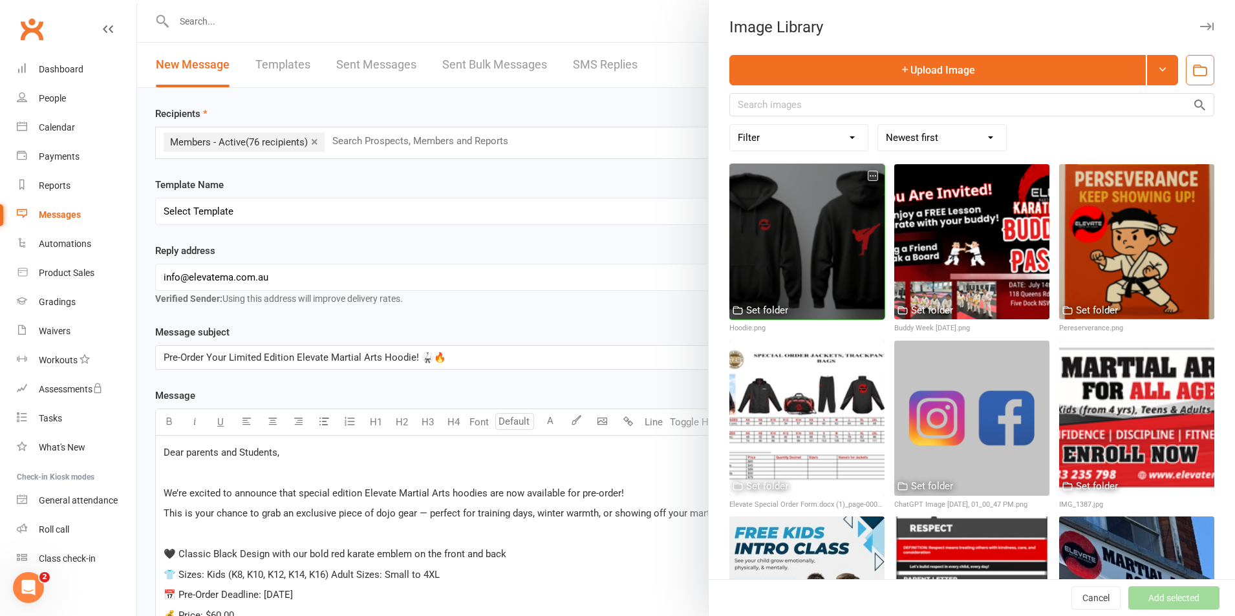
click at [829, 278] on div at bounding box center [807, 241] width 155 height 155
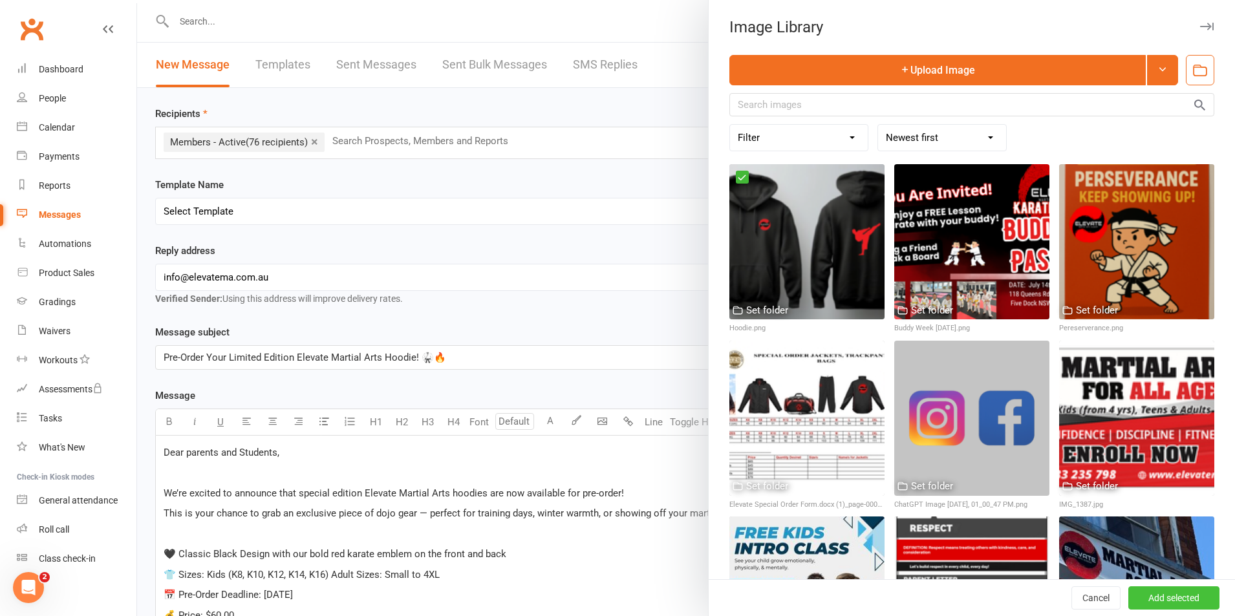
click at [1155, 595] on button "Add selected" at bounding box center [1174, 598] width 91 height 23
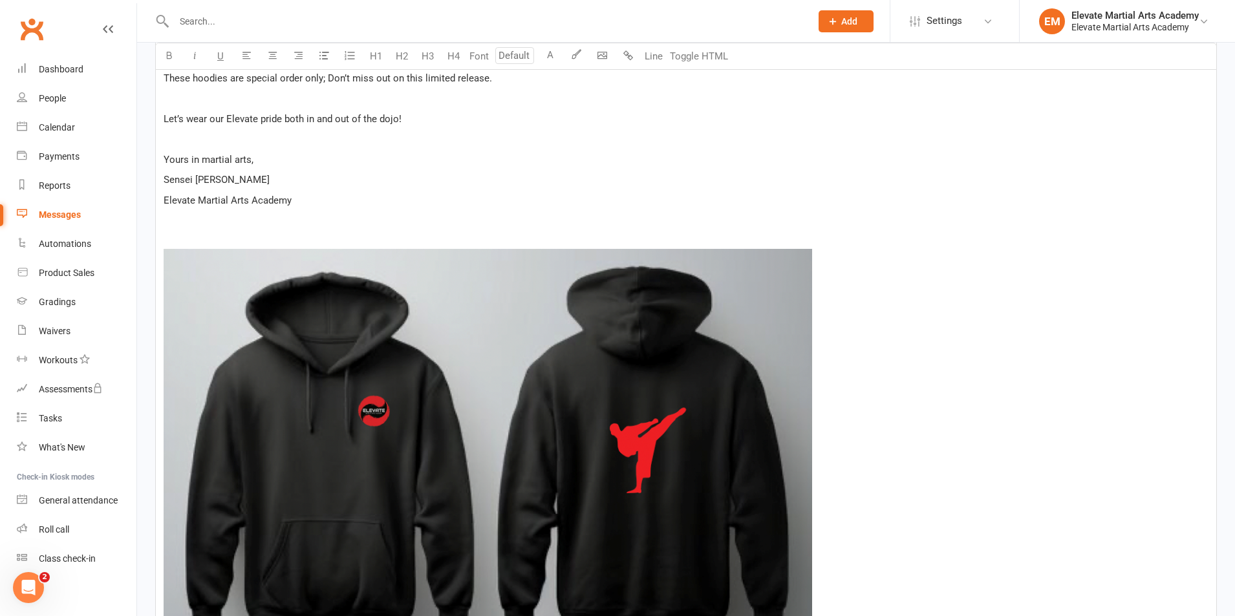
scroll to position [957, 0]
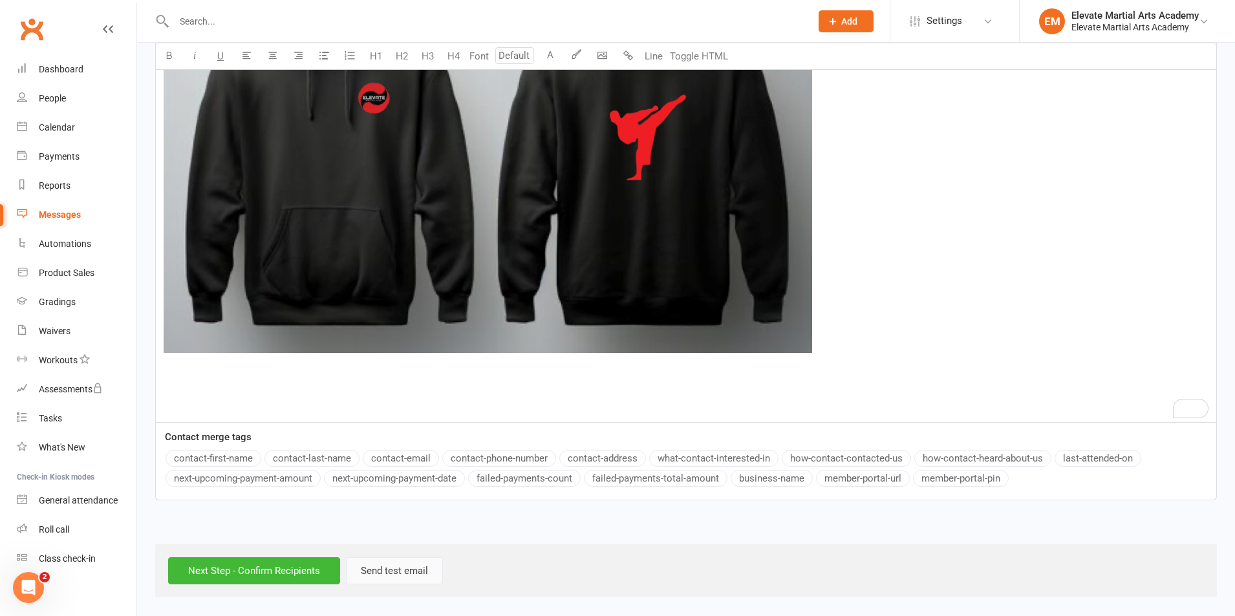
click at [389, 572] on button "Send test email" at bounding box center [394, 571] width 97 height 27
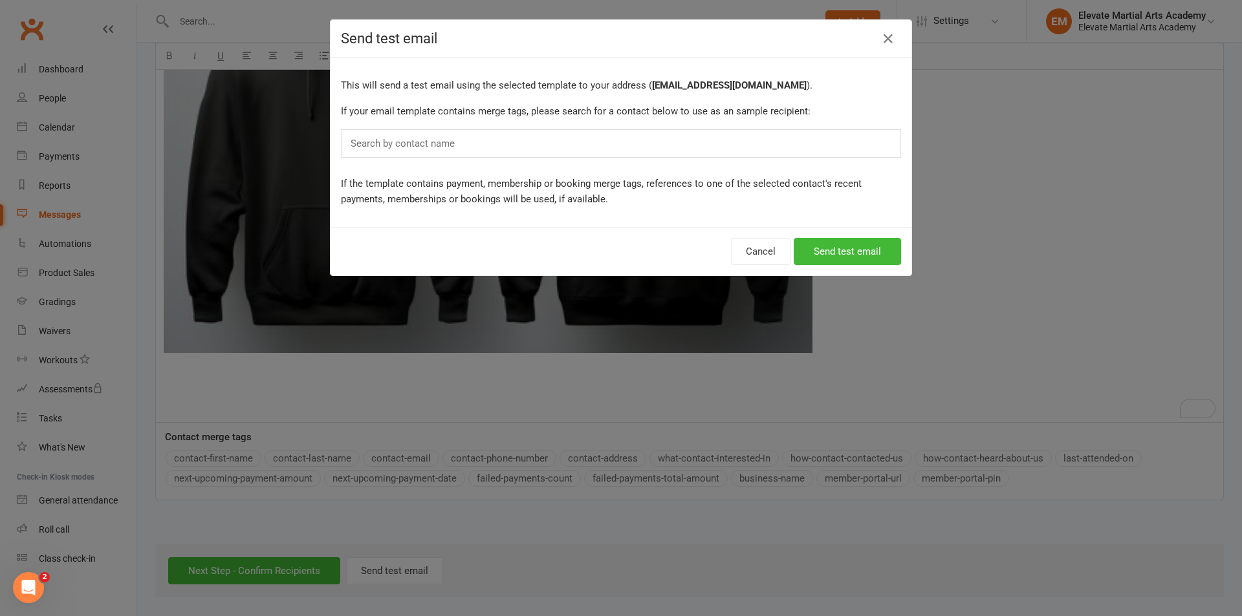
click at [385, 146] on input "text" at bounding box center [405, 143] width 113 height 17
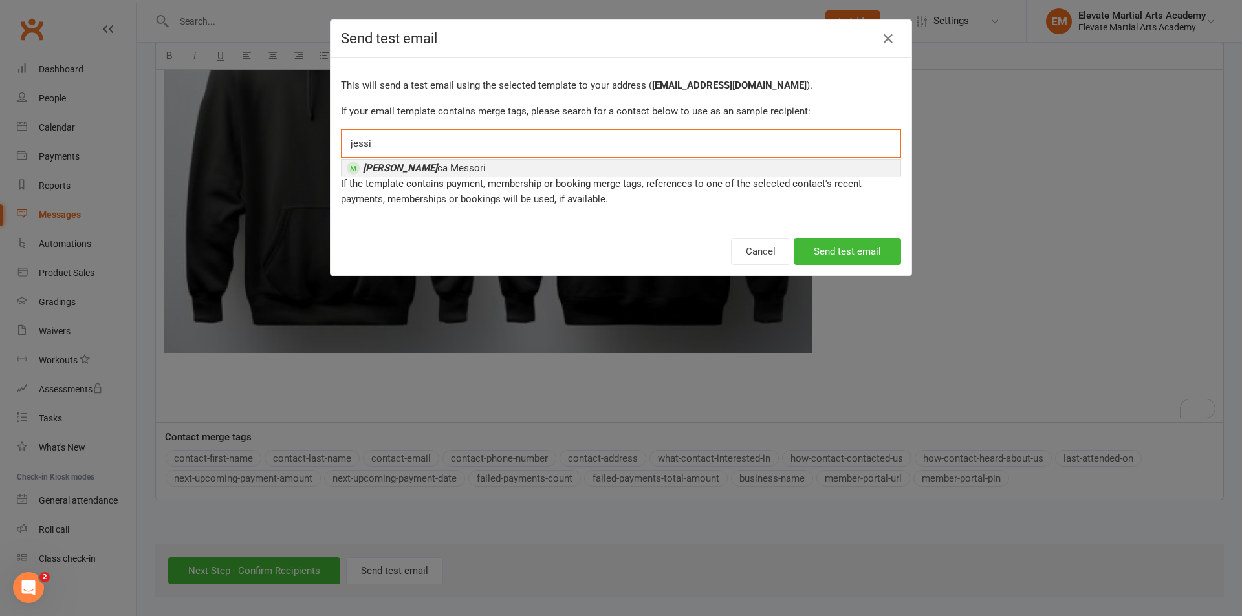
click at [415, 158] on div "This will send a test email using the selected template to your address ( [EMAI…" at bounding box center [621, 143] width 581 height 170
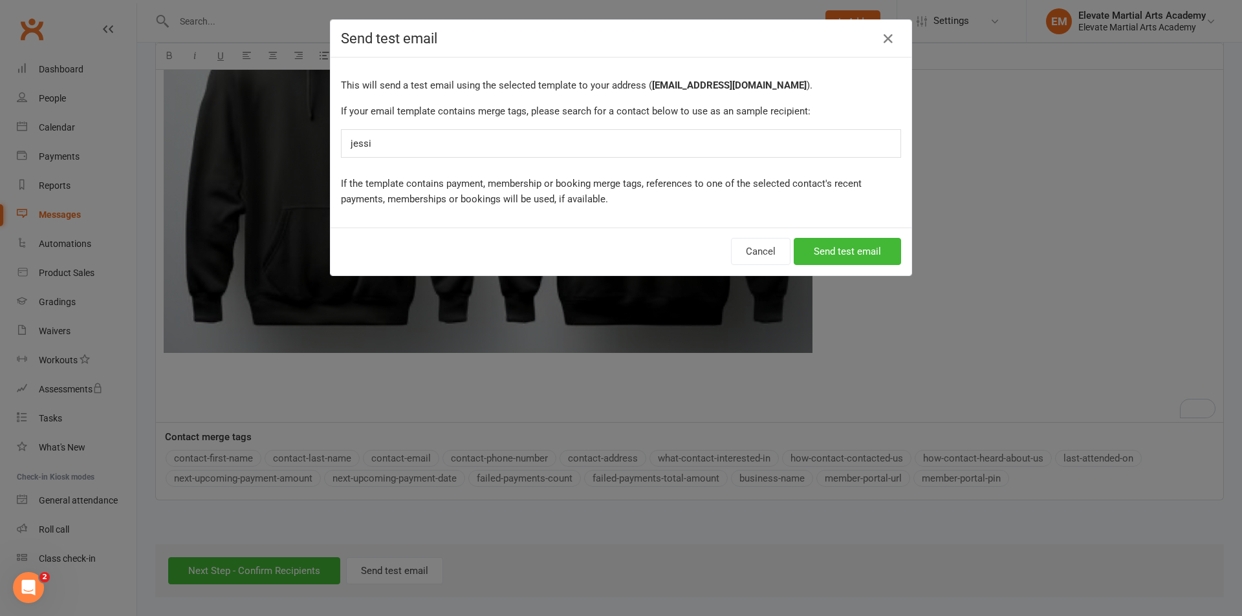
click at [387, 145] on input "jessi" at bounding box center [371, 143] width 44 height 17
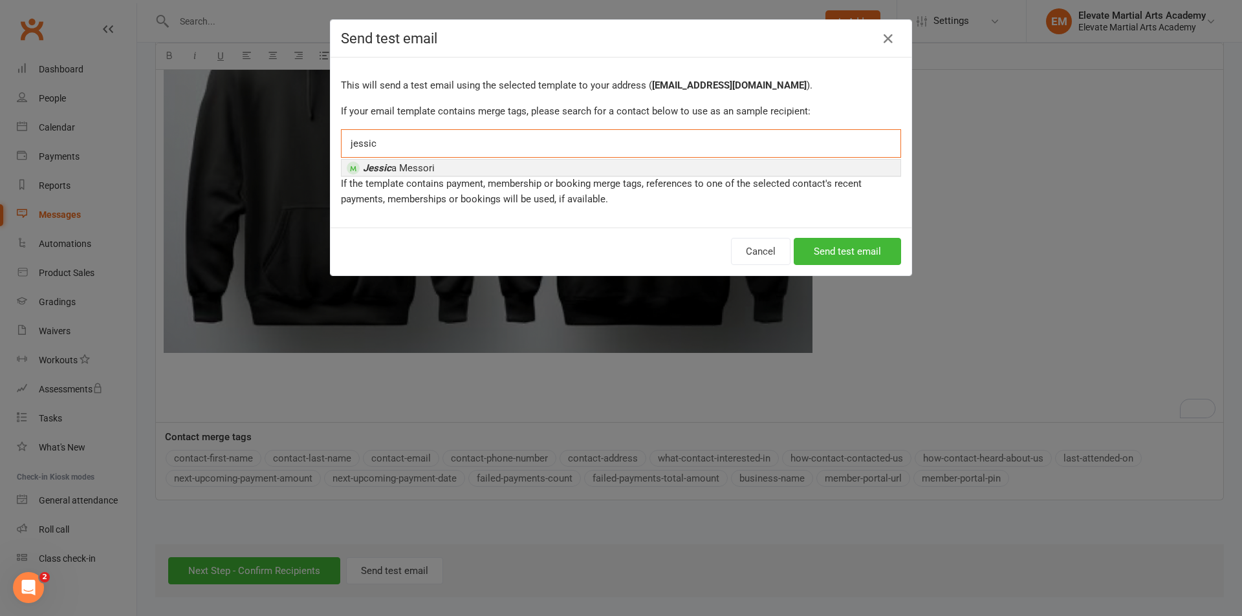
type input "jessic"
click at [397, 166] on span "[PERSON_NAME]" at bounding box center [399, 168] width 72 height 12
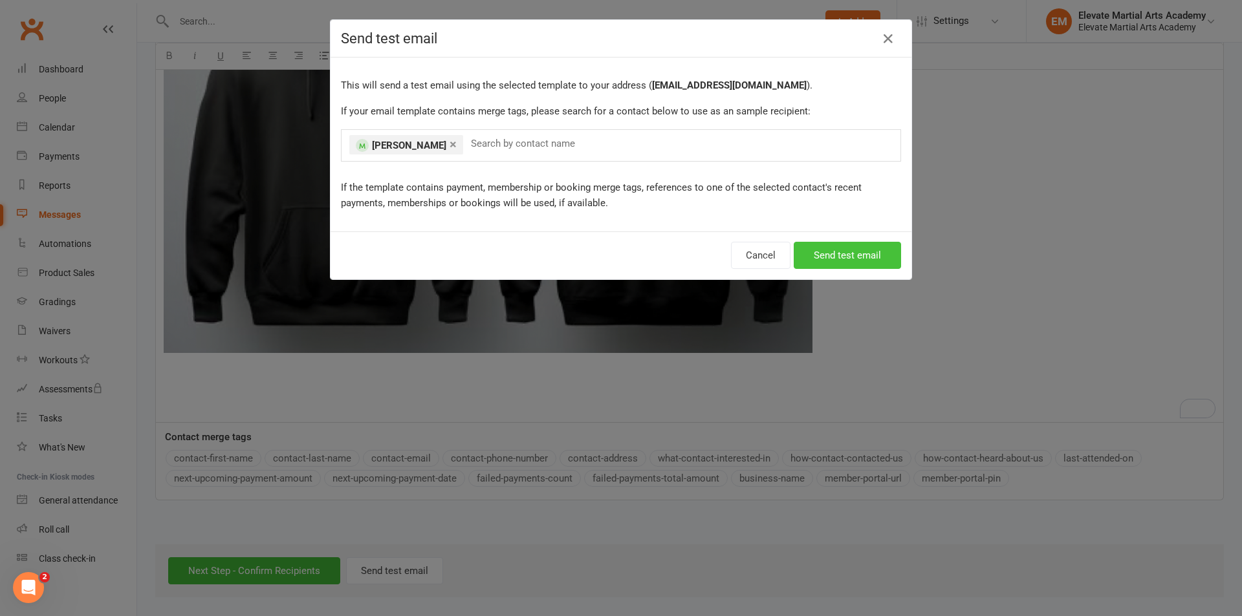
click at [832, 254] on button "Send test email" at bounding box center [847, 255] width 107 height 27
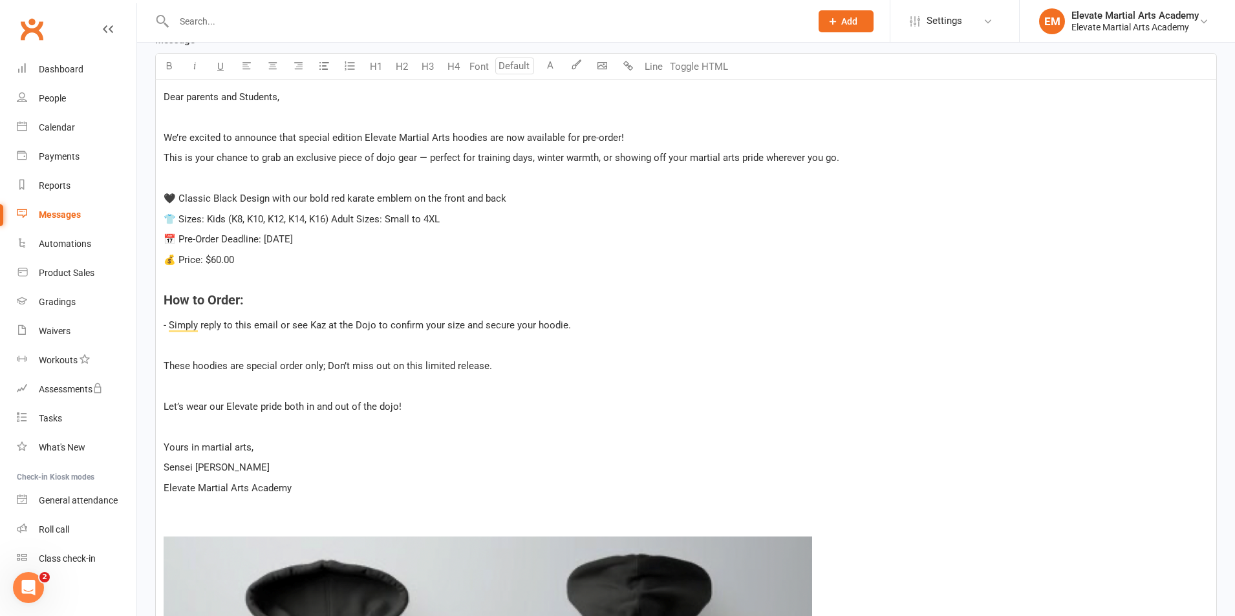
scroll to position [353, 0]
click at [186, 100] on span "Dear parents and Students," at bounding box center [222, 100] width 116 height 12
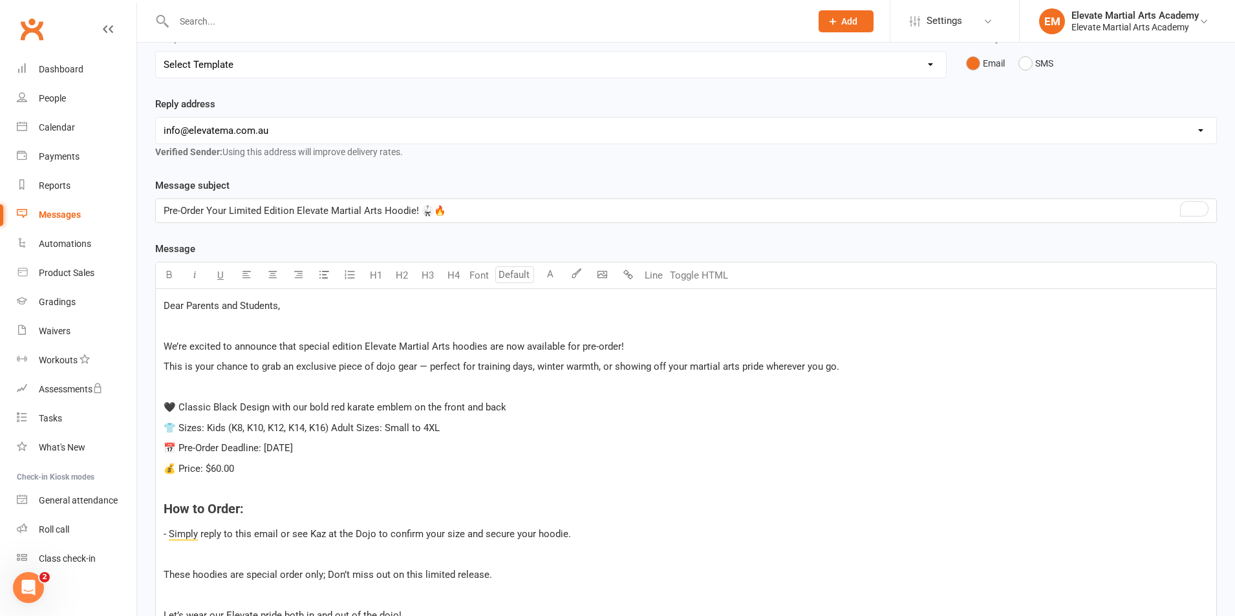
scroll to position [151, 0]
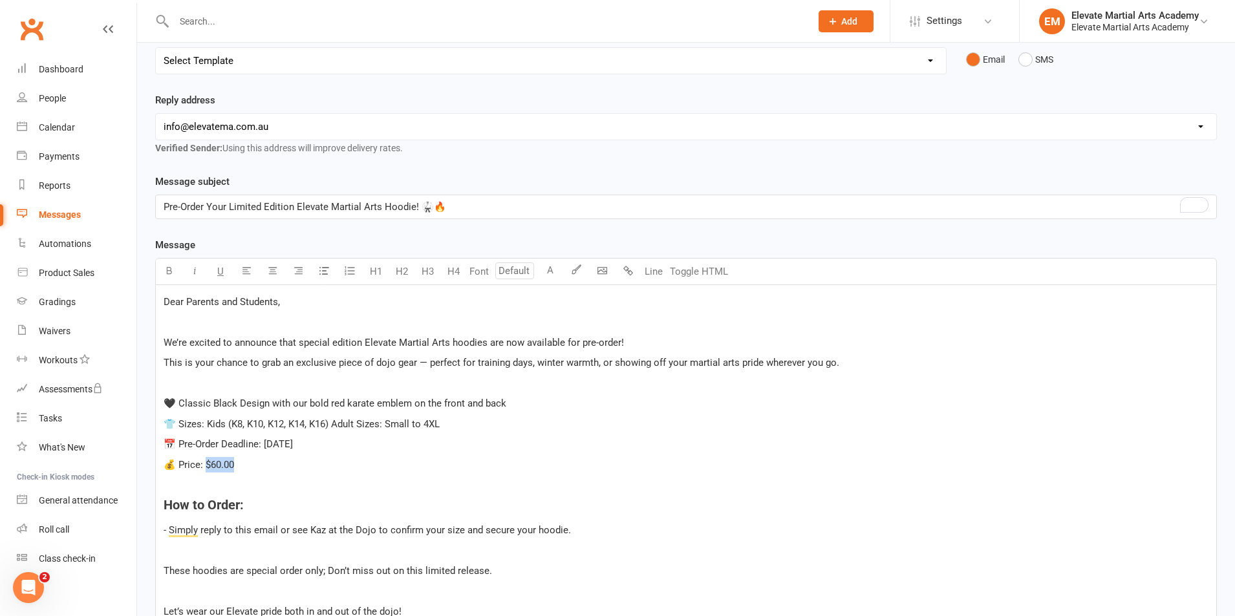
drag, startPoint x: 204, startPoint y: 465, endPoint x: 239, endPoint y: 471, distance: 35.4
click at [239, 471] on p "💰 Price: $60.00" at bounding box center [686, 465] width 1045 height 16
click at [165, 343] on span "We’re excited to announce that special edition Elevate Martial Arts hoodies are…" at bounding box center [394, 343] width 461 height 12
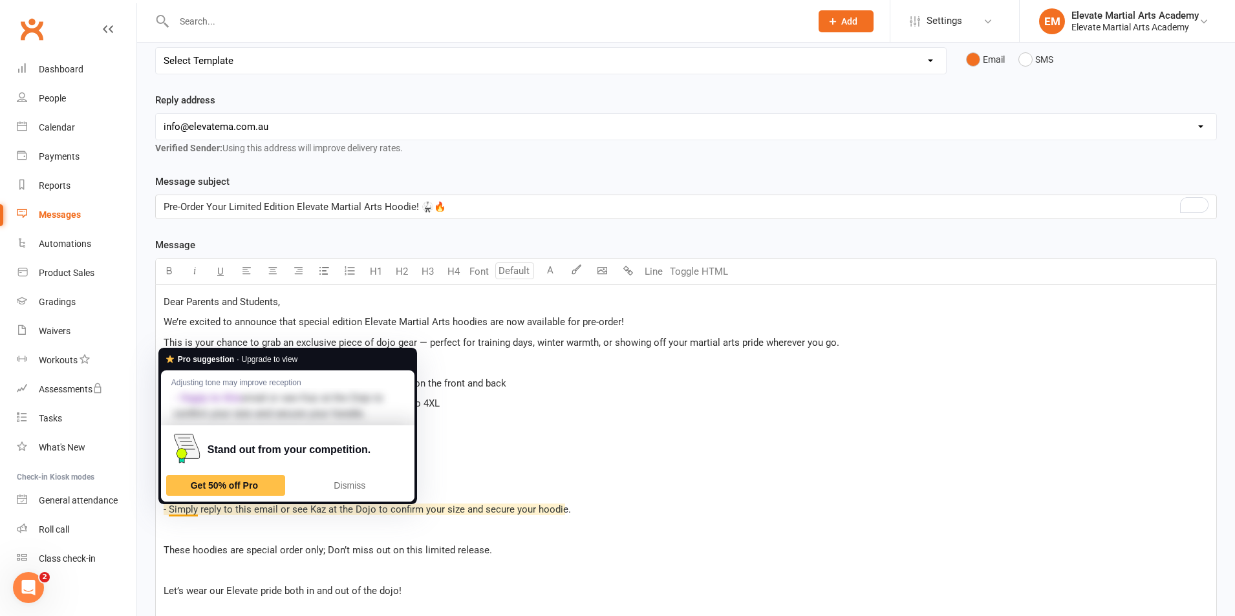
scroll to position [0, 0]
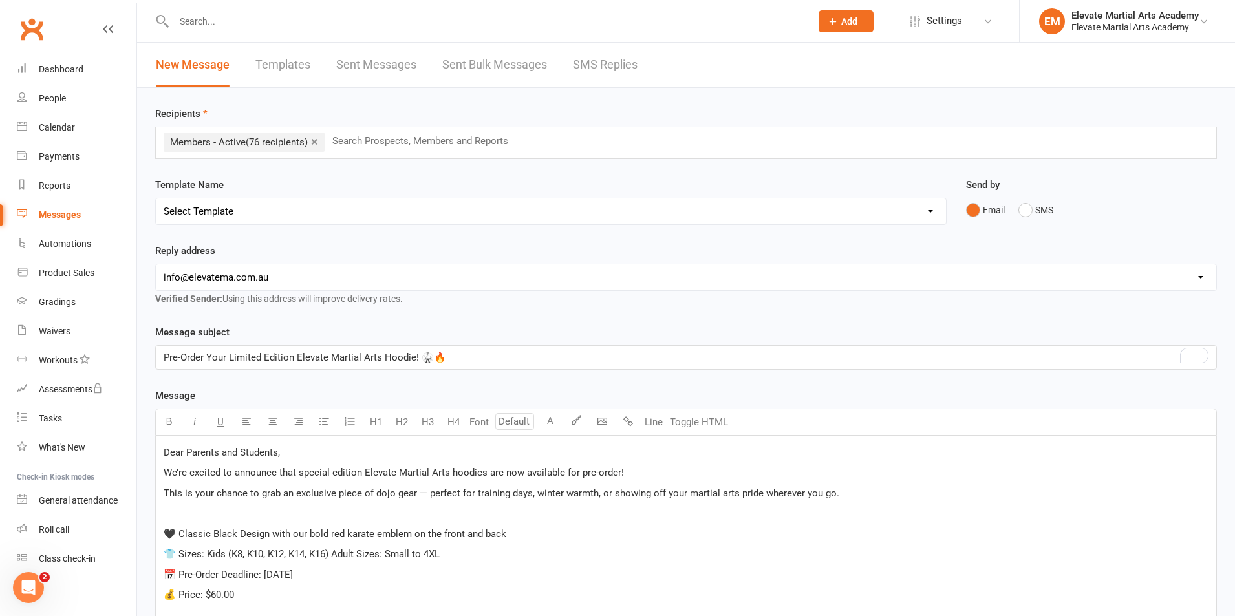
click at [195, 520] on p "﻿" at bounding box center [686, 514] width 1045 height 16
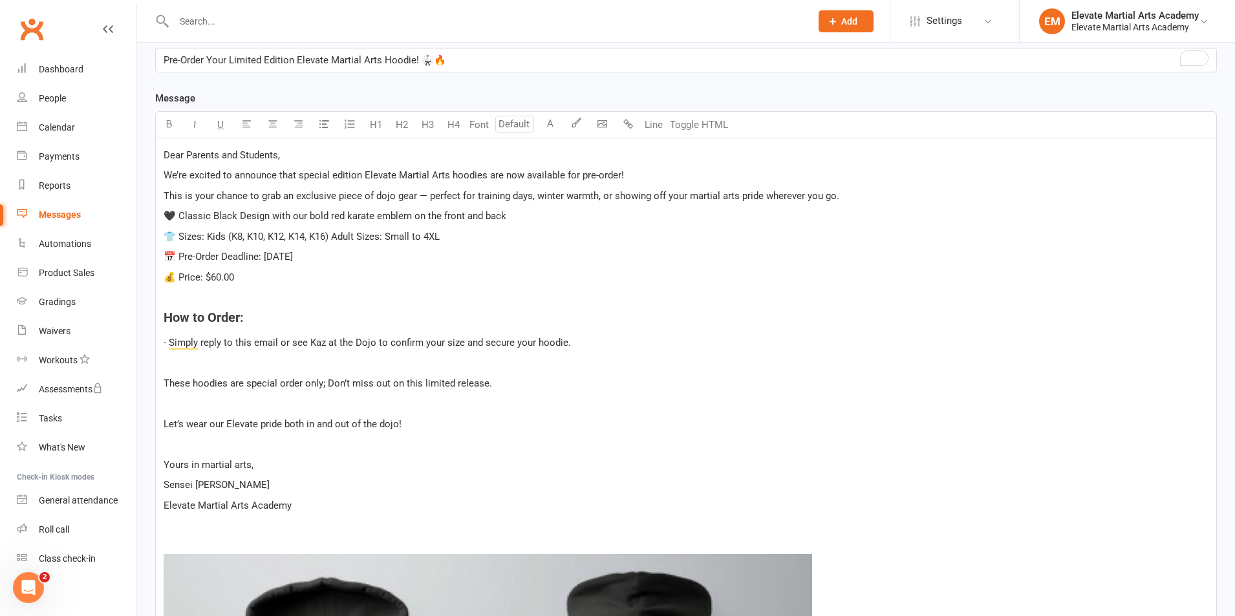
scroll to position [302, 0]
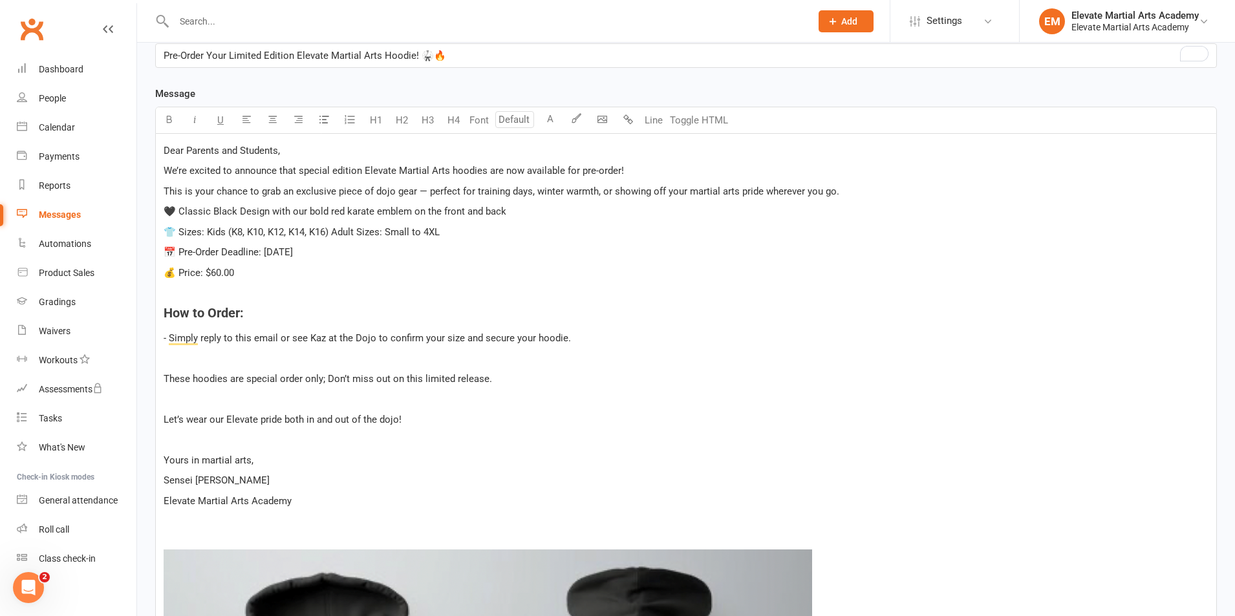
click at [160, 310] on div "Dear Parents and Students, We’re excited to announce that special edition Eleva…" at bounding box center [686, 585] width 1061 height 902
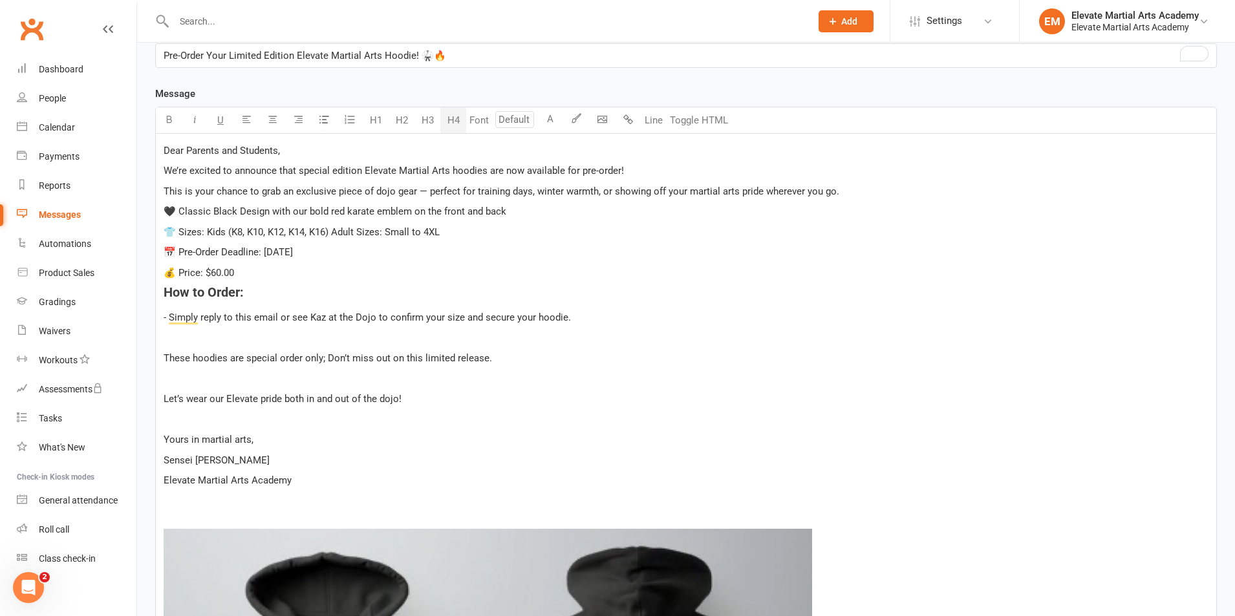
click at [158, 359] on div "Dear Parents and Students, We’re excited to announce that special edition Eleva…" at bounding box center [686, 575] width 1061 height 882
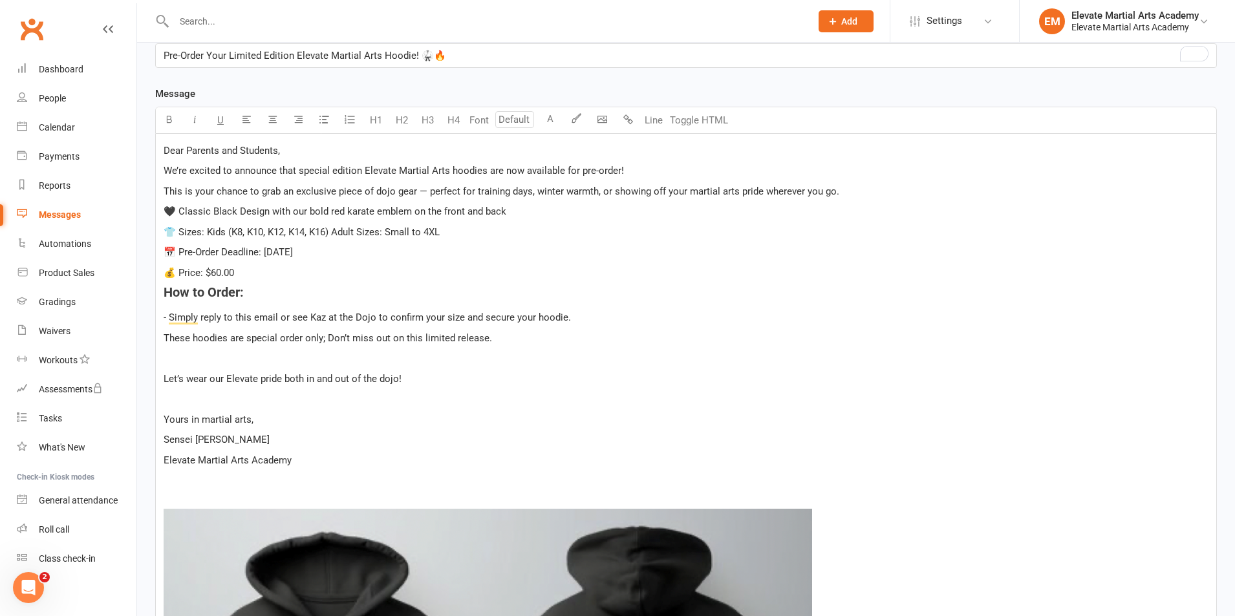
click at [161, 380] on div "Dear Parents and Students, We’re excited to announce that special edition Eleva…" at bounding box center [686, 565] width 1061 height 862
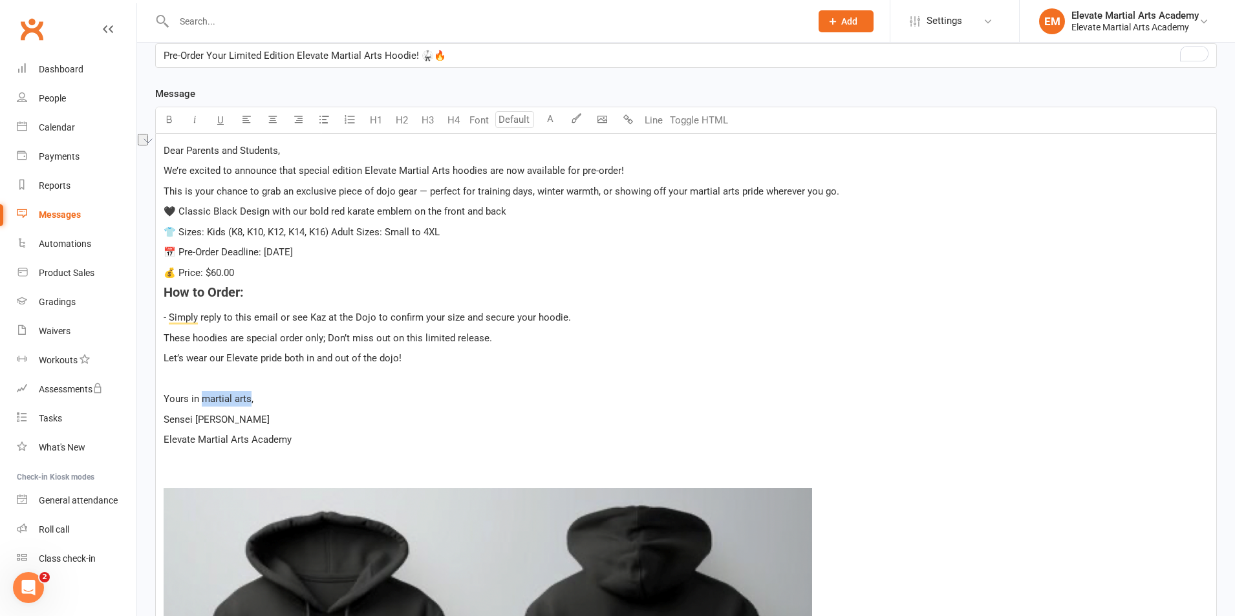
drag, startPoint x: 248, startPoint y: 400, endPoint x: 201, endPoint y: 395, distance: 48.1
click at [201, 395] on span "Yours in martial arts," at bounding box center [209, 399] width 90 height 12
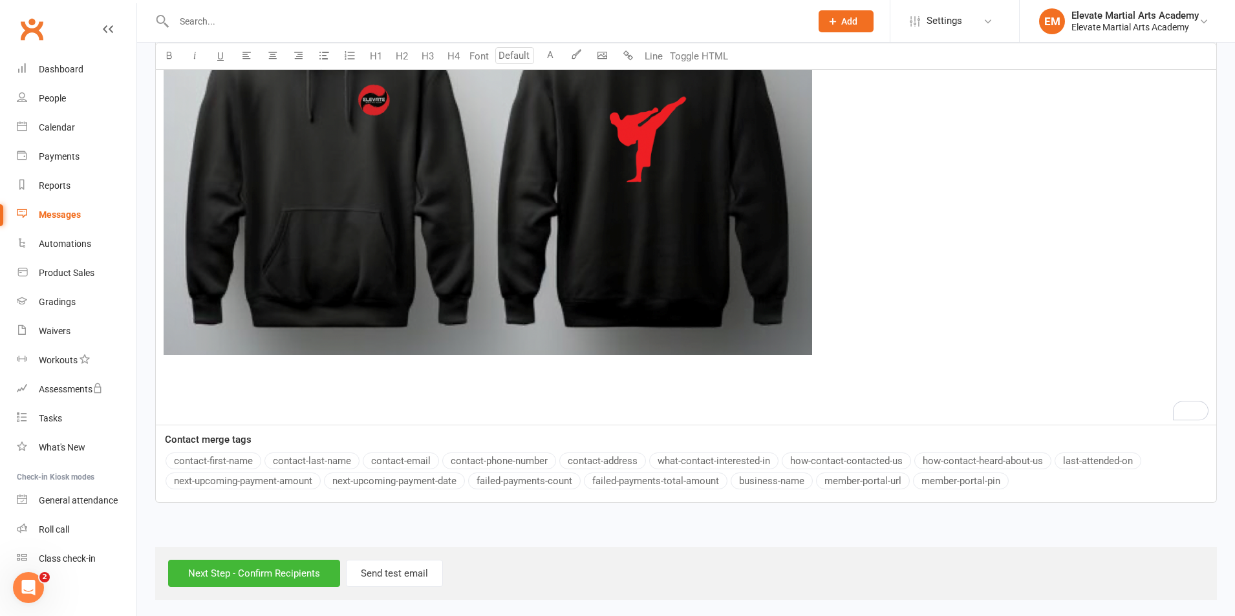
scroll to position [855, 0]
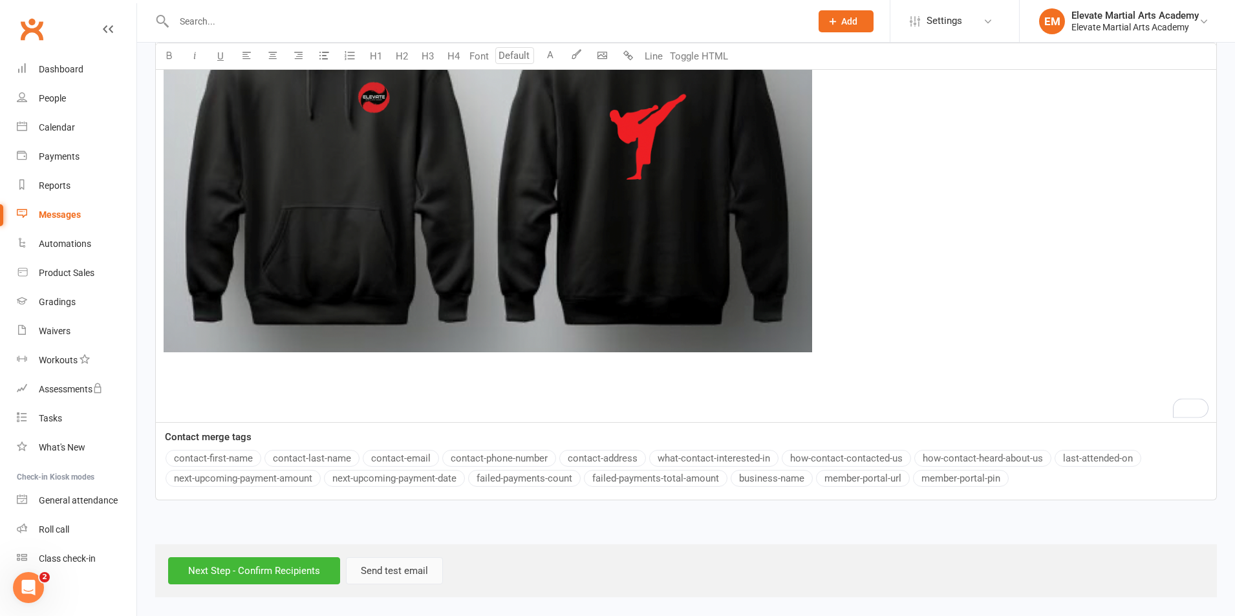
click at [402, 570] on button "Send test email" at bounding box center [394, 571] width 97 height 27
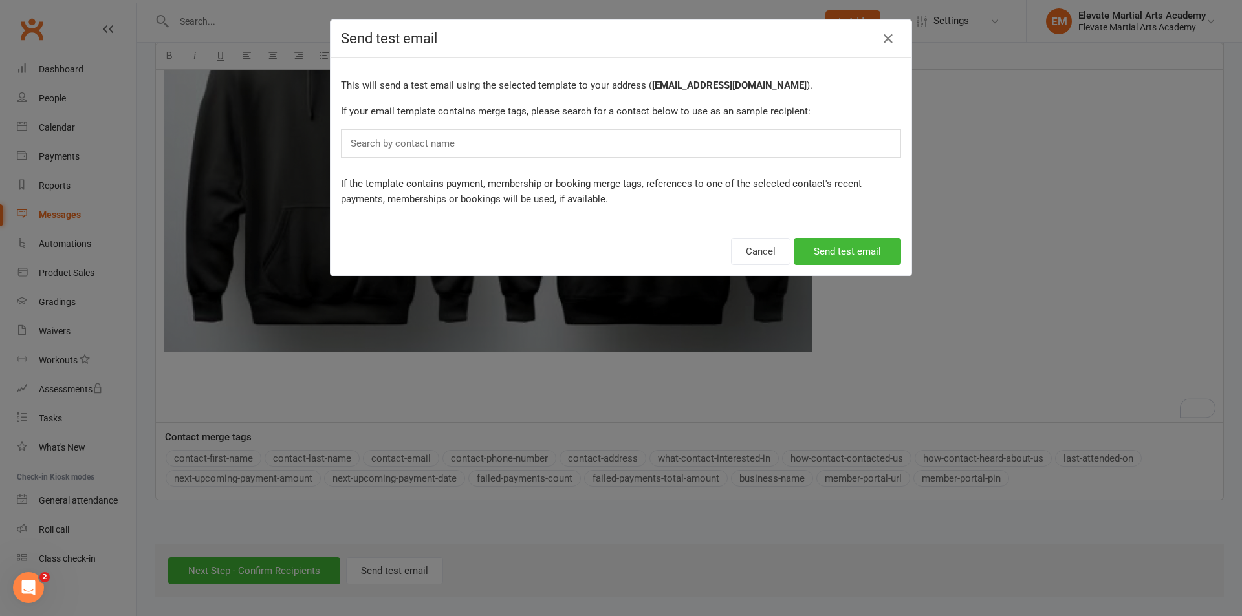
click at [447, 146] on input "text" at bounding box center [405, 143] width 113 height 17
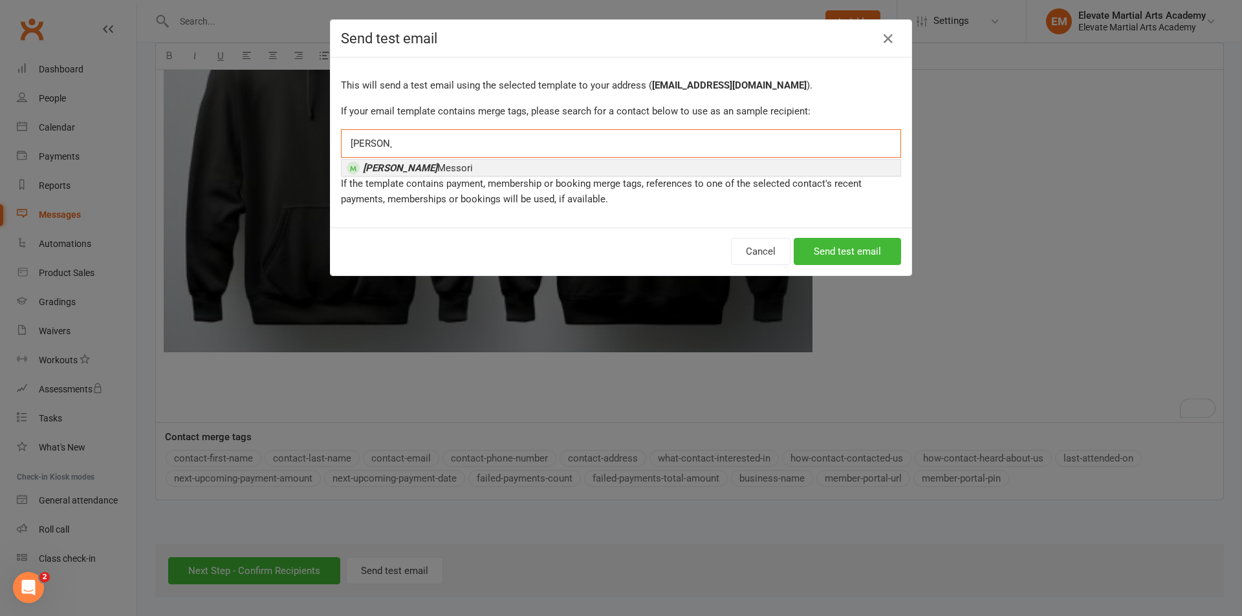
type input "[PERSON_NAME]"
click at [434, 160] on li "[PERSON_NAME]" at bounding box center [621, 168] width 559 height 16
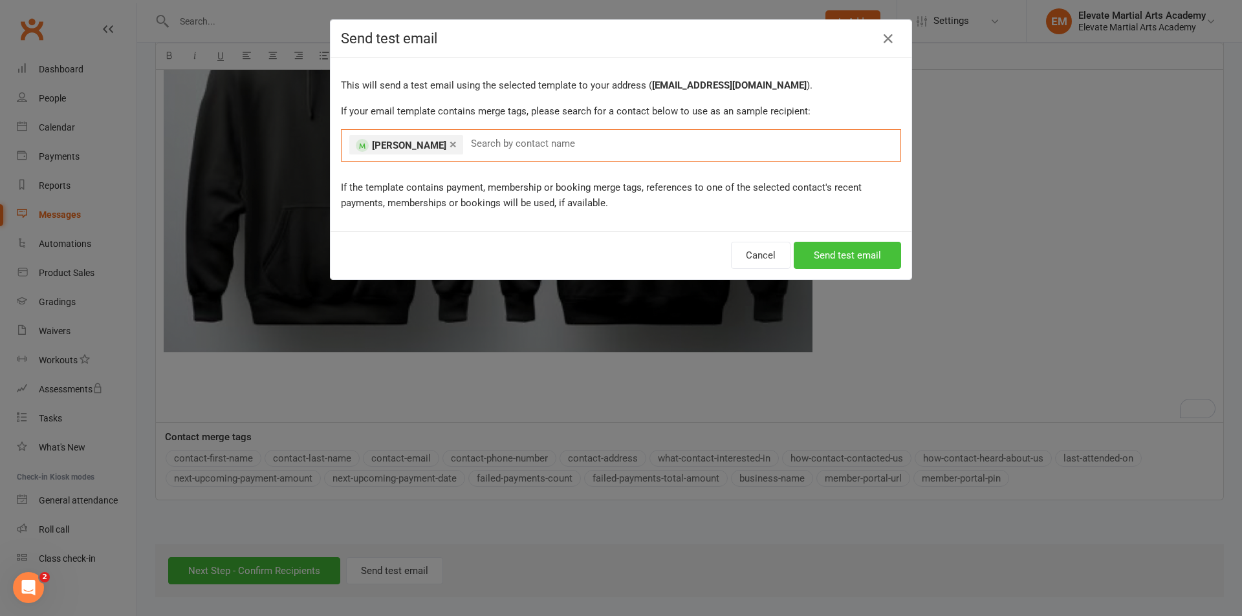
click at [852, 253] on button "Send test email" at bounding box center [847, 255] width 107 height 27
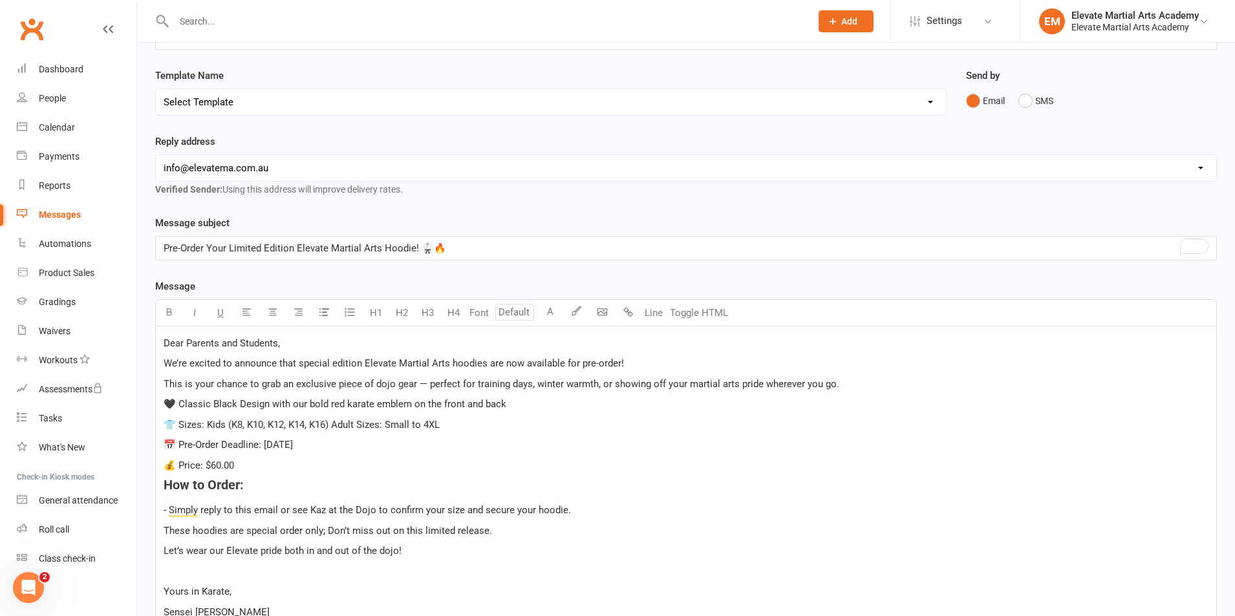
scroll to position [100, 0]
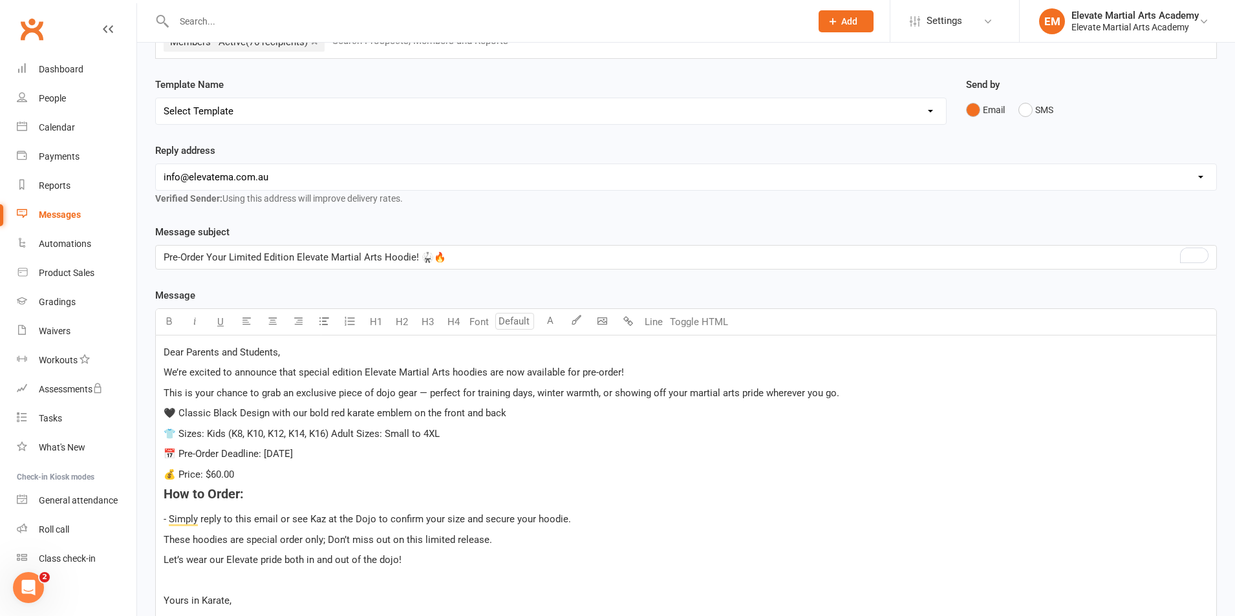
drag, startPoint x: 426, startPoint y: 393, endPoint x: 430, endPoint y: 399, distance: 7.0
click at [428, 395] on span "This is your chance to grab an exclusive piece of dojo gear — perfect for train…" at bounding box center [502, 393] width 676 height 12
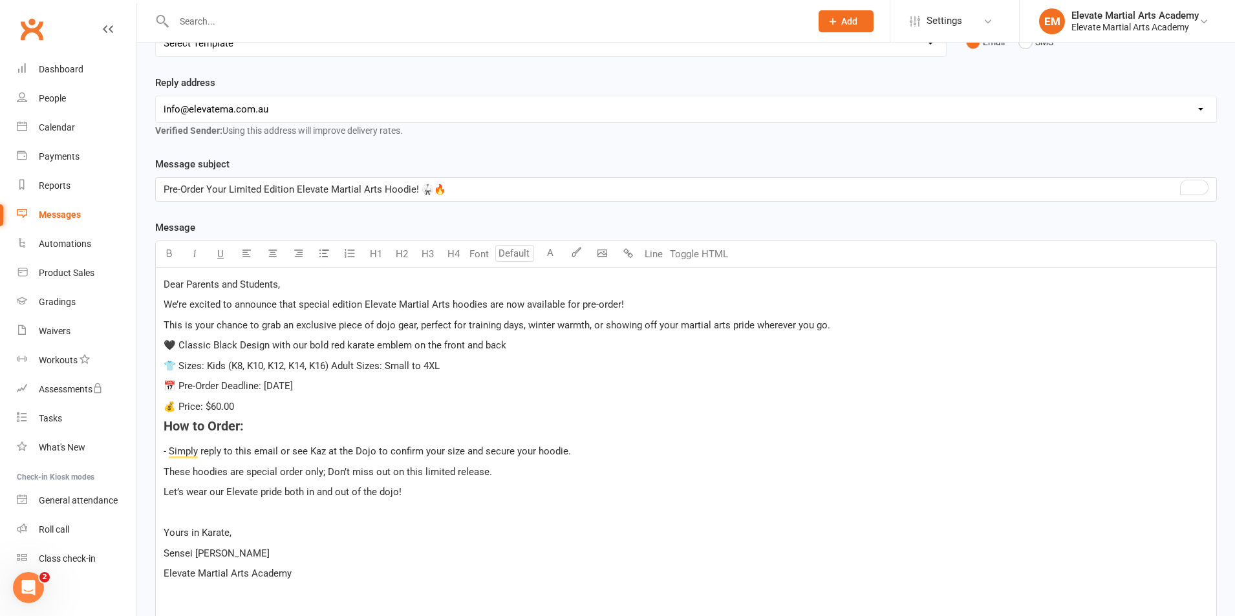
scroll to position [252, 0]
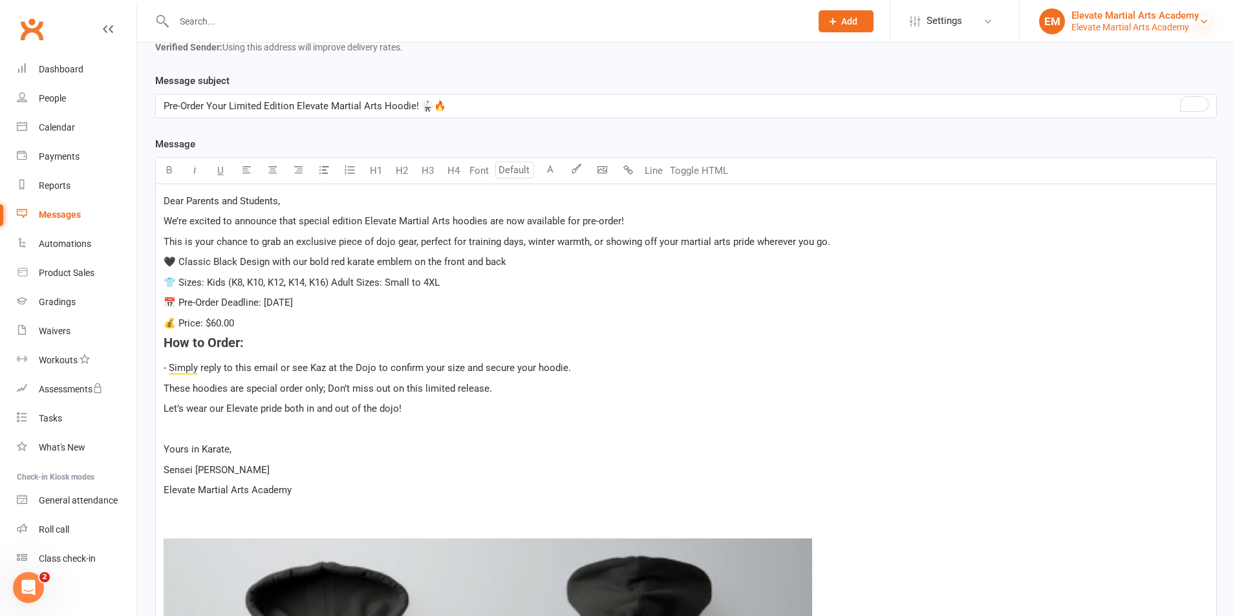
click at [1204, 22] on icon at bounding box center [1204, 21] width 10 height 10
click at [987, 349] on h4 "How to Order:" at bounding box center [686, 343] width 1045 height 14
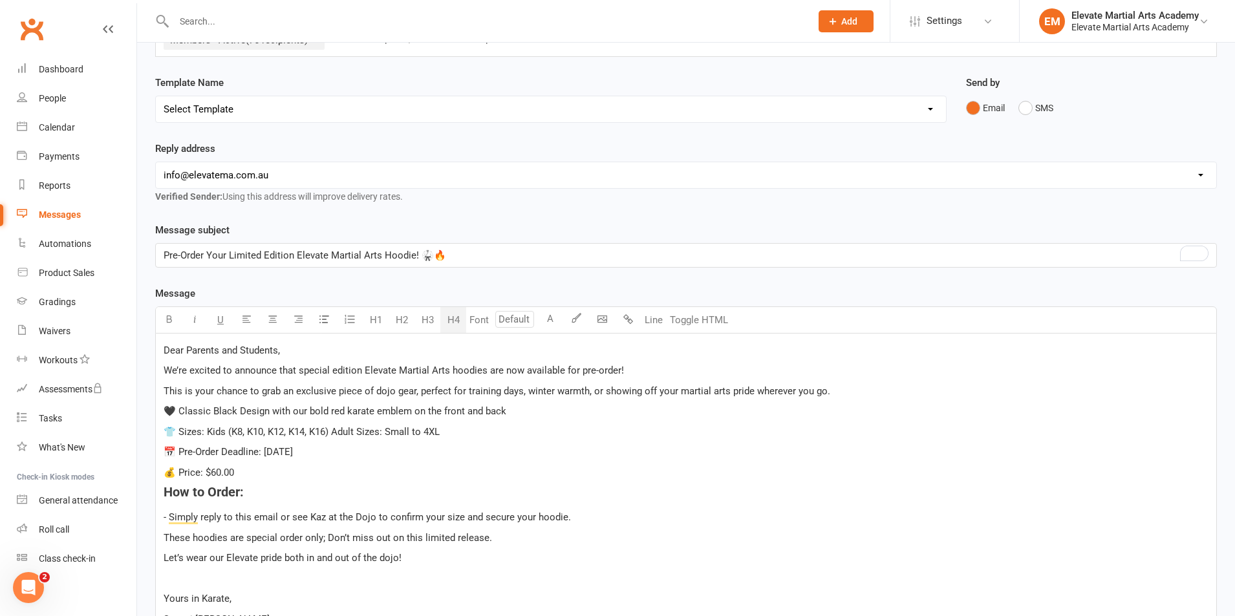
scroll to position [100, 0]
click at [219, 475] on span "💰 Price: $60.00" at bounding box center [199, 475] width 71 height 12
click at [177, 476] on span "💰 Price: $55.00" at bounding box center [199, 475] width 71 height 12
click at [279, 473] on p "💰 Adult Price: $55.00" at bounding box center [686, 475] width 1045 height 16
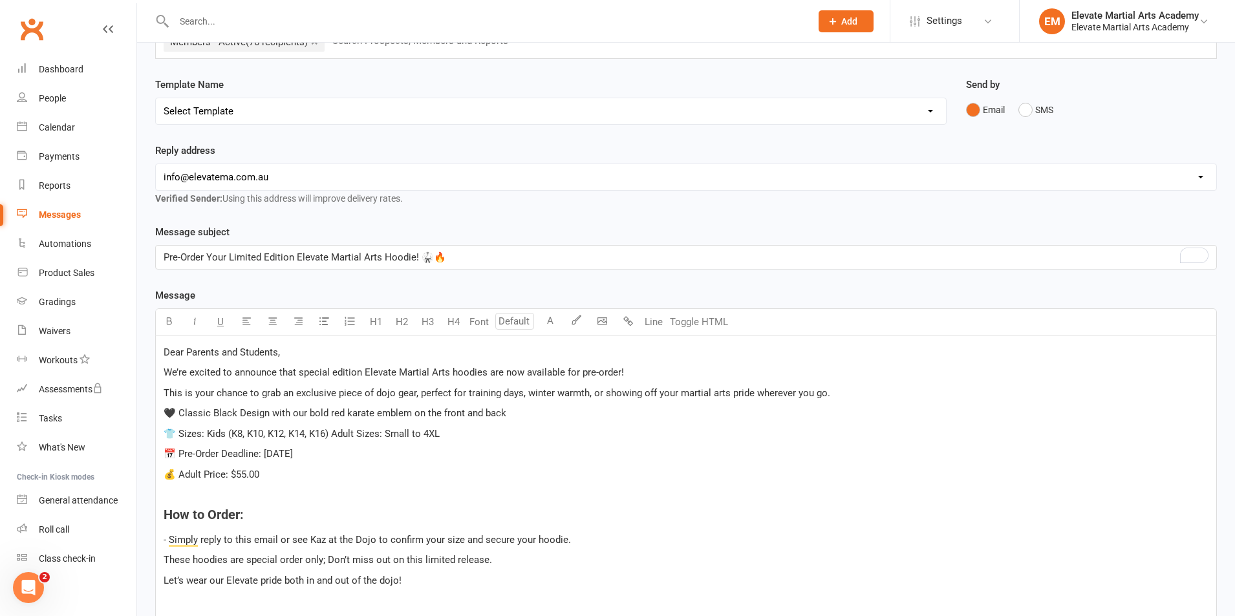
click at [245, 480] on span "💰 Adult Price: $55.00" at bounding box center [212, 475] width 96 height 12
click at [285, 472] on p "💰 Adult Price: $50.00" at bounding box center [686, 475] width 1045 height 16
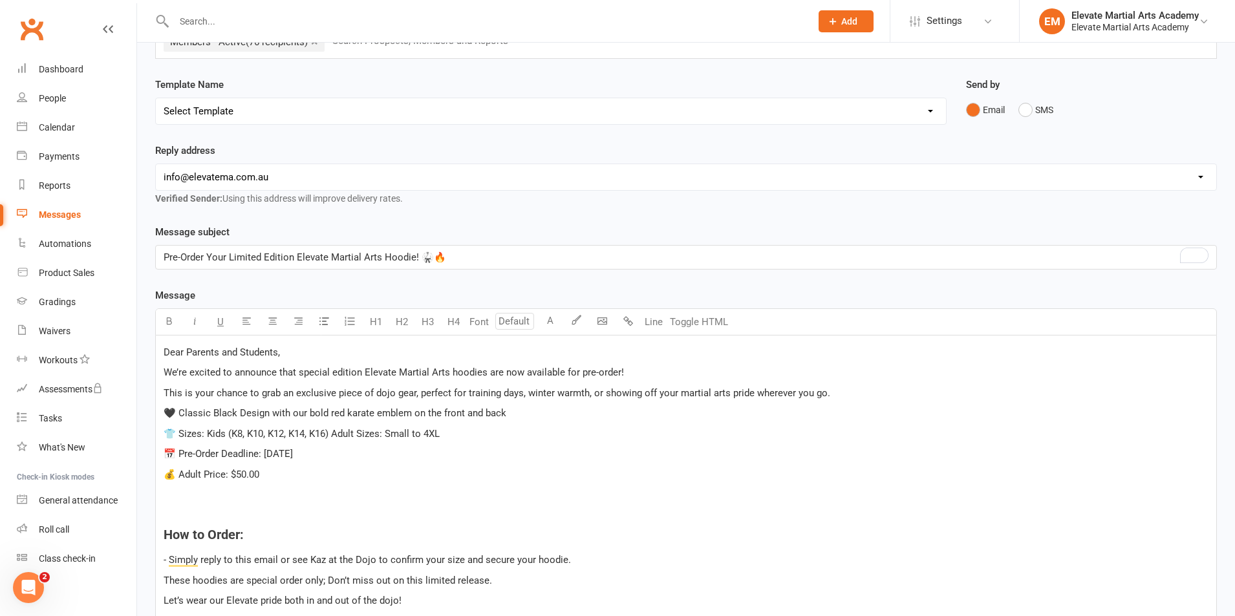
click at [165, 475] on span "💰 Adult Price: $50.00" at bounding box center [212, 475] width 96 height 12
copy div "025 💰 A"
click at [190, 488] on p "﻿" at bounding box center [686, 495] width 1045 height 16
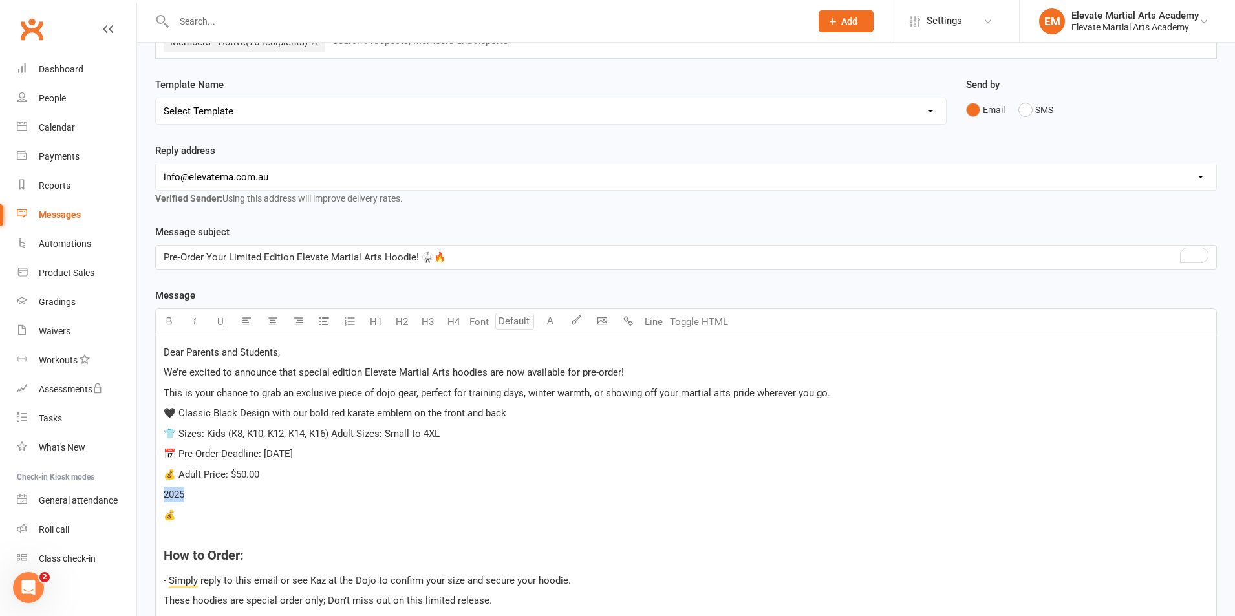
drag, startPoint x: 185, startPoint y: 494, endPoint x: 164, endPoint y: 494, distance: 20.7
click at [164, 494] on p "2025" at bounding box center [686, 495] width 1045 height 16
click at [182, 488] on p "💰" at bounding box center [686, 495] width 1045 height 16
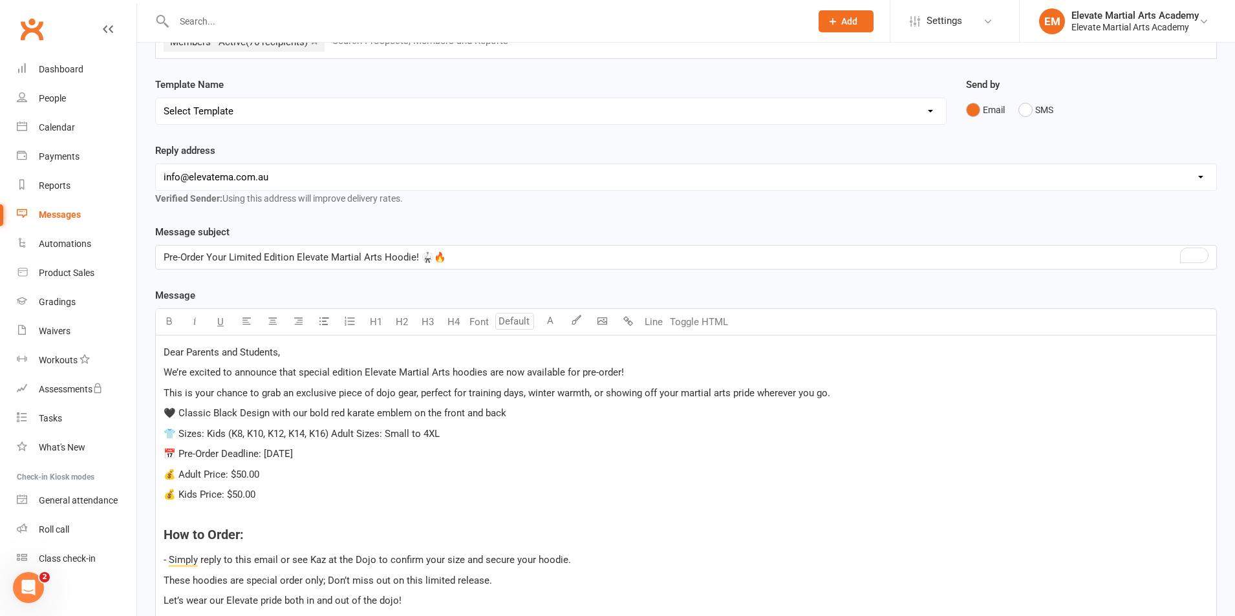
click at [243, 477] on span "💰 Adult Price: $50.00" at bounding box center [212, 475] width 96 height 12
click at [238, 496] on span "💰 Kids Price: $50.00" at bounding box center [210, 495] width 92 height 12
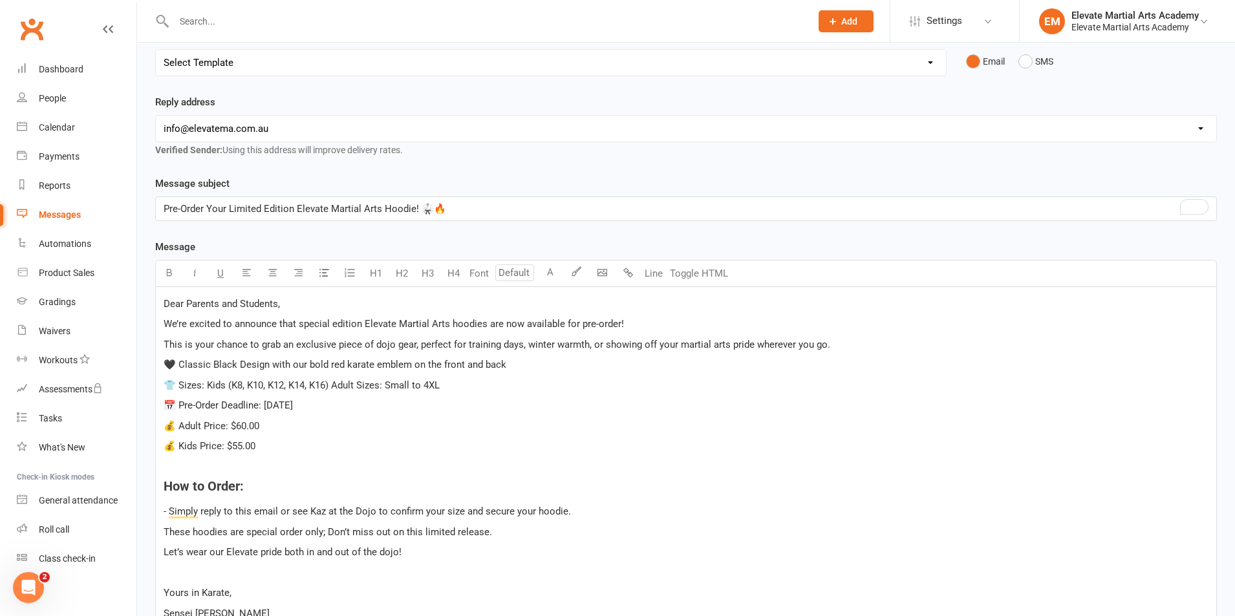
scroll to position [151, 0]
drag, startPoint x: 212, startPoint y: 365, endPoint x: 180, endPoint y: 365, distance: 31.0
click at [180, 365] on span "🖤 Classic Black Design with our bold red karate emblem on the front and back" at bounding box center [335, 363] width 343 height 12
click at [321, 364] on span "🖤 Black Design with our bold red karate emblem on the front and back" at bounding box center [318, 363] width 308 height 12
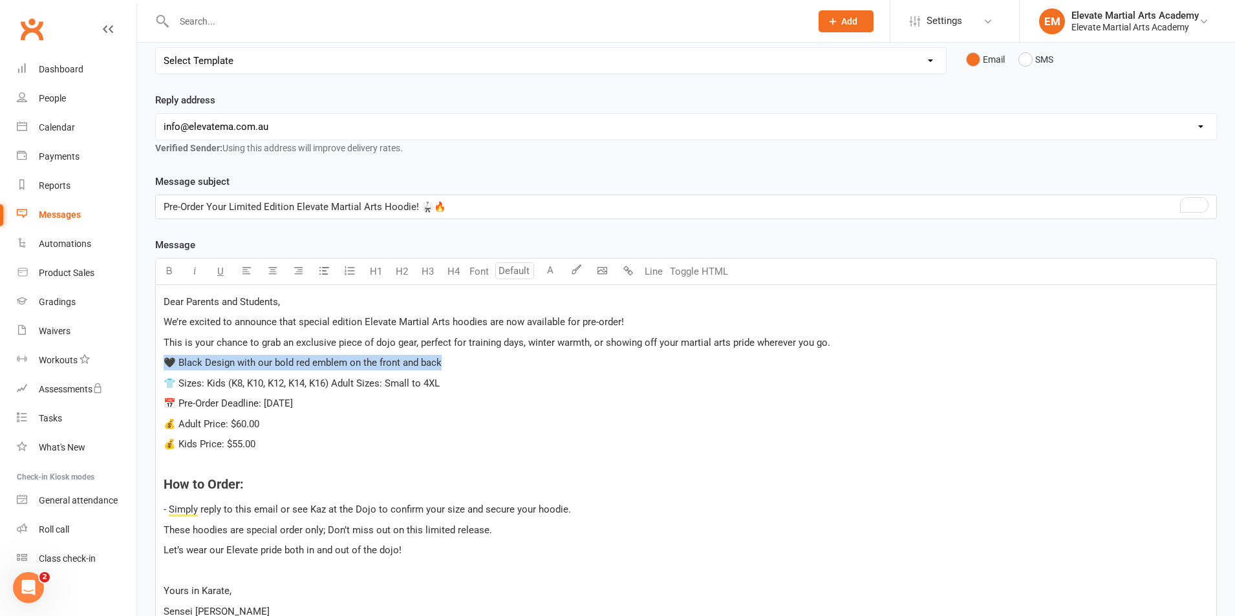
drag, startPoint x: 166, startPoint y: 362, endPoint x: 450, endPoint y: 363, distance: 284.0
click at [449, 363] on p "🖤 Black Design with our bold red emblem on the front and back" at bounding box center [686, 363] width 1045 height 16
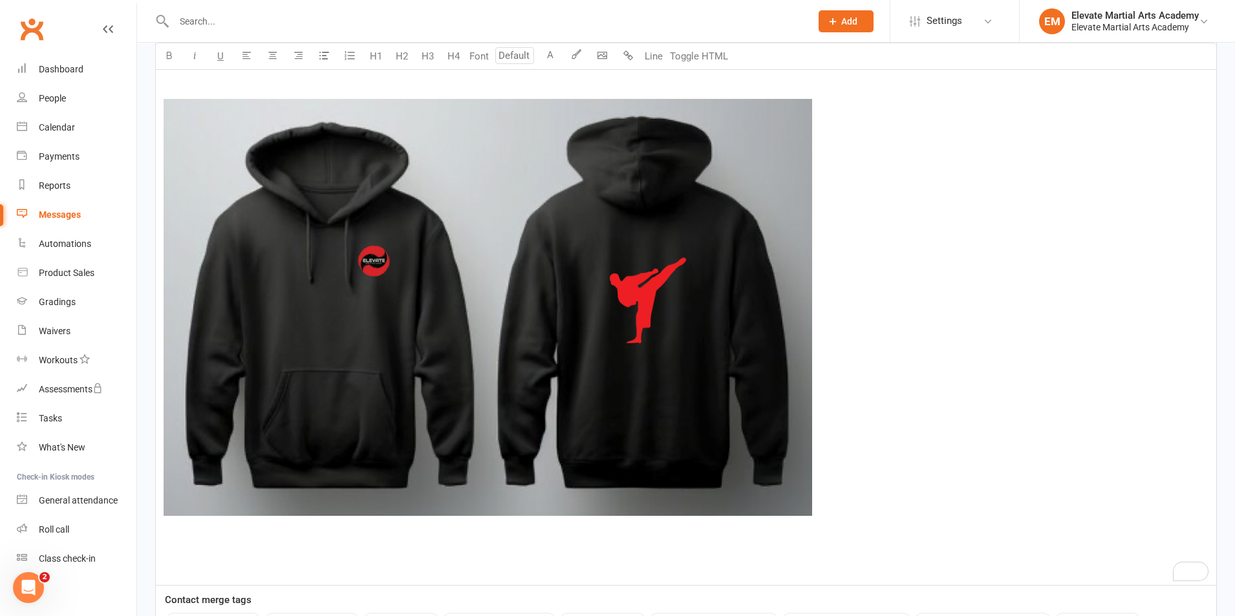
scroll to position [875, 0]
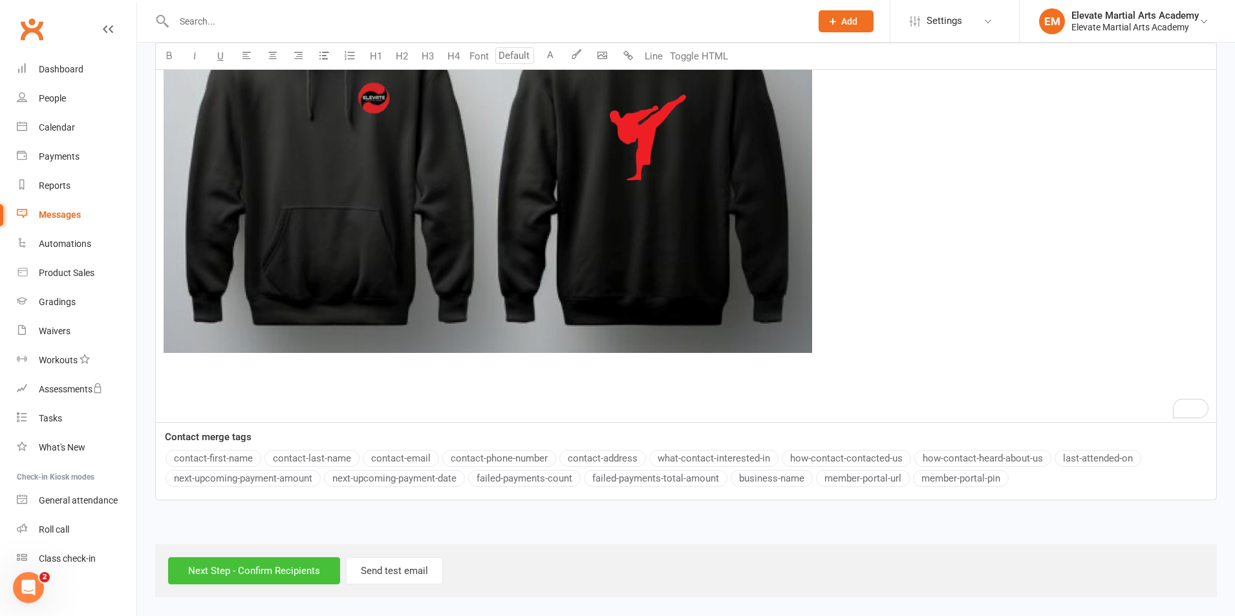
click at [261, 567] on input "Next Step - Confirm Recipients" at bounding box center [254, 571] width 172 height 27
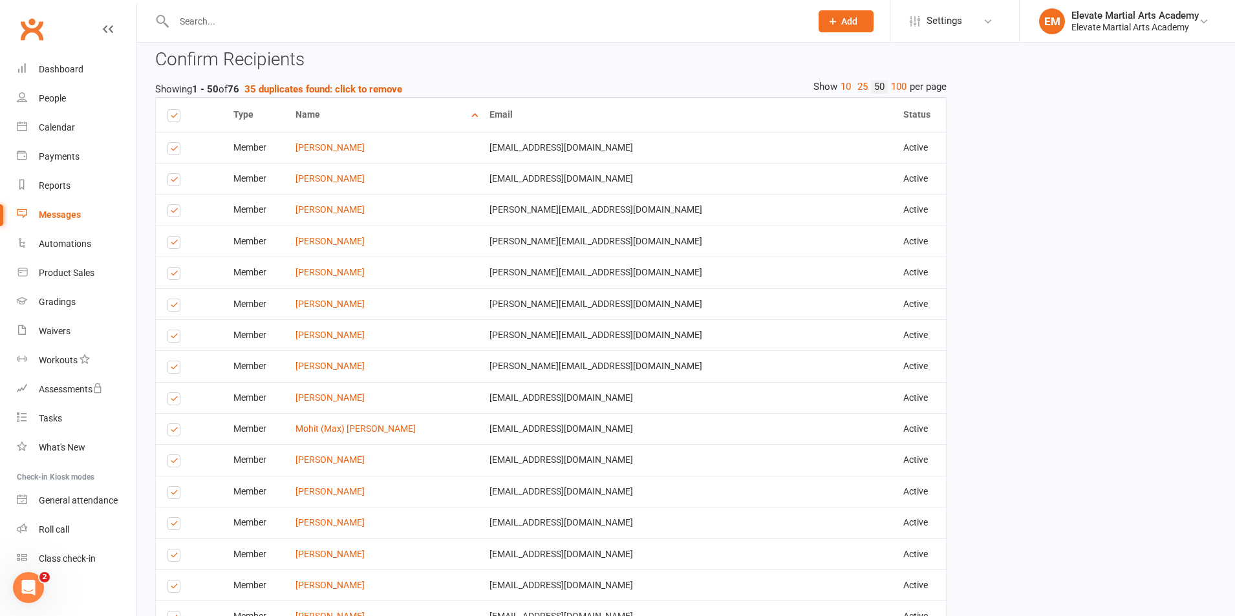
scroll to position [1056, 0]
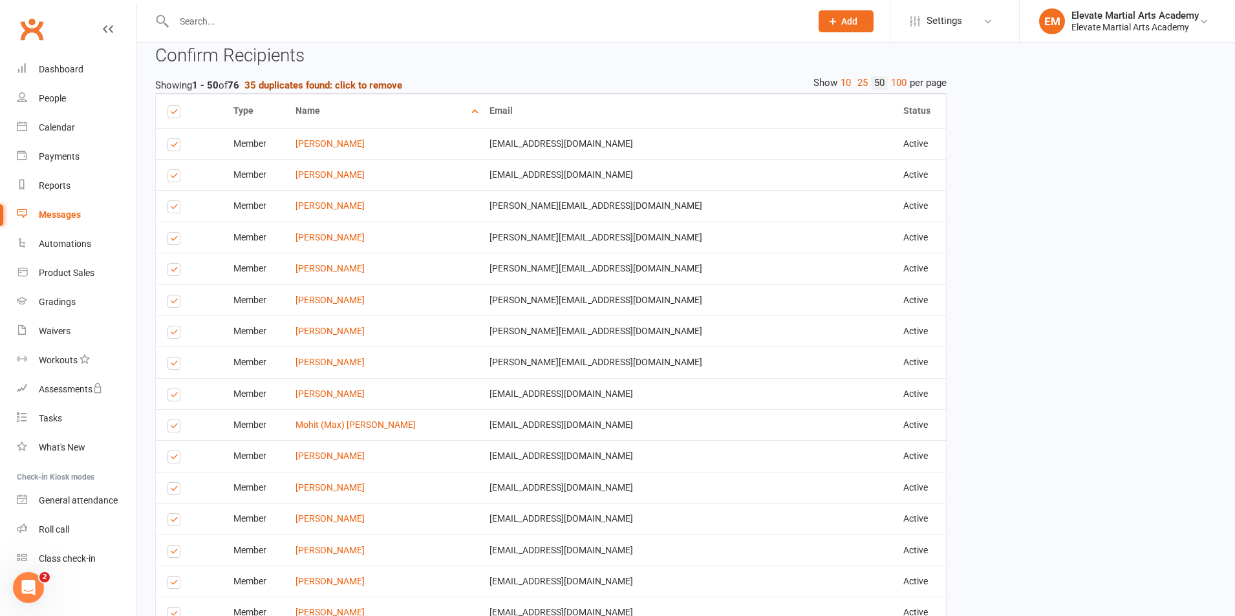
click at [309, 83] on strong "35 duplicates found: click to remove" at bounding box center [324, 86] width 158 height 12
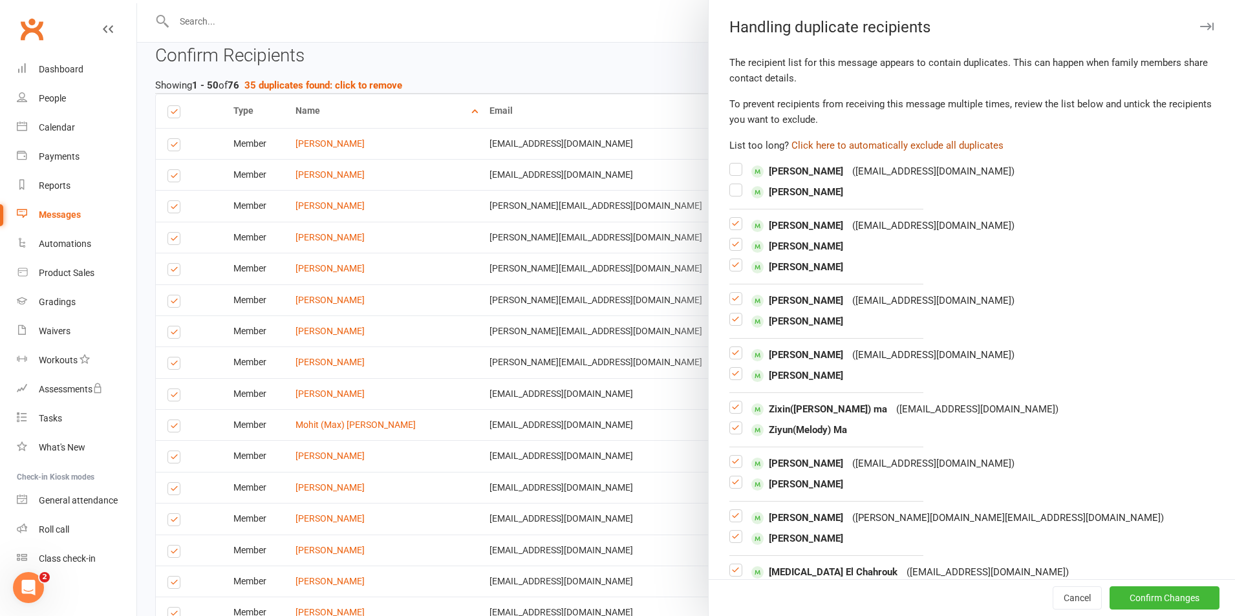
click at [944, 147] on button "Click here to automatically exclude all duplicates" at bounding box center [898, 146] width 212 height 16
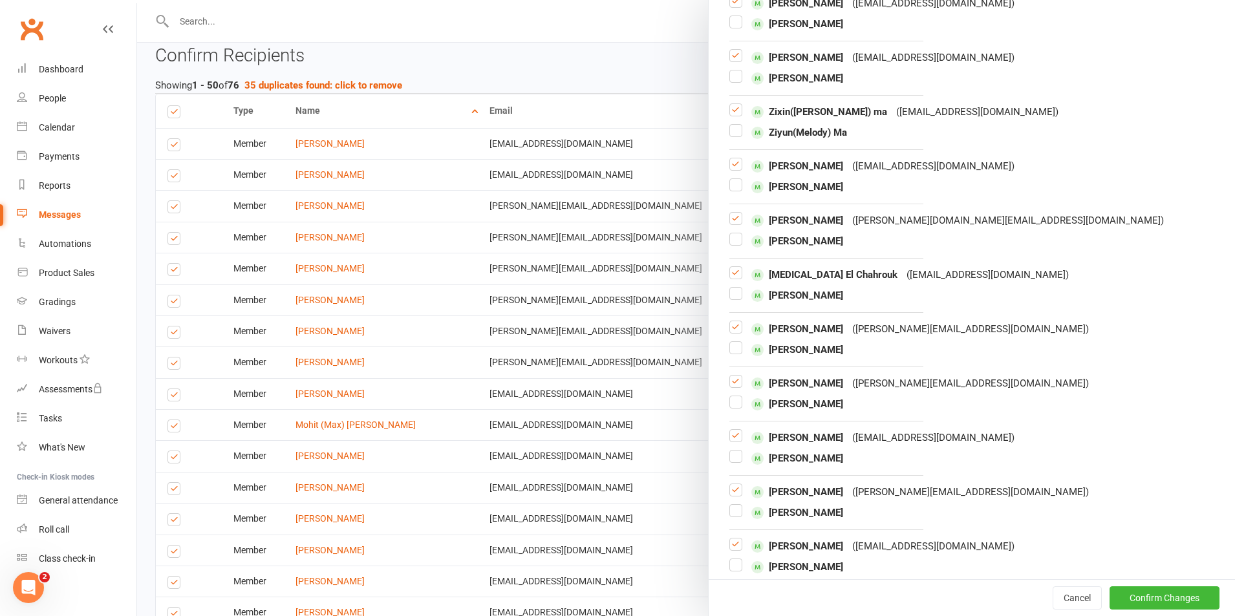
scroll to position [302, 0]
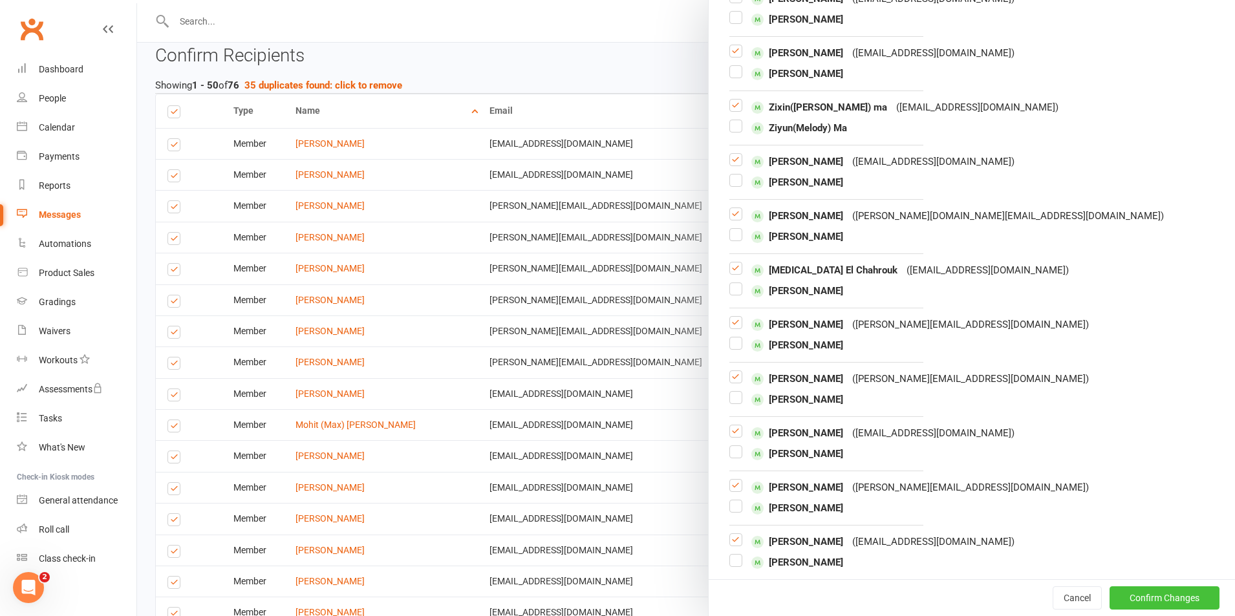
click at [1137, 604] on button "Confirm Changes" at bounding box center [1165, 598] width 110 height 23
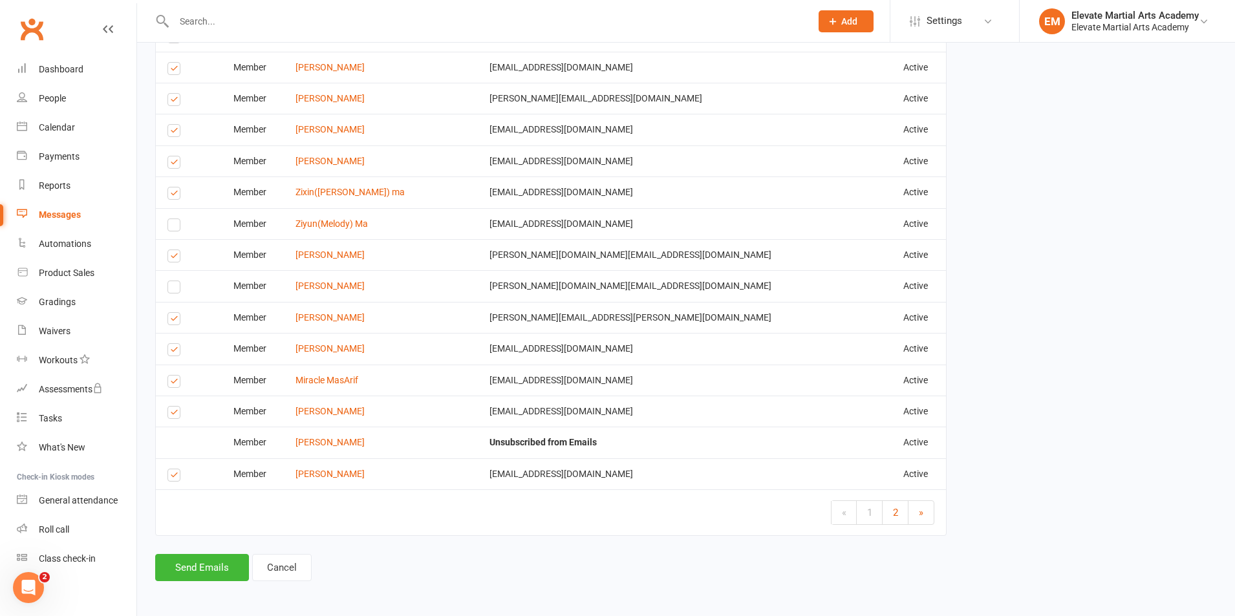
scroll to position [2261, 0]
click at [202, 561] on button "Send Emails" at bounding box center [202, 565] width 94 height 27
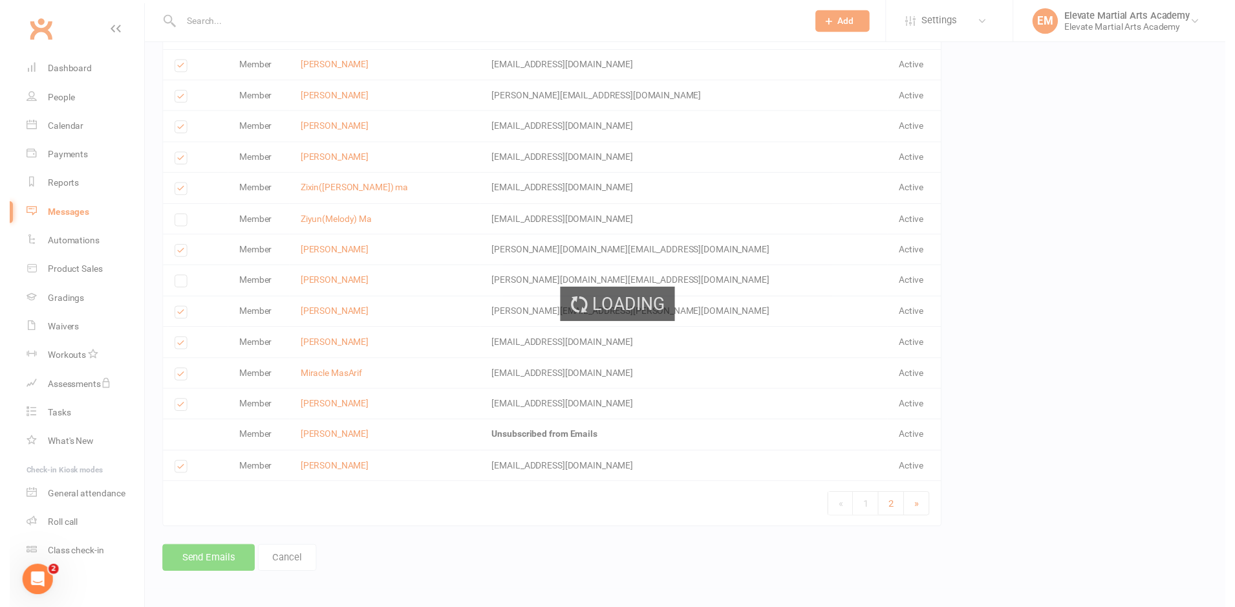
scroll to position [2256, 0]
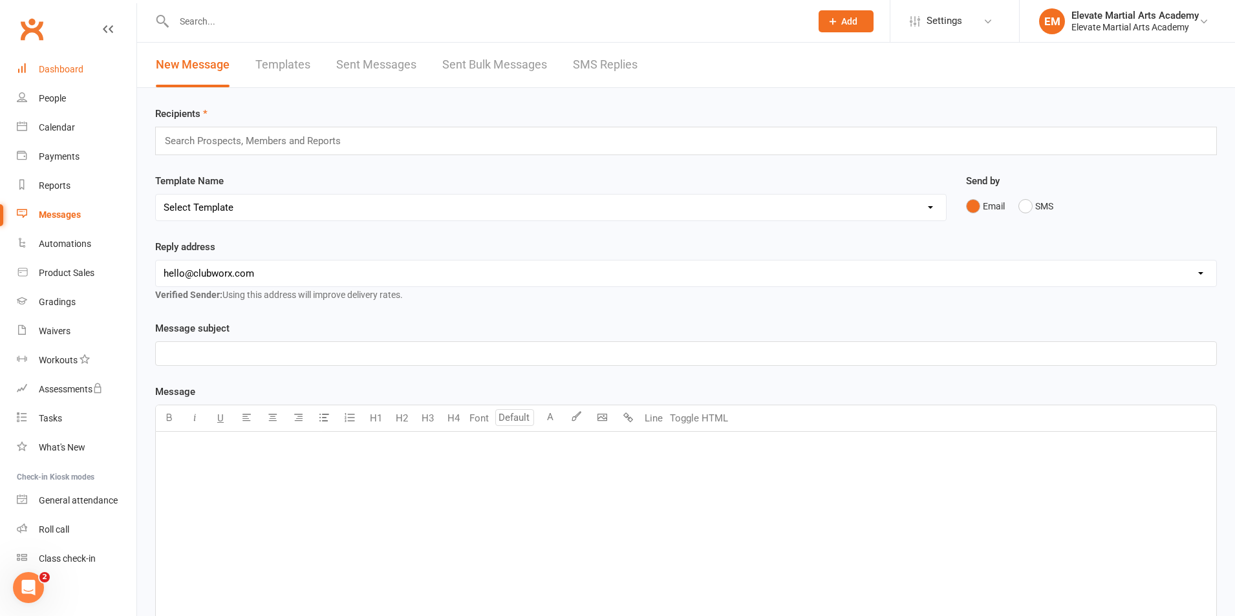
click at [54, 67] on div "Dashboard" at bounding box center [61, 69] width 45 height 10
